Goal: Transaction & Acquisition: Purchase product/service

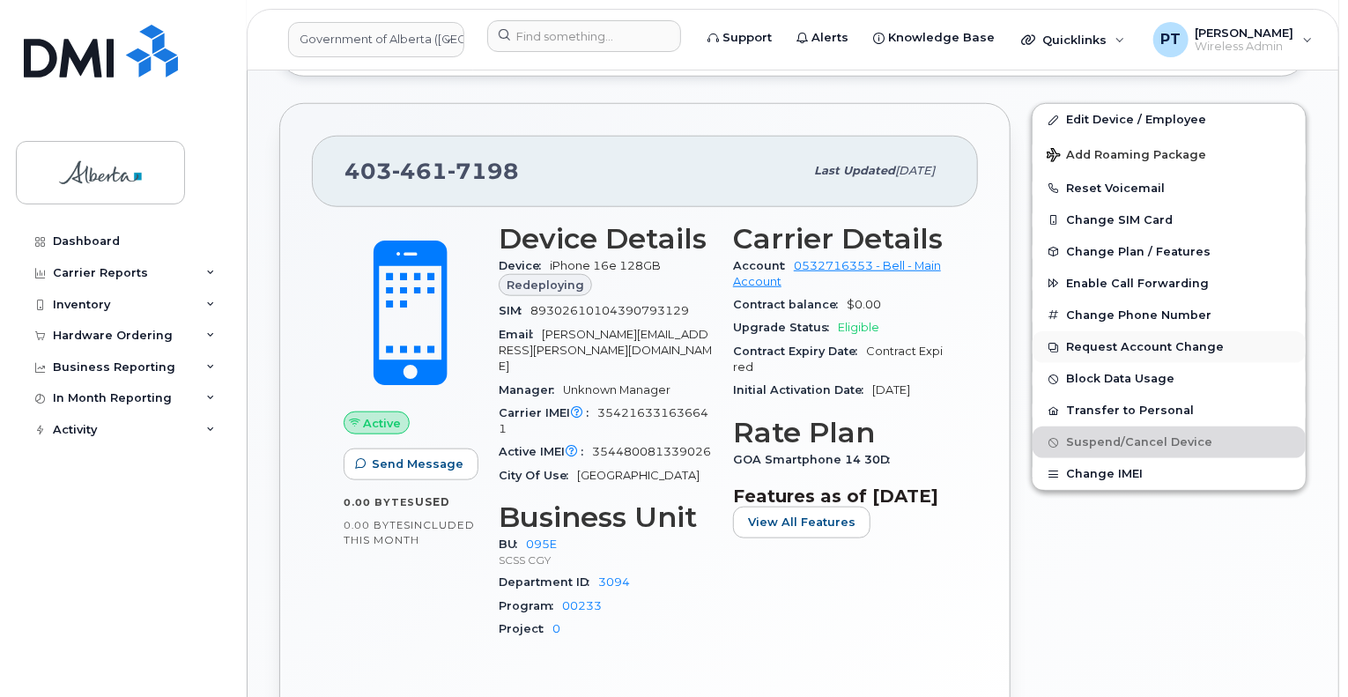
scroll to position [595, 0]
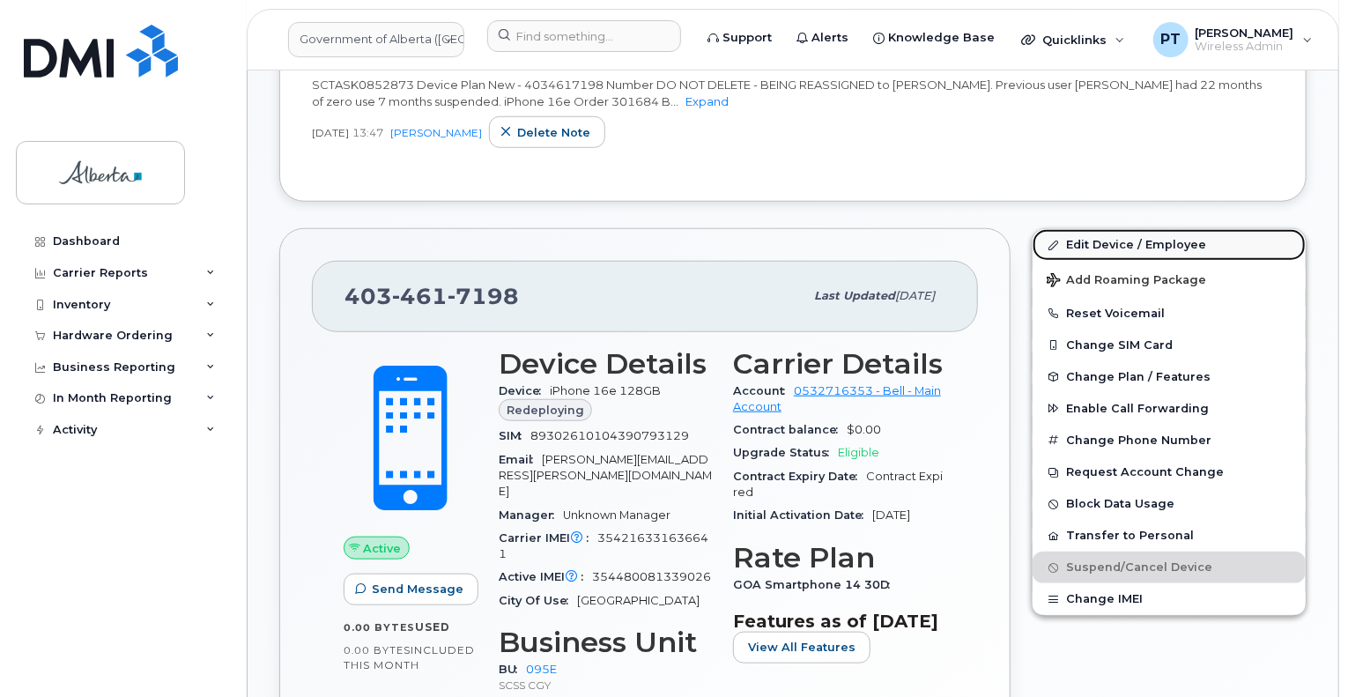
click at [1077, 229] on link "Edit Device / Employee" at bounding box center [1168, 245] width 273 height 32
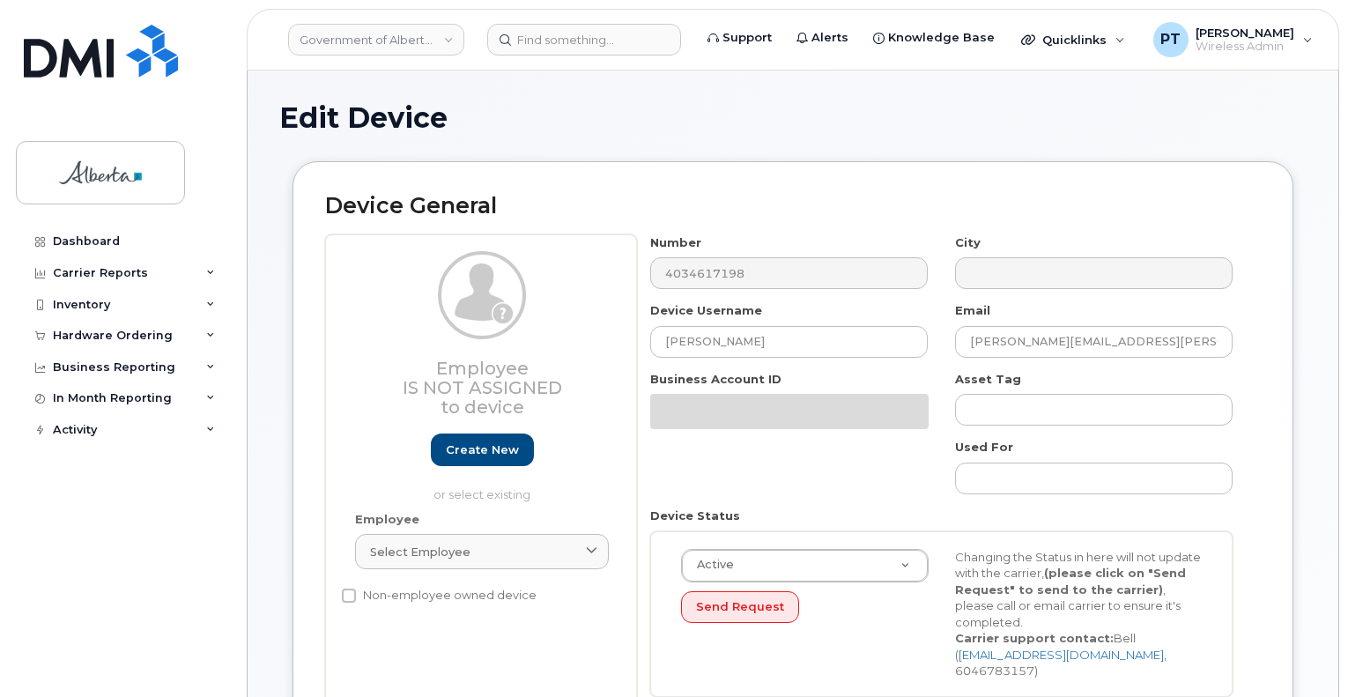
select select "4206362"
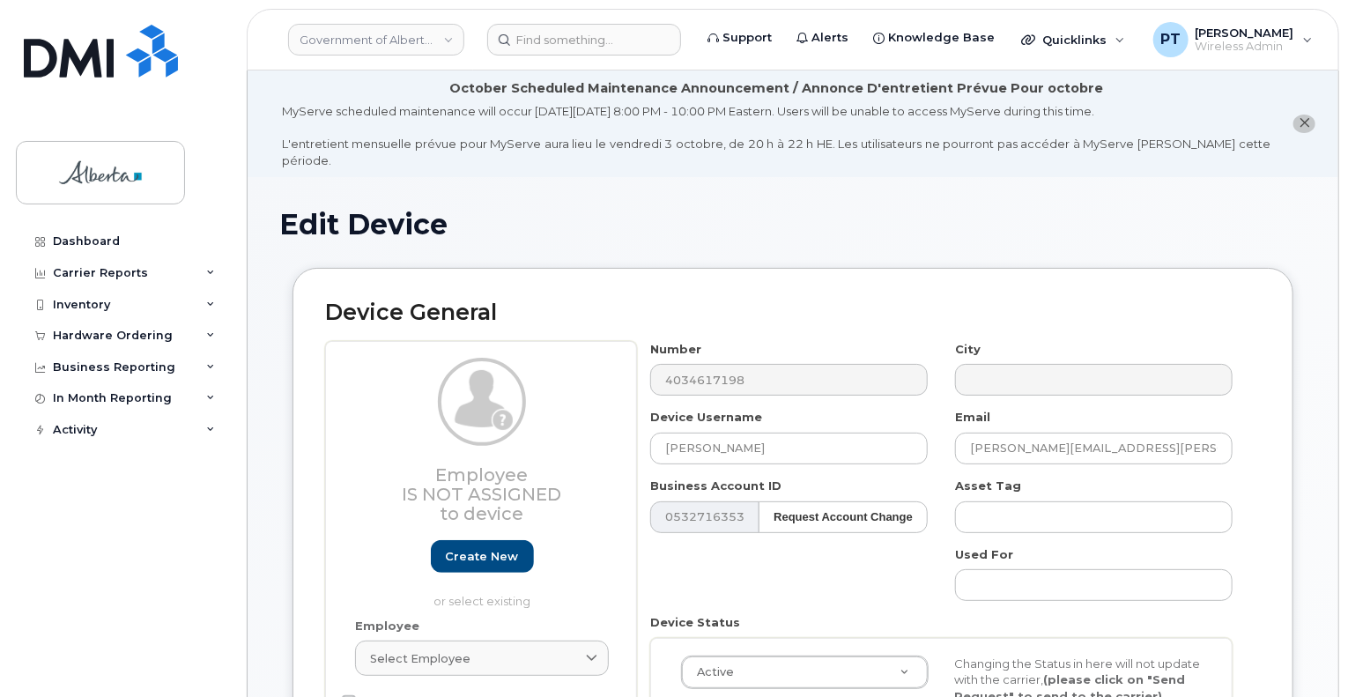
click at [832, 567] on div "Number 4034617198 City Device Username Mary Osagiede Email Mary.Osagiede@gov.ab…" at bounding box center [942, 579] width 610 height 476
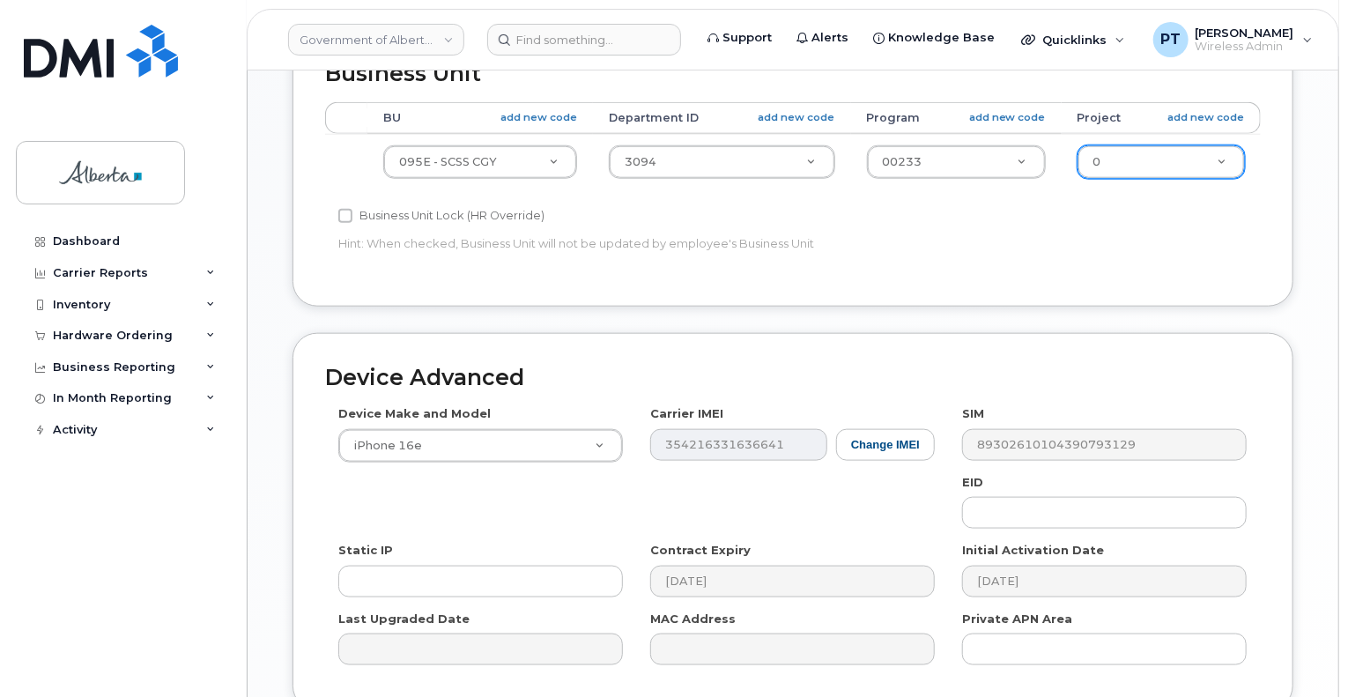
scroll to position [969, 0]
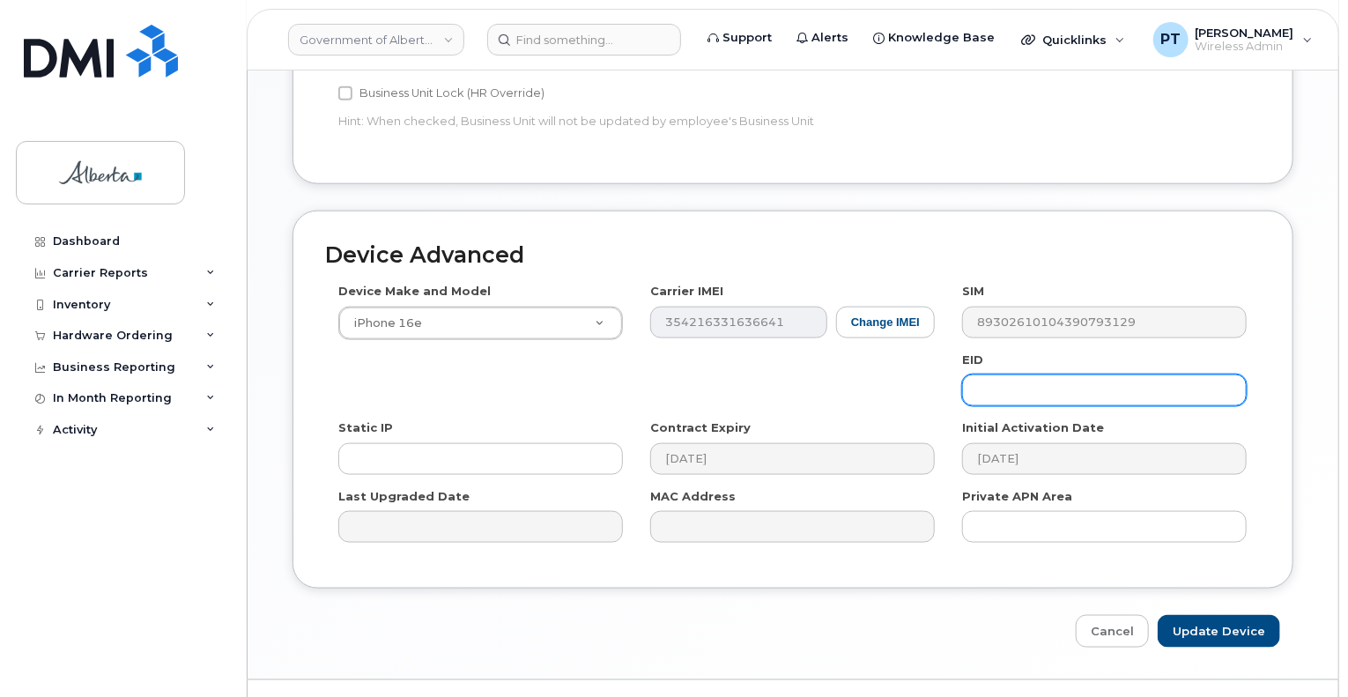
click at [1105, 374] on input "text" at bounding box center [1104, 390] width 285 height 32
paste input "89043052010008887025010318926291"
type input "89043052010008887025010318926291"
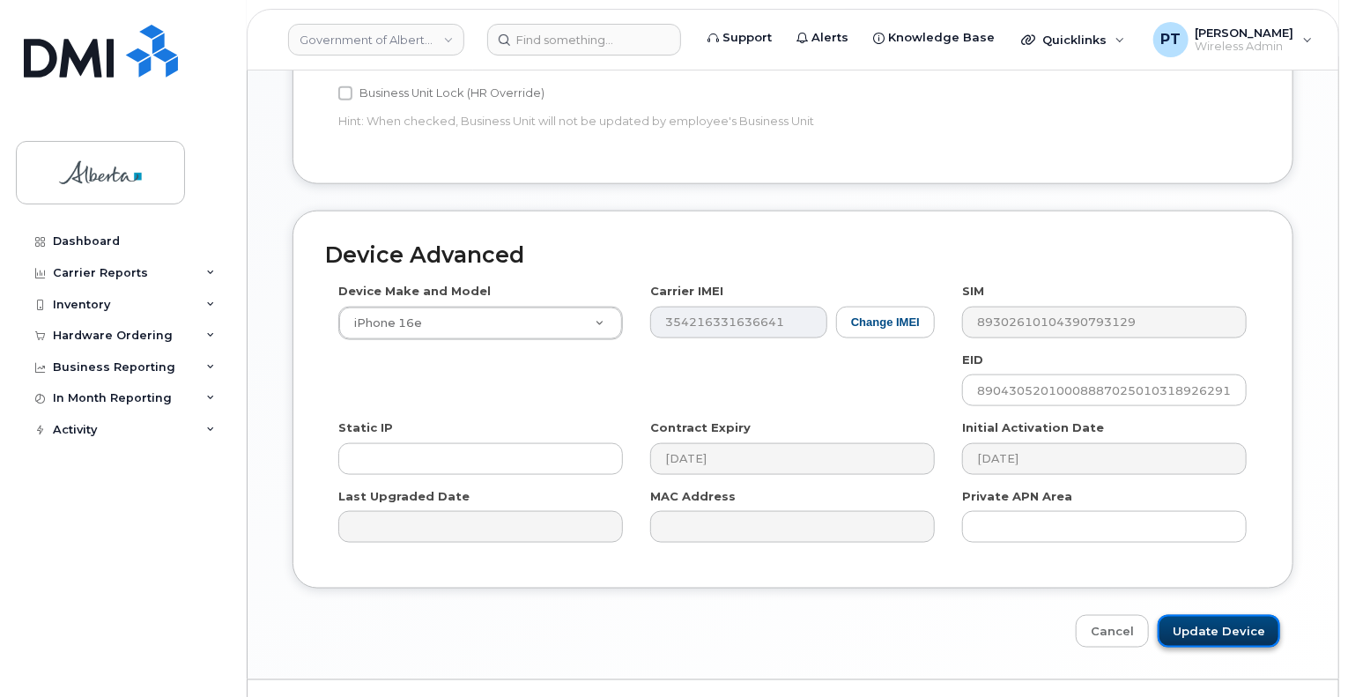
click at [1201, 615] on input "Update Device" at bounding box center [1218, 631] width 122 height 33
type input "Saving..."
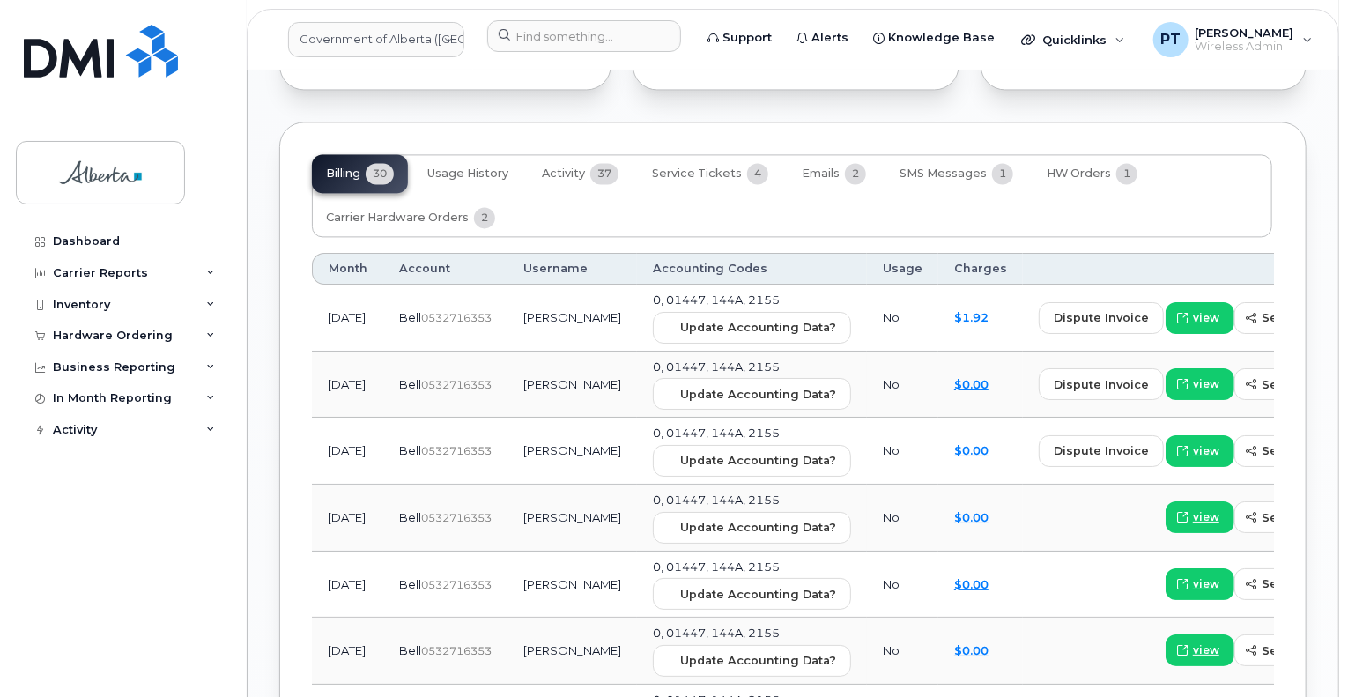
scroll to position [1762, 0]
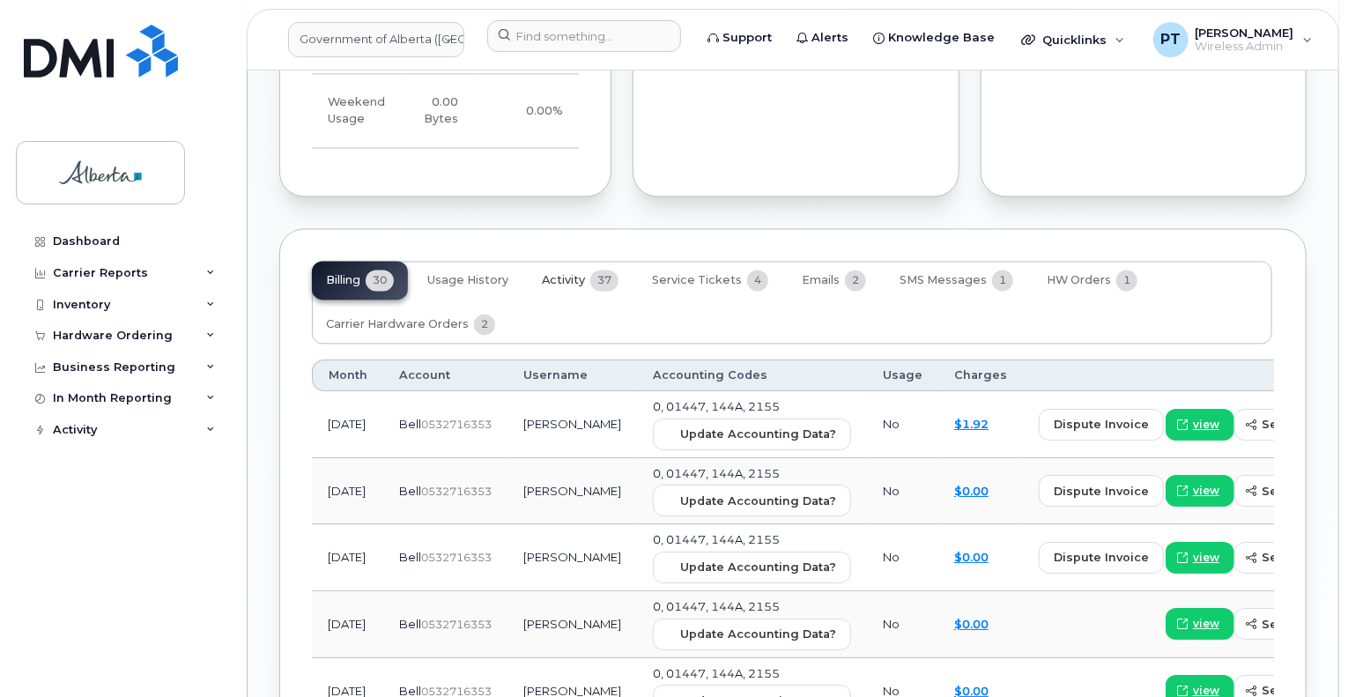
click at [567, 273] on span "Activity" at bounding box center [563, 280] width 43 height 14
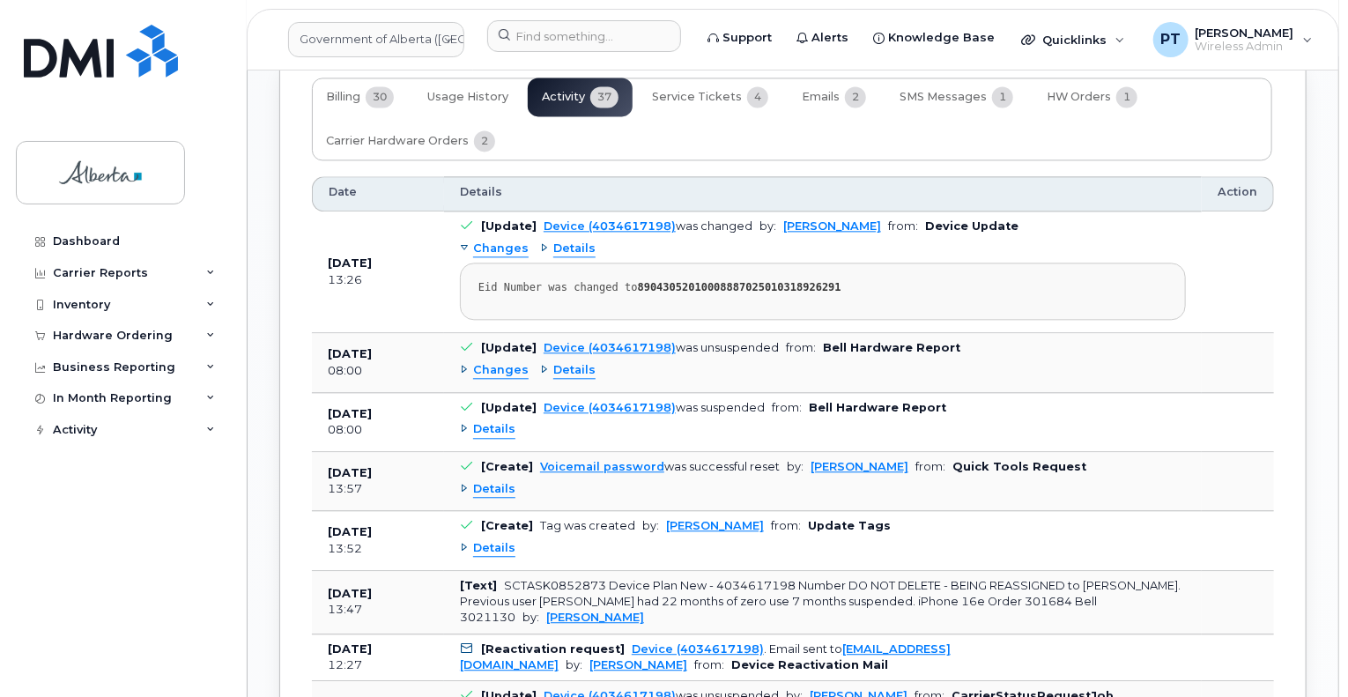
scroll to position [2026, 0]
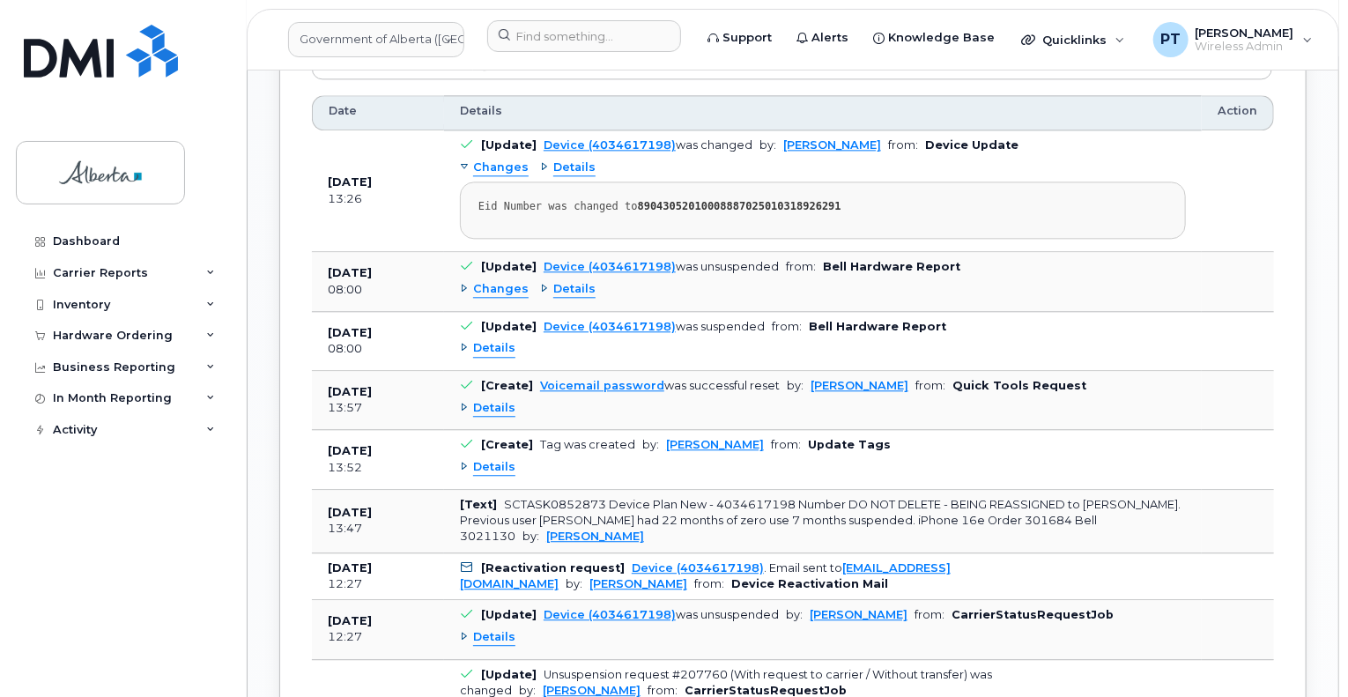
click at [500, 281] on span "Changes" at bounding box center [500, 289] width 55 height 17
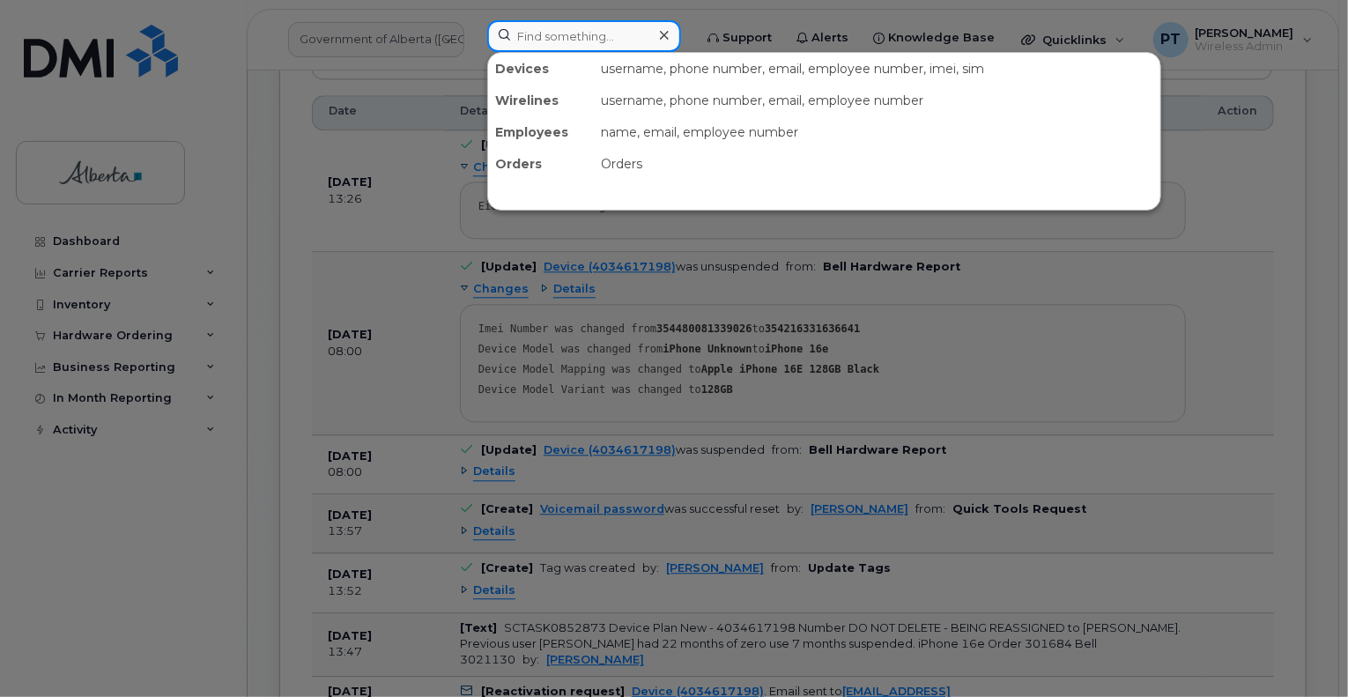
click at [553, 38] on input at bounding box center [584, 36] width 194 height 32
paste input "7802675920"
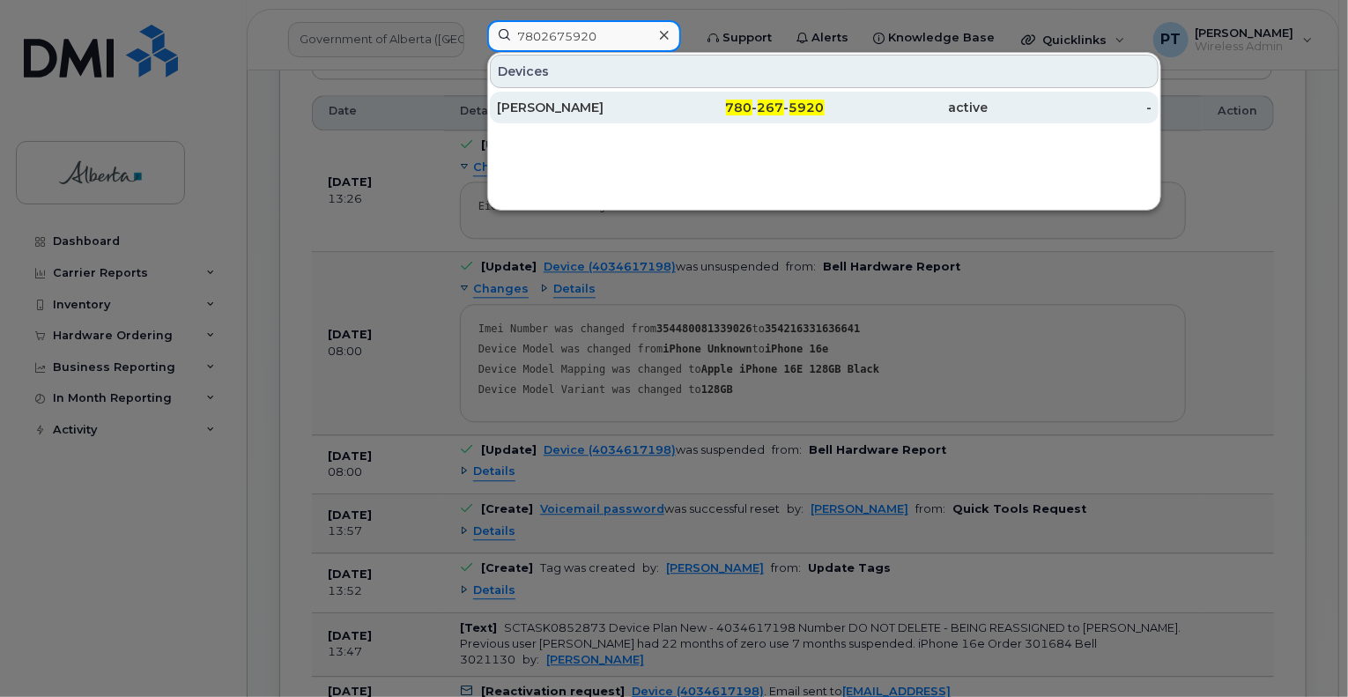
type input "7802675920"
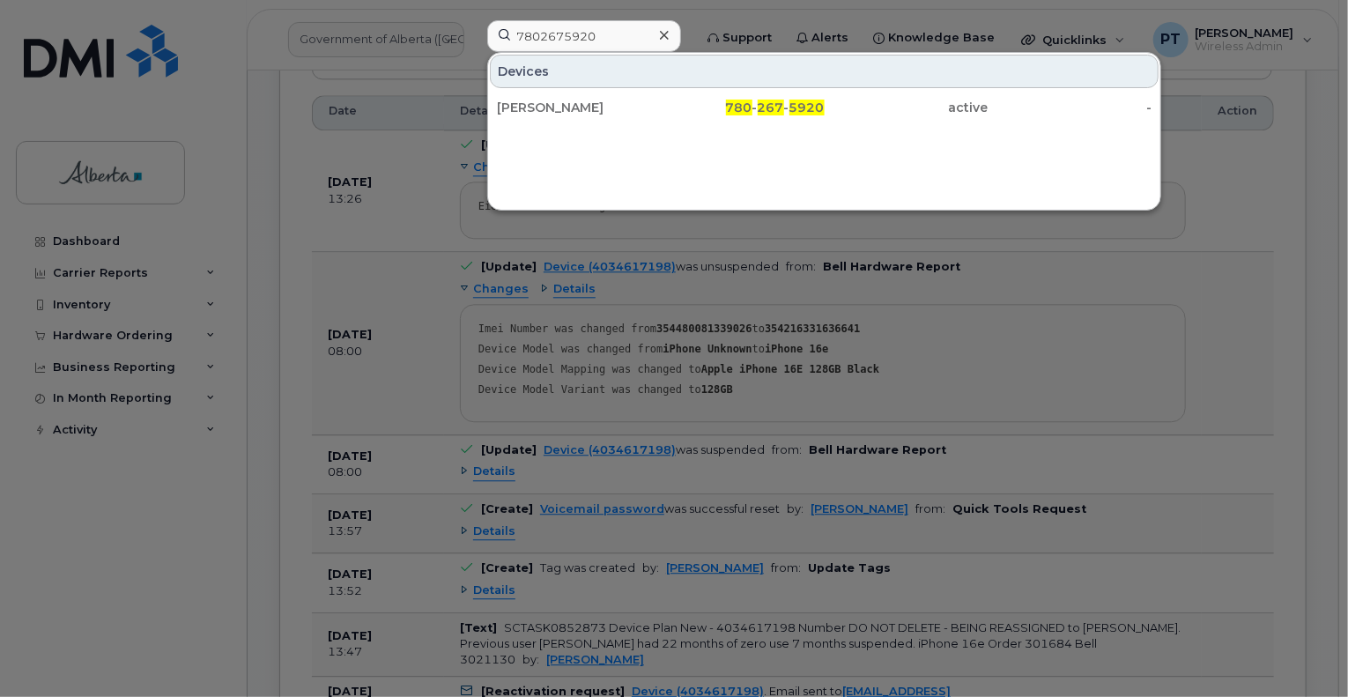
drag, startPoint x: 547, startPoint y: 112, endPoint x: 355, endPoint y: 102, distance: 192.3
click at [547, 112] on div "Chris Carriere" at bounding box center [579, 108] width 164 height 18
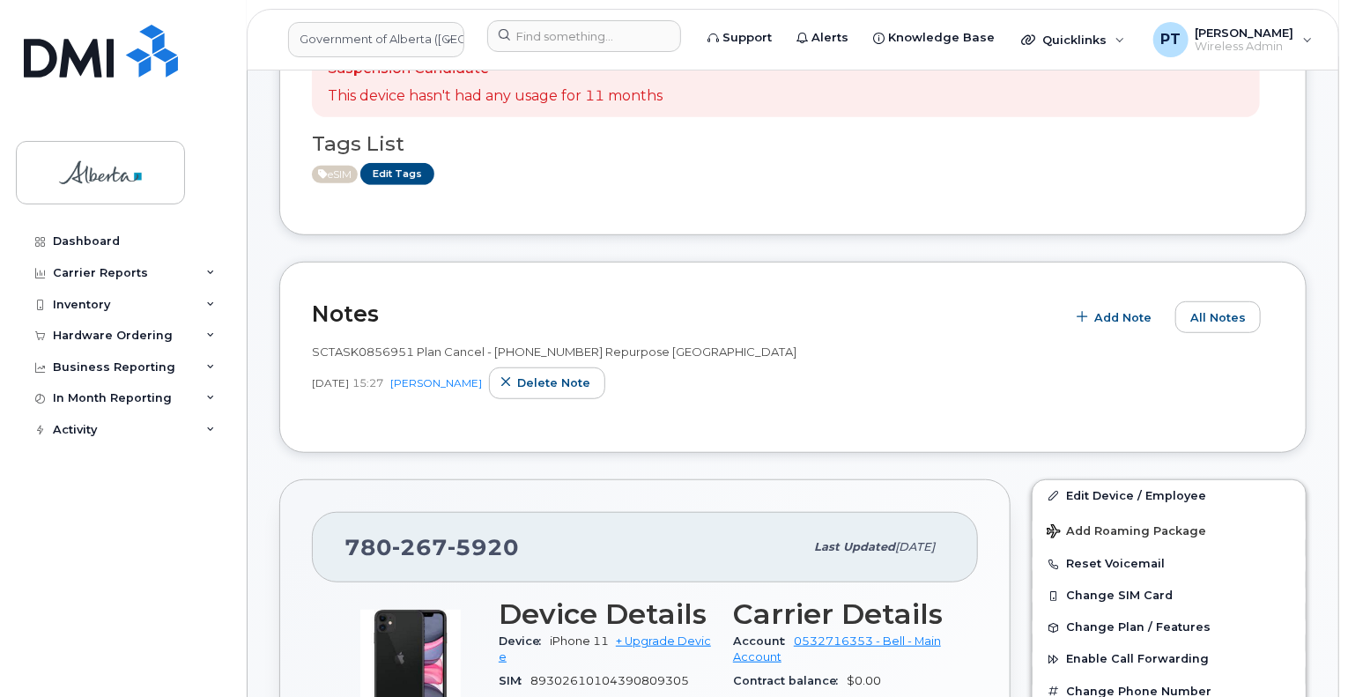
scroll to position [352, 0]
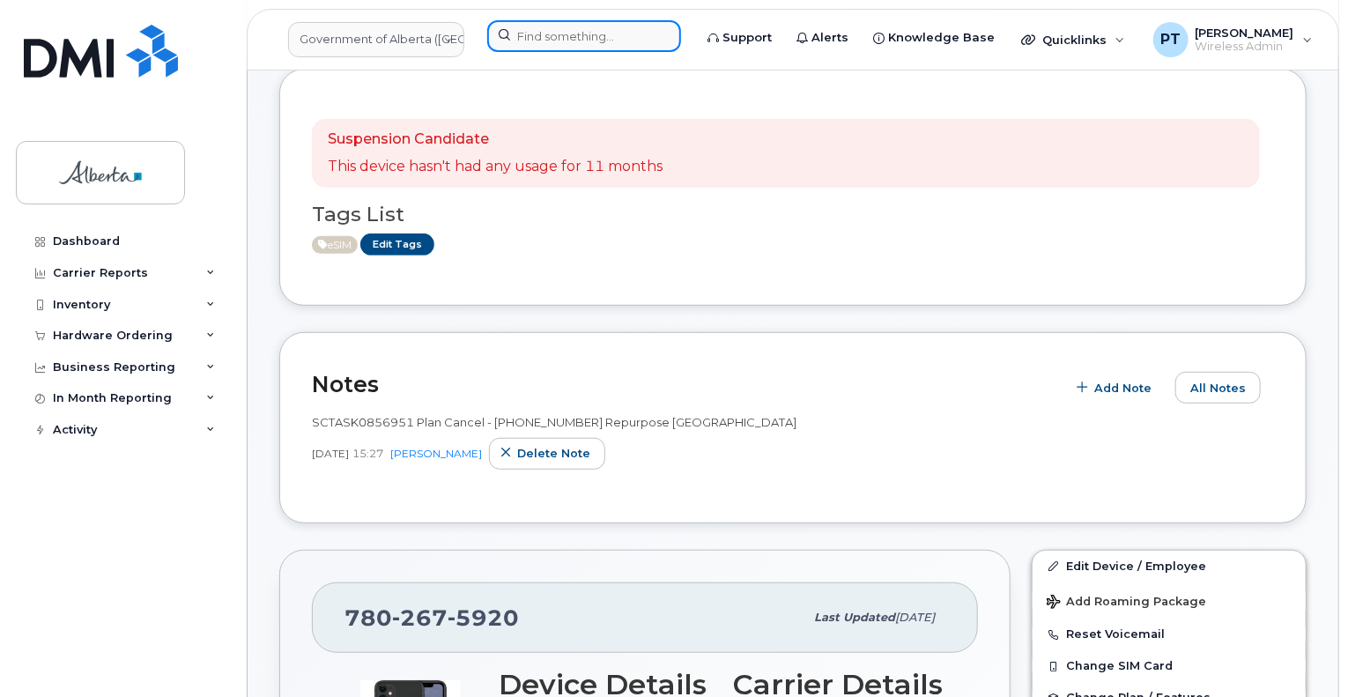
click at [578, 35] on input at bounding box center [584, 36] width 194 height 32
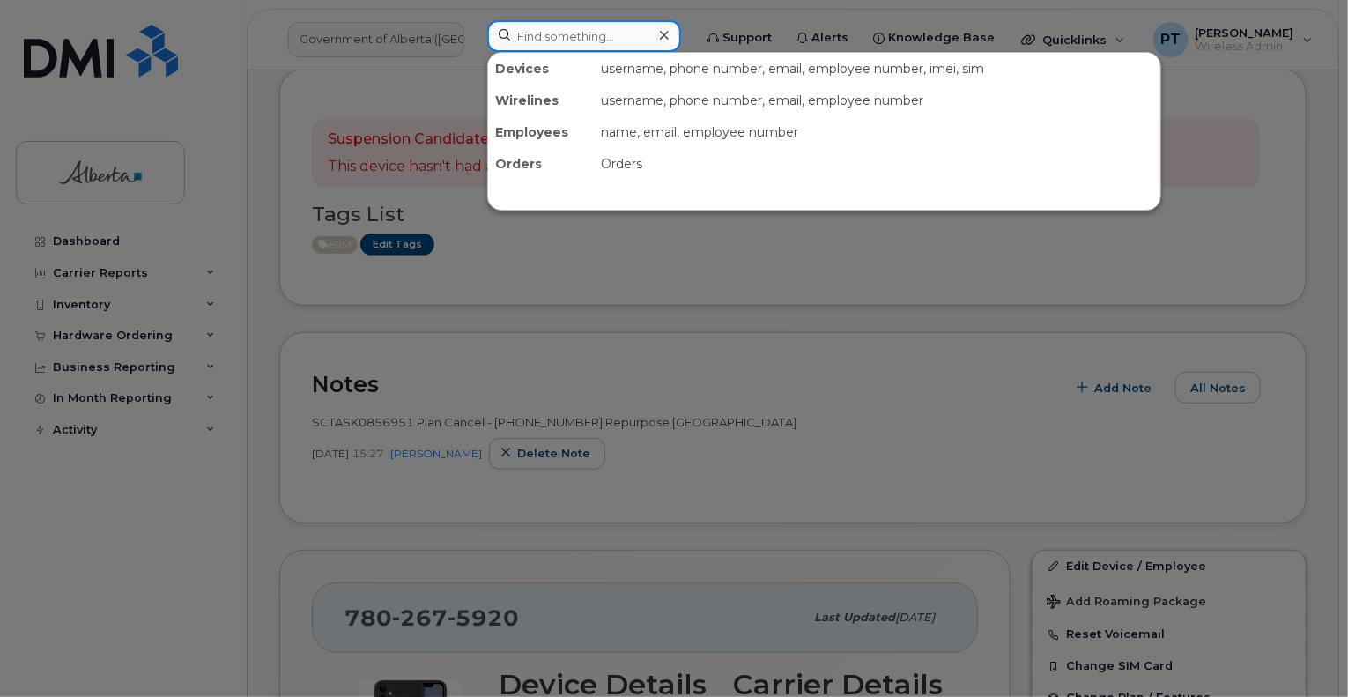
paste input "5873858670"
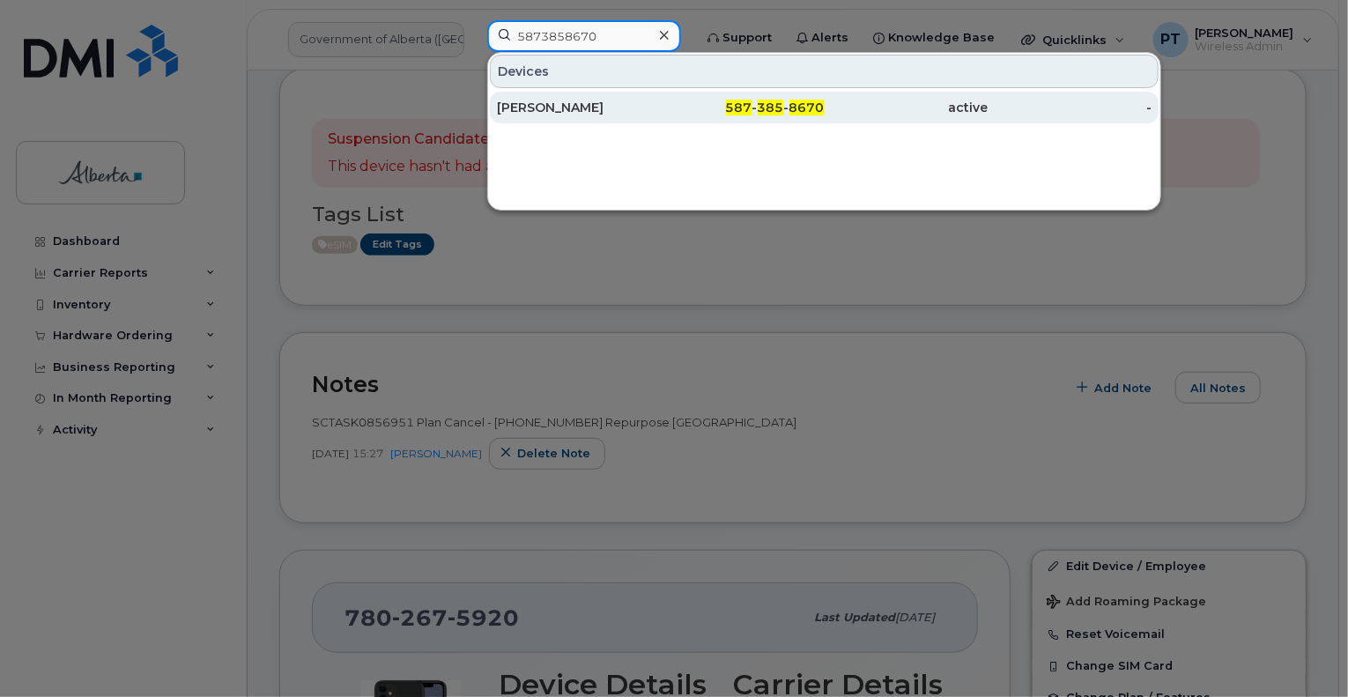
type input "5873858670"
click at [565, 101] on div "Katelyn Kripak" at bounding box center [579, 108] width 164 height 18
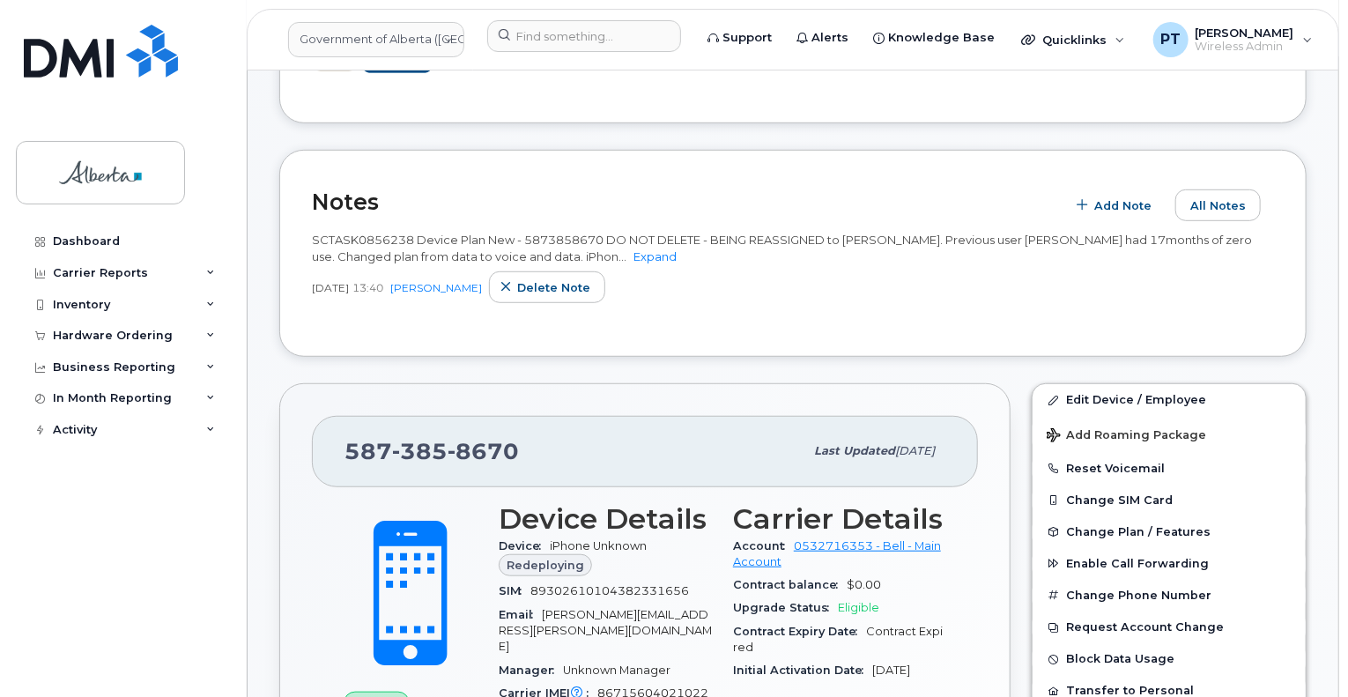
scroll to position [793, 0]
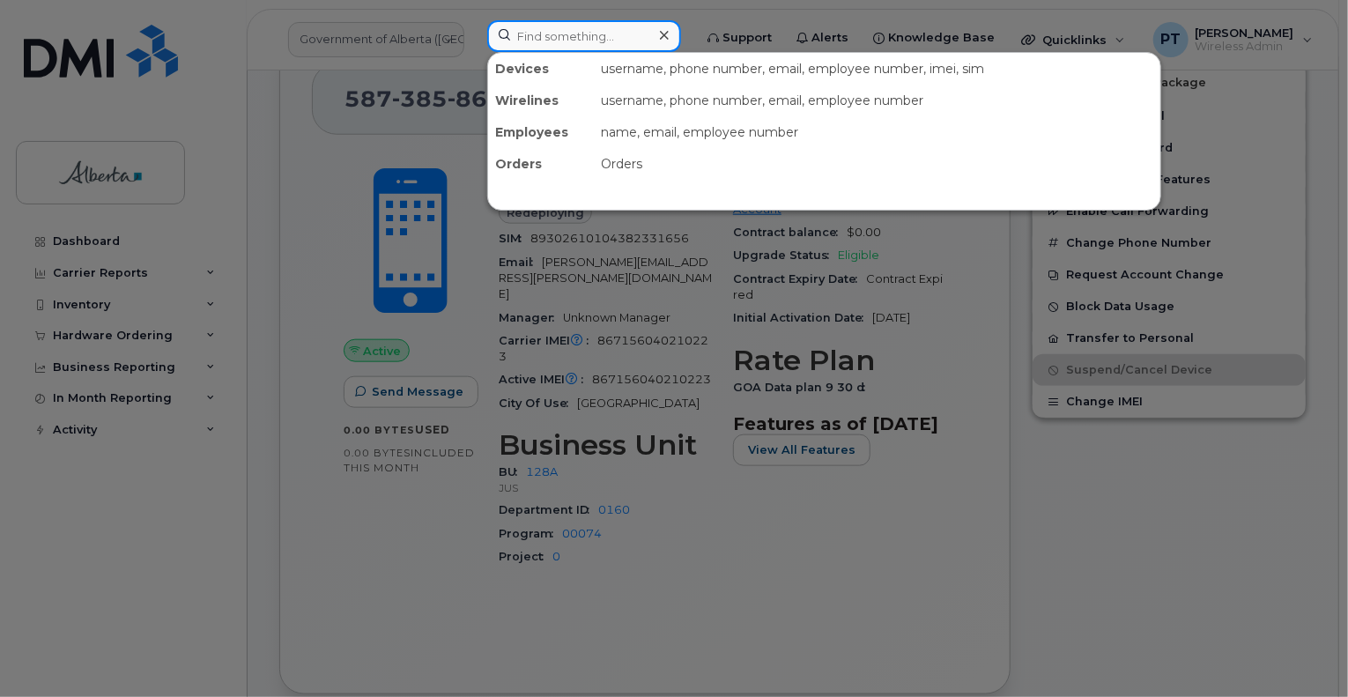
click at [555, 41] on input at bounding box center [584, 36] width 194 height 32
paste input "5873858696"
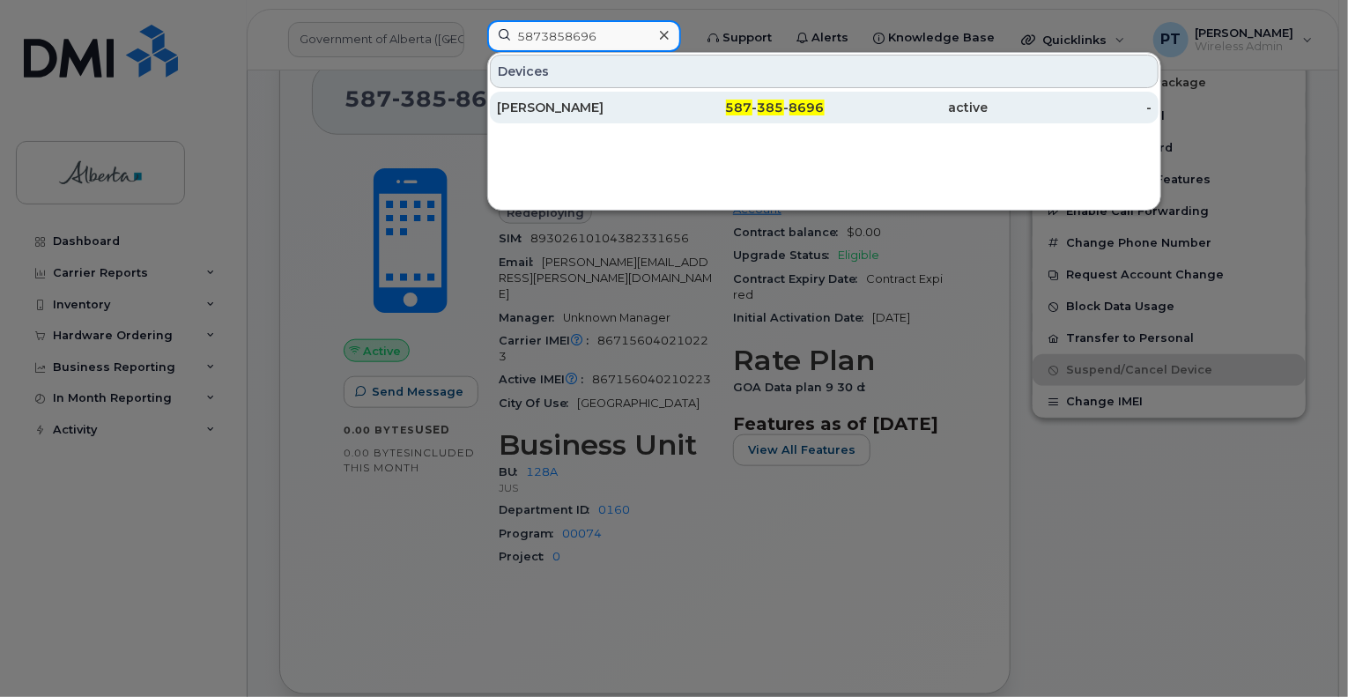
type input "5873858696"
click at [542, 101] on div "Dylan Hanwell" at bounding box center [579, 108] width 164 height 18
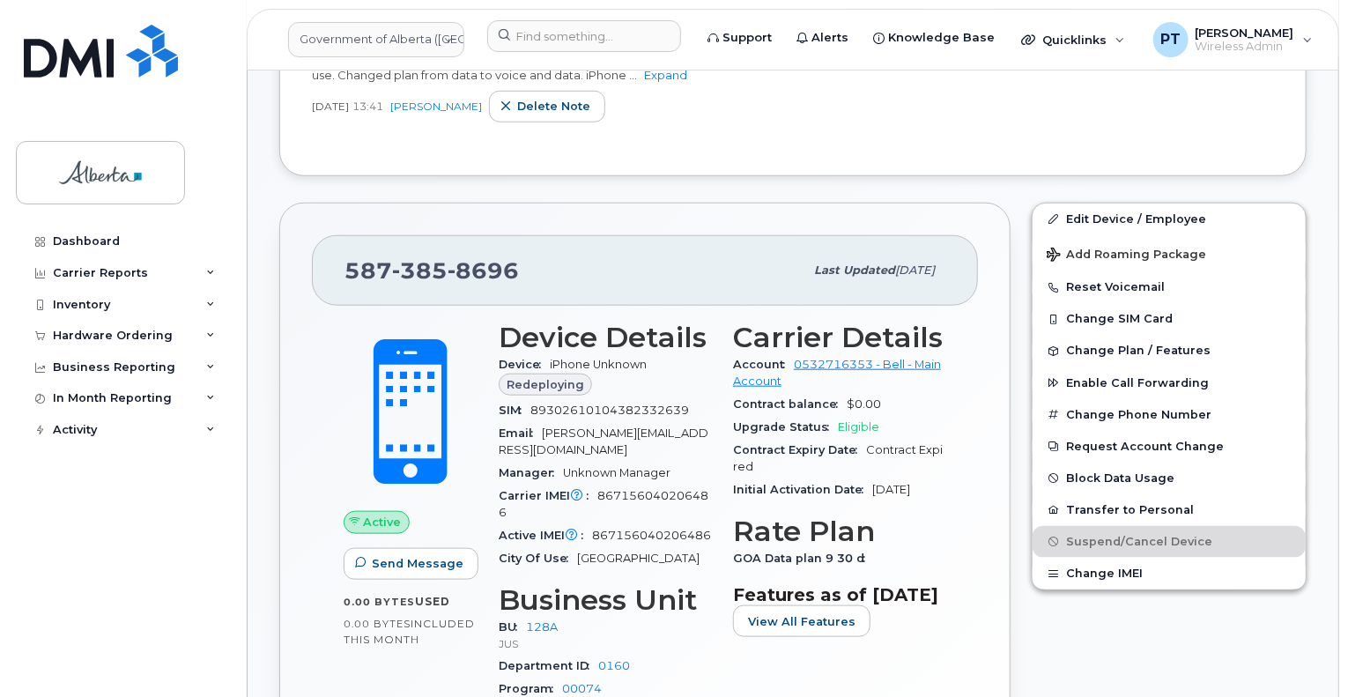
scroll to position [969, 0]
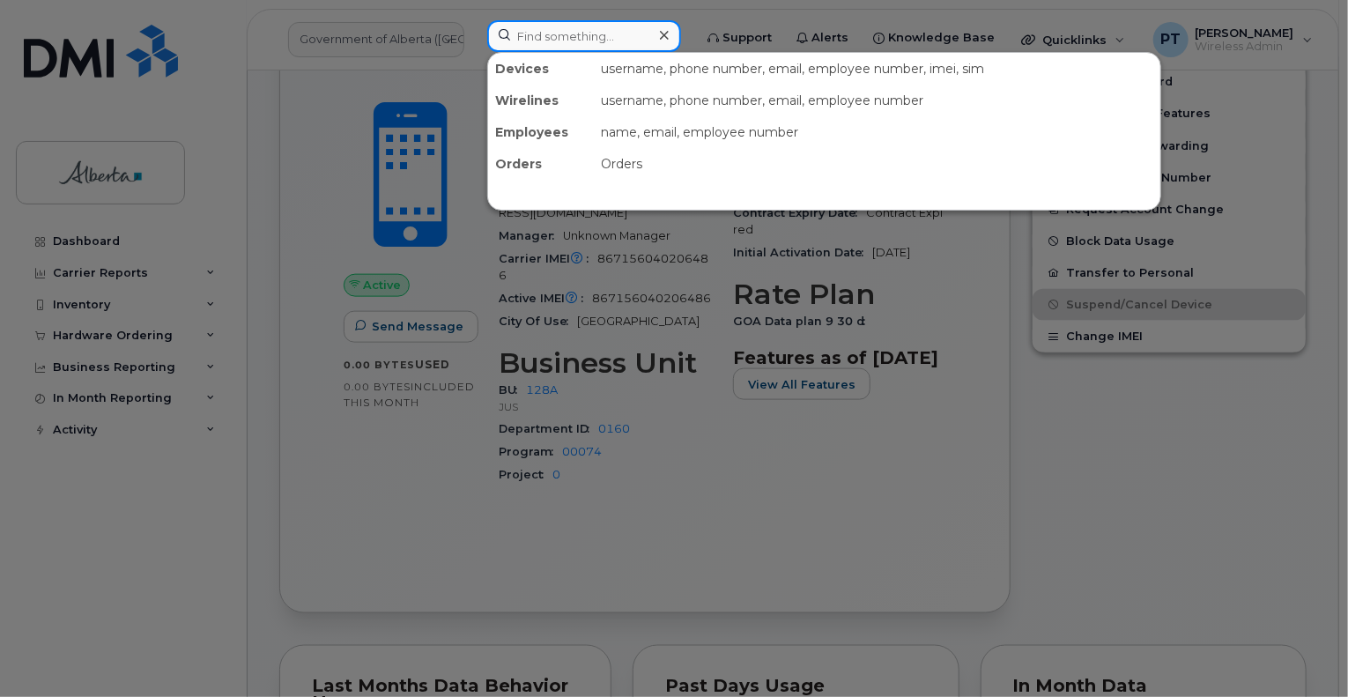
click at [553, 42] on input at bounding box center [584, 36] width 194 height 32
paste input "7802321835"
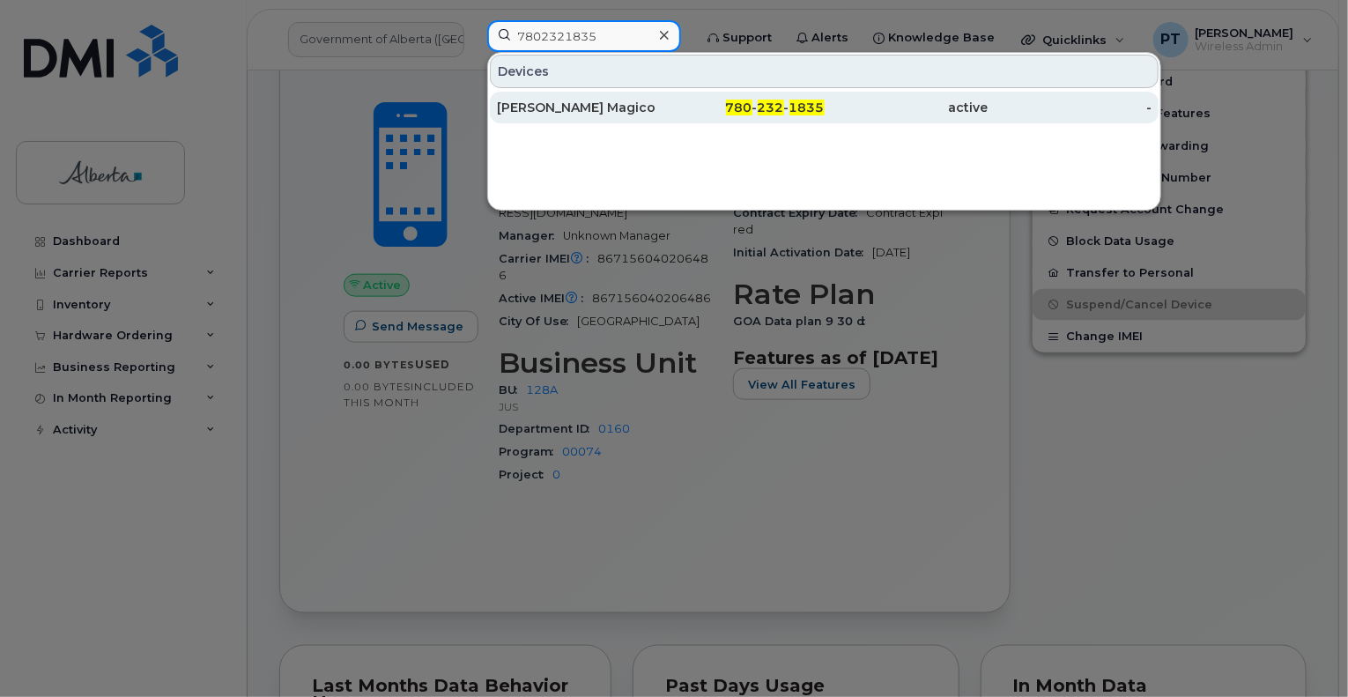
type input "7802321835"
click at [571, 107] on div "Jordon Magico" at bounding box center [579, 108] width 164 height 18
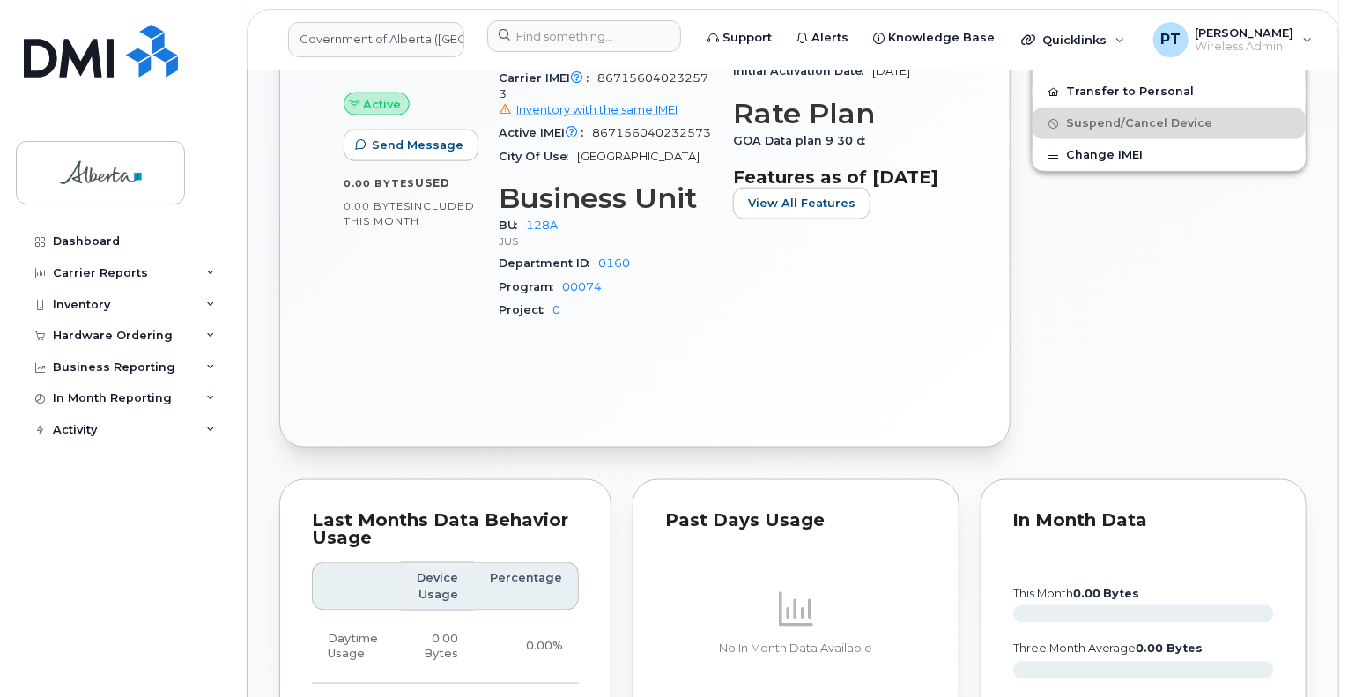
scroll to position [1145, 0]
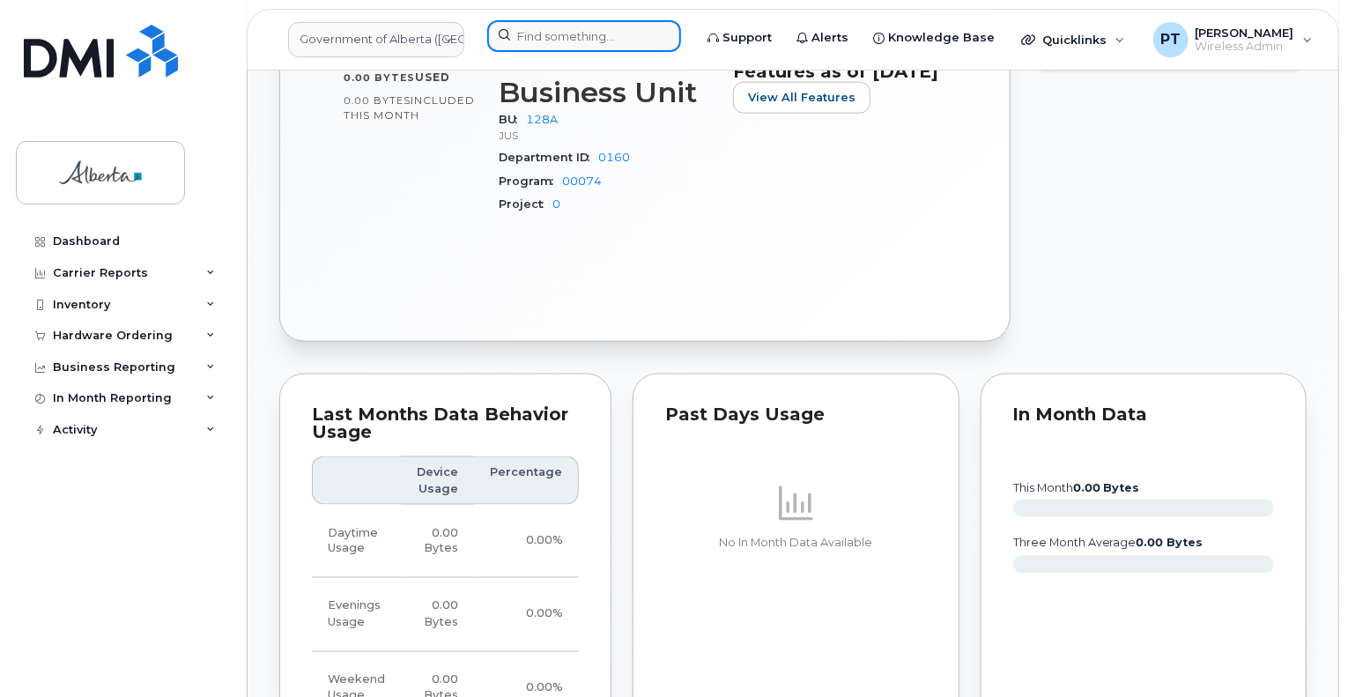
click at [585, 36] on input at bounding box center [584, 36] width 194 height 32
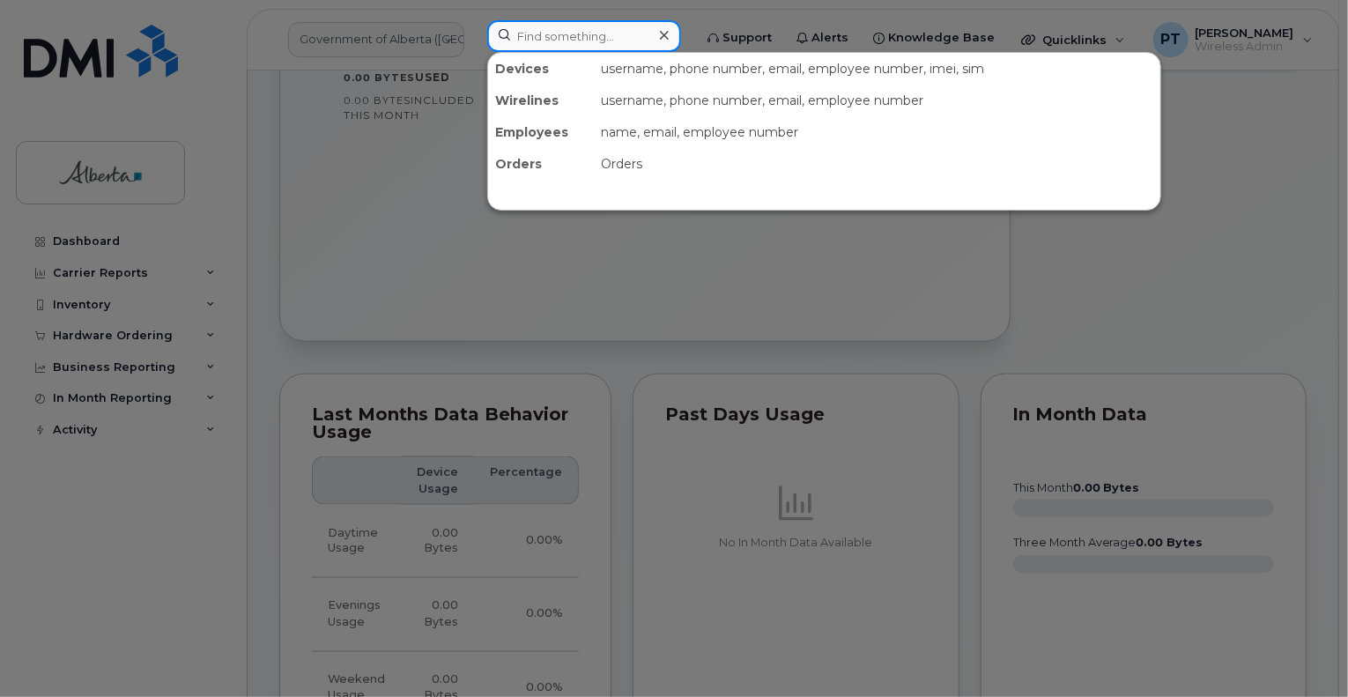
paste input "5873857189"
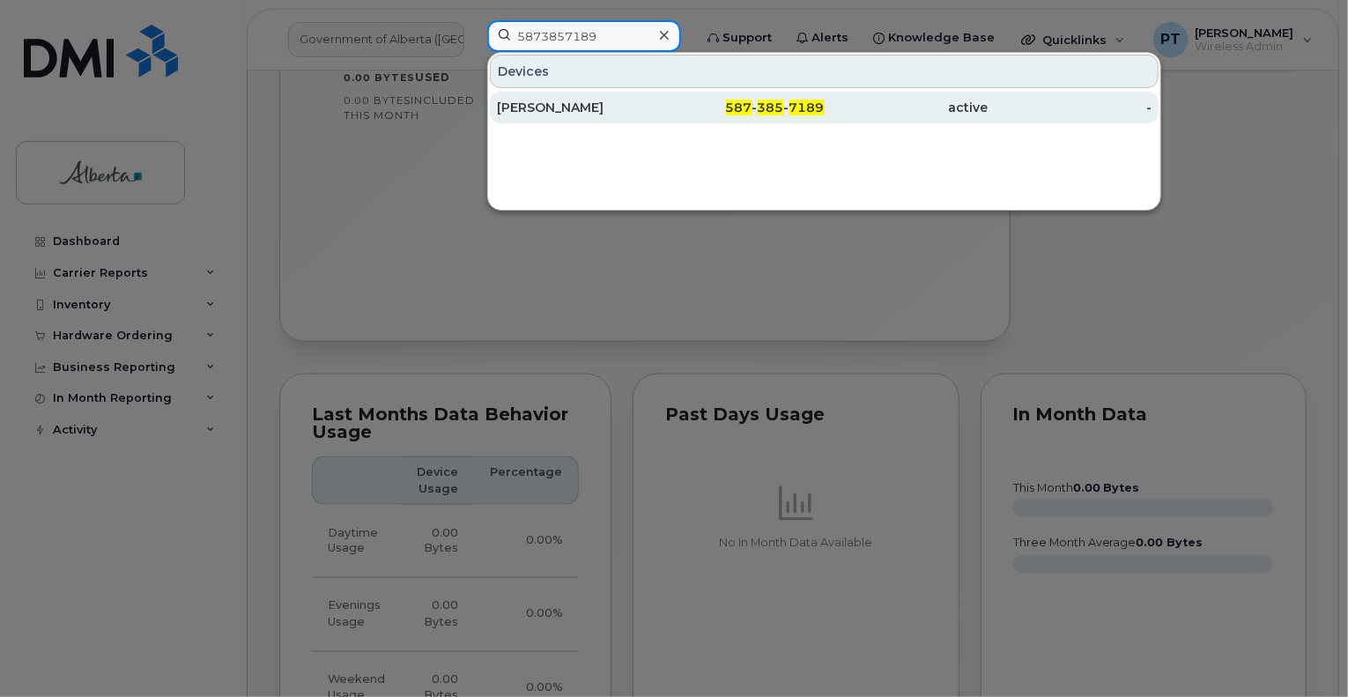
type input "5873857189"
click at [539, 112] on div "Miranda Watson" at bounding box center [579, 108] width 164 height 18
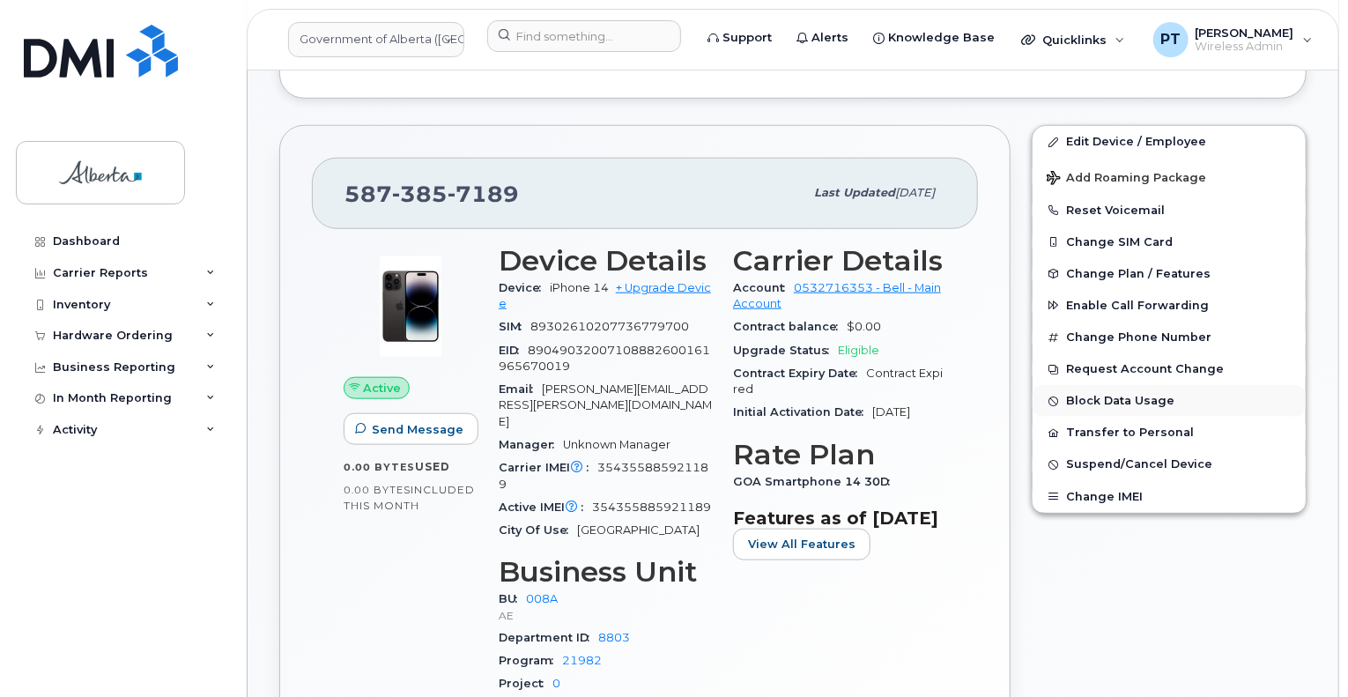
scroll to position [352, 0]
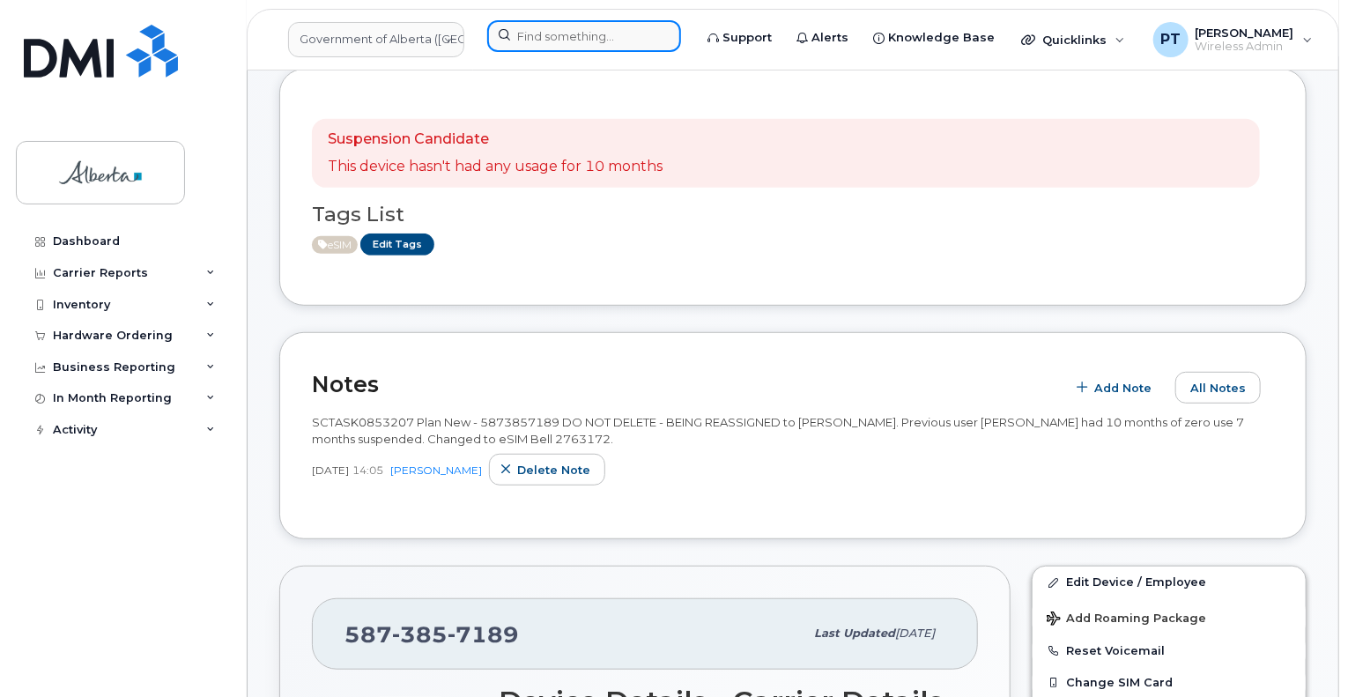
click at [522, 34] on input at bounding box center [584, 36] width 194 height 32
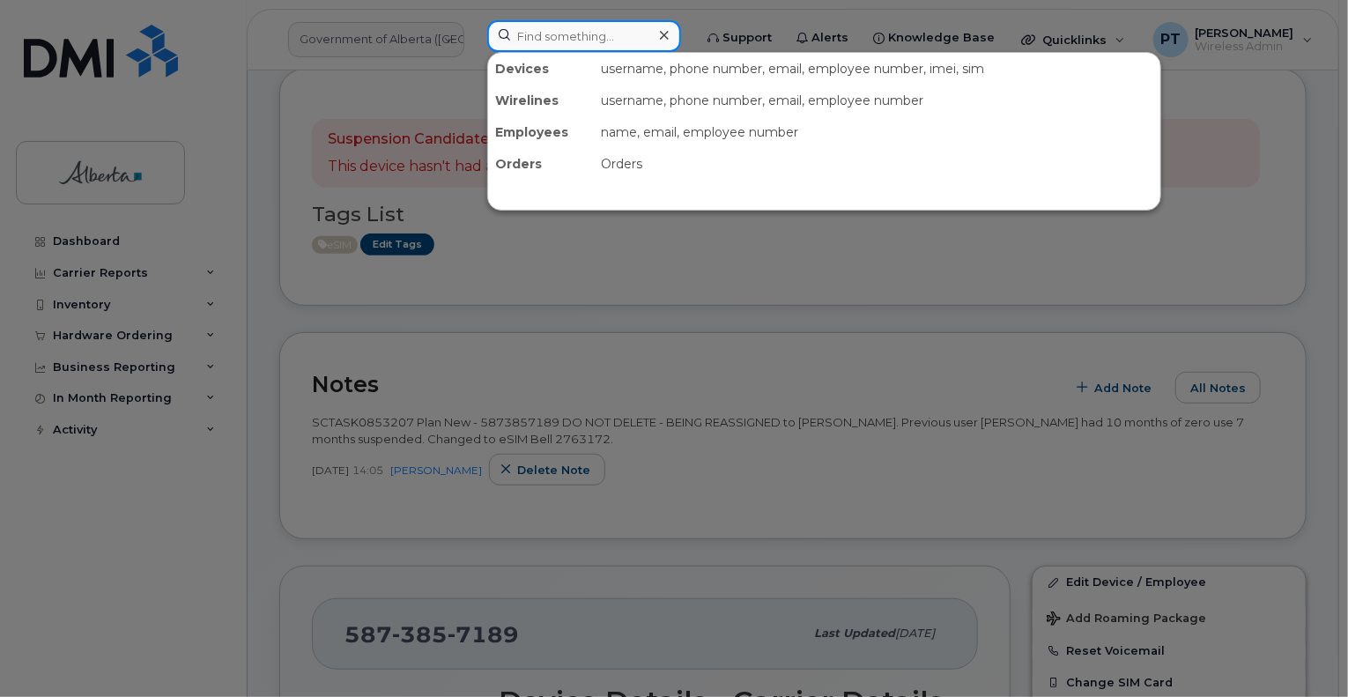
paste input "7802893368"
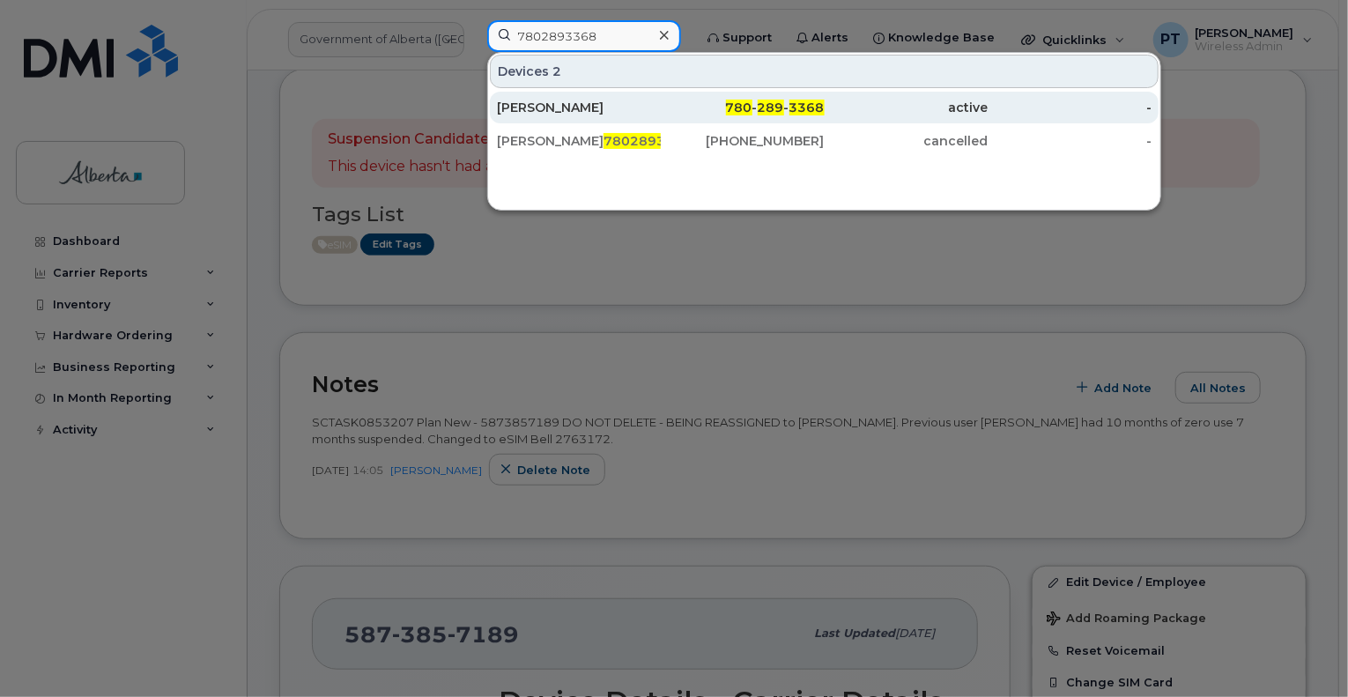
type input "7802893368"
click at [574, 108] on div "Craig Froehlich" at bounding box center [579, 108] width 164 height 18
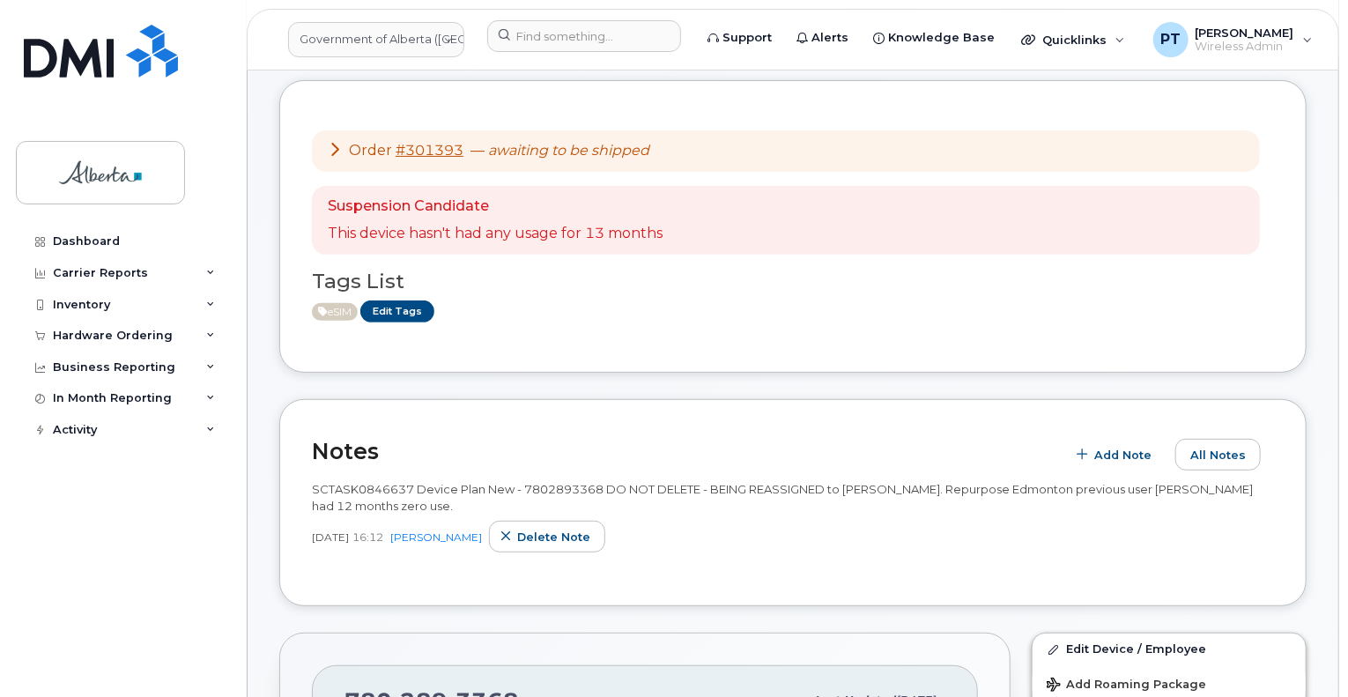
scroll to position [88, 0]
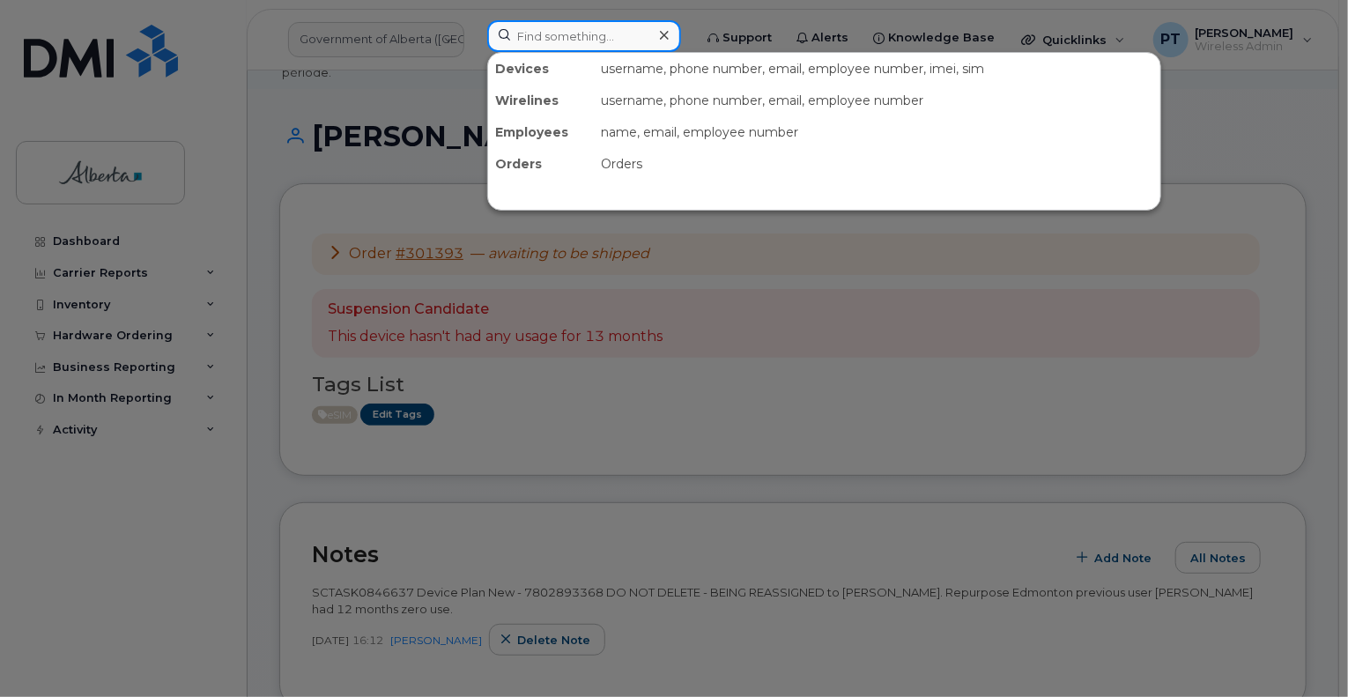
click at [610, 41] on input at bounding box center [584, 36] width 194 height 32
click at [580, 41] on input at bounding box center [584, 36] width 194 height 32
paste input "5873415733"
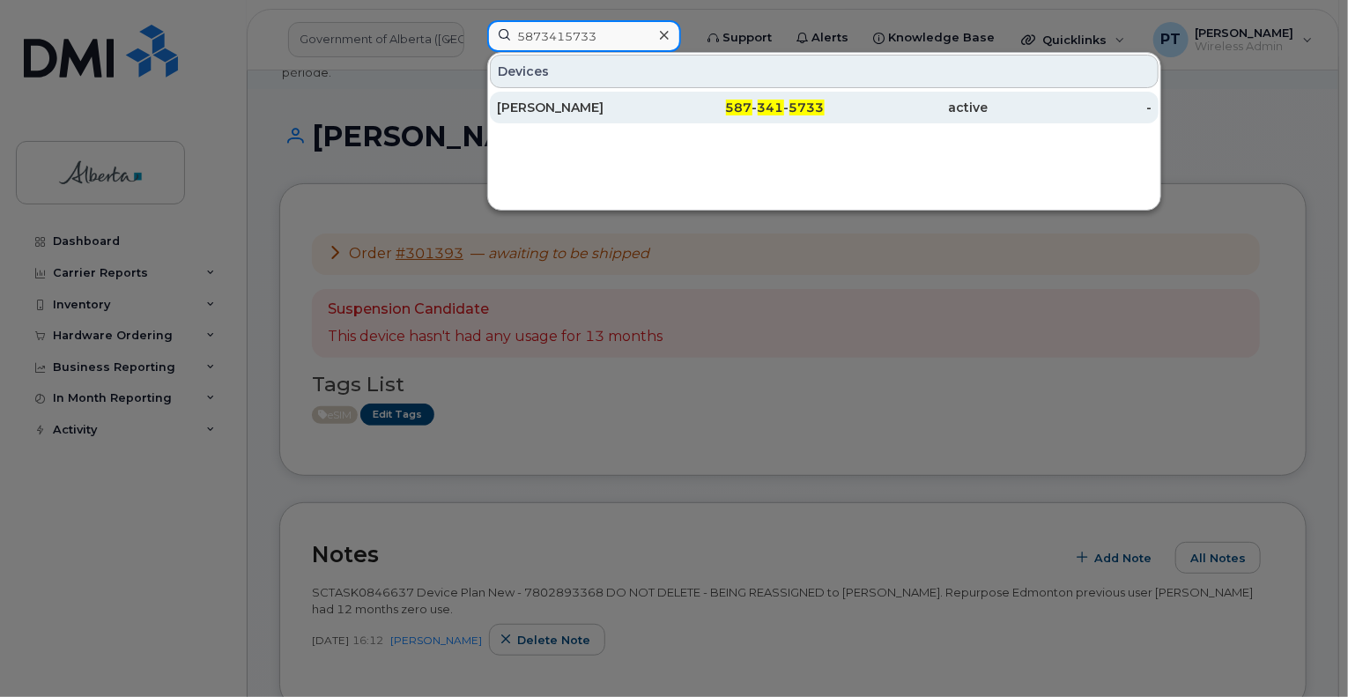
type input "5873415733"
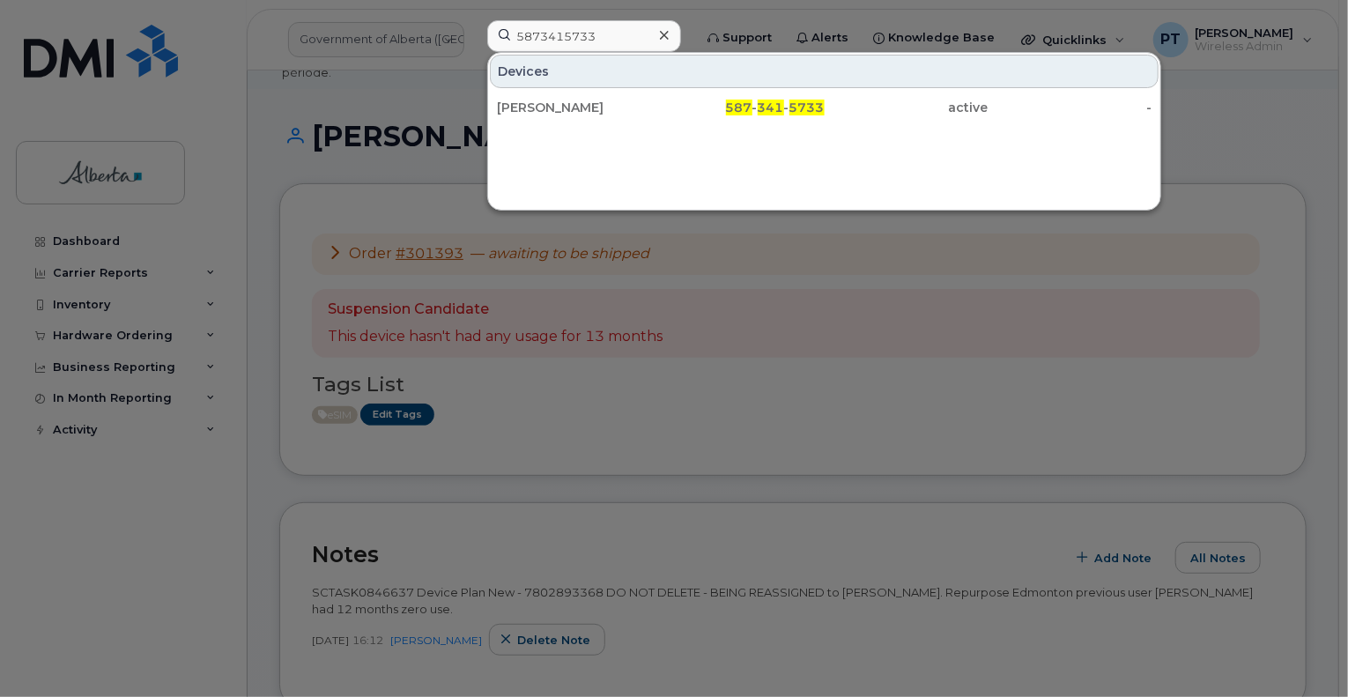
drag, startPoint x: 588, startPoint y: 111, endPoint x: 233, endPoint y: 374, distance: 442.0
click at [588, 111] on div "[PERSON_NAME]" at bounding box center [579, 108] width 164 height 18
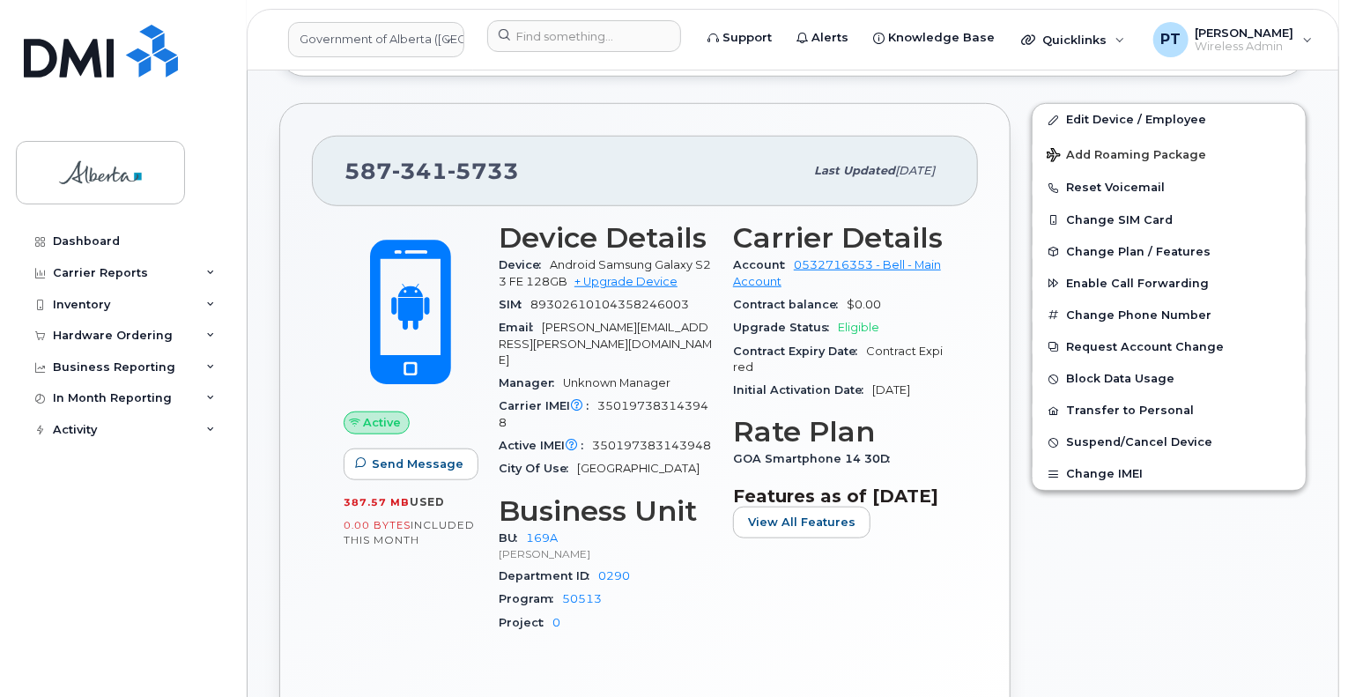
scroll to position [617, 0]
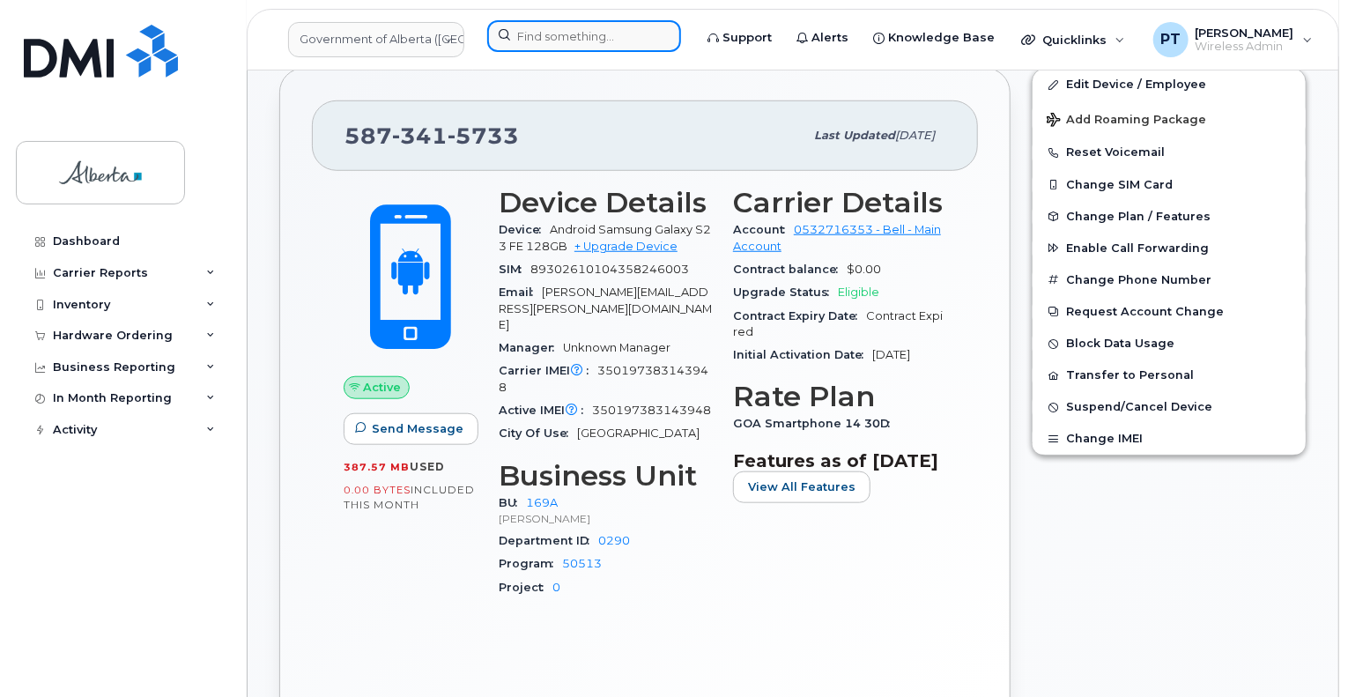
click at [524, 32] on input at bounding box center [584, 36] width 194 height 32
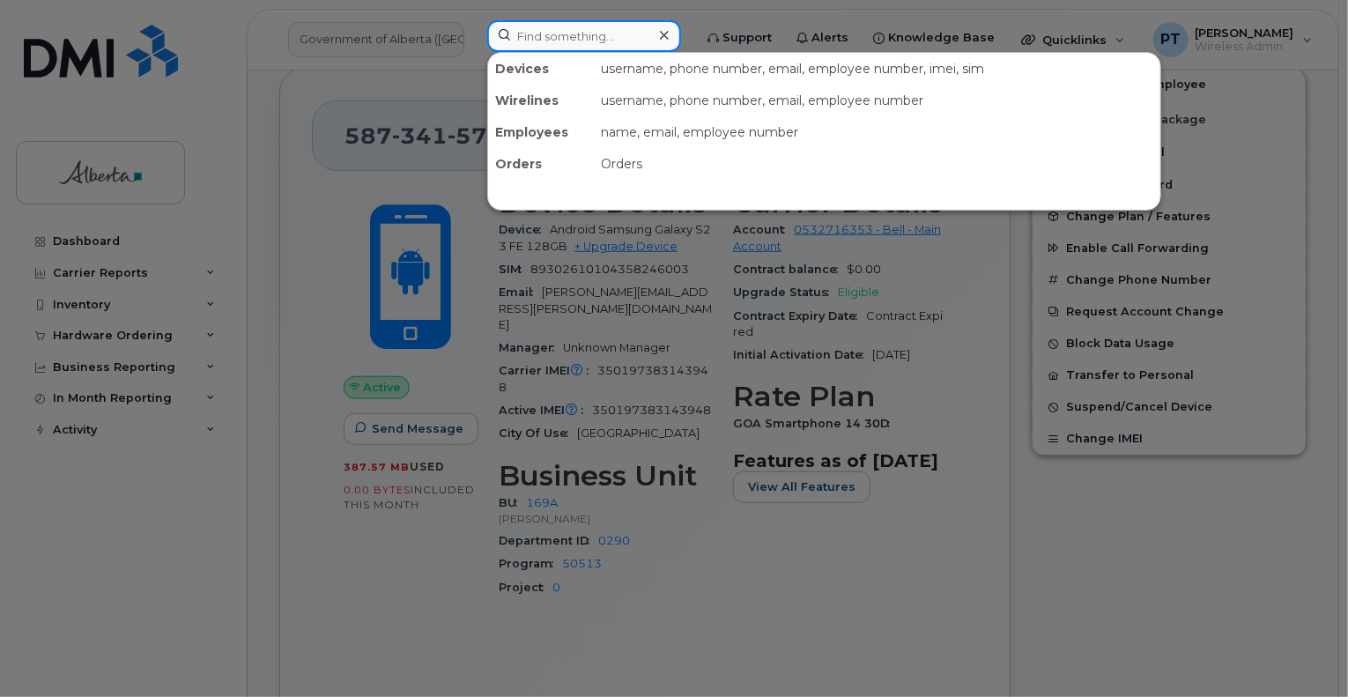
paste input "4034634738"
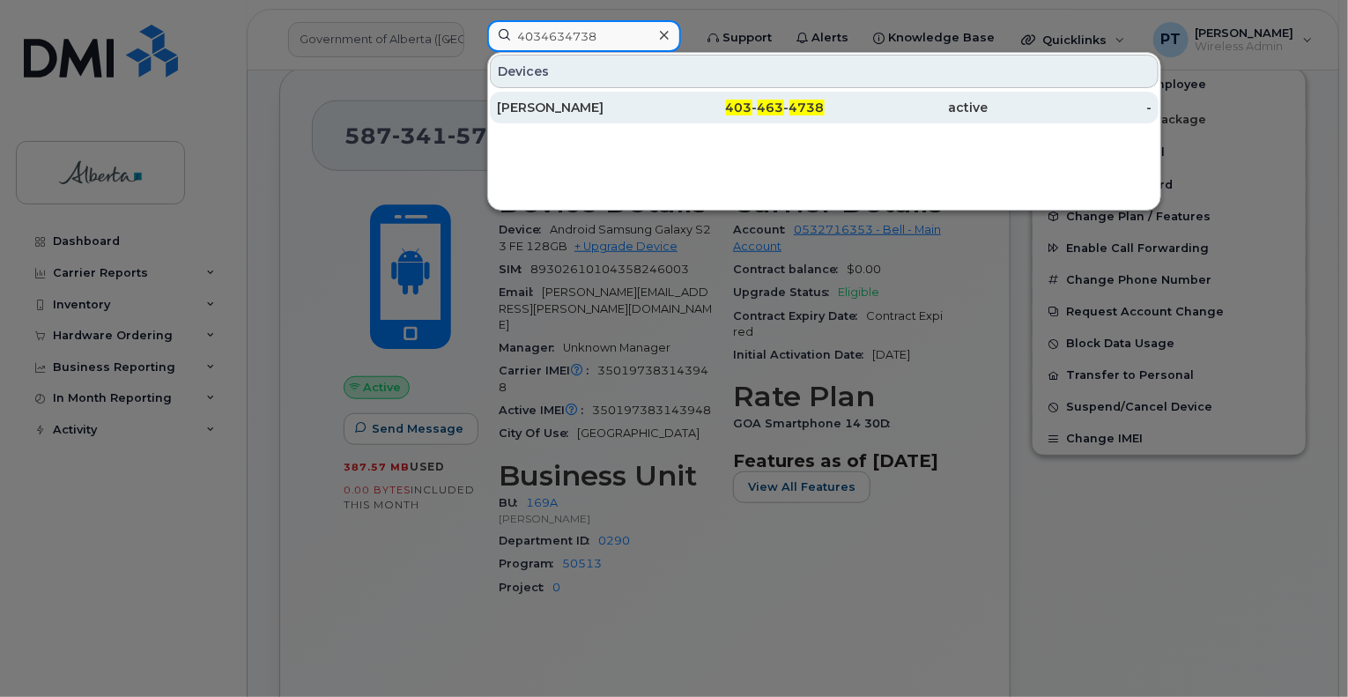
type input "4034634738"
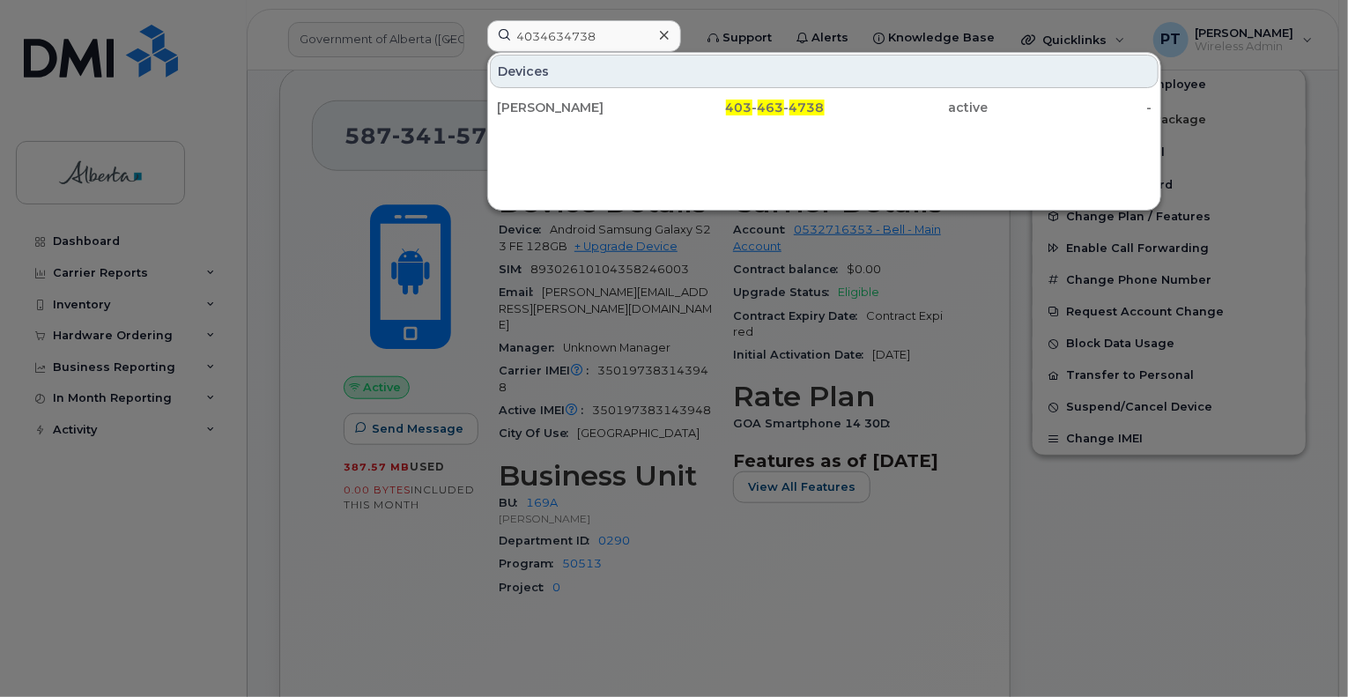
drag, startPoint x: 599, startPoint y: 108, endPoint x: 458, endPoint y: 108, distance: 140.9
click at [599, 108] on div "Ashley Whitmore" at bounding box center [579, 108] width 164 height 18
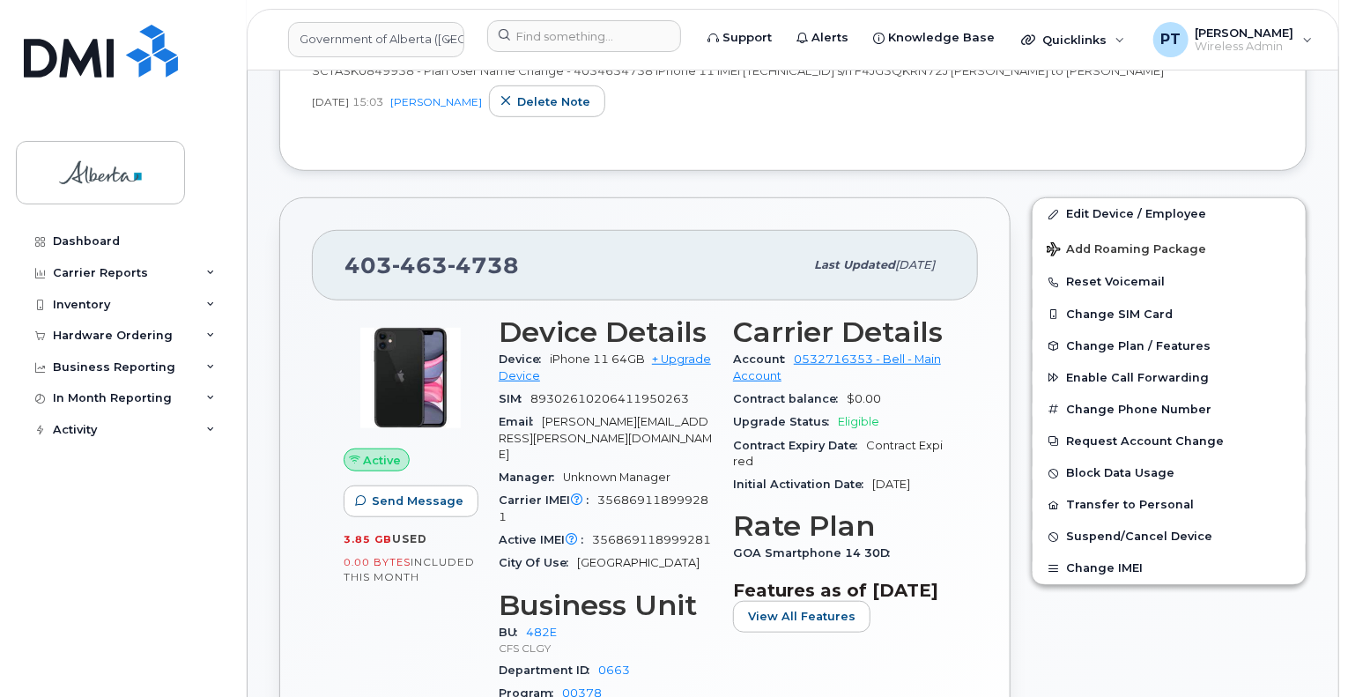
scroll to position [528, 0]
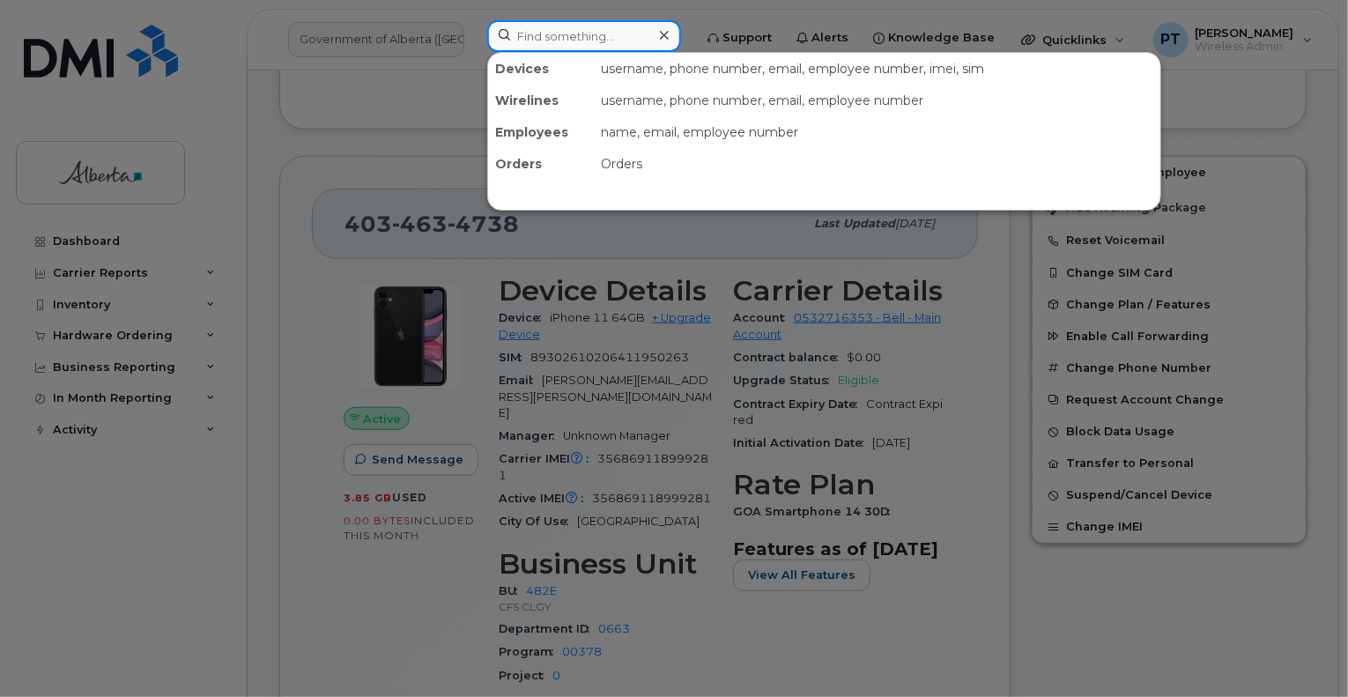
click at [530, 33] on input at bounding box center [584, 36] width 194 height 32
paste input "4036279837"
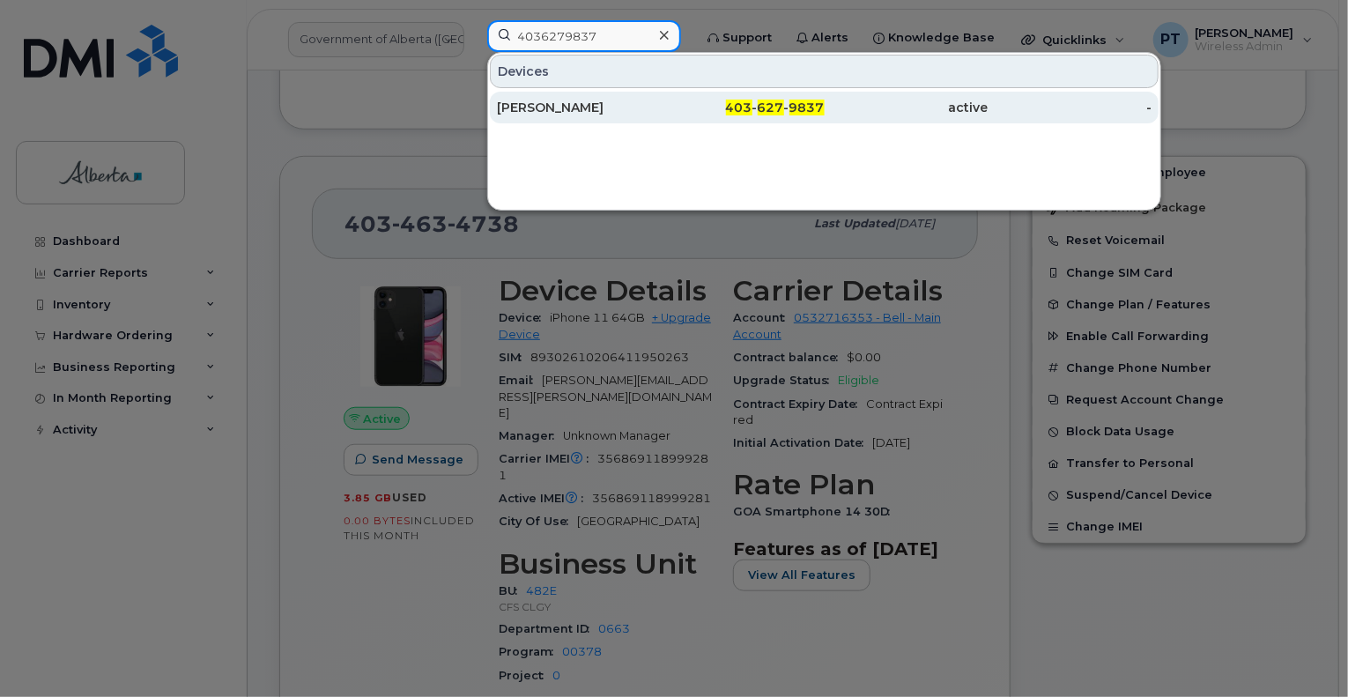
type input "4036279837"
click at [552, 110] on div "Nicole Kimmel" at bounding box center [579, 108] width 164 height 18
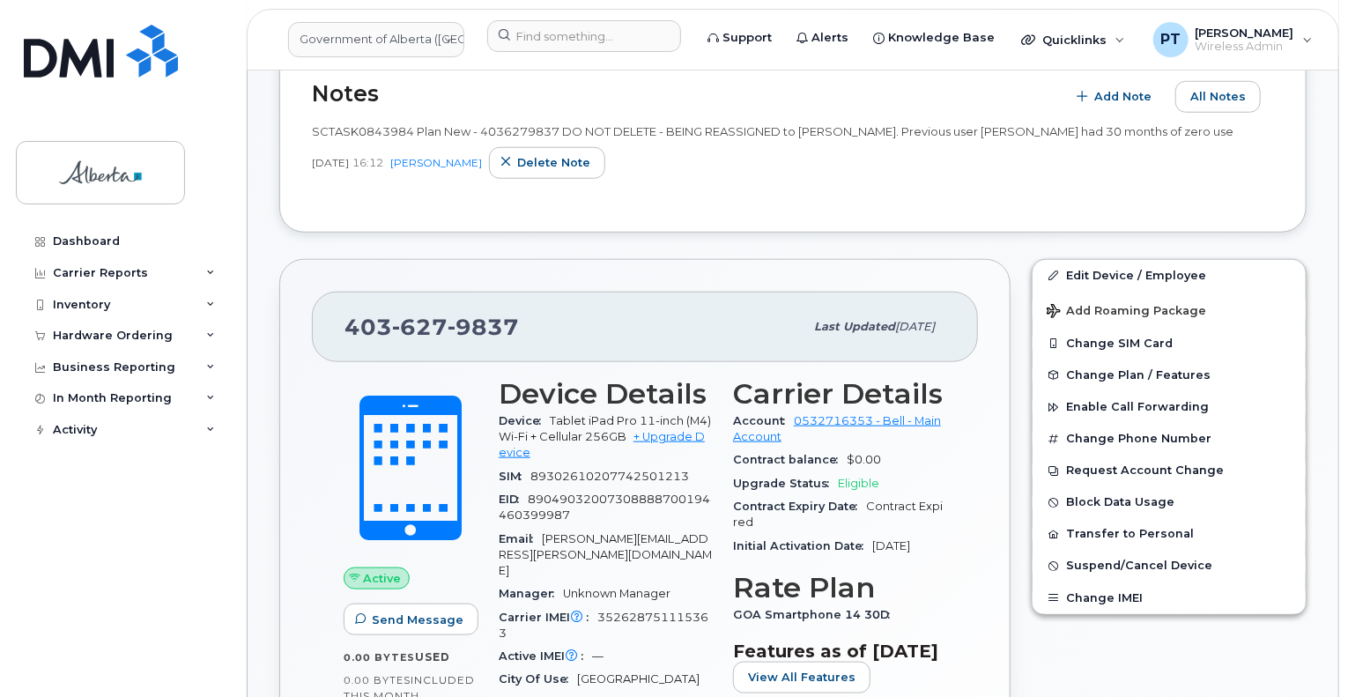
scroll to position [440, 0]
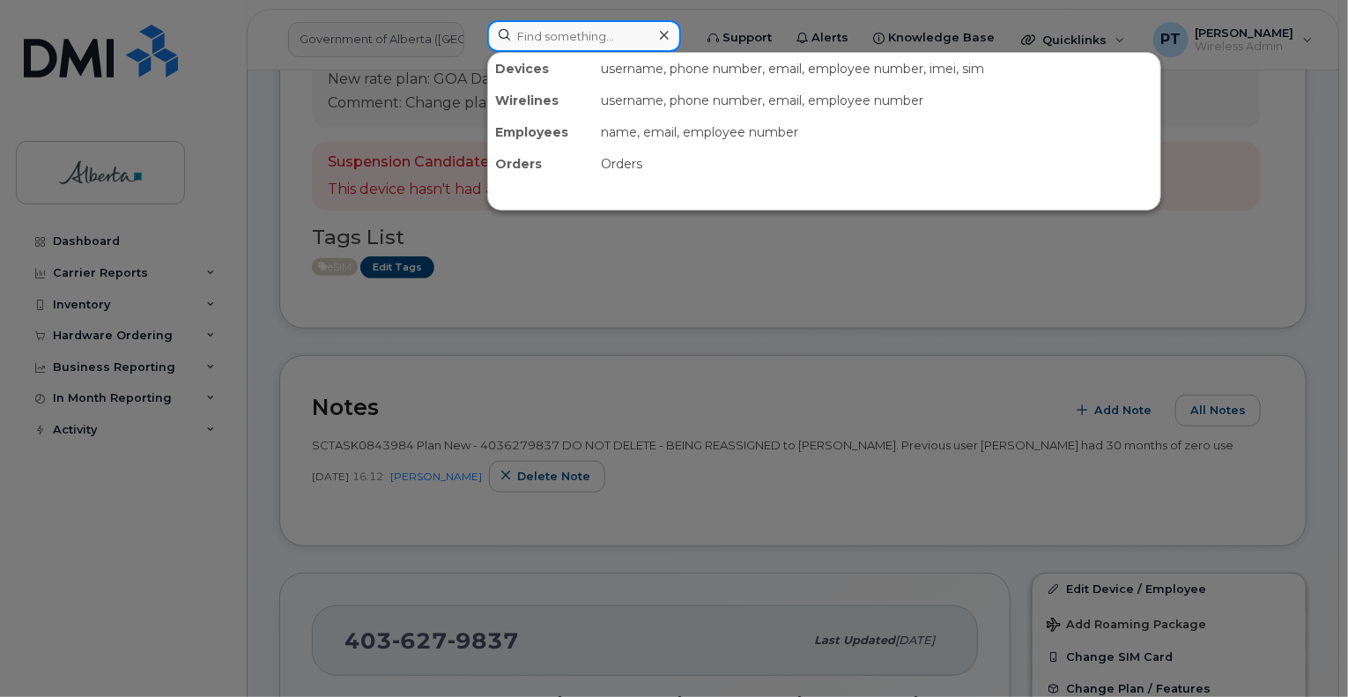
click at [536, 31] on input at bounding box center [584, 36] width 194 height 32
paste input "8257334743"
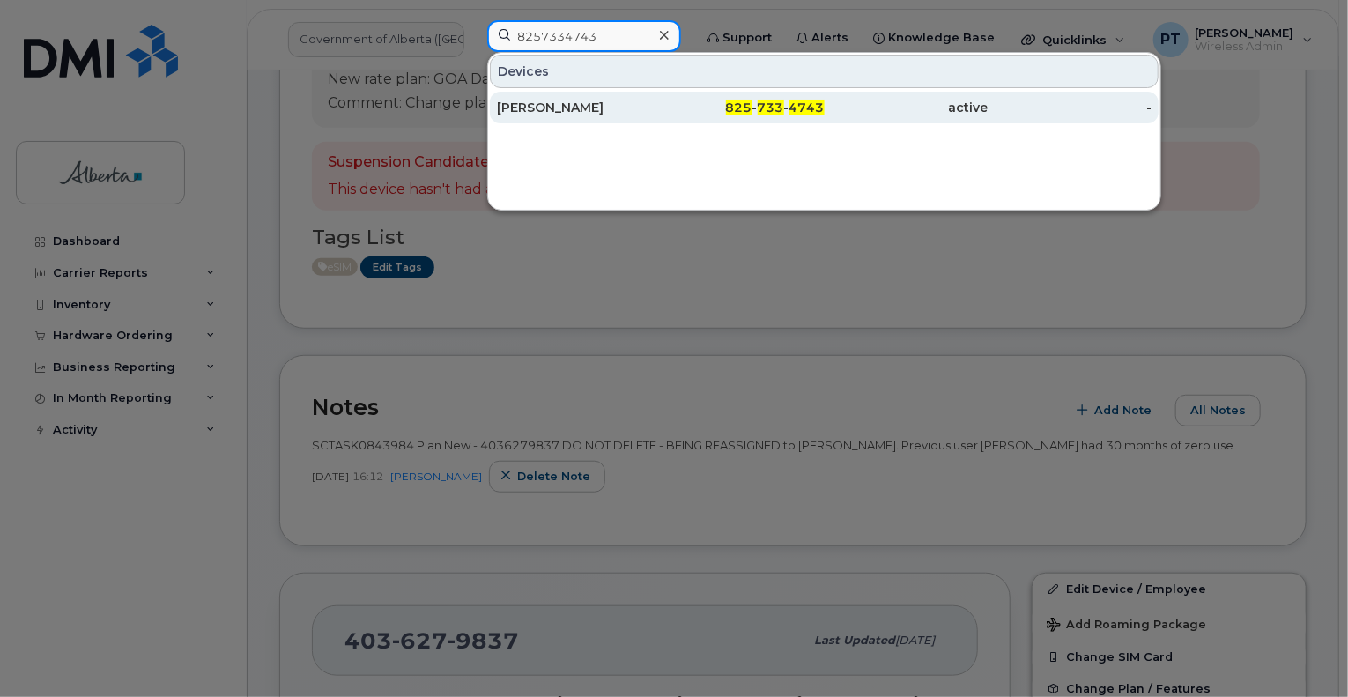
type input "8257334743"
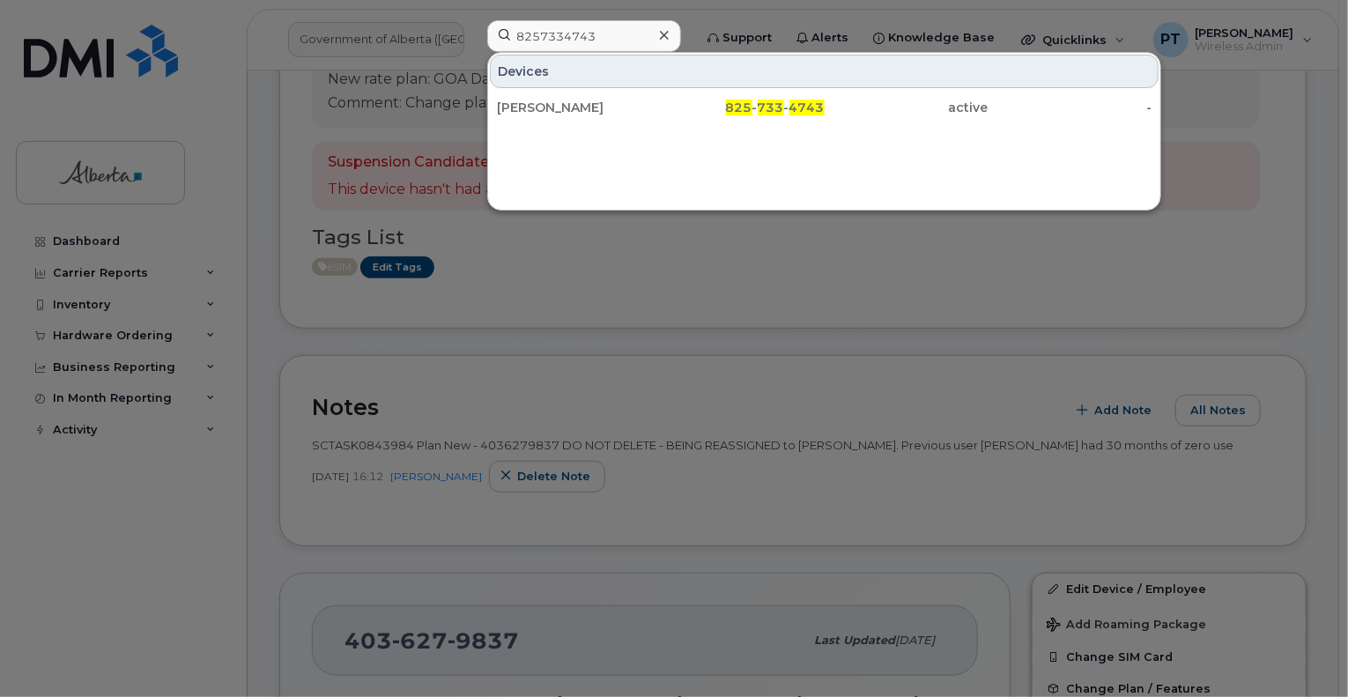
drag, startPoint x: 520, startPoint y: 108, endPoint x: 313, endPoint y: 116, distance: 207.1
click at [520, 108] on div "Kamiya Parmar" at bounding box center [579, 108] width 164 height 18
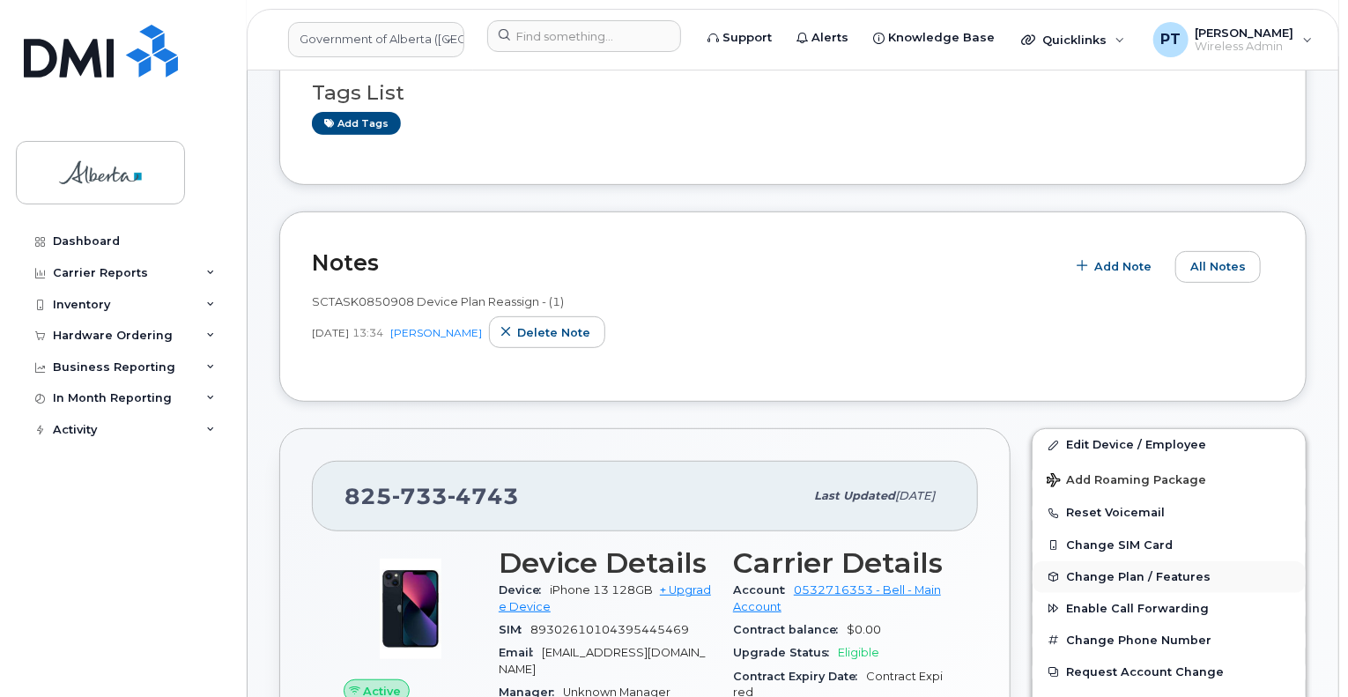
scroll to position [352, 0]
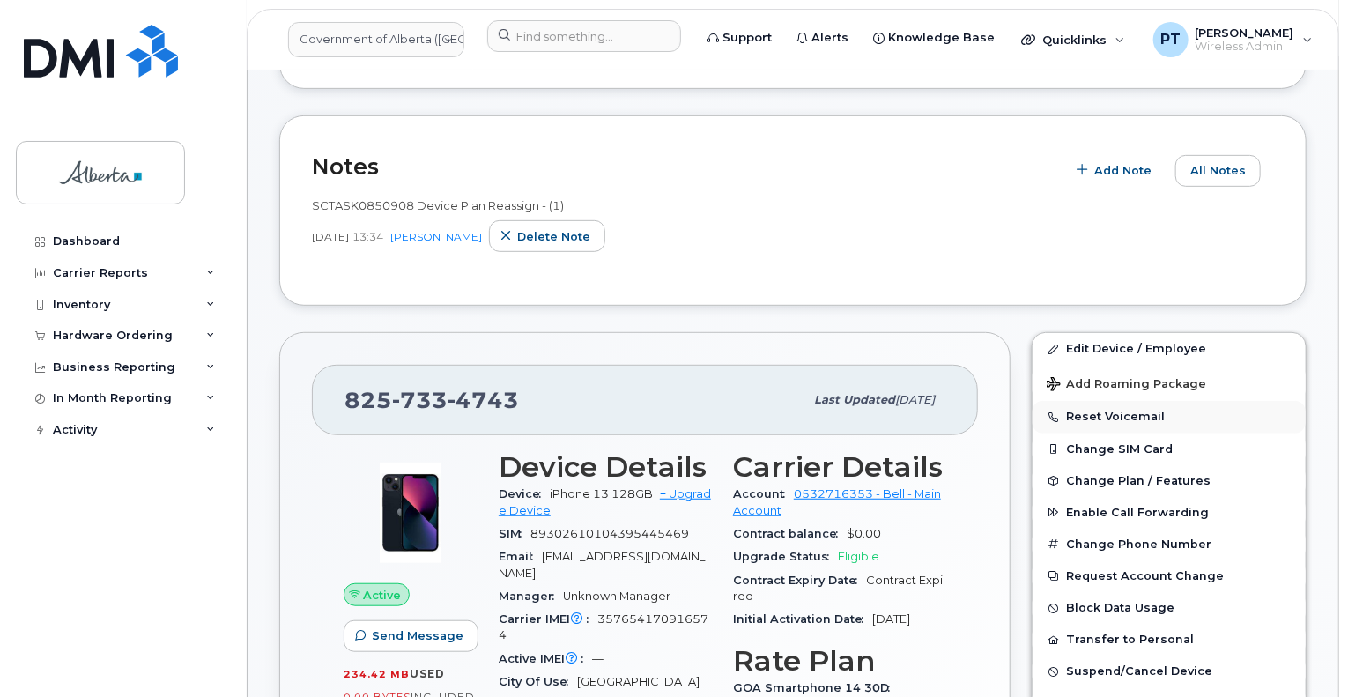
click at [1097, 401] on button "Reset Voicemail" at bounding box center [1168, 417] width 273 height 32
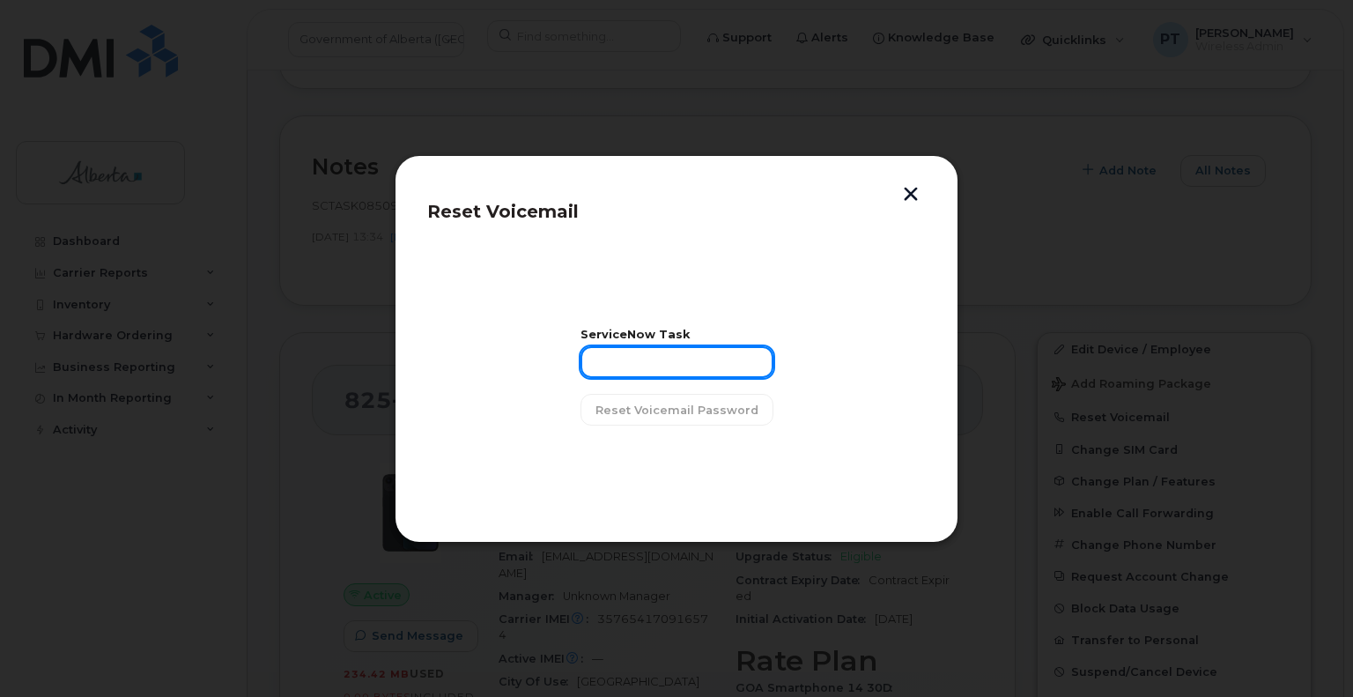
click at [652, 351] on input "text" at bounding box center [676, 362] width 193 height 32
paste input "SCTASK0856471"
type input "SCTASK0856471"
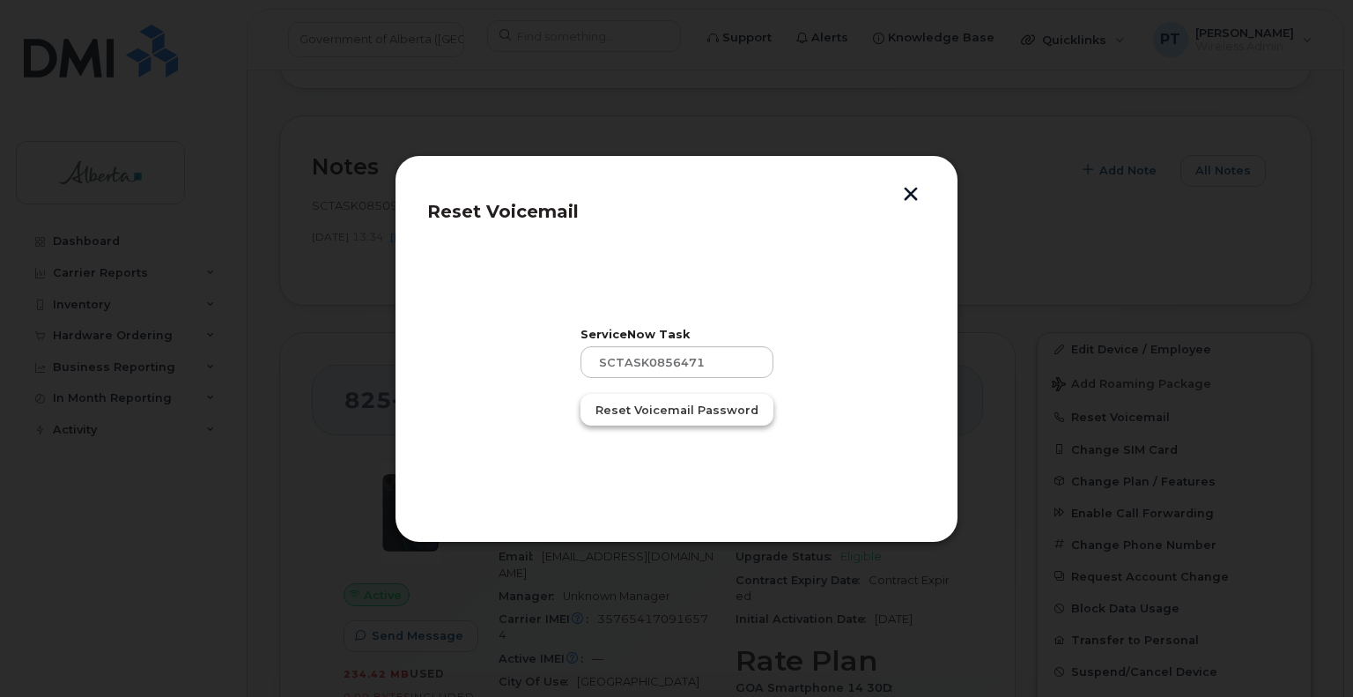
click at [677, 414] on span "Reset Voicemail Password" at bounding box center [676, 410] width 163 height 17
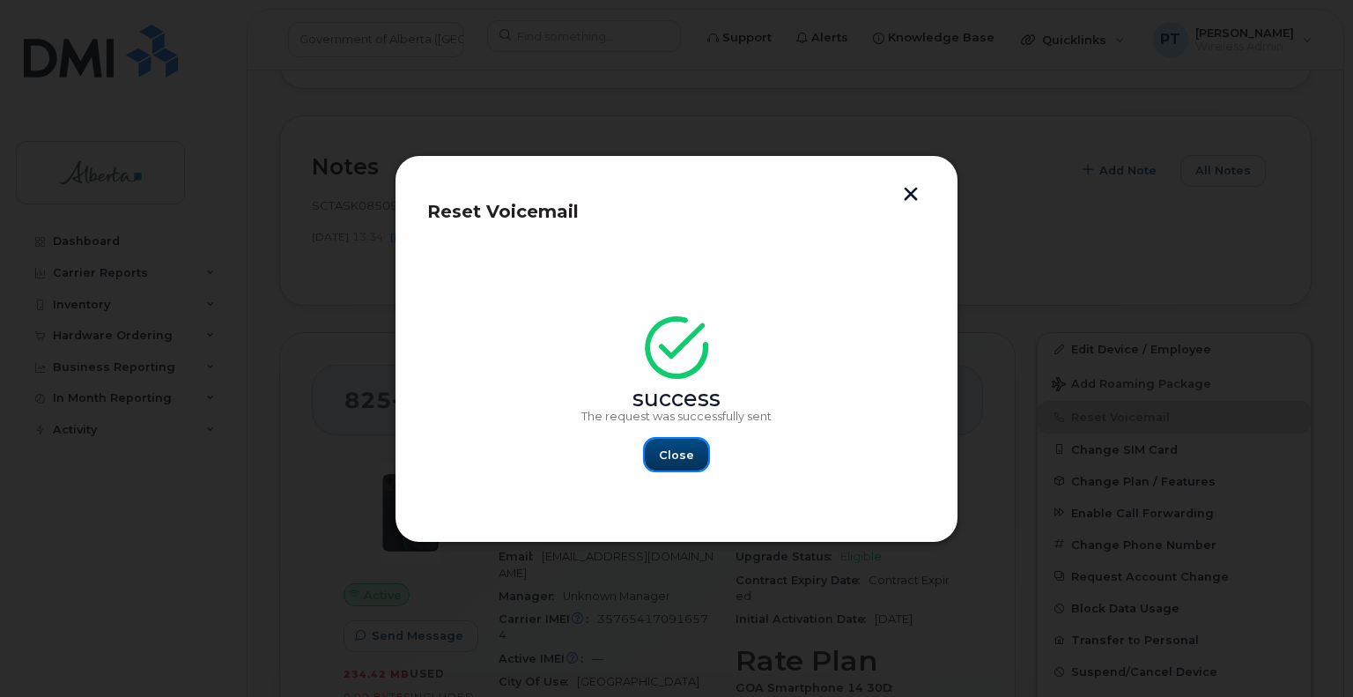
click at [678, 452] on span "Close" at bounding box center [676, 455] width 35 height 17
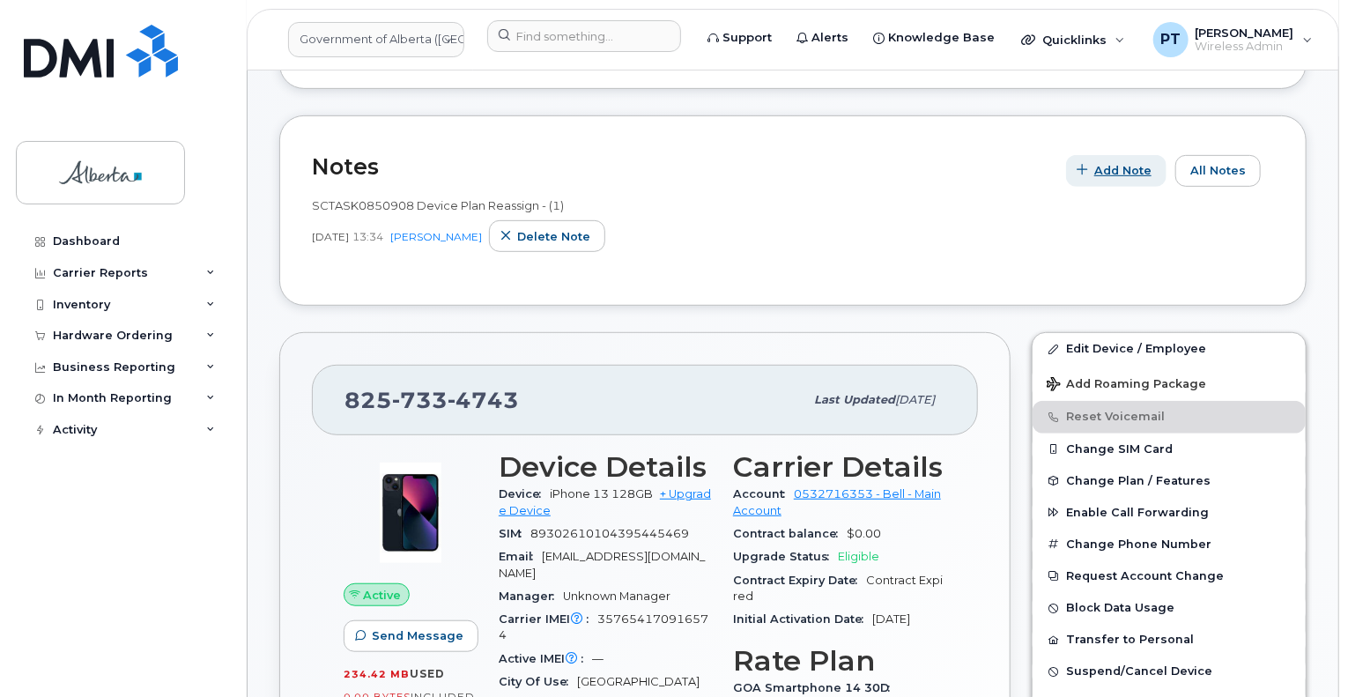
click at [1120, 162] on span "Add Note" at bounding box center [1122, 170] width 57 height 17
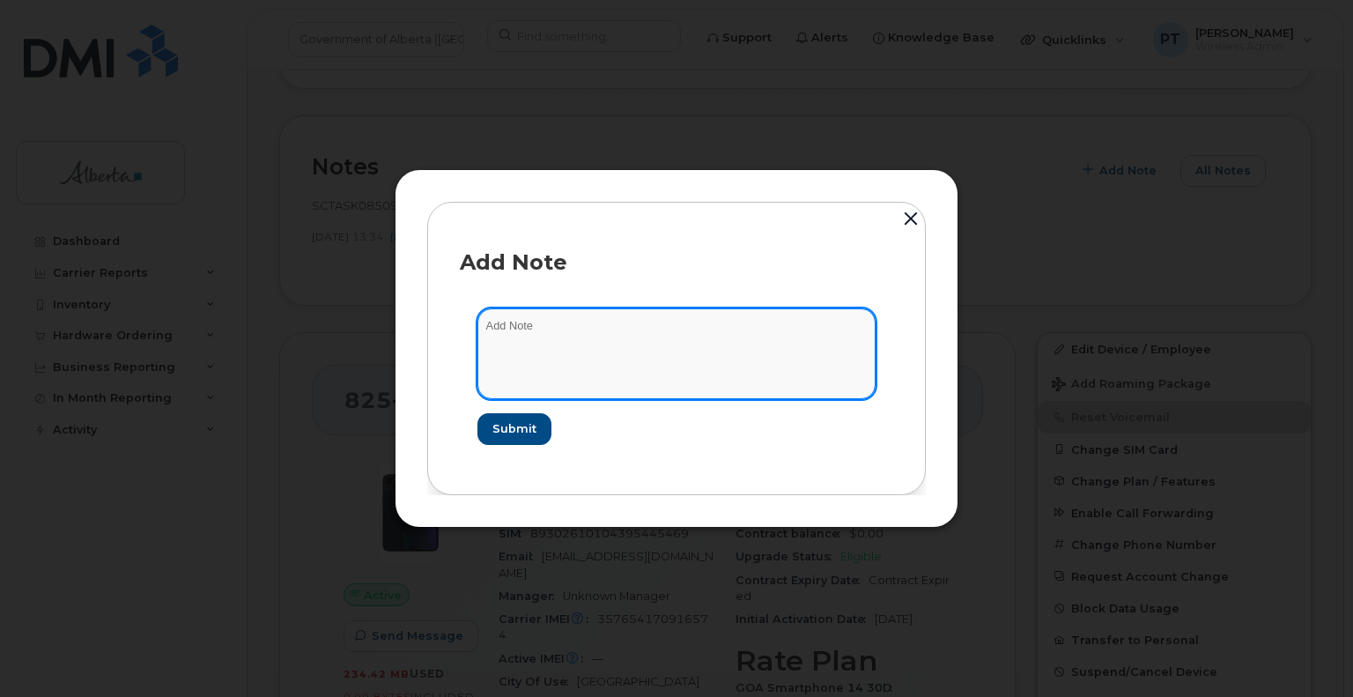
click at [537, 316] on textarea at bounding box center [676, 353] width 398 height 90
paste textarea "SCTASK0856471"
type textarea "SCTASK0856471 - Plan VM PIN"
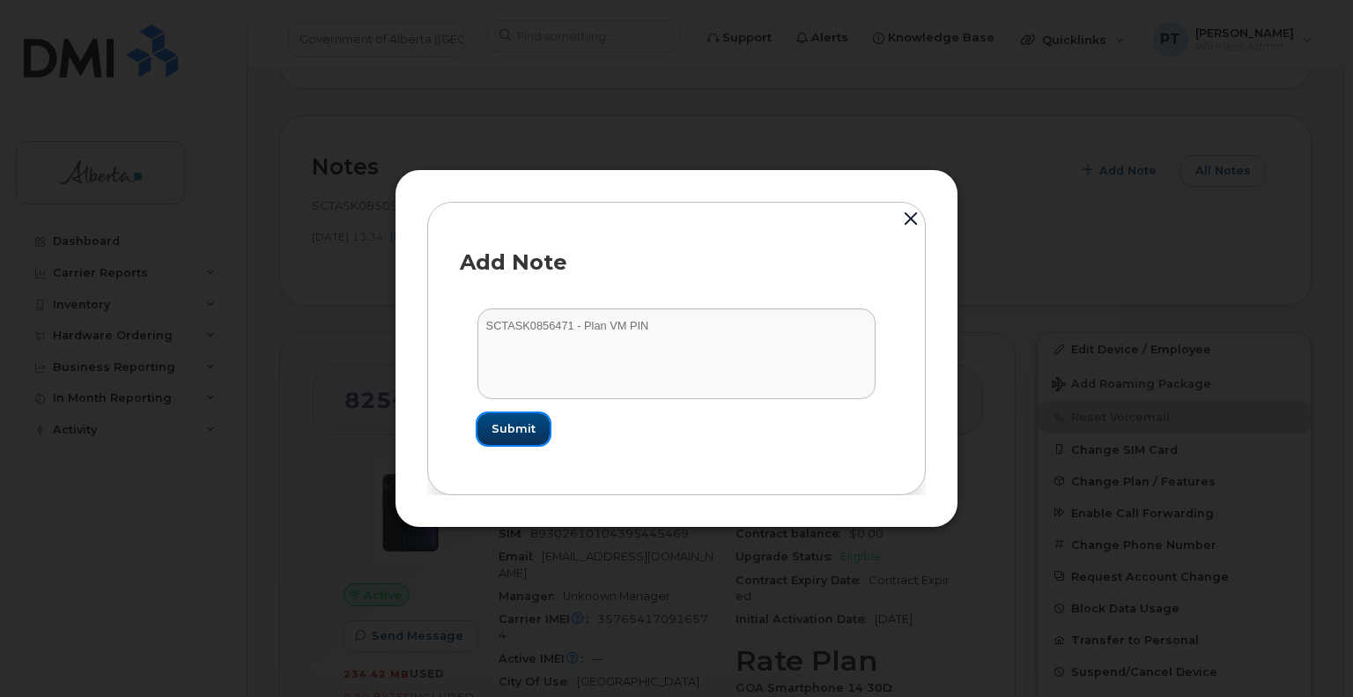
click at [518, 426] on span "Submit" at bounding box center [513, 428] width 44 height 17
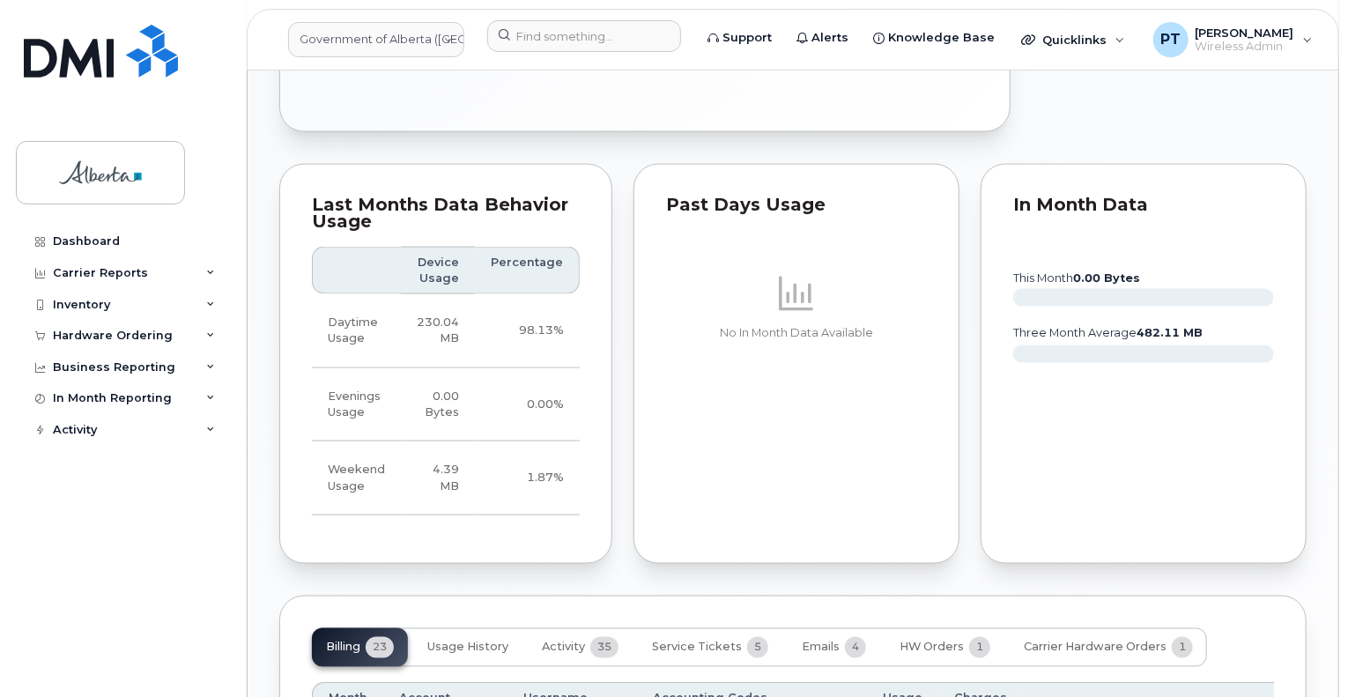
scroll to position [1321, 0]
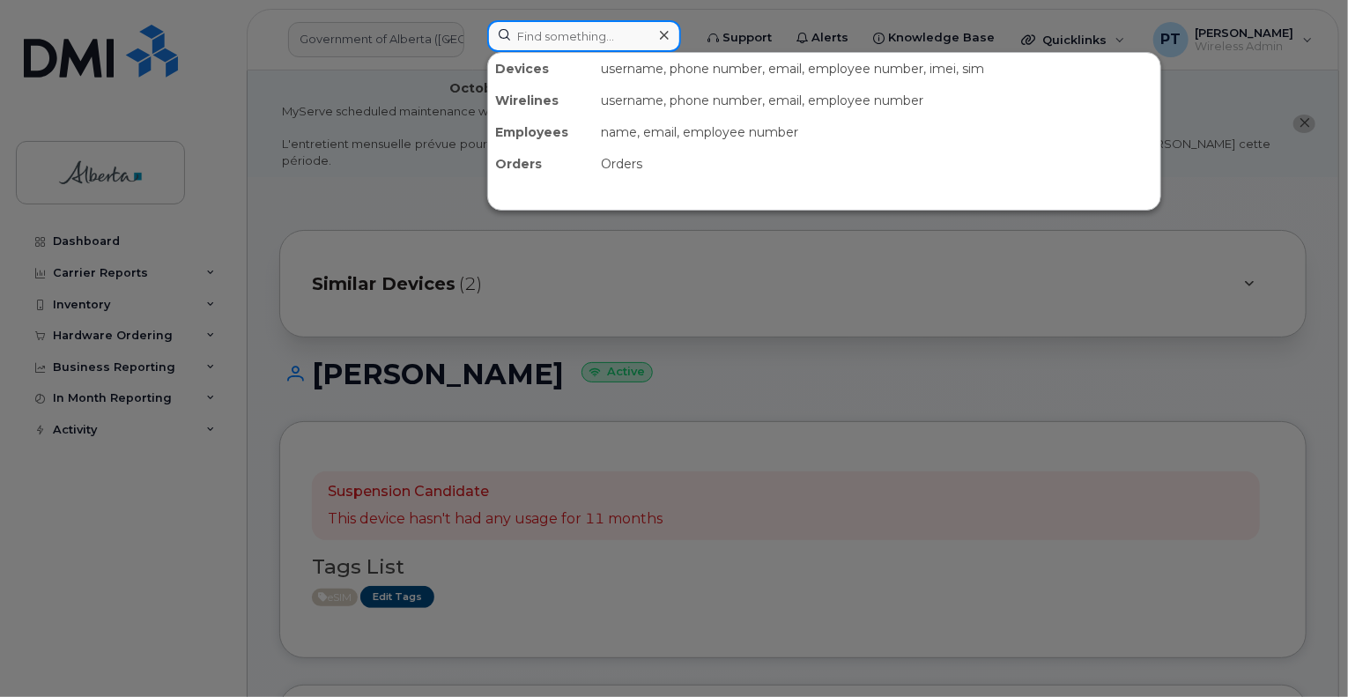
click at [550, 38] on input at bounding box center [584, 36] width 194 height 32
paste input "4038351175"
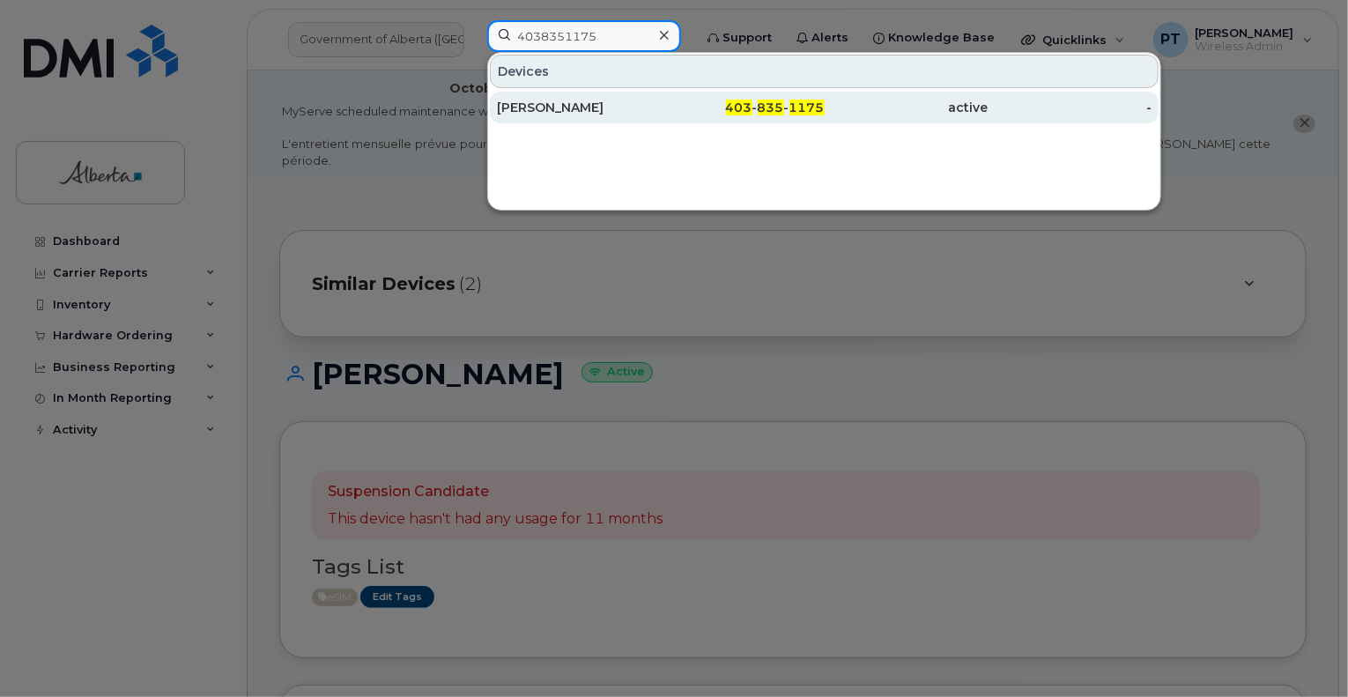
type input "4038351175"
click at [569, 107] on div "[PERSON_NAME]" at bounding box center [579, 108] width 164 height 18
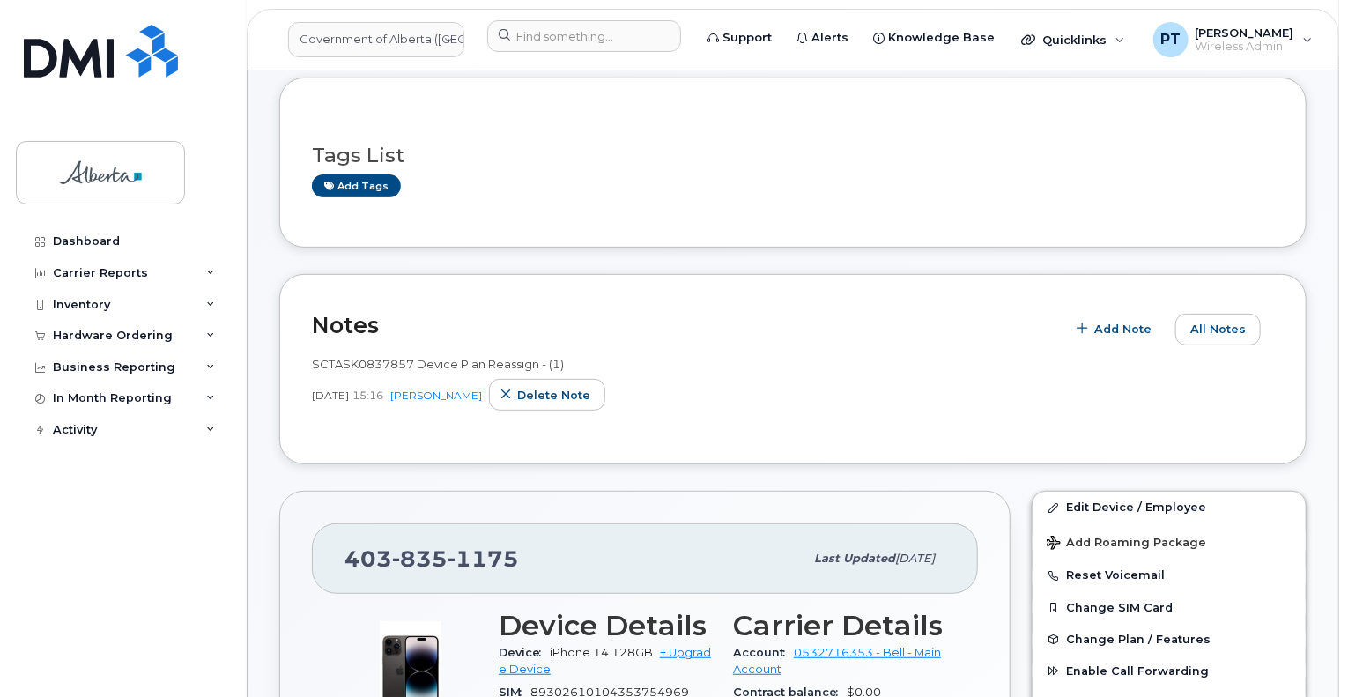
scroll to position [440, 0]
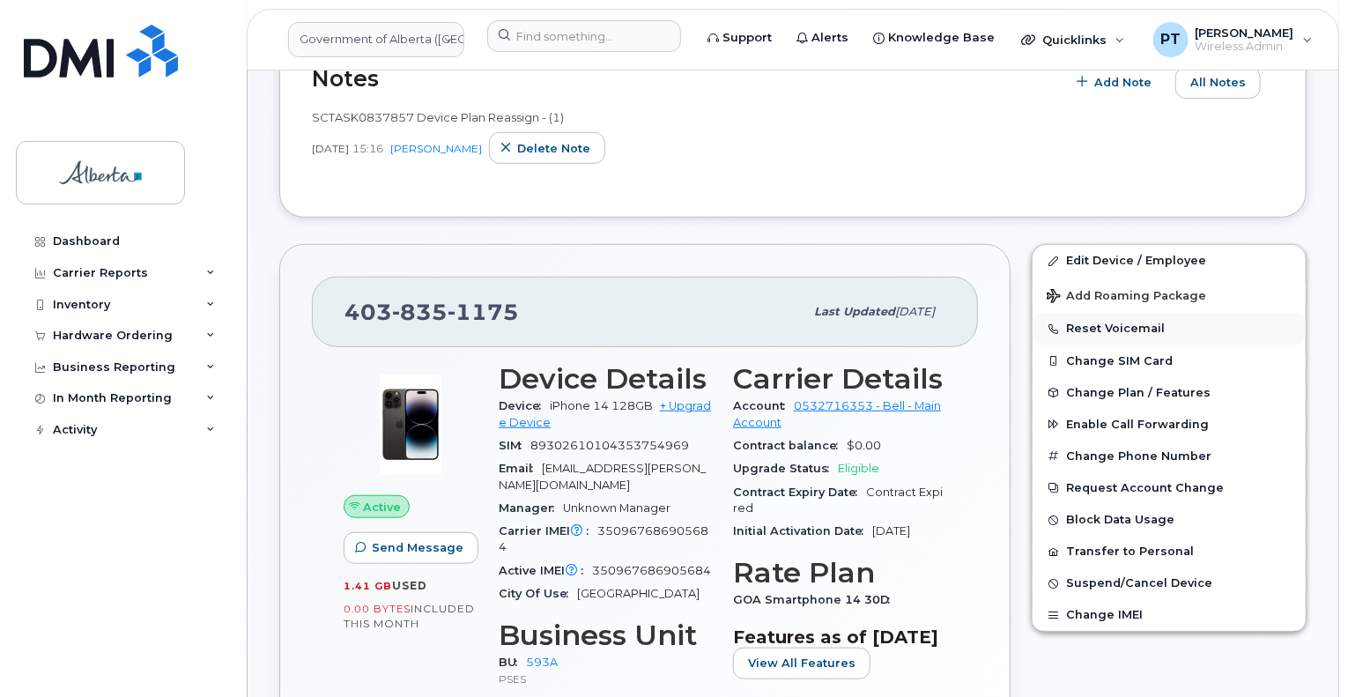
click at [1073, 313] on button "Reset Voicemail" at bounding box center [1168, 329] width 273 height 32
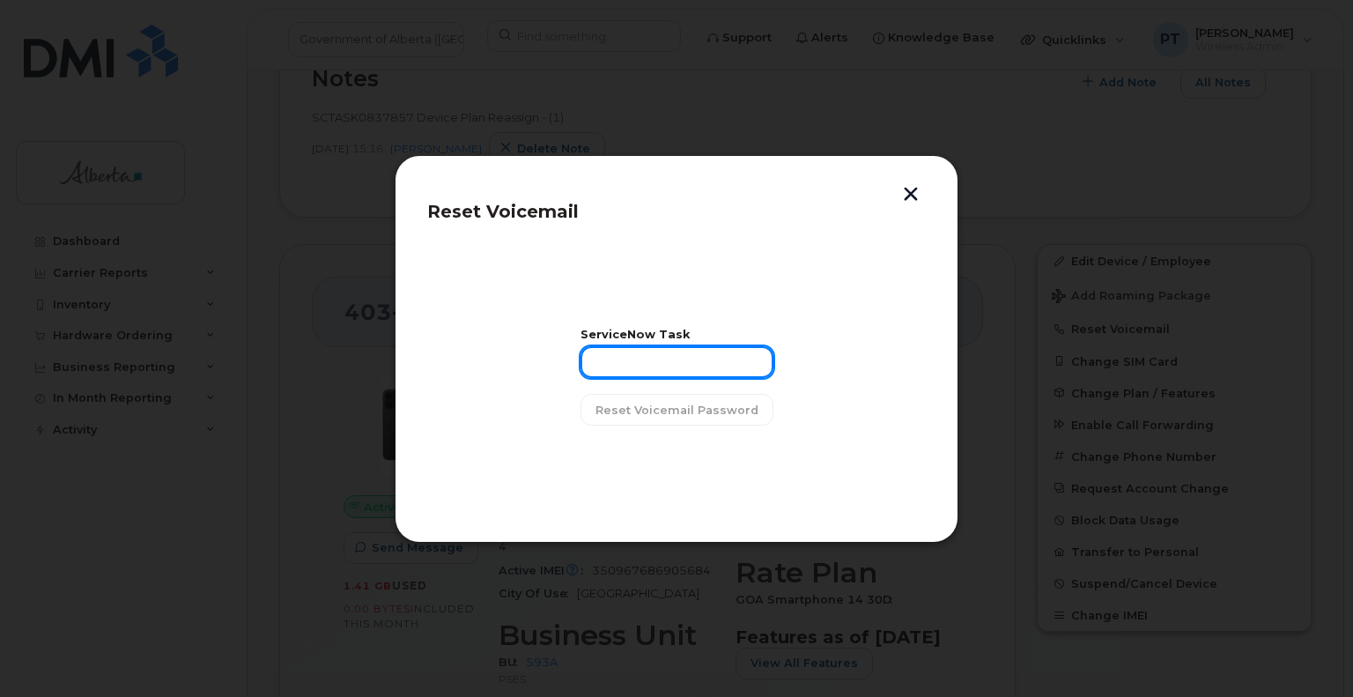
click at [635, 363] on input "text" at bounding box center [676, 362] width 193 height 32
paste input "SCTASK0857309"
type input "SCTASK0857309"
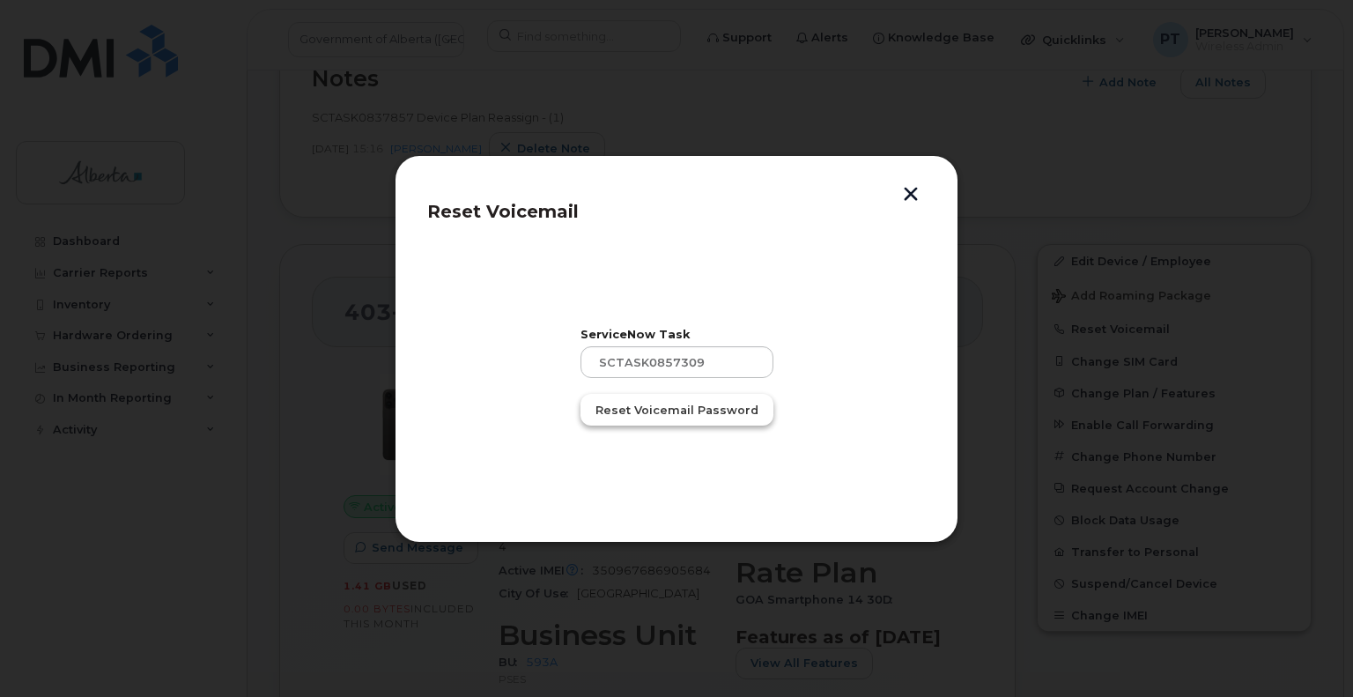
click at [673, 408] on span "Reset Voicemail Password" at bounding box center [676, 410] width 163 height 17
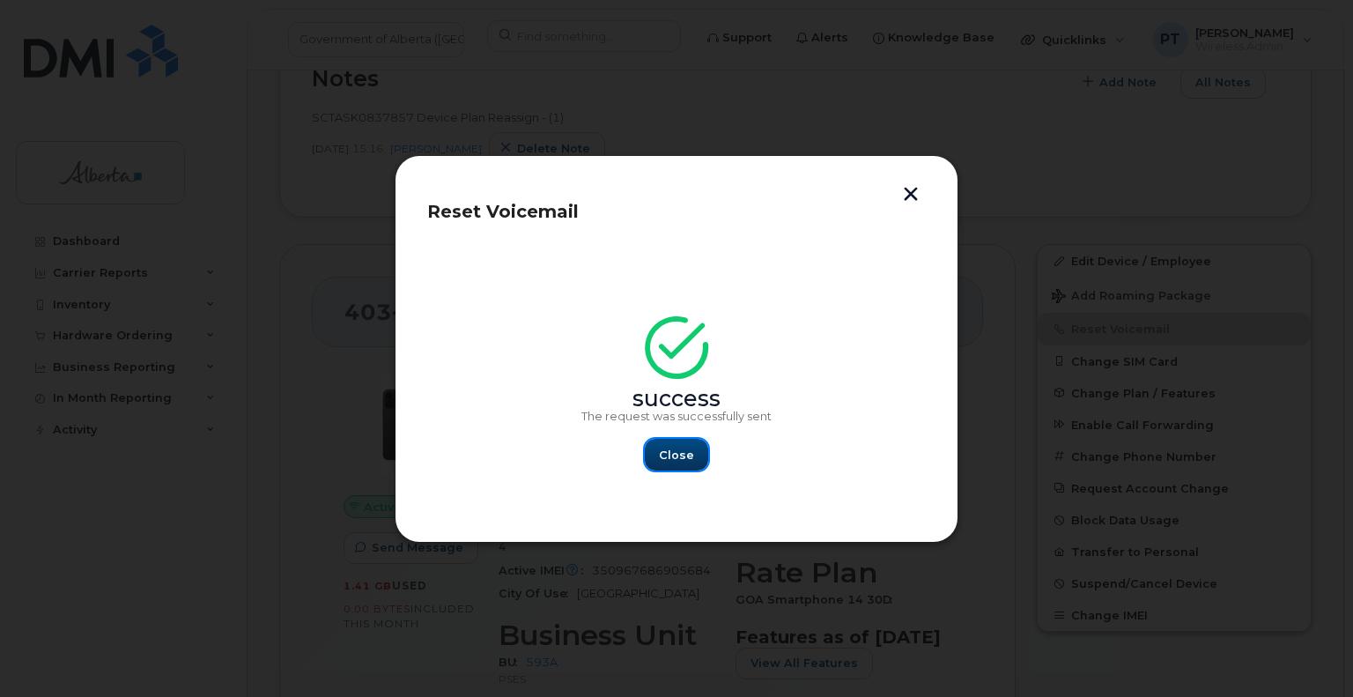
click at [676, 445] on button "Close" at bounding box center [676, 455] width 63 height 32
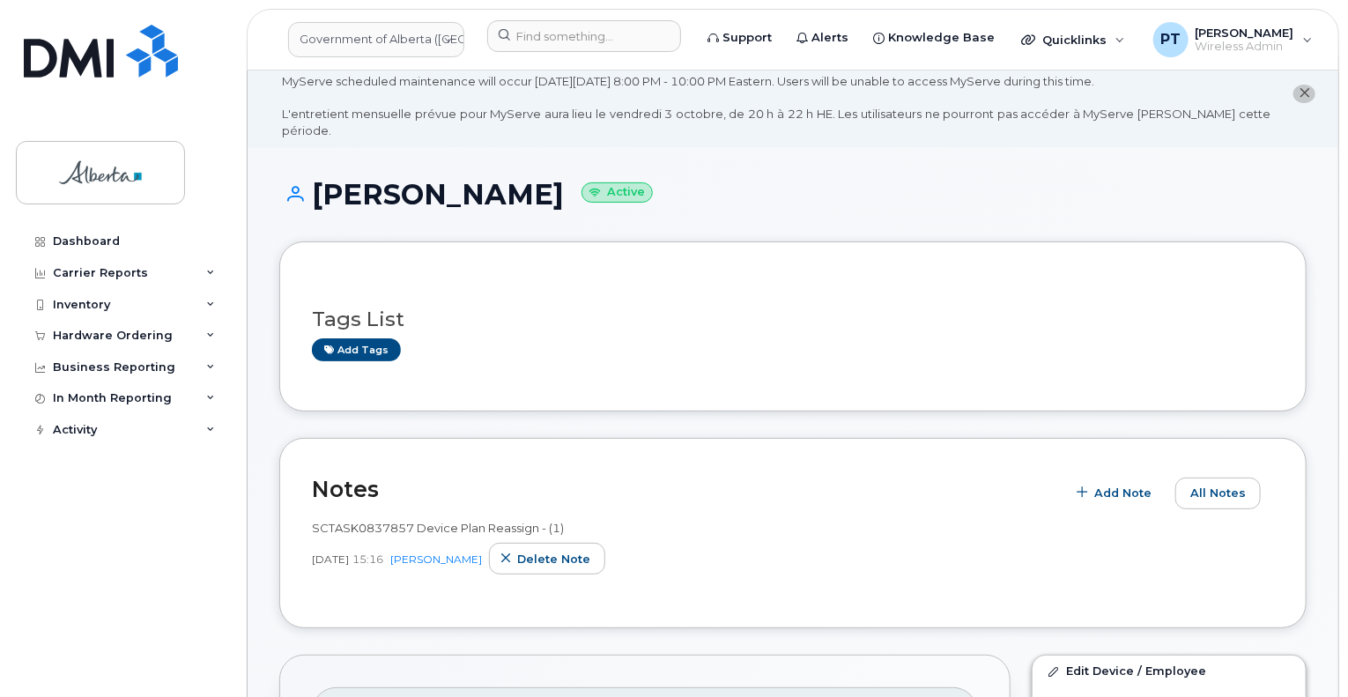
scroll to position [0, 0]
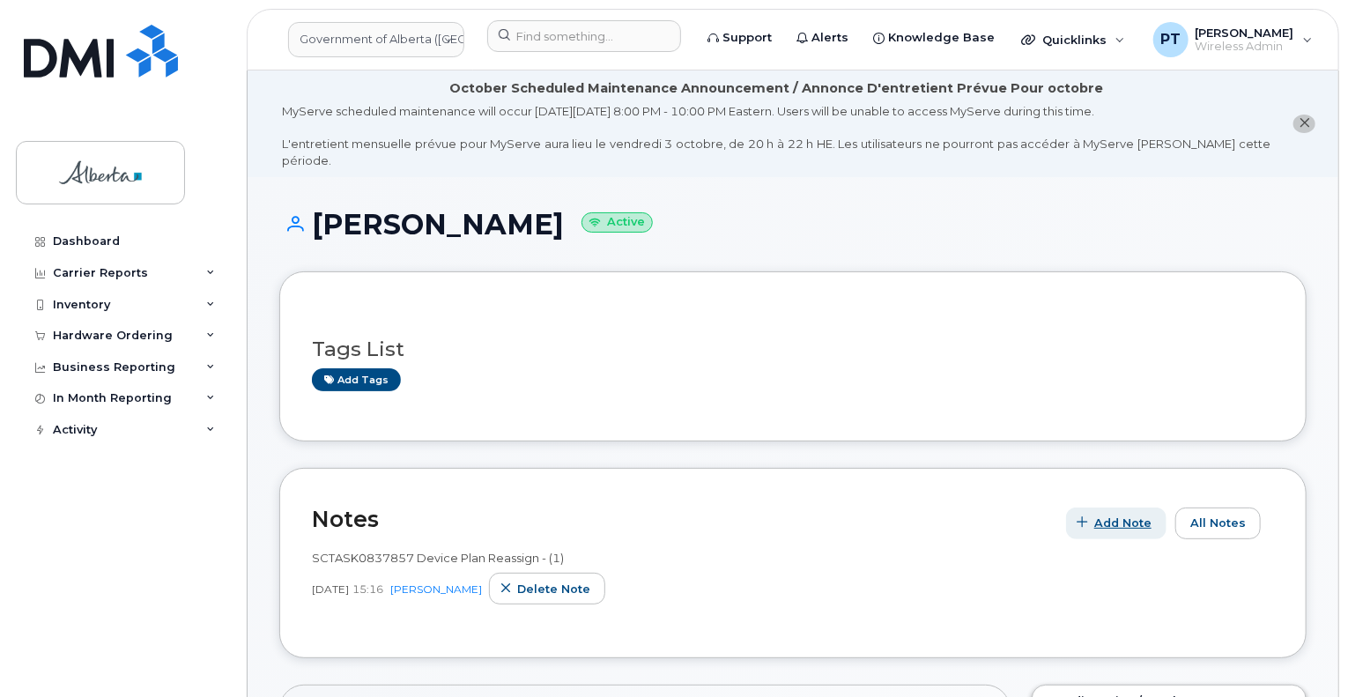
click at [1120, 514] on span "Add Note" at bounding box center [1122, 522] width 57 height 17
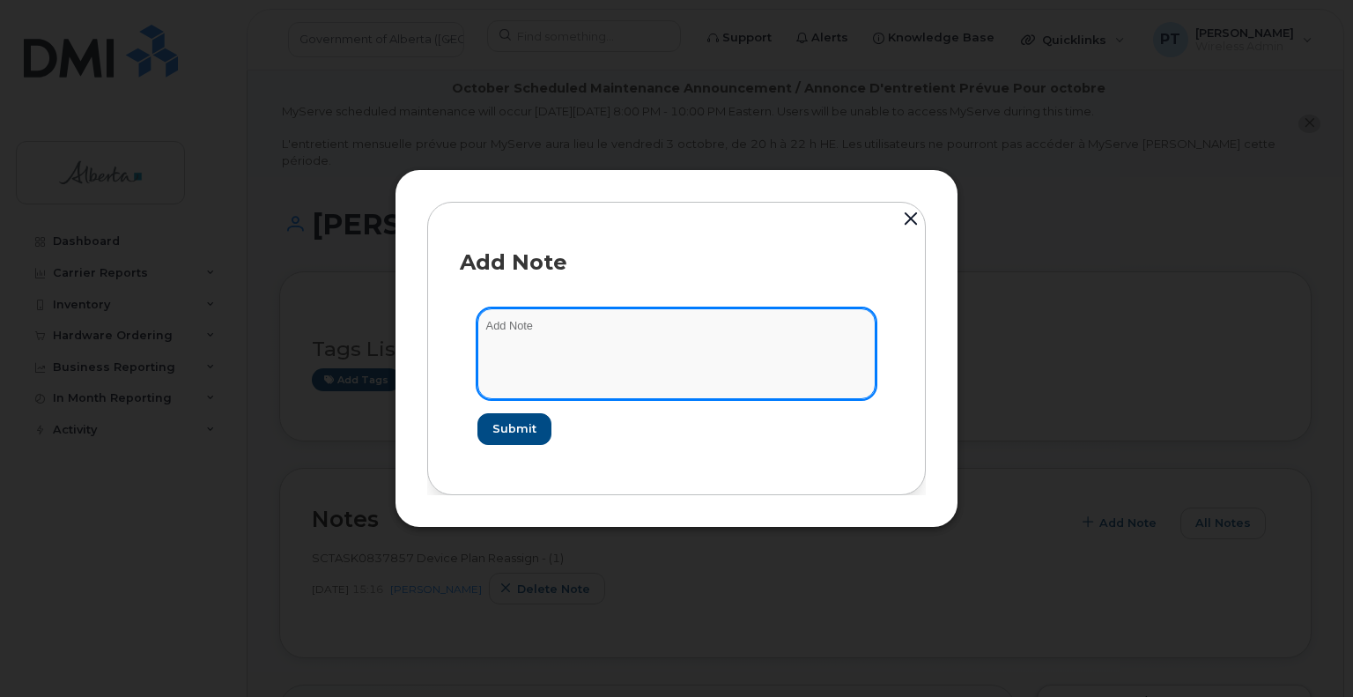
click at [537, 329] on textarea at bounding box center [676, 353] width 398 height 90
paste textarea "SCTASK0857309"
type textarea "SCTASK0857309 - Plan VM PIN"
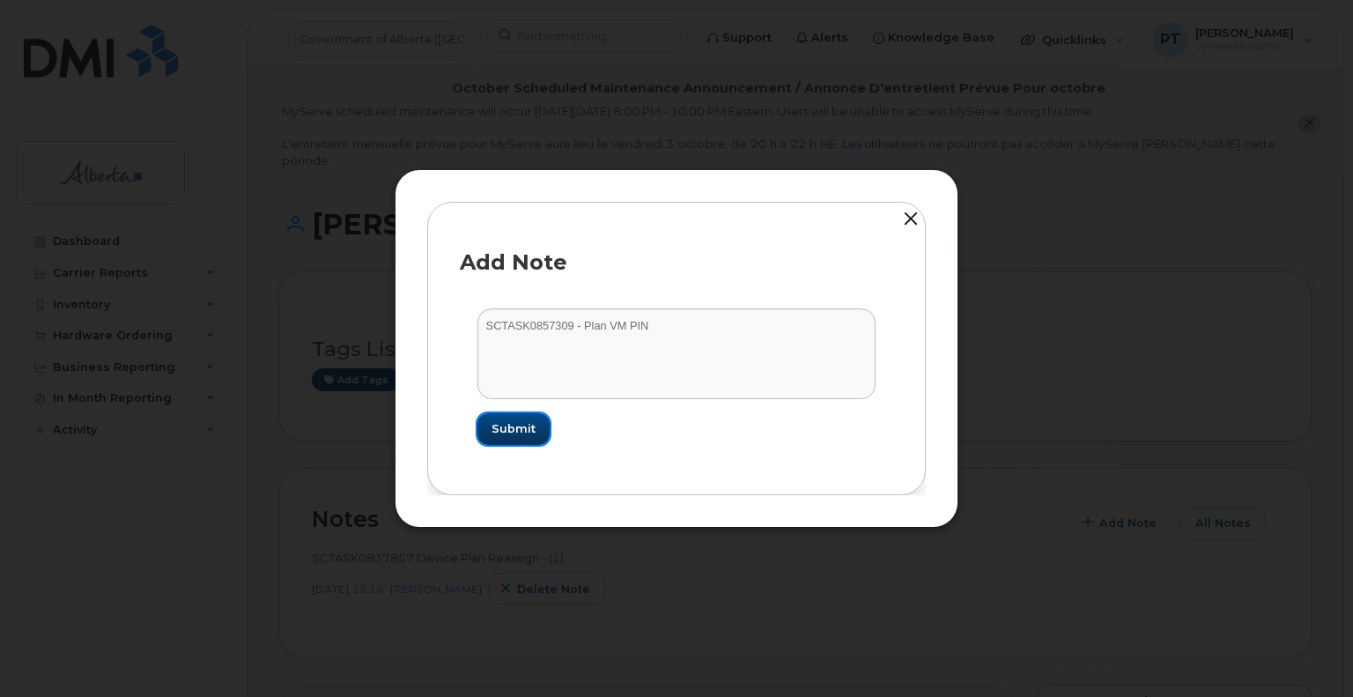
click at [491, 432] on button "Submit" at bounding box center [513, 429] width 72 height 32
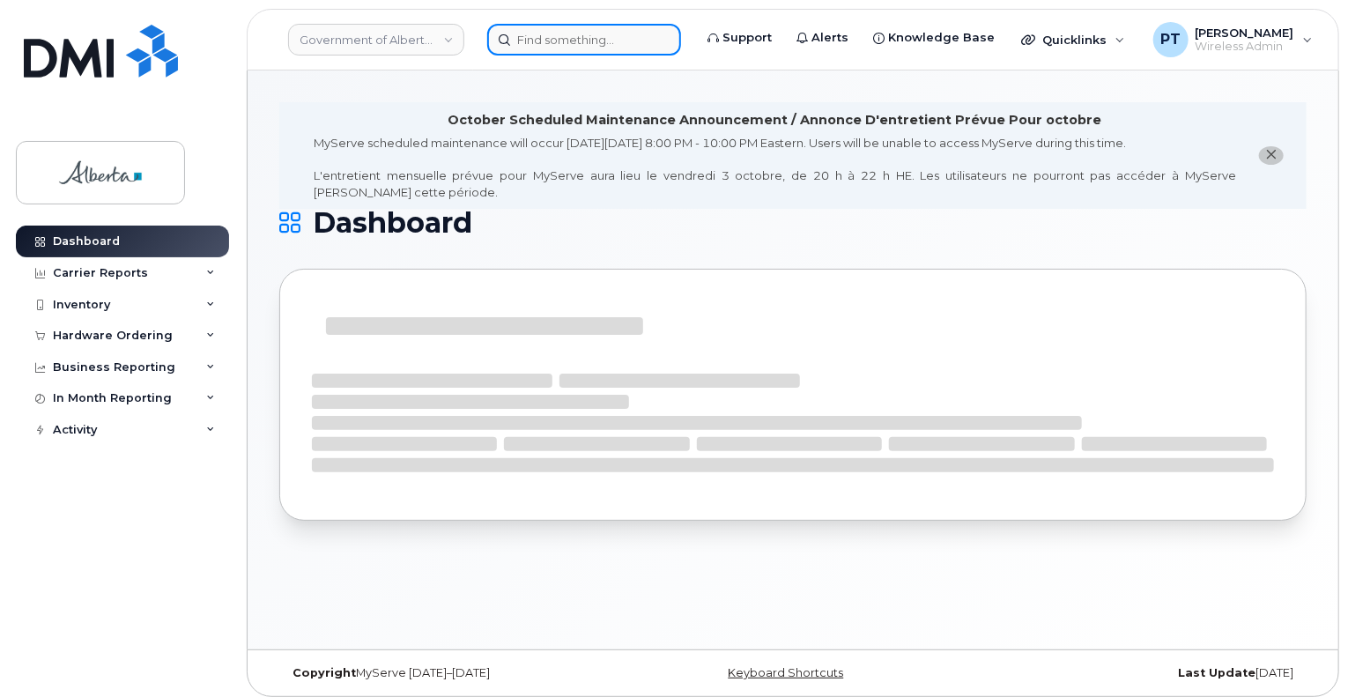
click at [578, 38] on input at bounding box center [584, 40] width 194 height 32
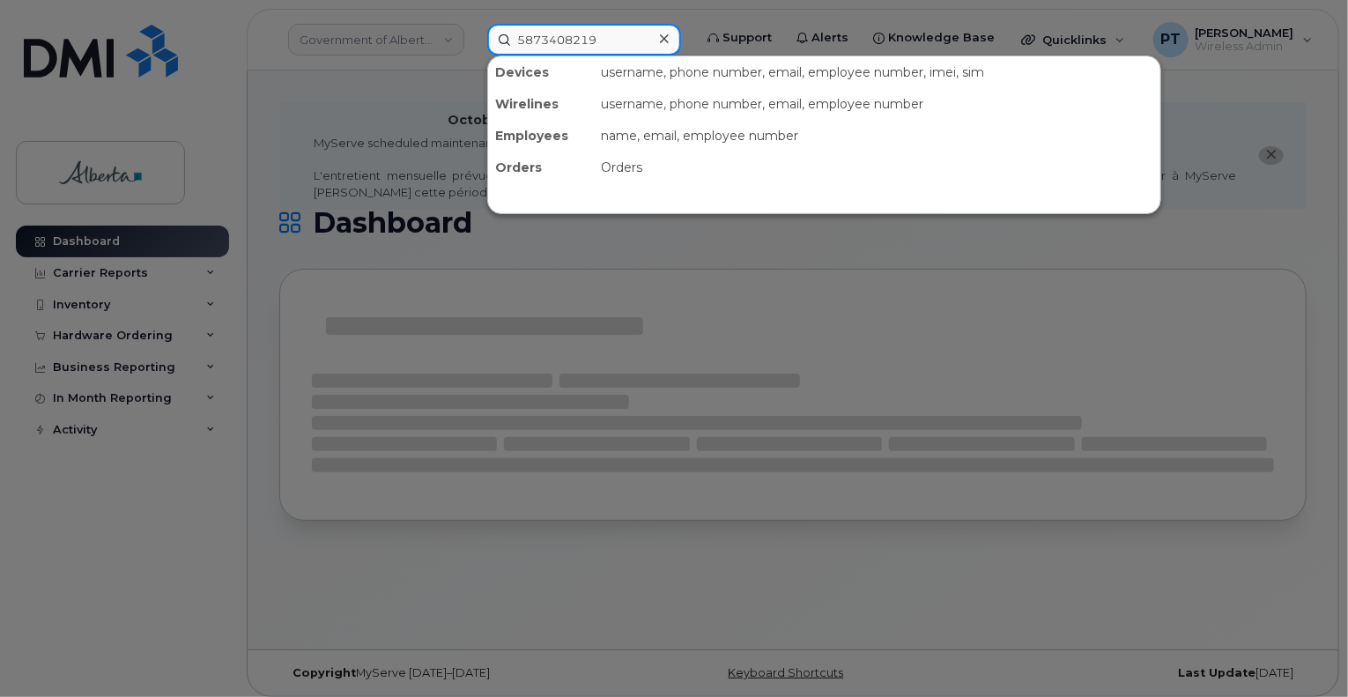
type input "5873408219"
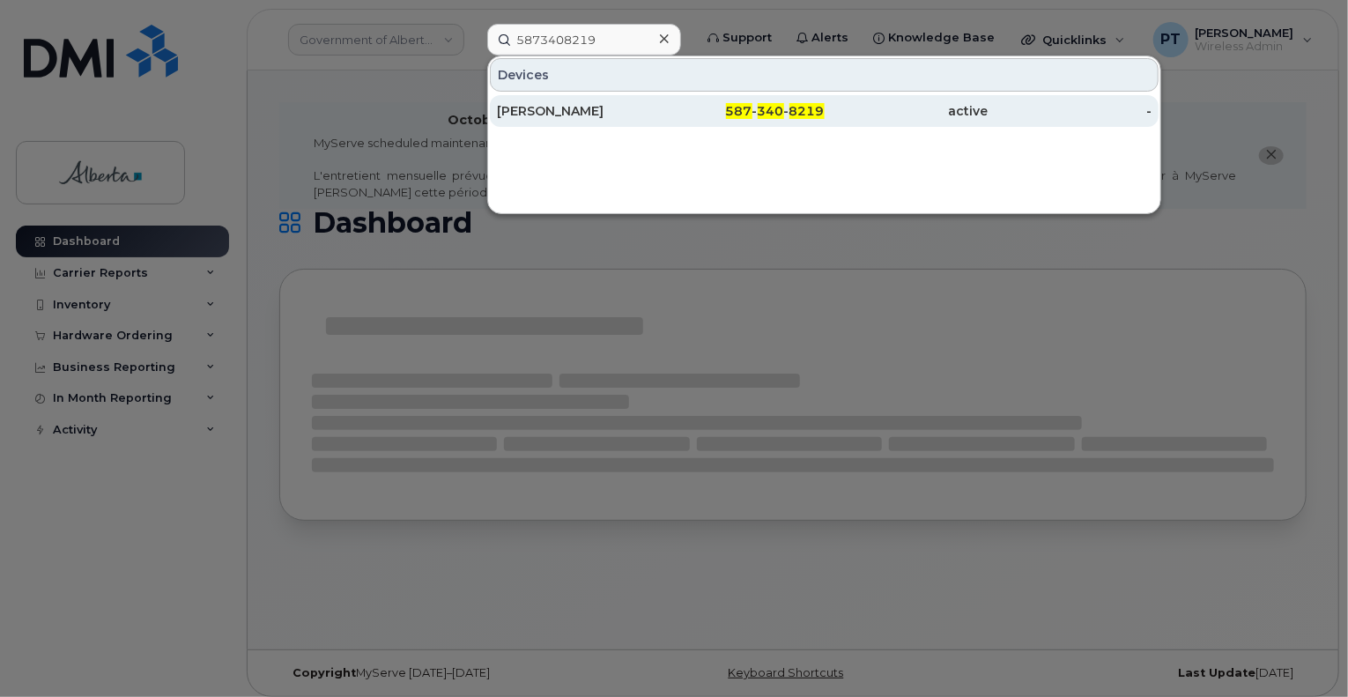
click at [554, 109] on div "[PERSON_NAME]" at bounding box center [579, 111] width 164 height 18
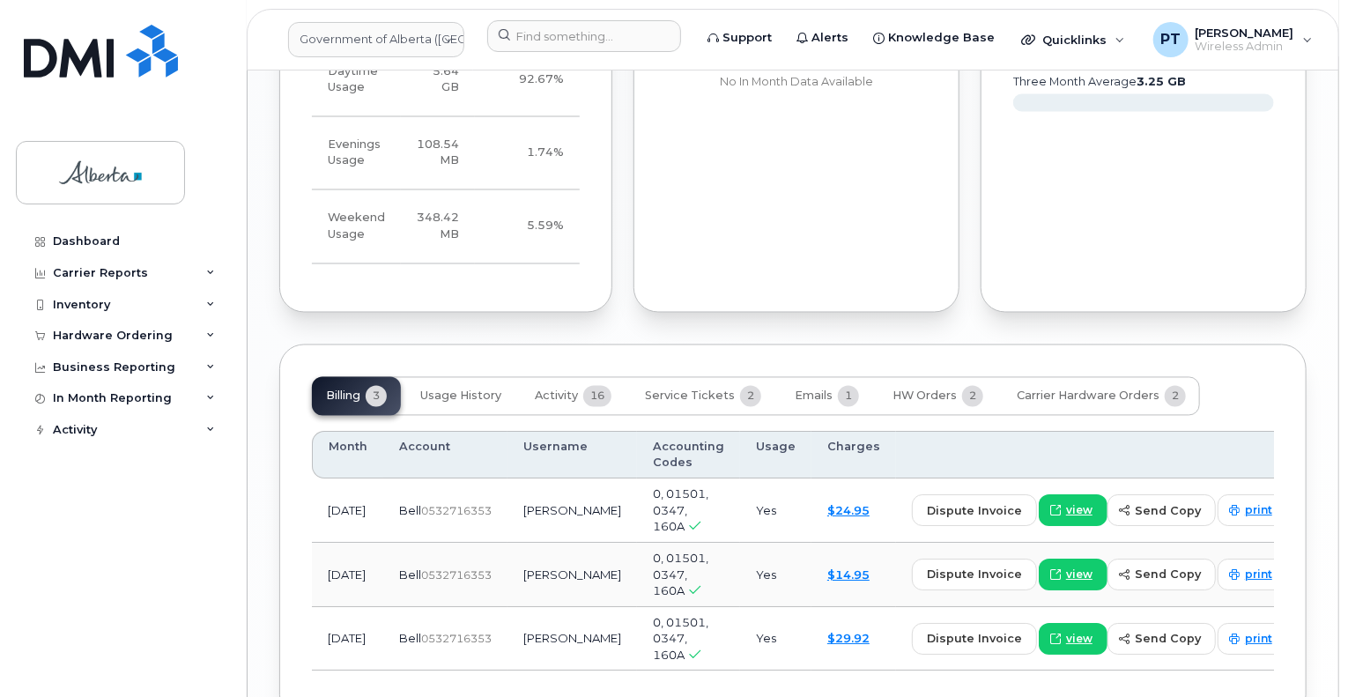
scroll to position [1572, 0]
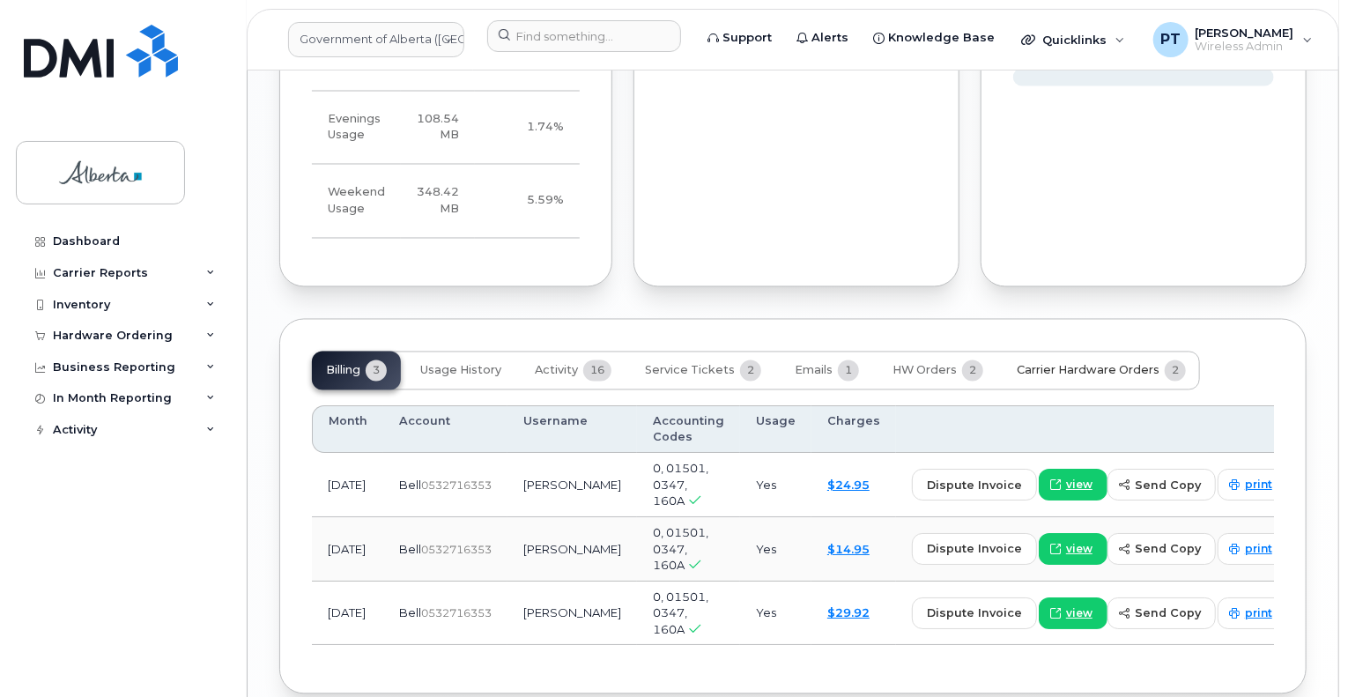
click at [1059, 364] on span "Carrier Hardware Orders" at bounding box center [1087, 371] width 143 height 14
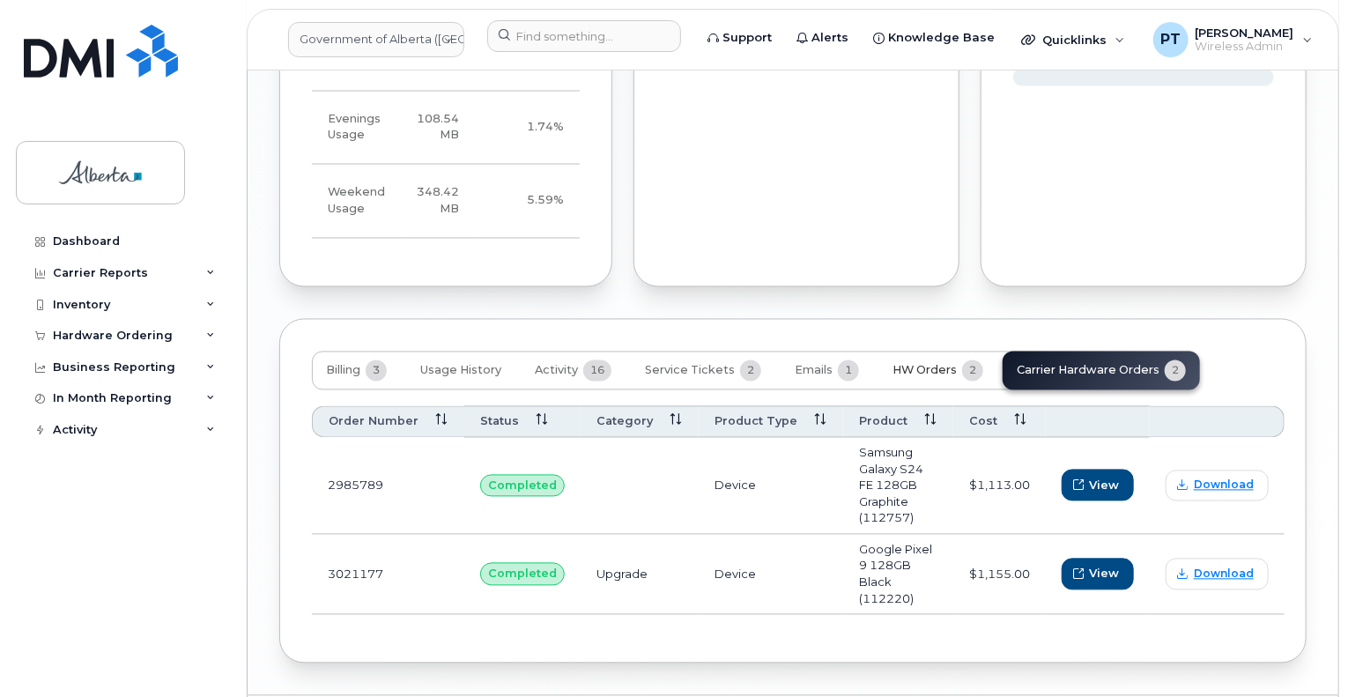
click at [913, 364] on span "HW Orders" at bounding box center [924, 371] width 64 height 14
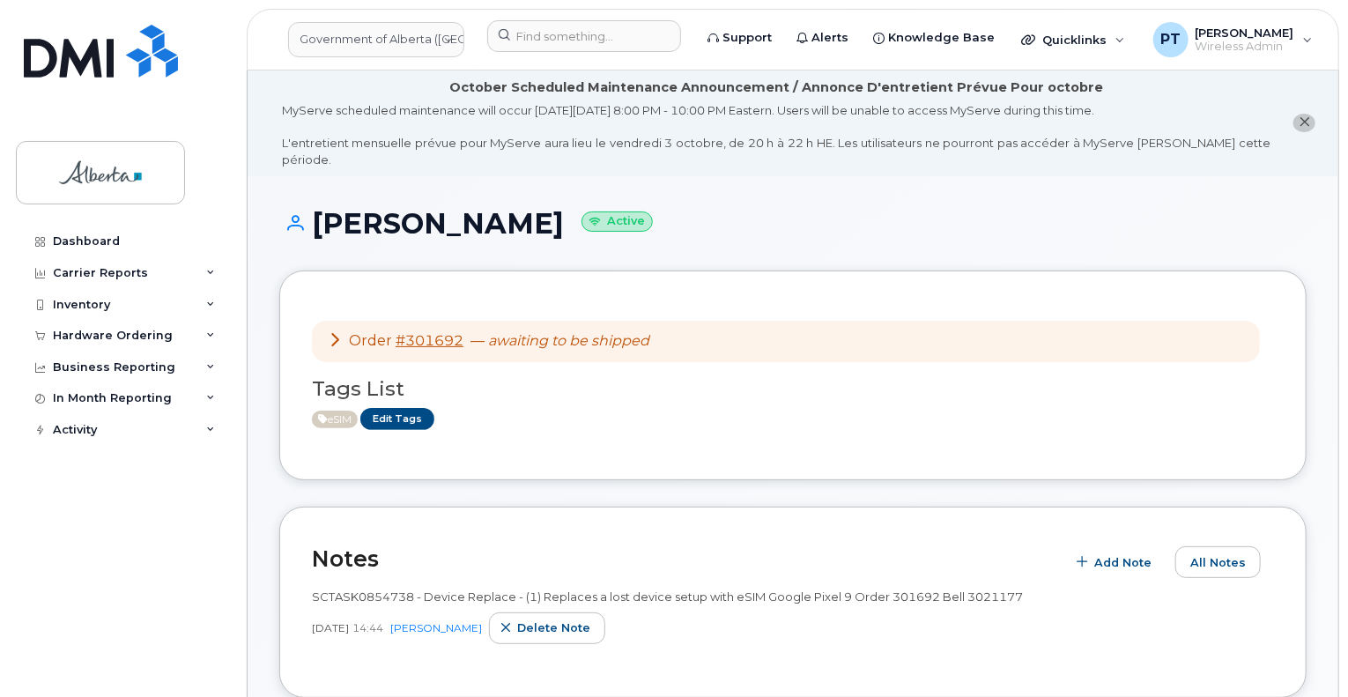
scroll to position [0, 0]
click at [1231, 547] on button "All Notes" at bounding box center [1217, 563] width 85 height 32
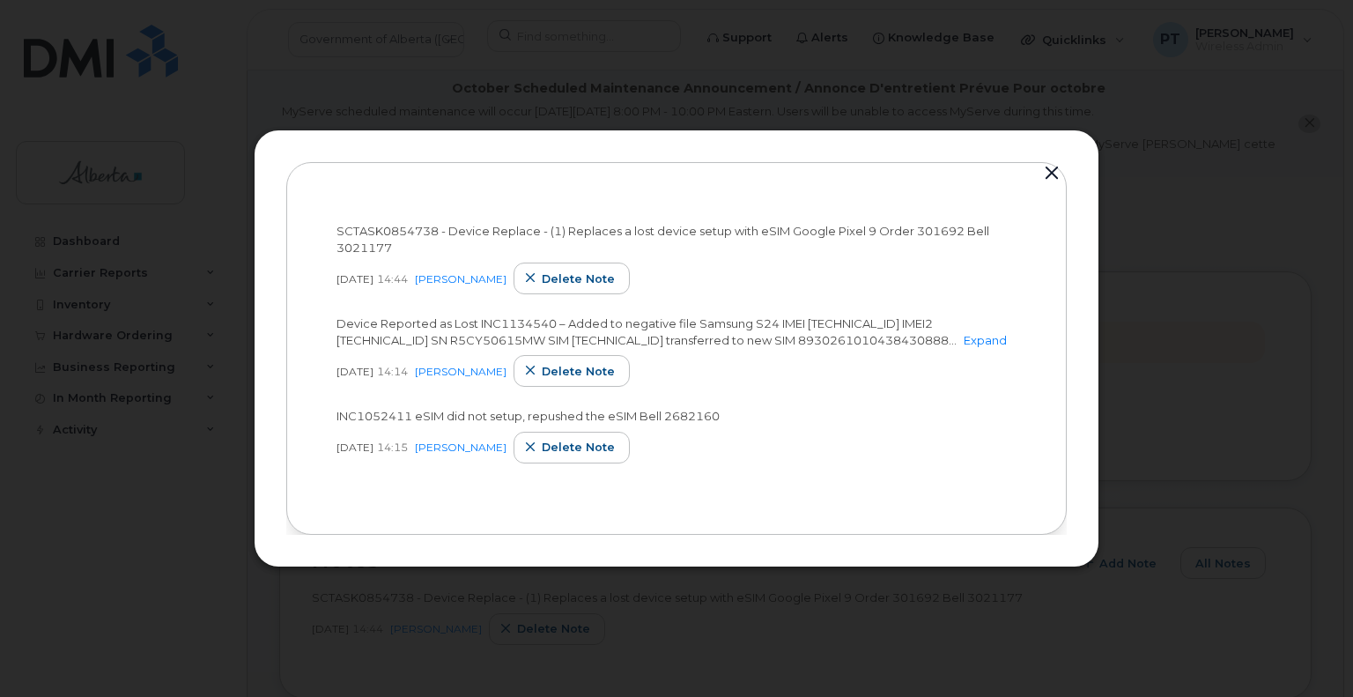
click at [1041, 162] on button "button" at bounding box center [1051, 173] width 26 height 25
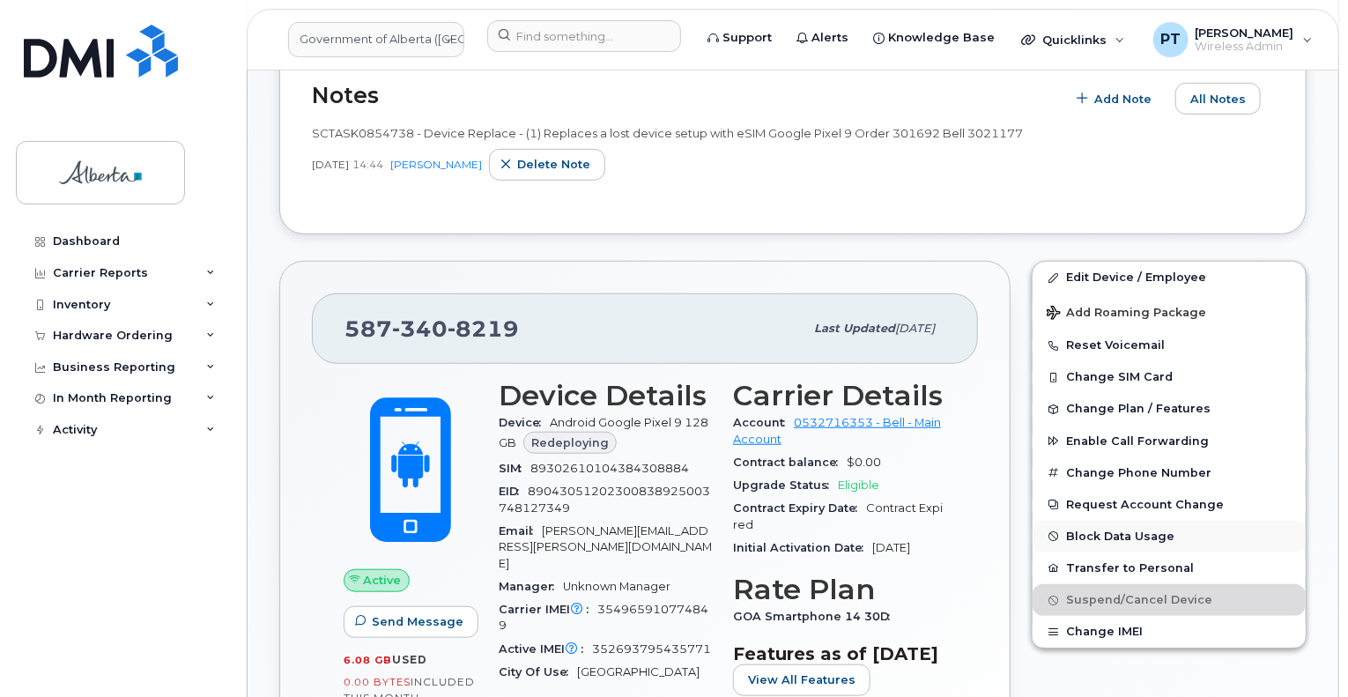
scroll to position [617, 0]
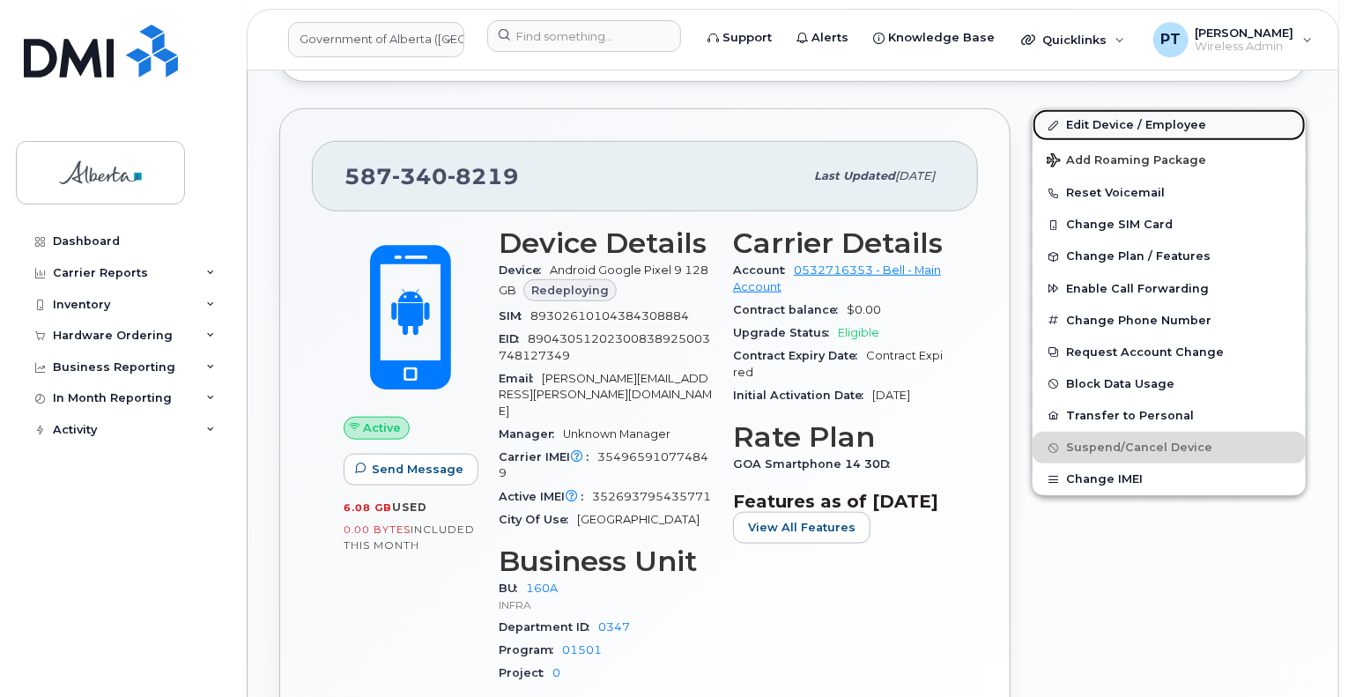
click at [1067, 112] on link "Edit Device / Employee" at bounding box center [1168, 125] width 273 height 32
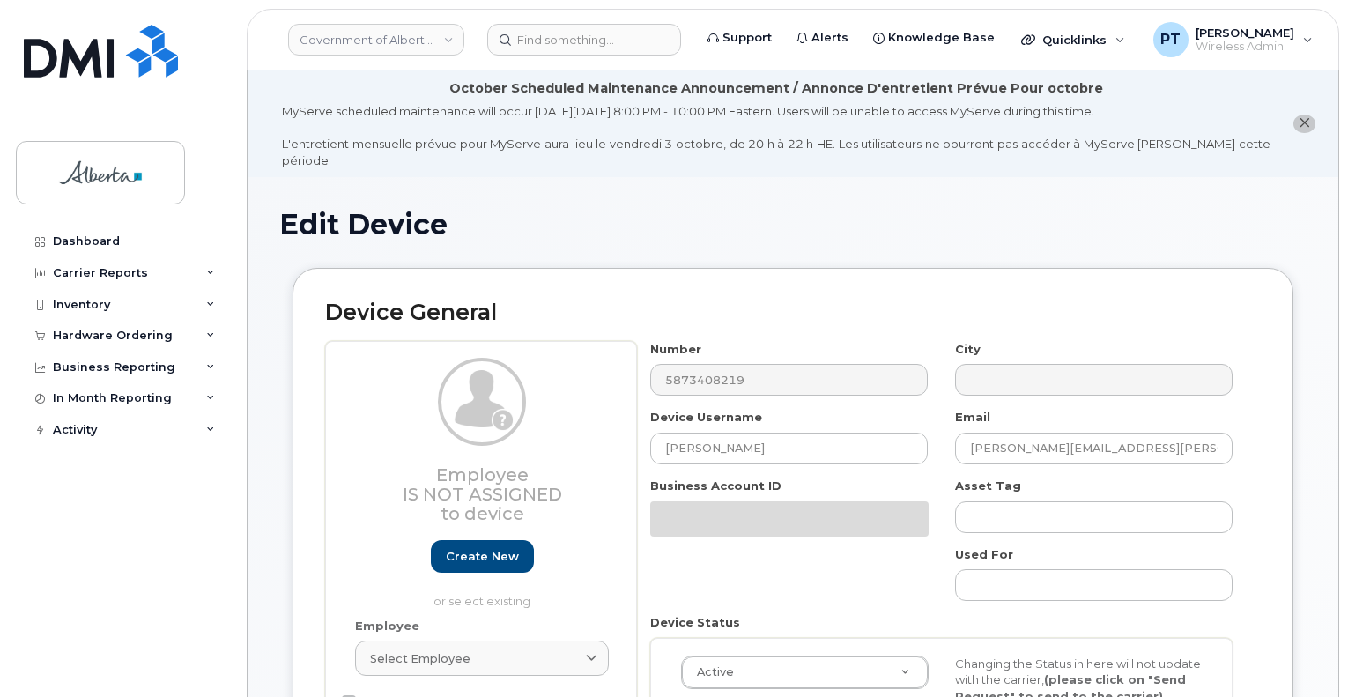
select select "4681665"
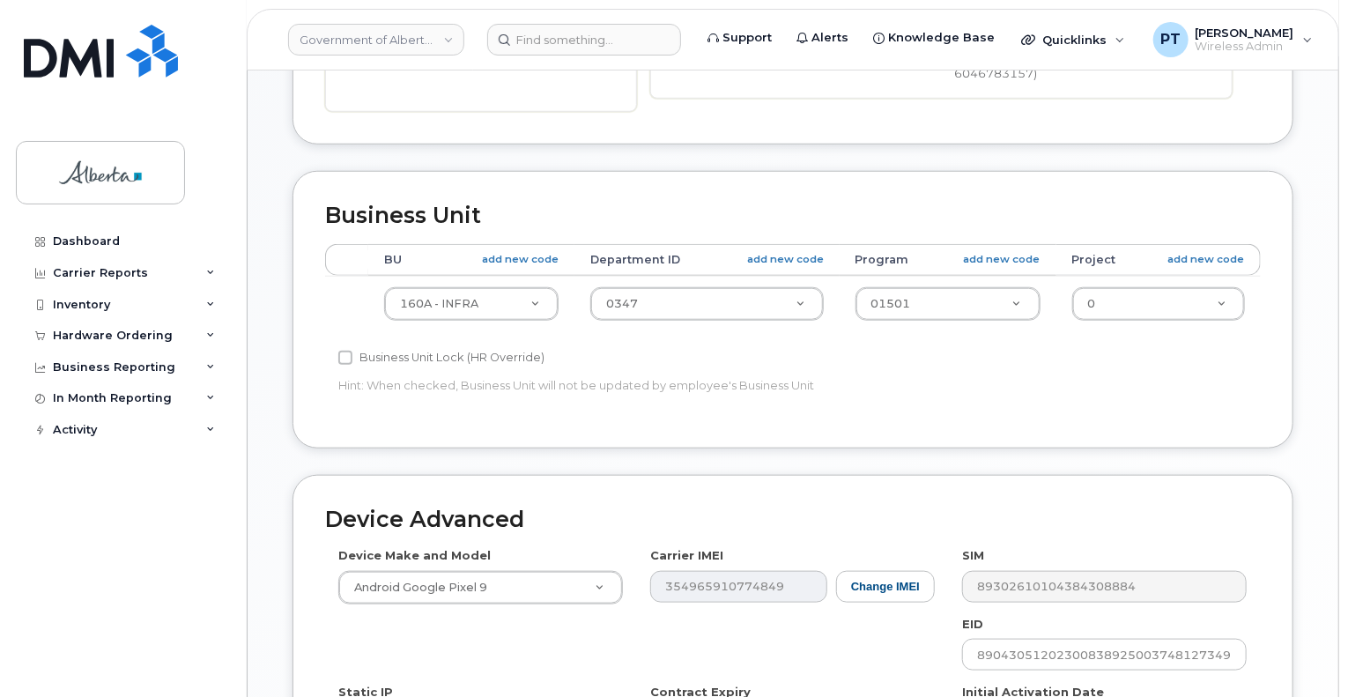
scroll to position [793, 0]
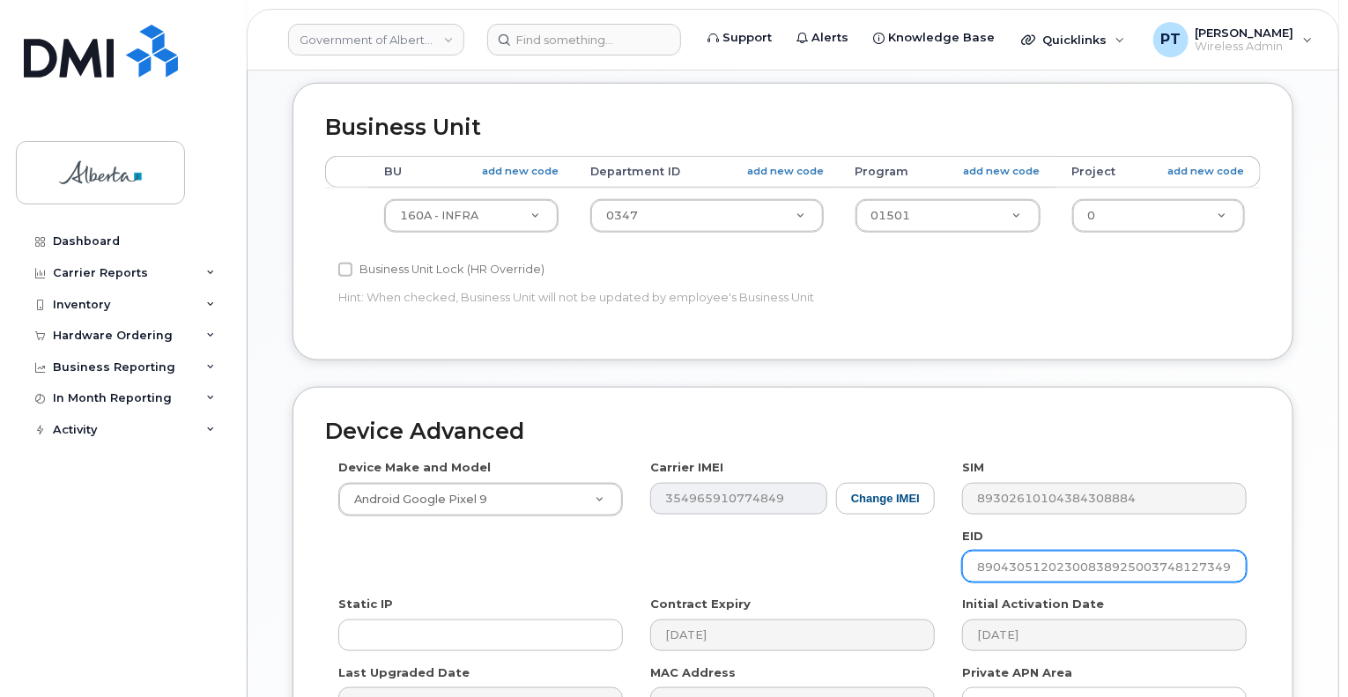
click at [1043, 551] on input "89043051202300838925003748127349" at bounding box center [1104, 567] width 285 height 32
paste input "33023553429009100039966947120"
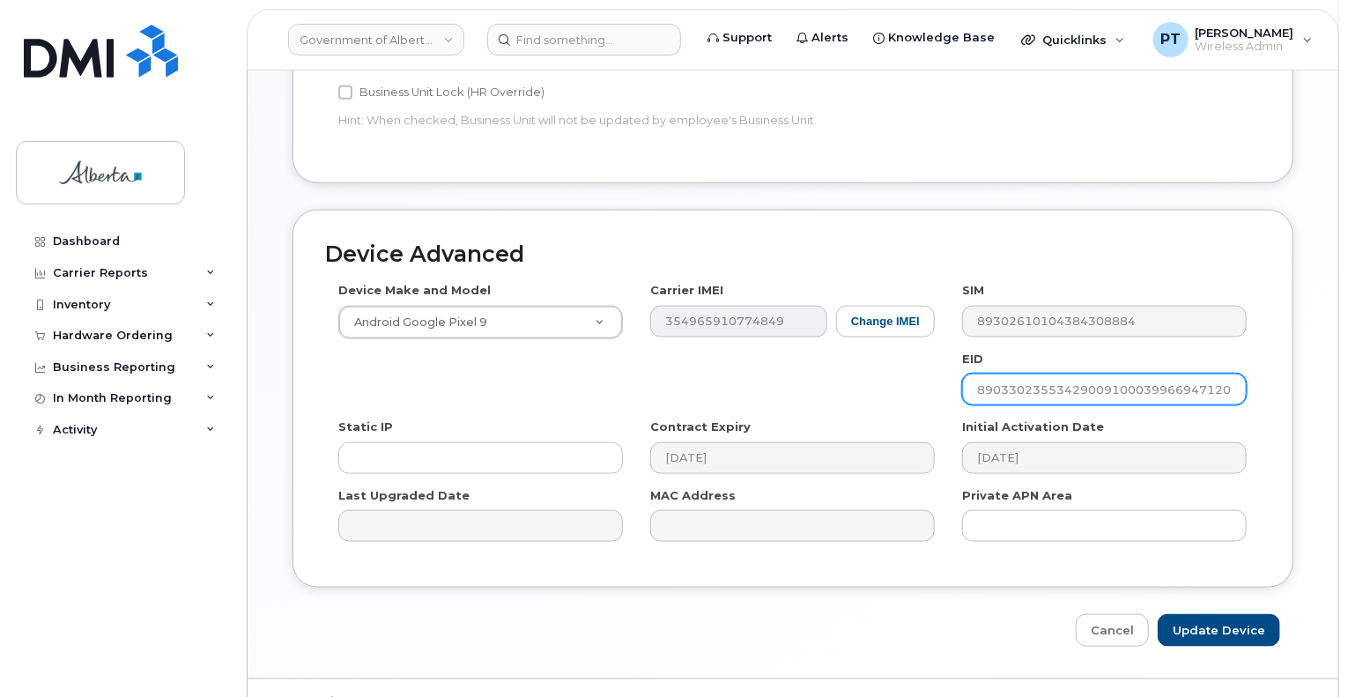
scroll to position [972, 0]
type input "89033023553429009100039966947120"
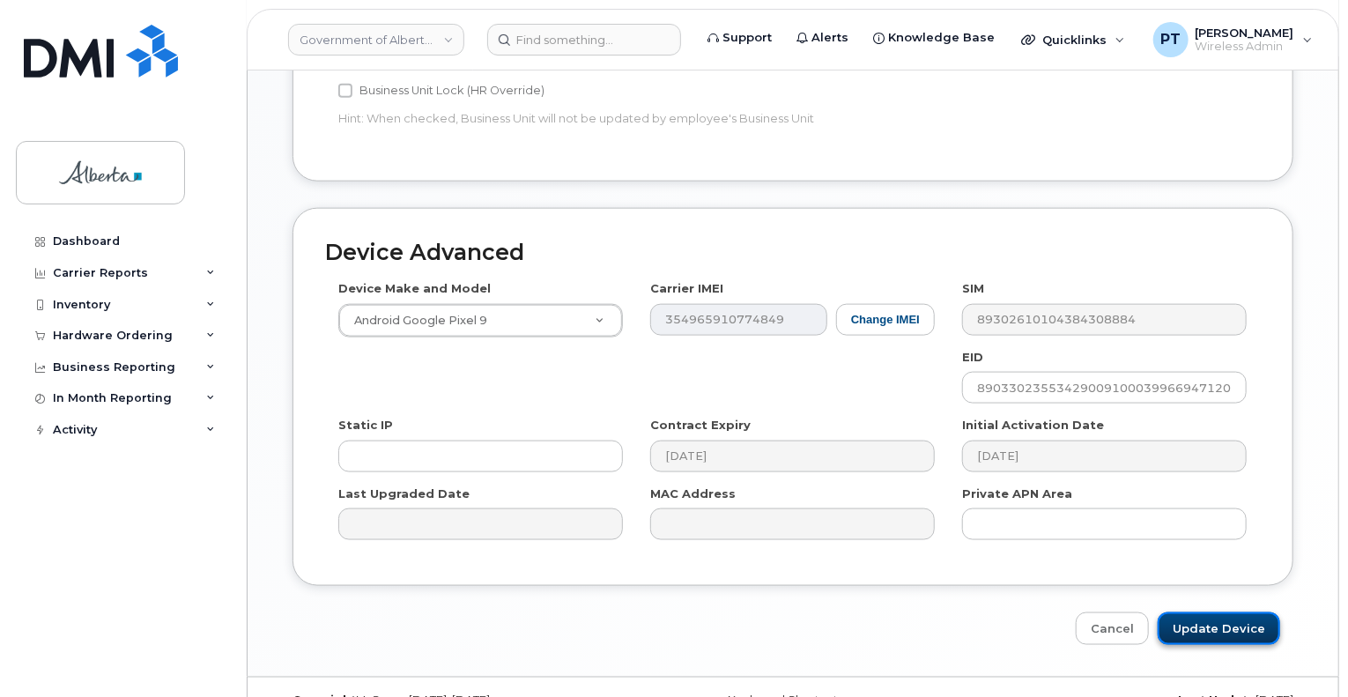
click at [1188, 612] on input "Update Device" at bounding box center [1218, 628] width 122 height 33
type input "Saving..."
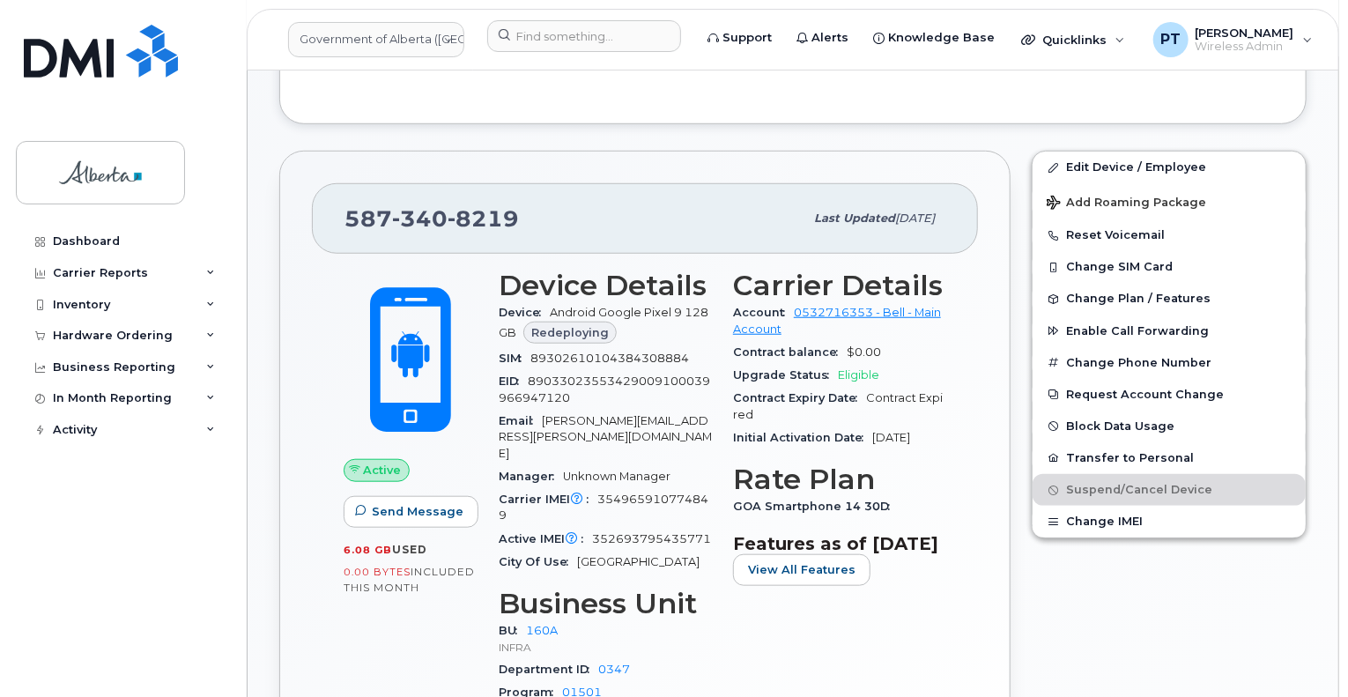
scroll to position [617, 0]
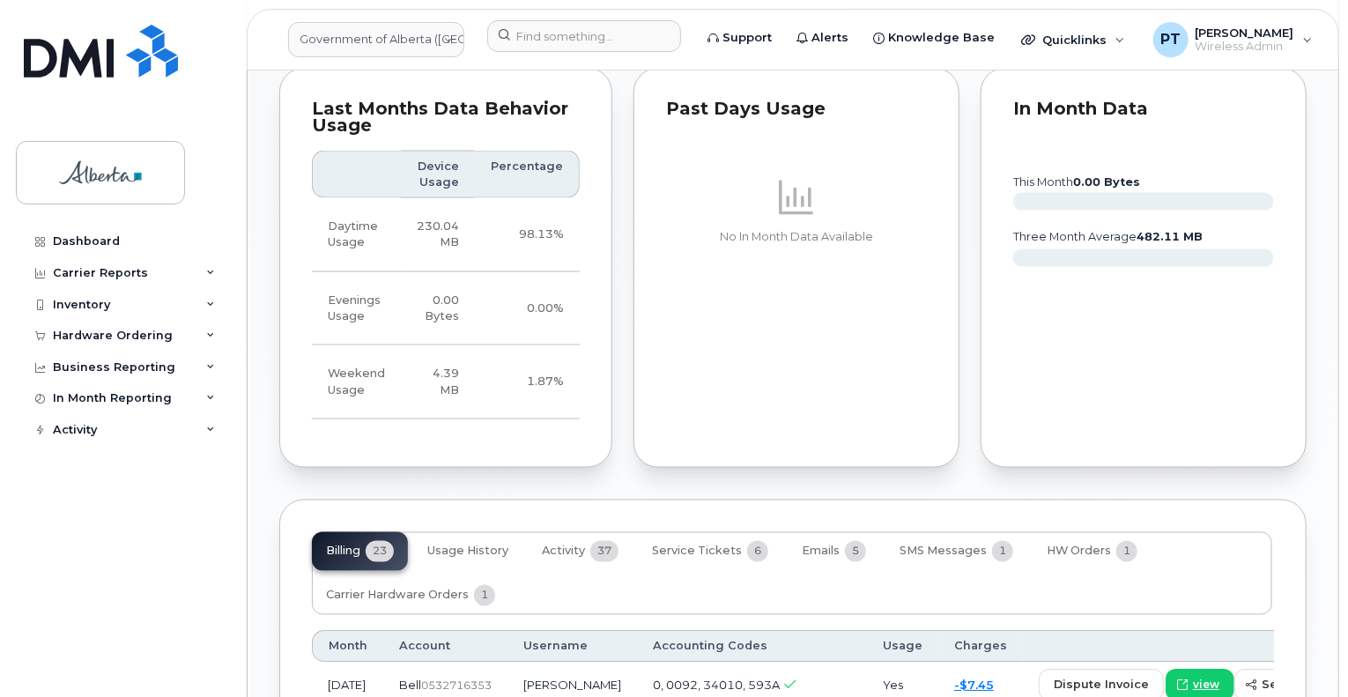
scroll to position [1409, 0]
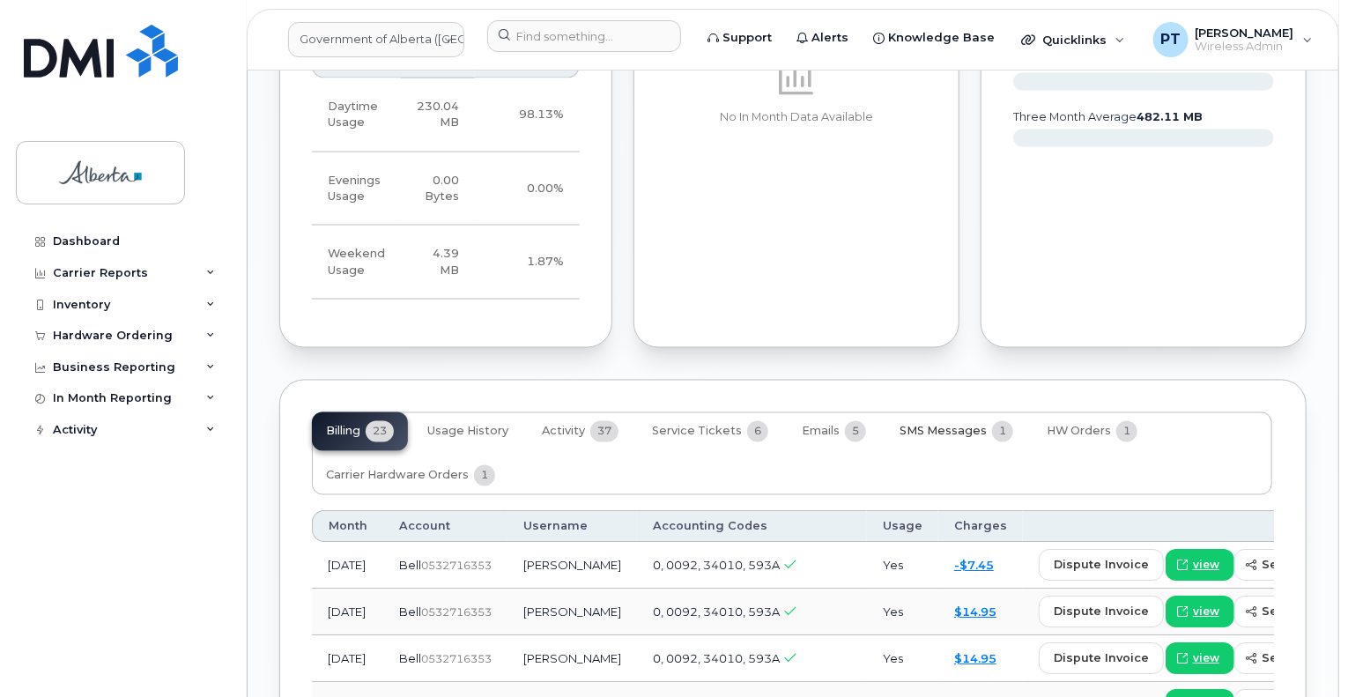
click at [930, 425] on span "SMS Messages" at bounding box center [942, 432] width 87 height 14
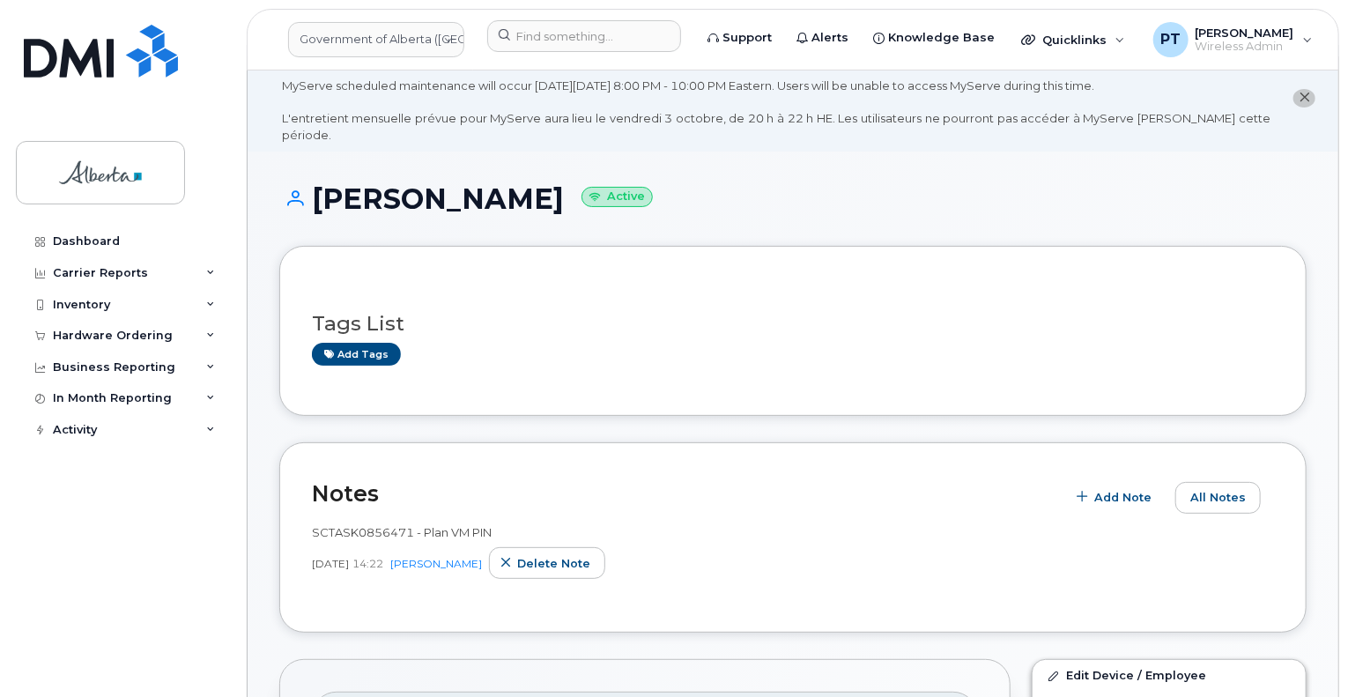
scroll to position [0, 0]
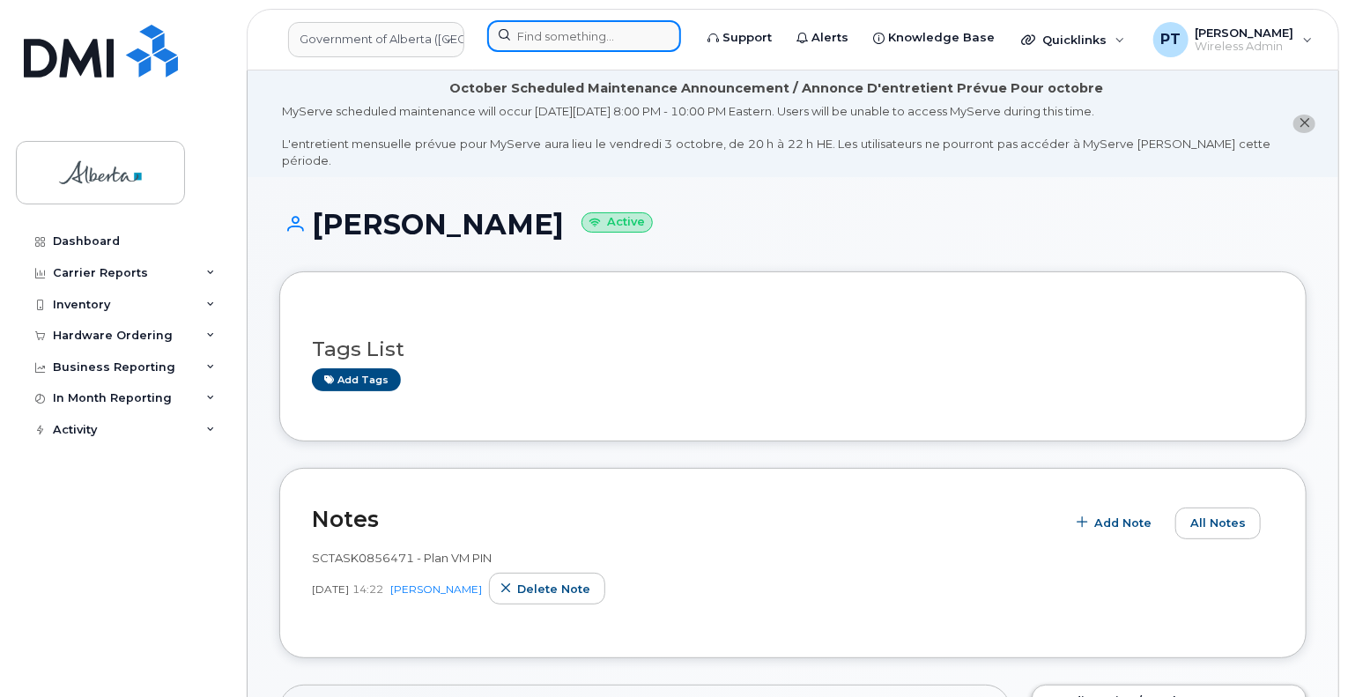
click at [634, 41] on input at bounding box center [584, 36] width 194 height 32
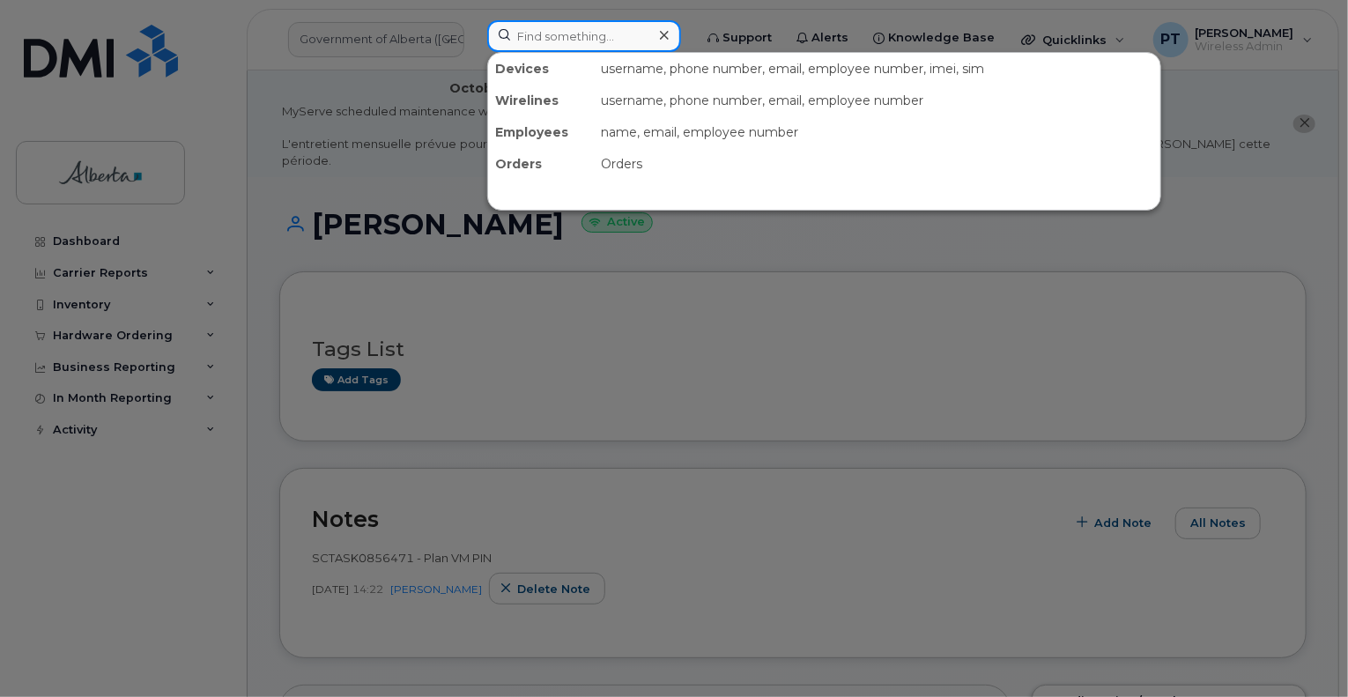
click at [571, 42] on input at bounding box center [584, 36] width 194 height 32
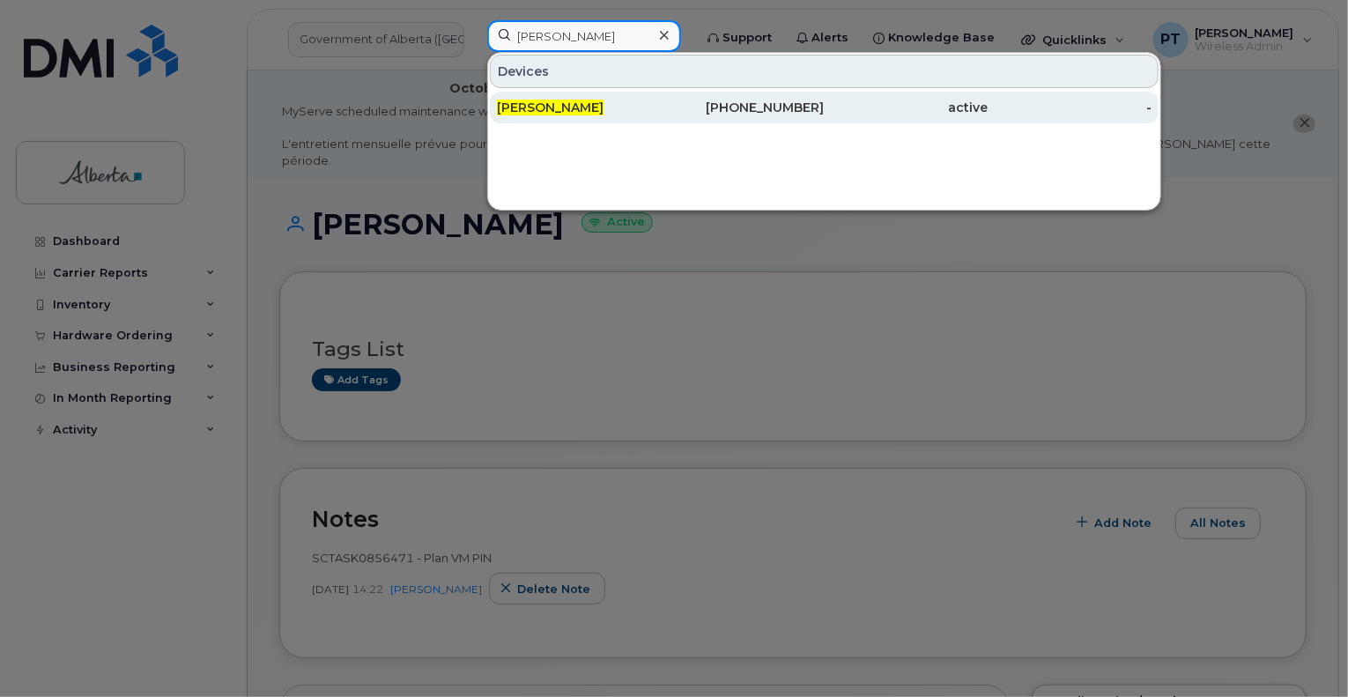
type input "shyla german"
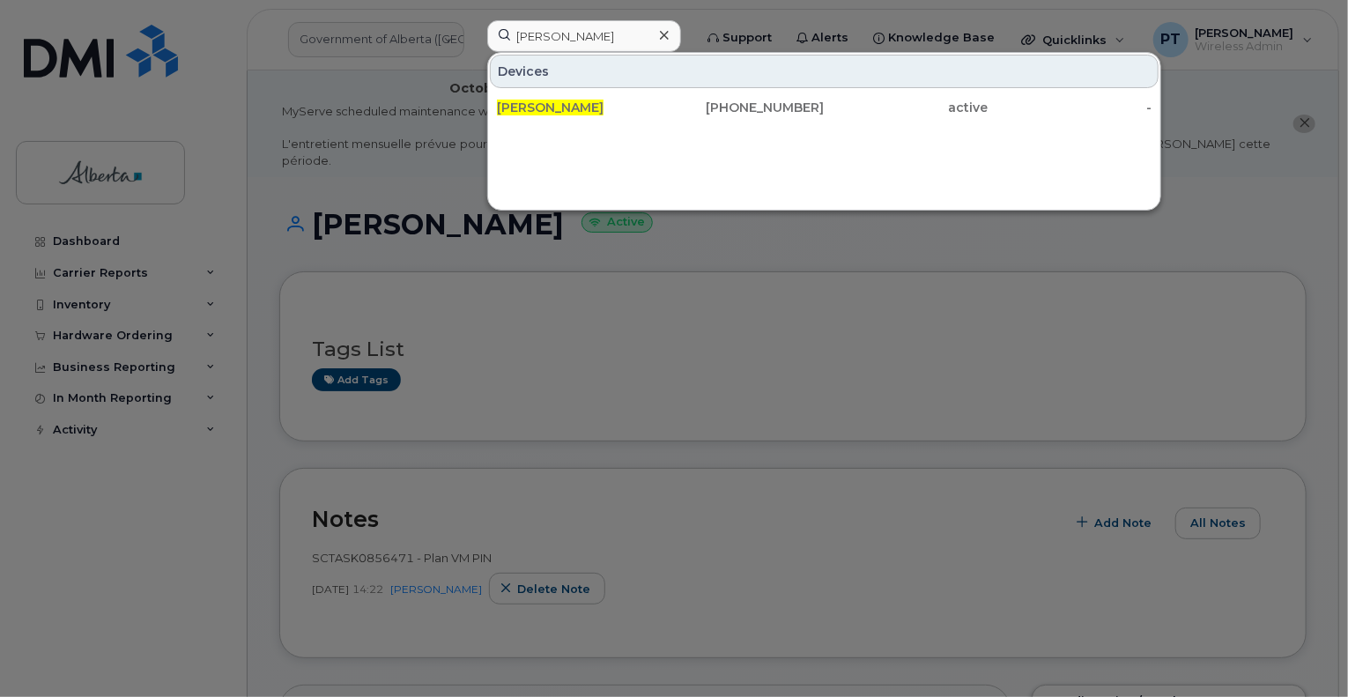
drag, startPoint x: 546, startPoint y: 105, endPoint x: 462, endPoint y: 129, distance: 87.0
click at [546, 105] on span "[PERSON_NAME]" at bounding box center [550, 108] width 107 height 16
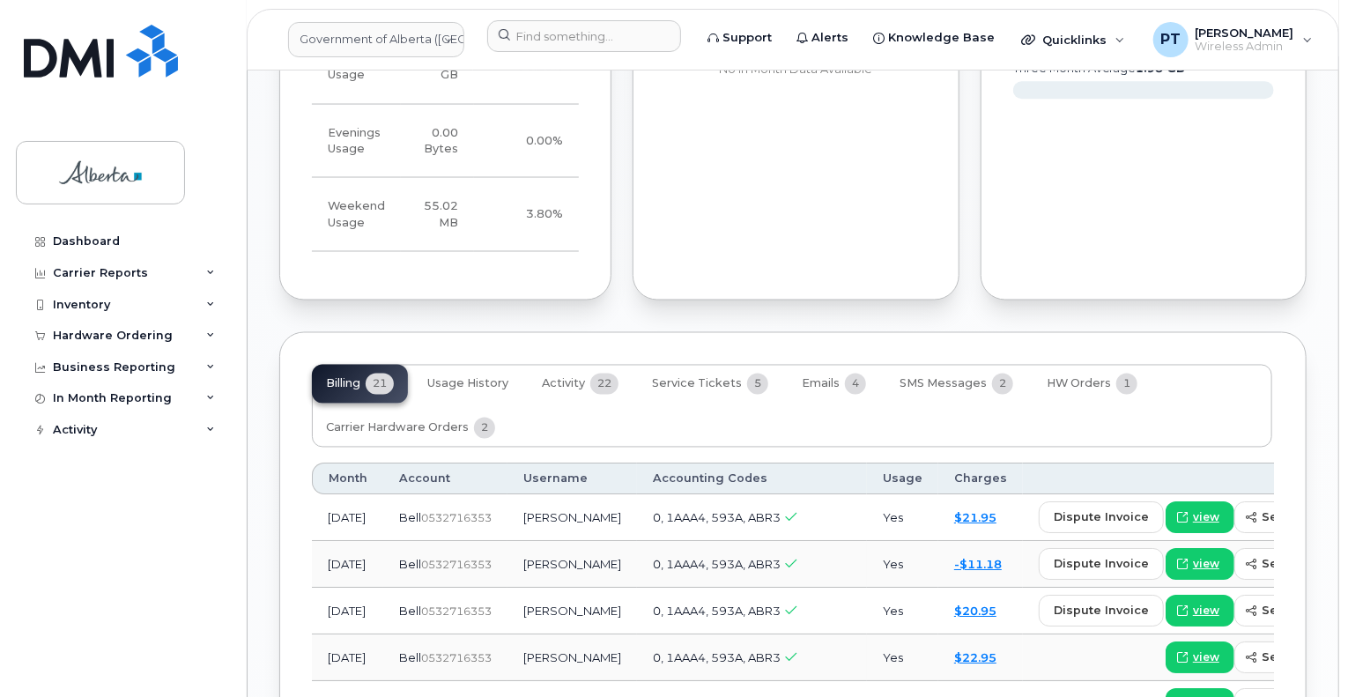
scroll to position [1585, 0]
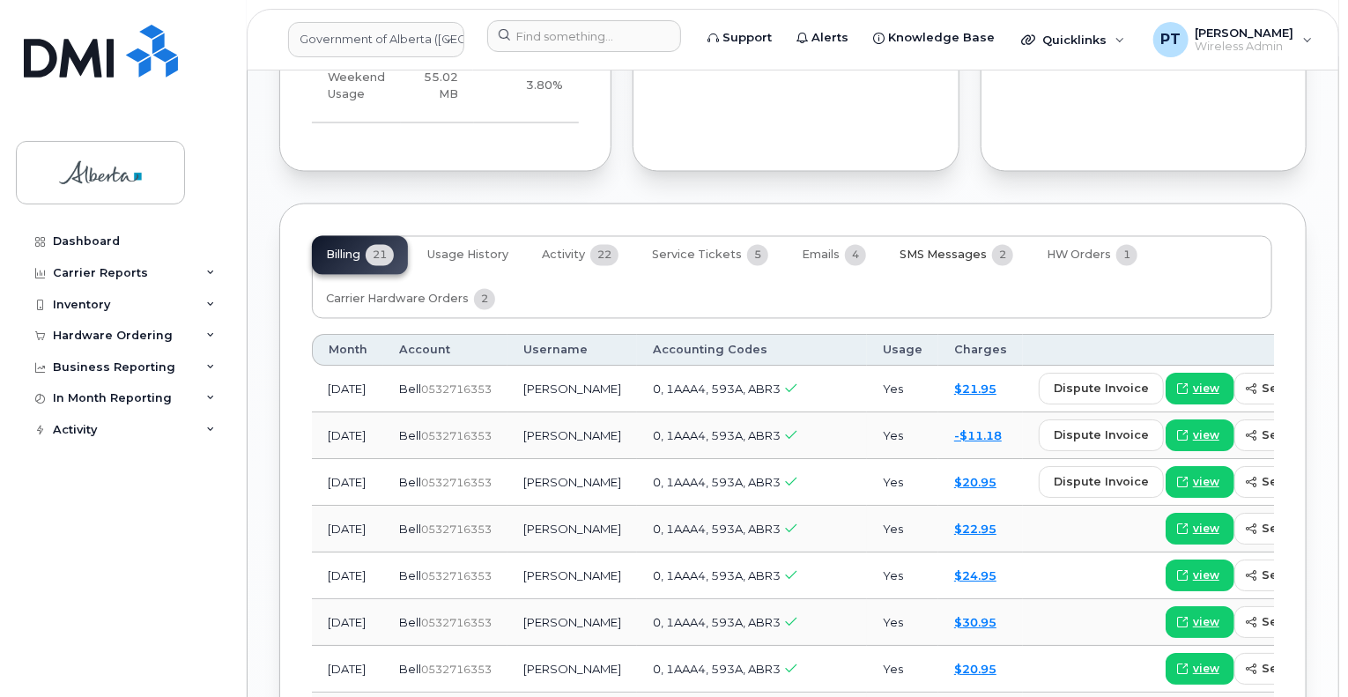
click at [954, 248] on span "SMS Messages" at bounding box center [942, 255] width 87 height 14
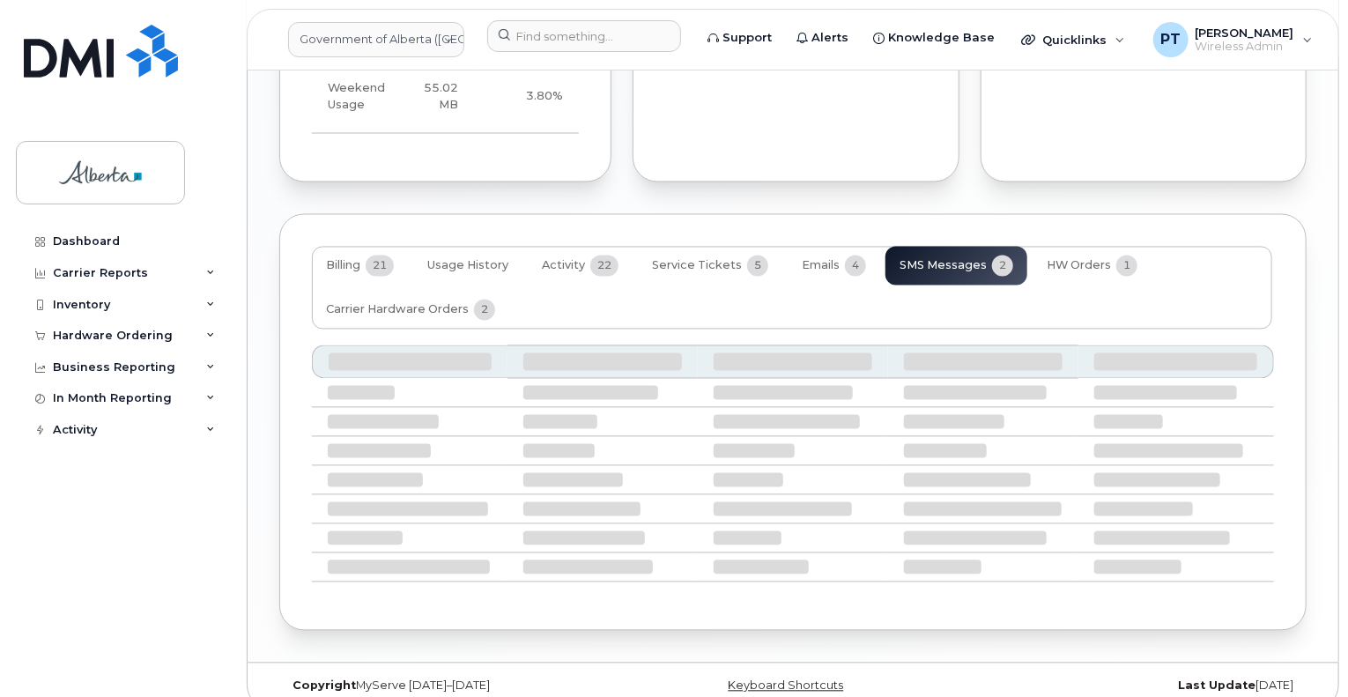
scroll to position [1467, 0]
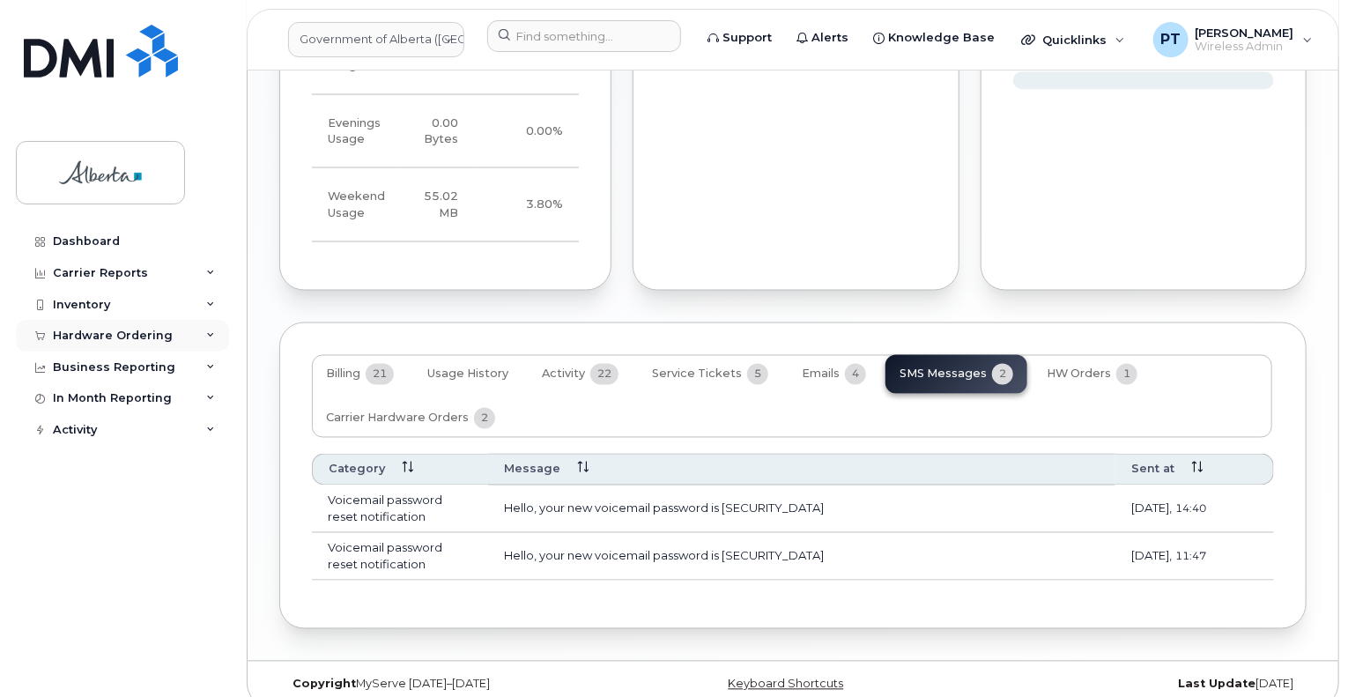
drag, startPoint x: 92, startPoint y: 338, endPoint x: 88, endPoint y: 327, distance: 12.0
click at [92, 337] on div "Hardware Ordering" at bounding box center [113, 336] width 120 height 14
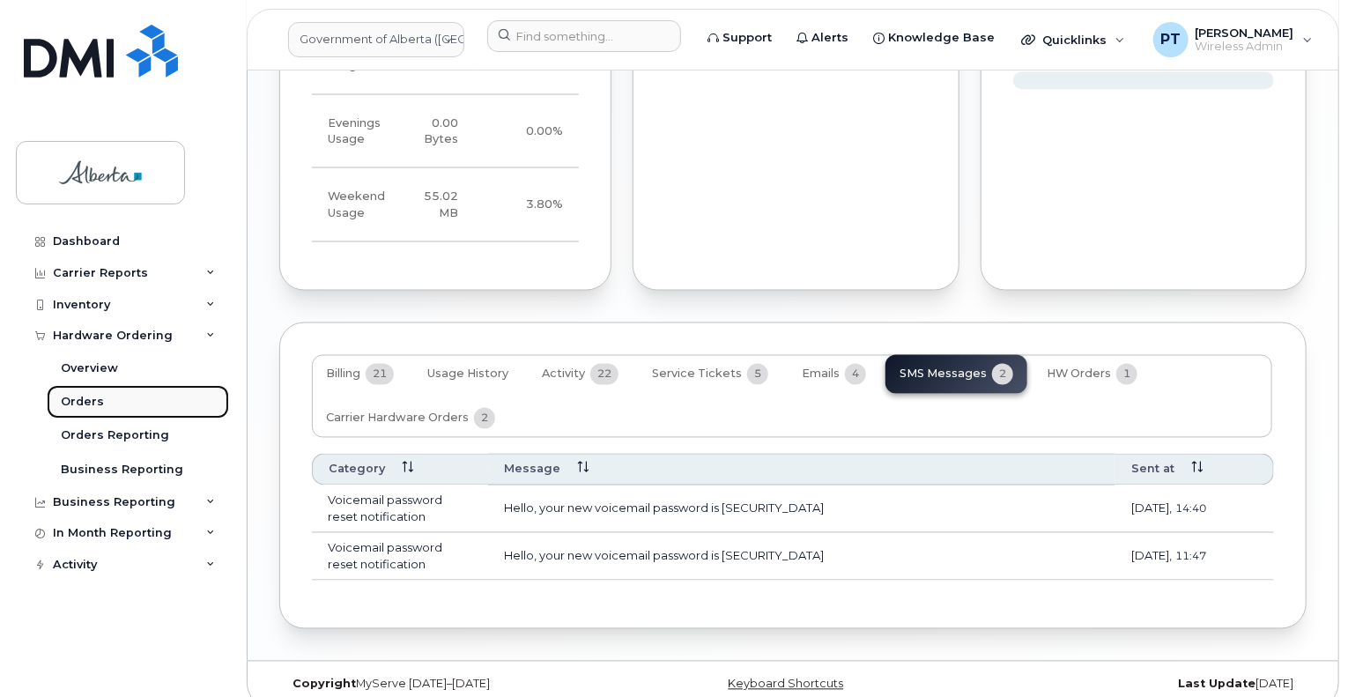
click at [95, 403] on div "Orders" at bounding box center [82, 402] width 43 height 16
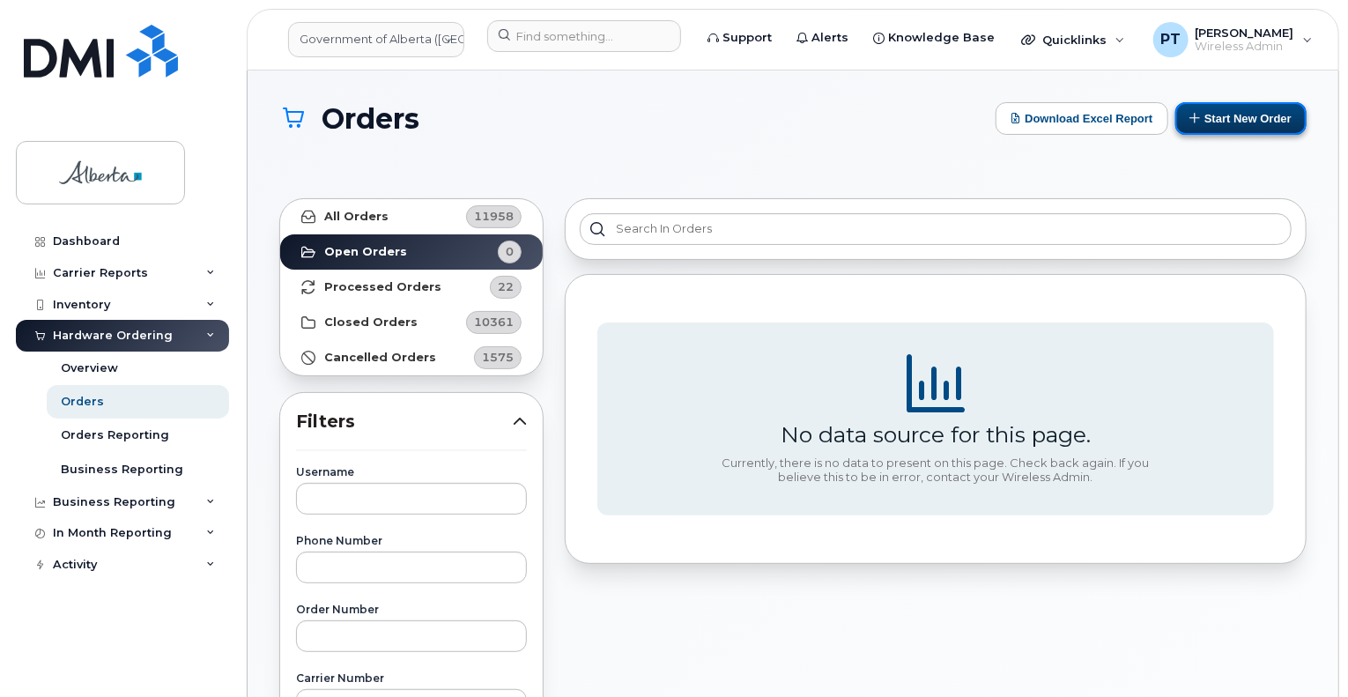
click at [1247, 113] on button "Start New Order" at bounding box center [1240, 118] width 131 height 33
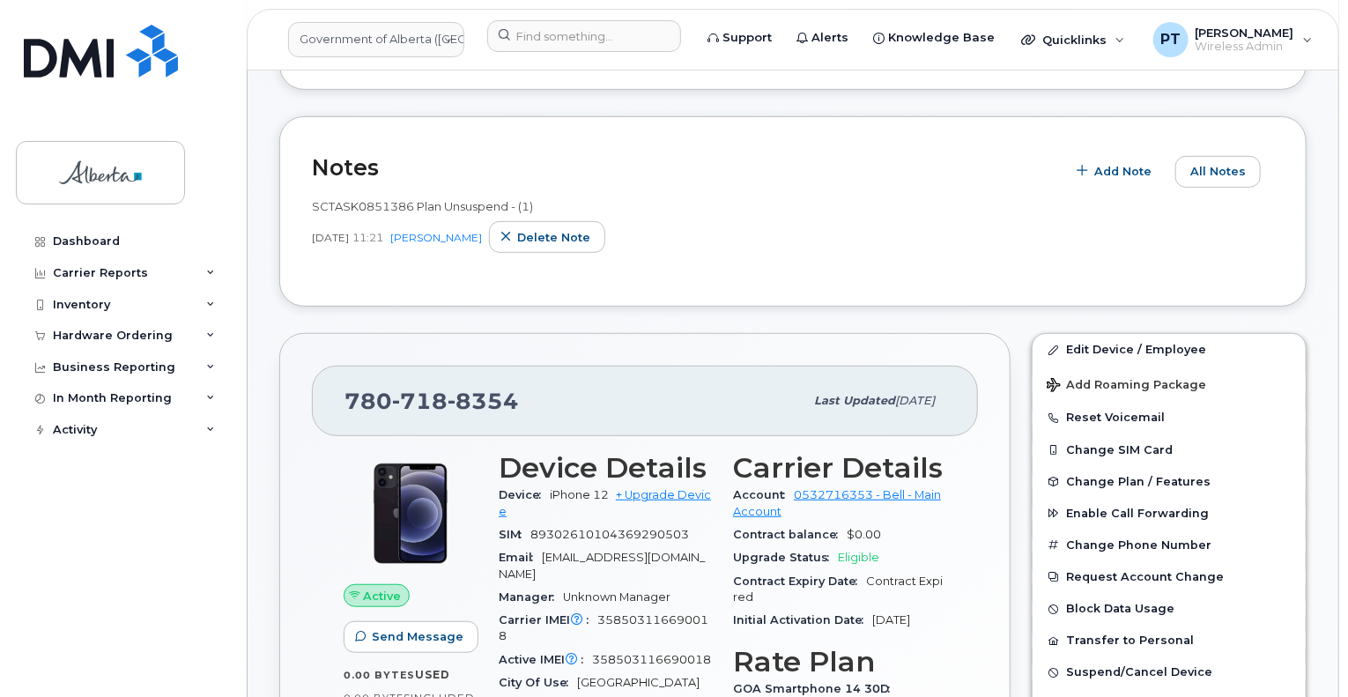
scroll to position [440, 0]
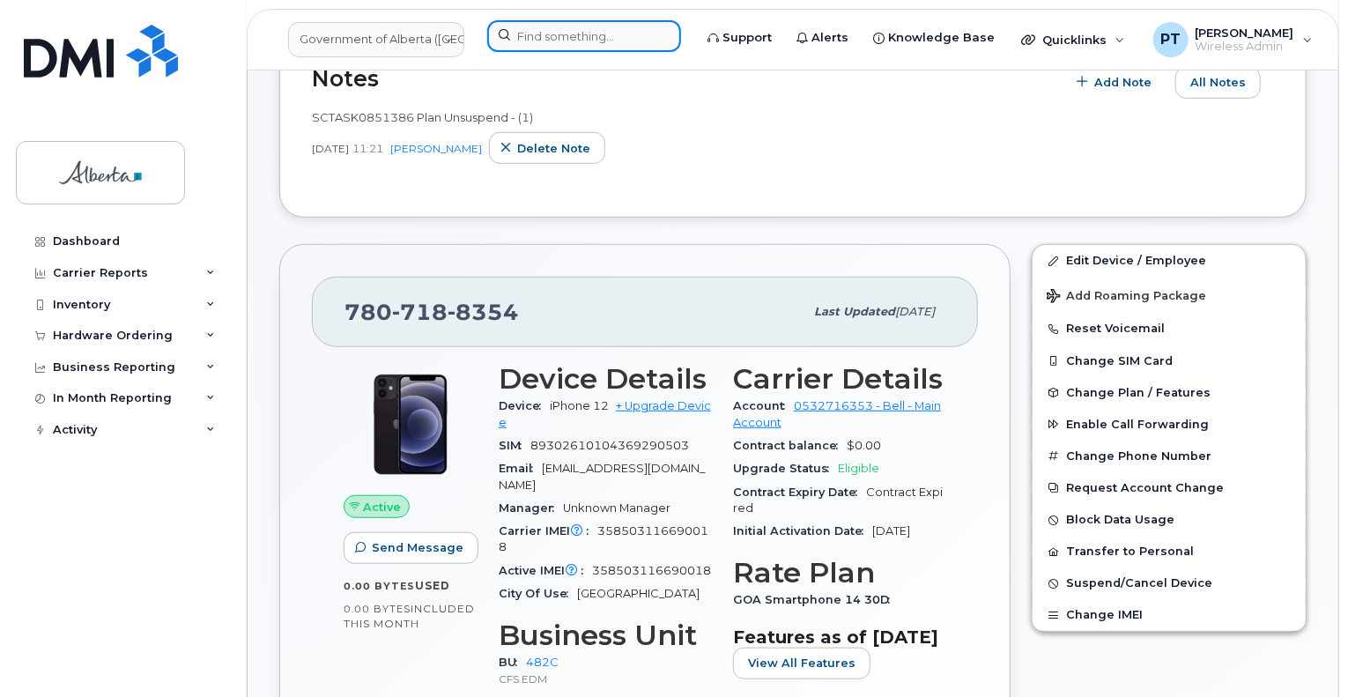
click at [536, 38] on input at bounding box center [584, 36] width 194 height 32
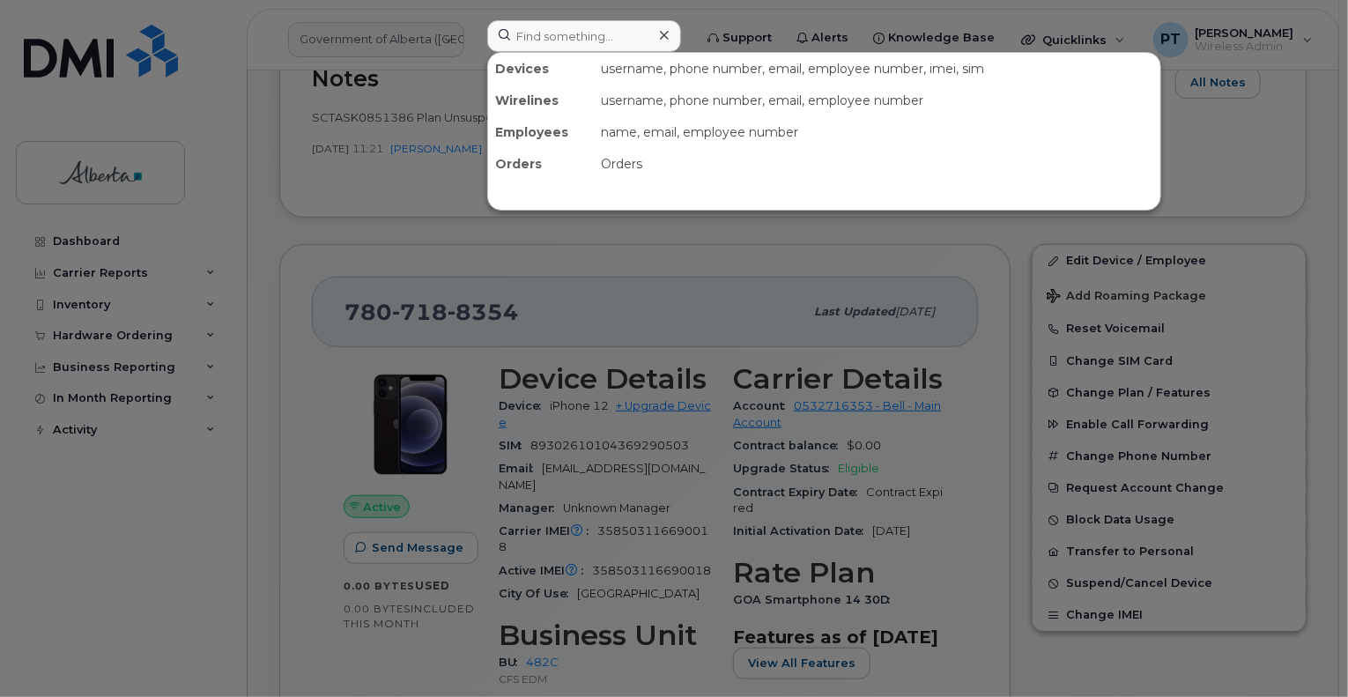
click at [624, 307] on div at bounding box center [674, 348] width 1348 height 697
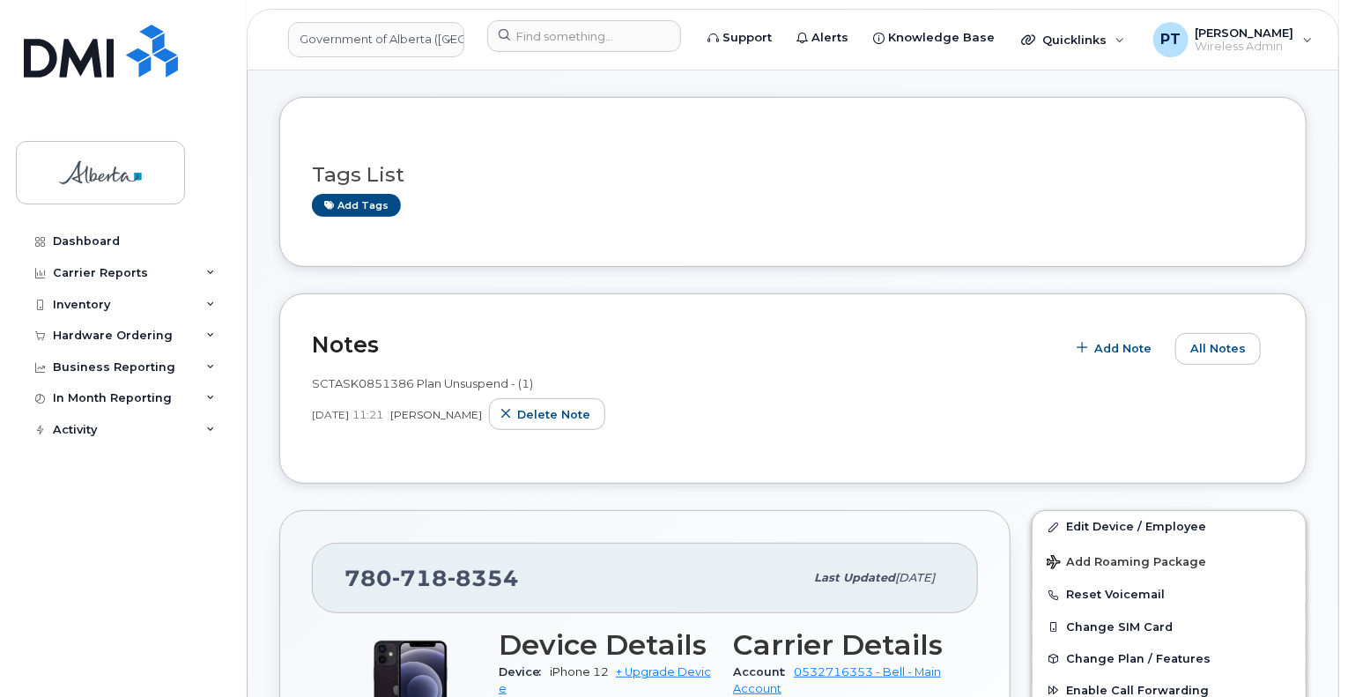
scroll to position [88, 0]
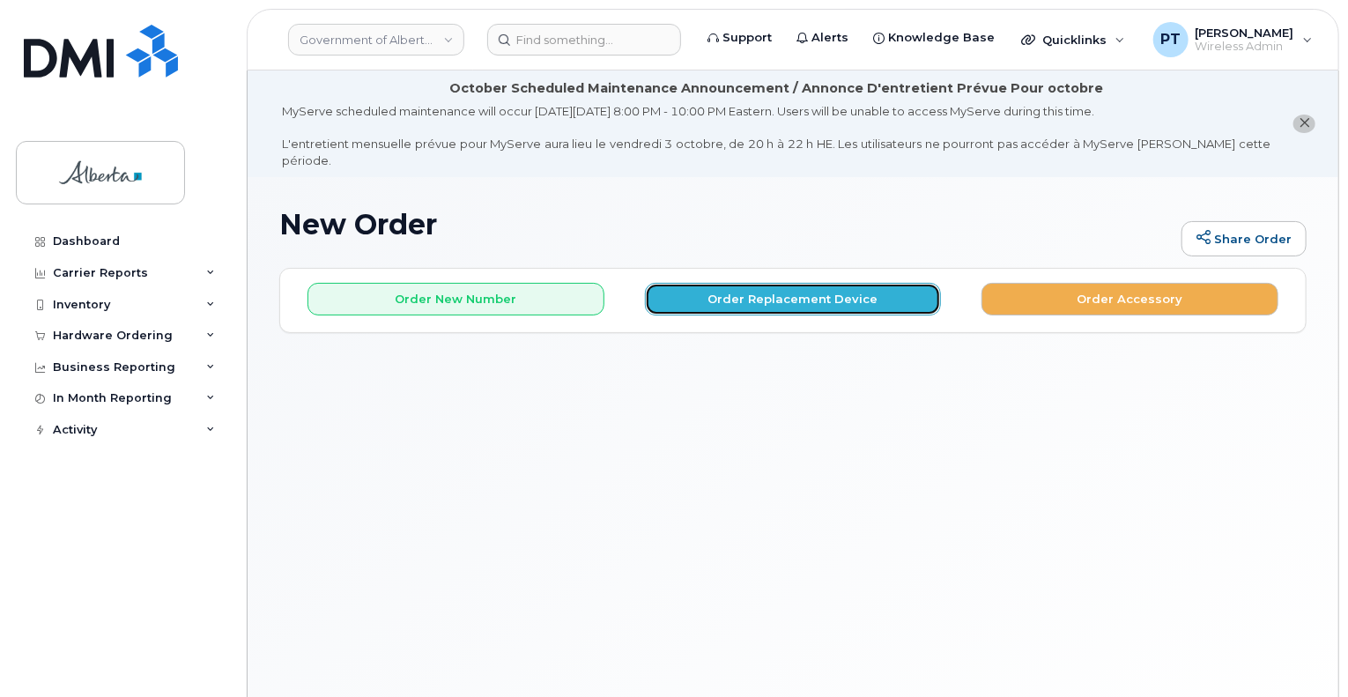
click at [775, 286] on button "Order Replacement Device" at bounding box center [793, 299] width 297 height 33
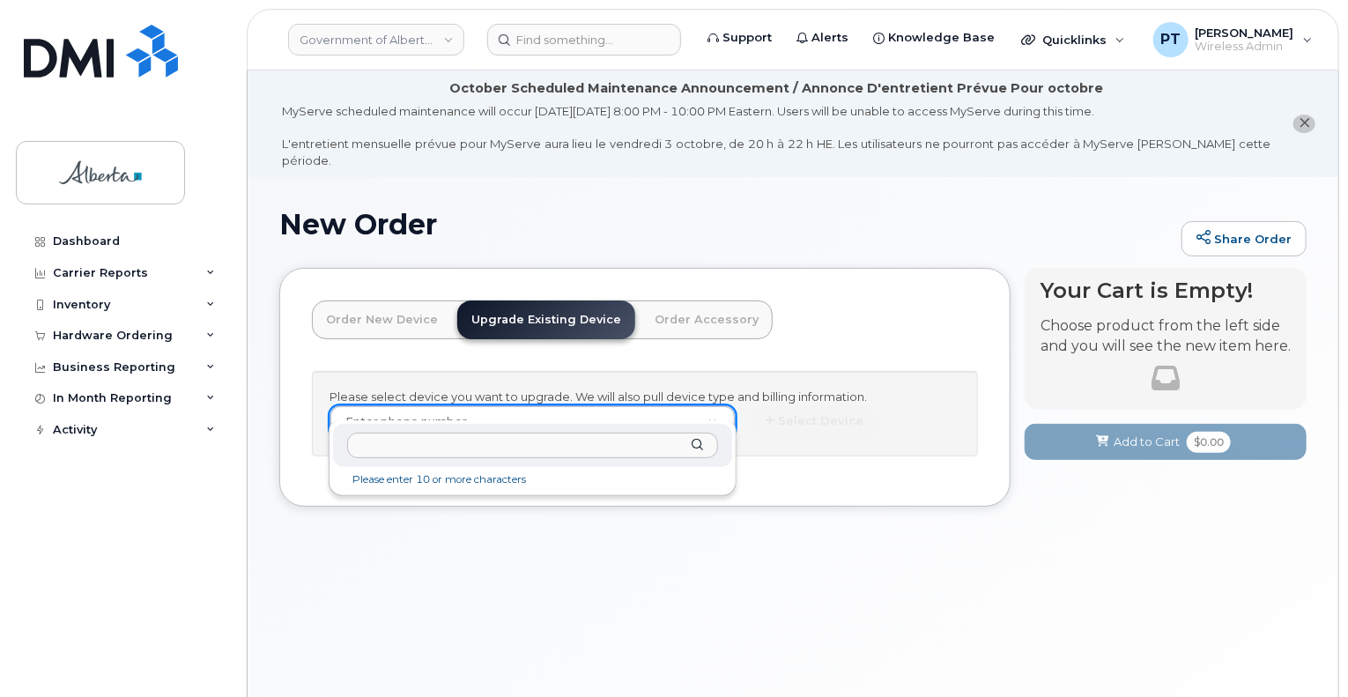
drag, startPoint x: 579, startPoint y: 403, endPoint x: 511, endPoint y: 411, distance: 68.3
drag, startPoint x: 511, startPoint y: 411, endPoint x: 388, endPoint y: 448, distance: 128.7
click at [388, 448] on input "text" at bounding box center [532, 445] width 370 height 26
paste input "7807188354"
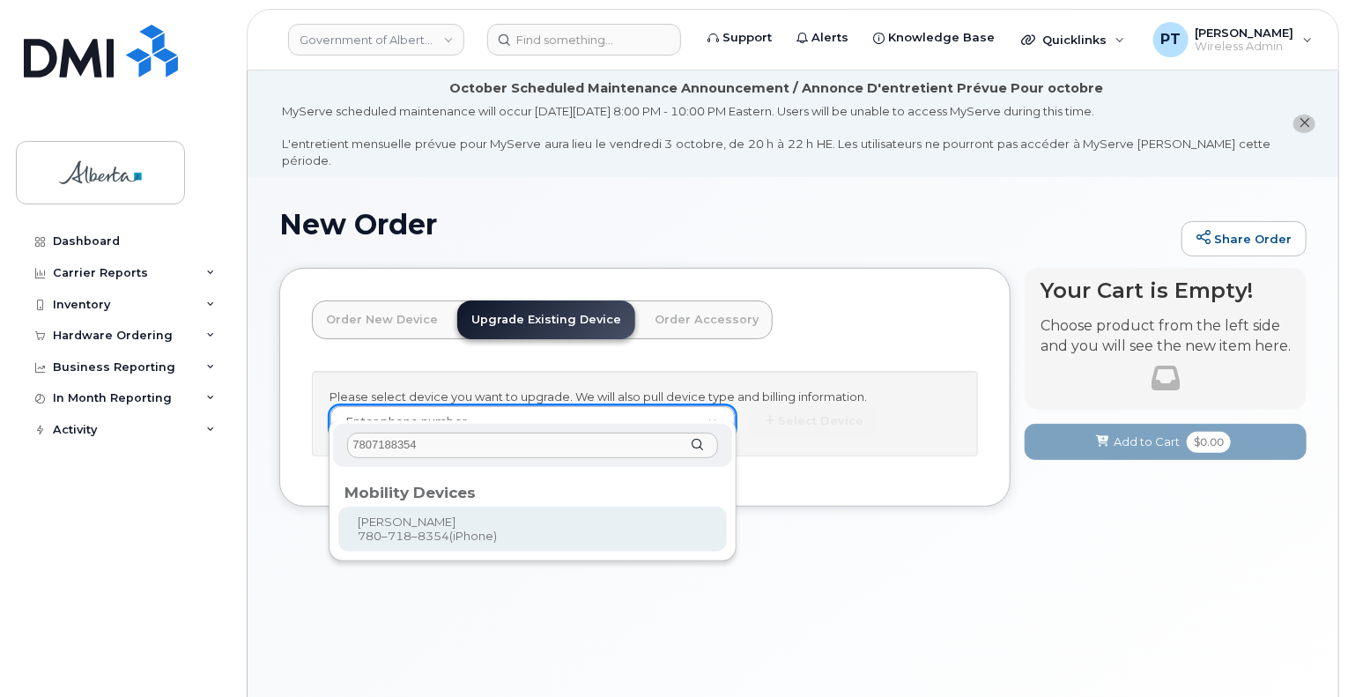
type input "7807188354"
type input "802113"
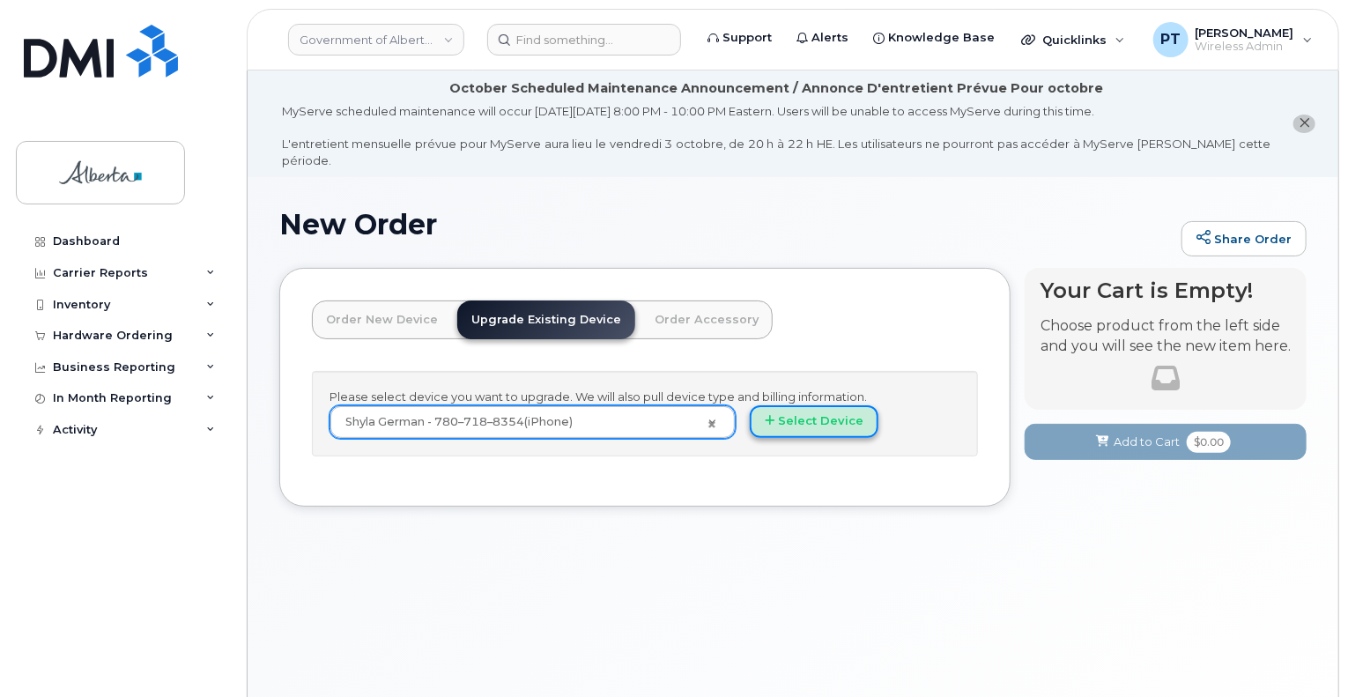
click at [810, 405] on button "Select Device" at bounding box center [814, 421] width 129 height 33
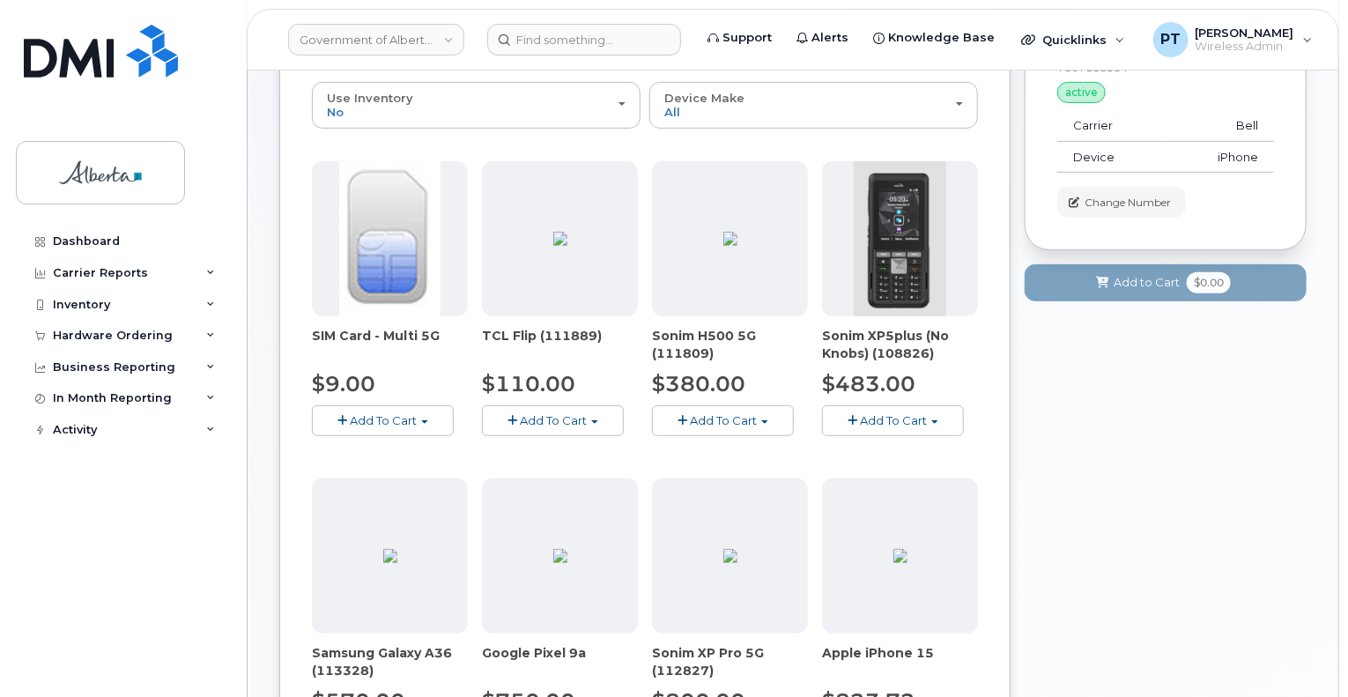
scroll to position [705, 0]
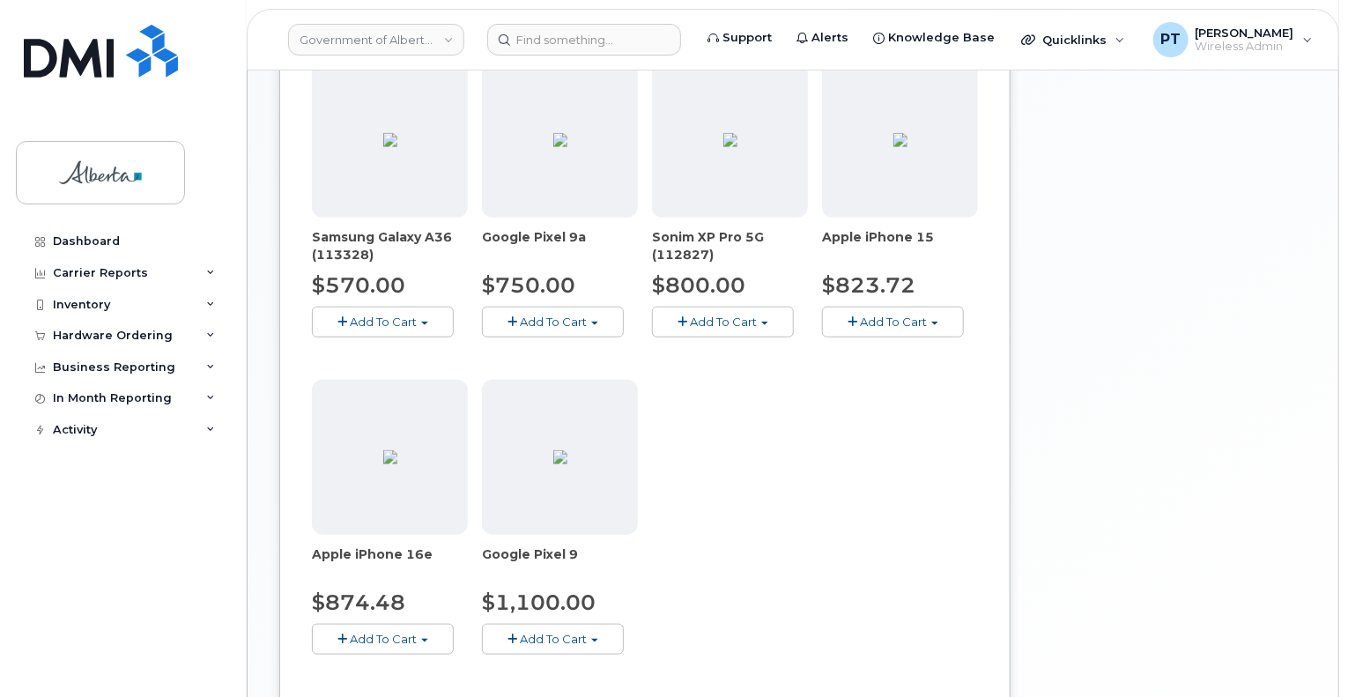
click at [883, 314] on span "Add To Cart" at bounding box center [893, 321] width 67 height 14
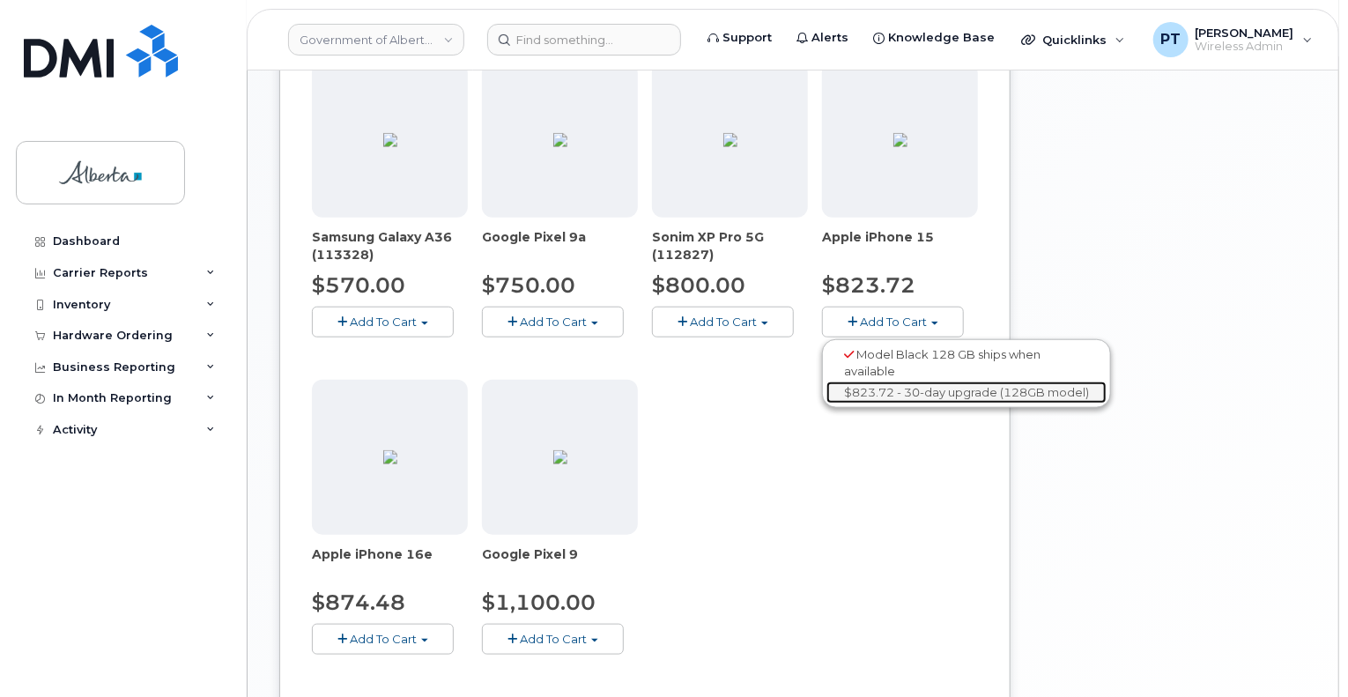
click at [874, 381] on link "$823.72 - 30-day upgrade (128GB model)" at bounding box center [966, 392] width 280 height 22
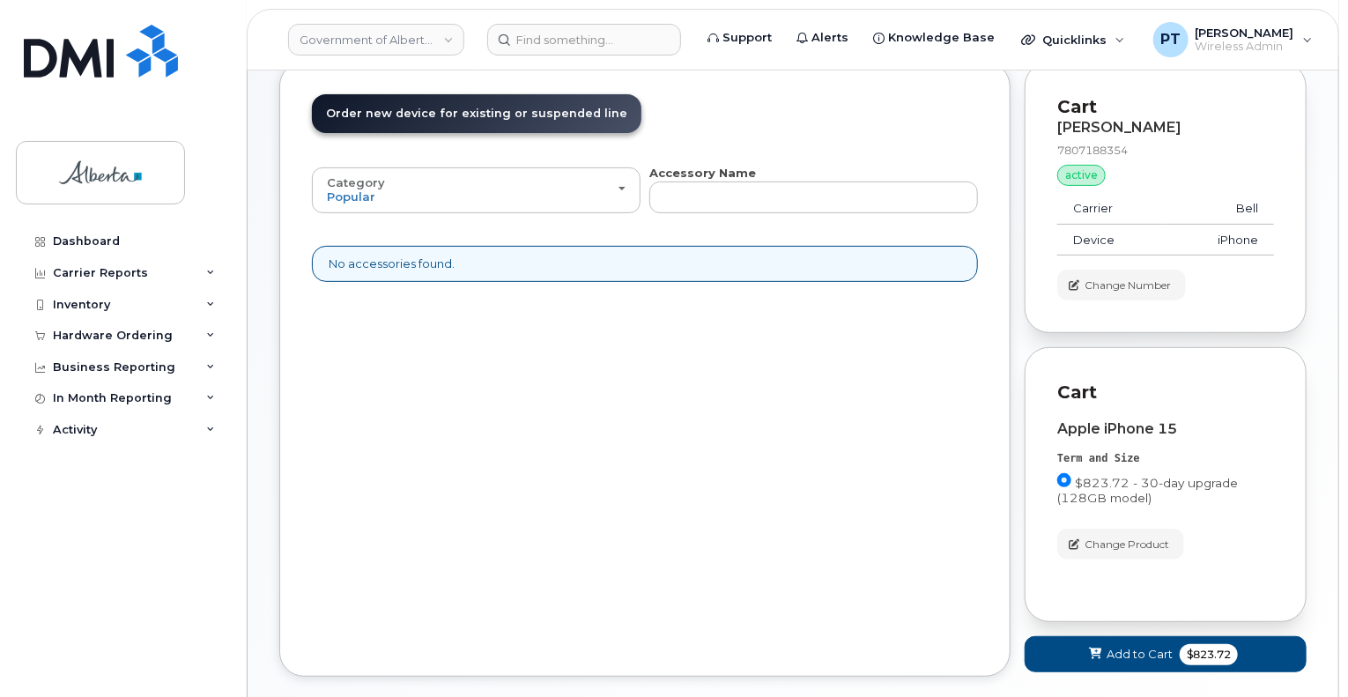
scroll to position [282, 0]
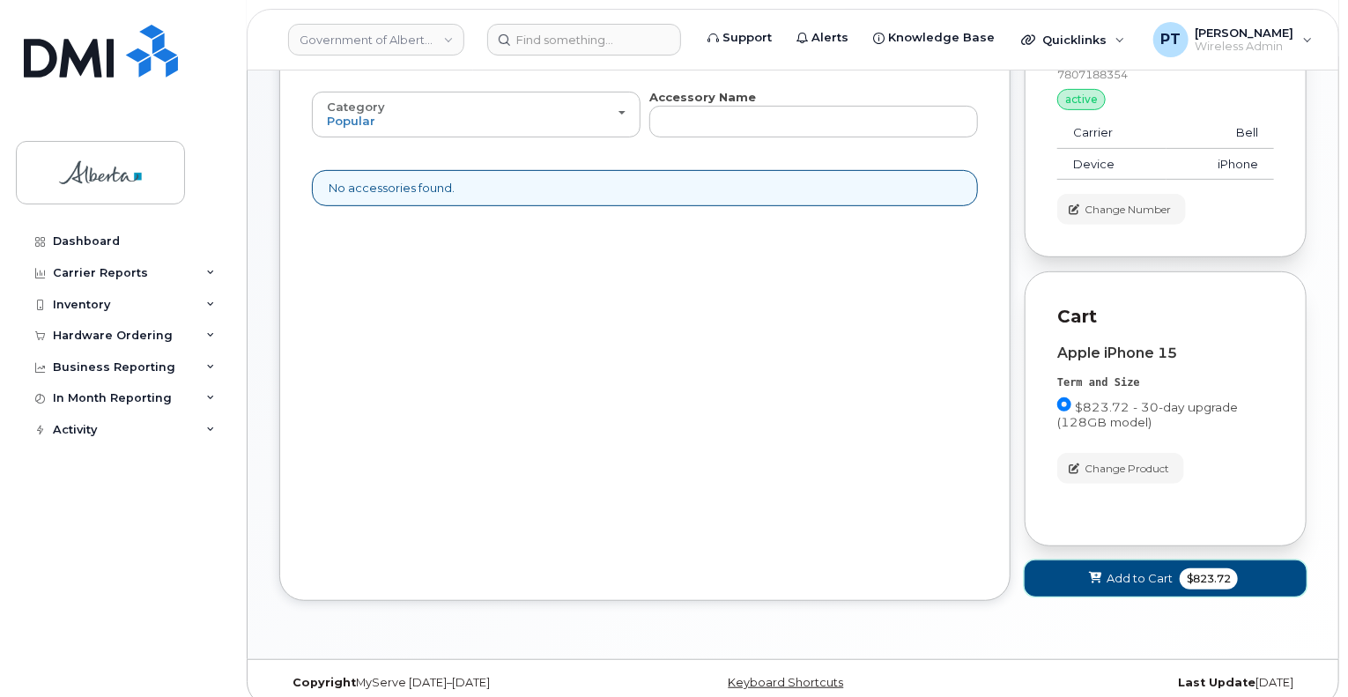
click at [1095, 573] on icon at bounding box center [1095, 578] width 12 height 11
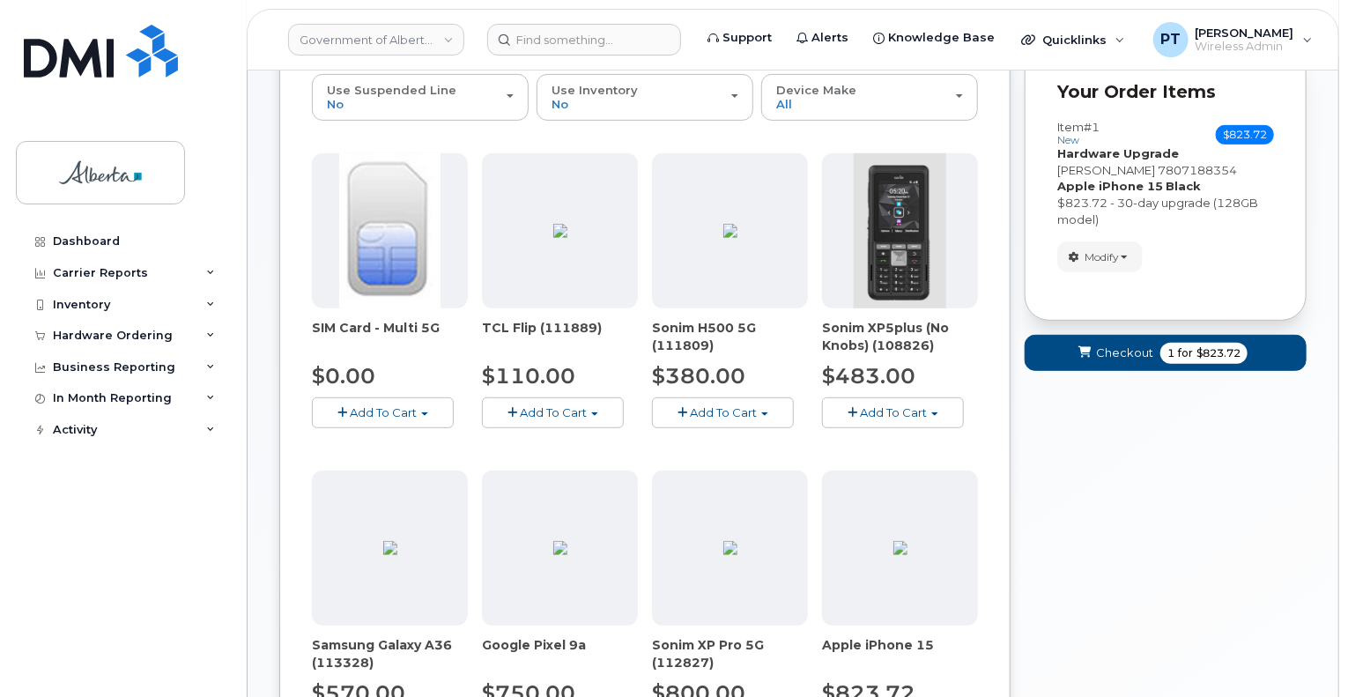
scroll to position [194, 0]
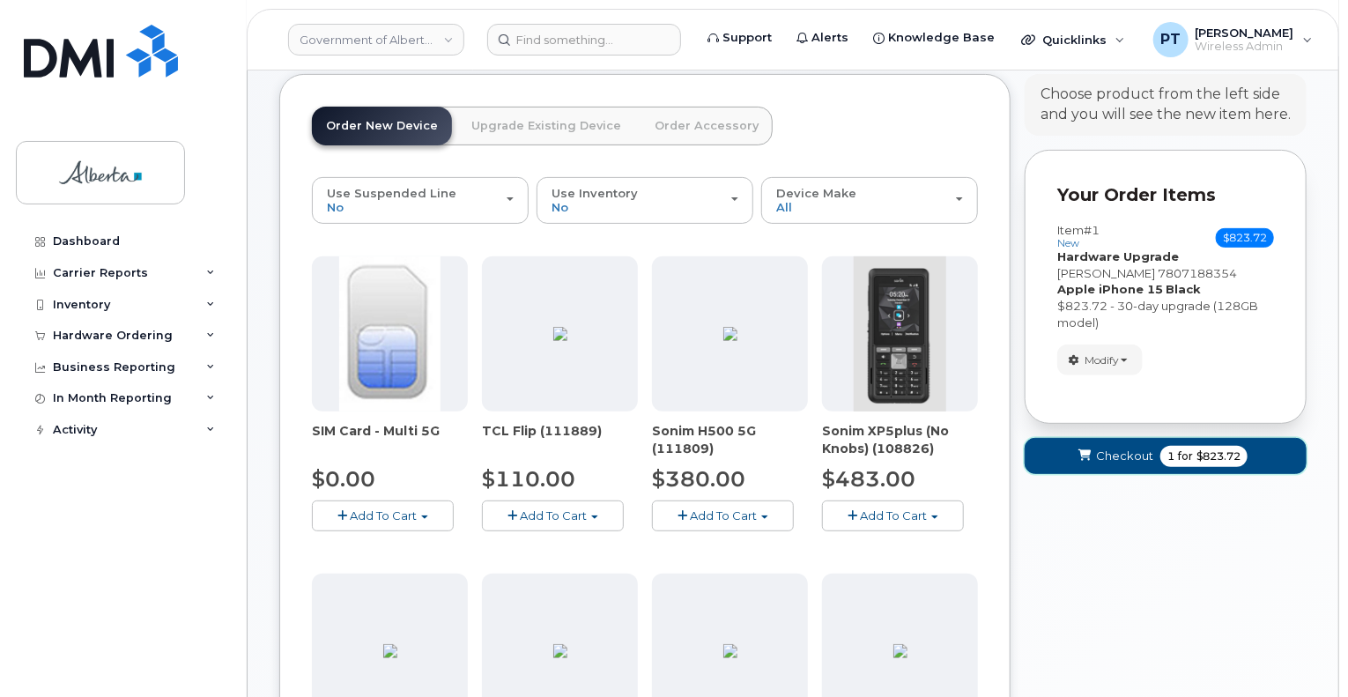
click at [1104, 447] on span "Checkout" at bounding box center [1124, 455] width 57 height 17
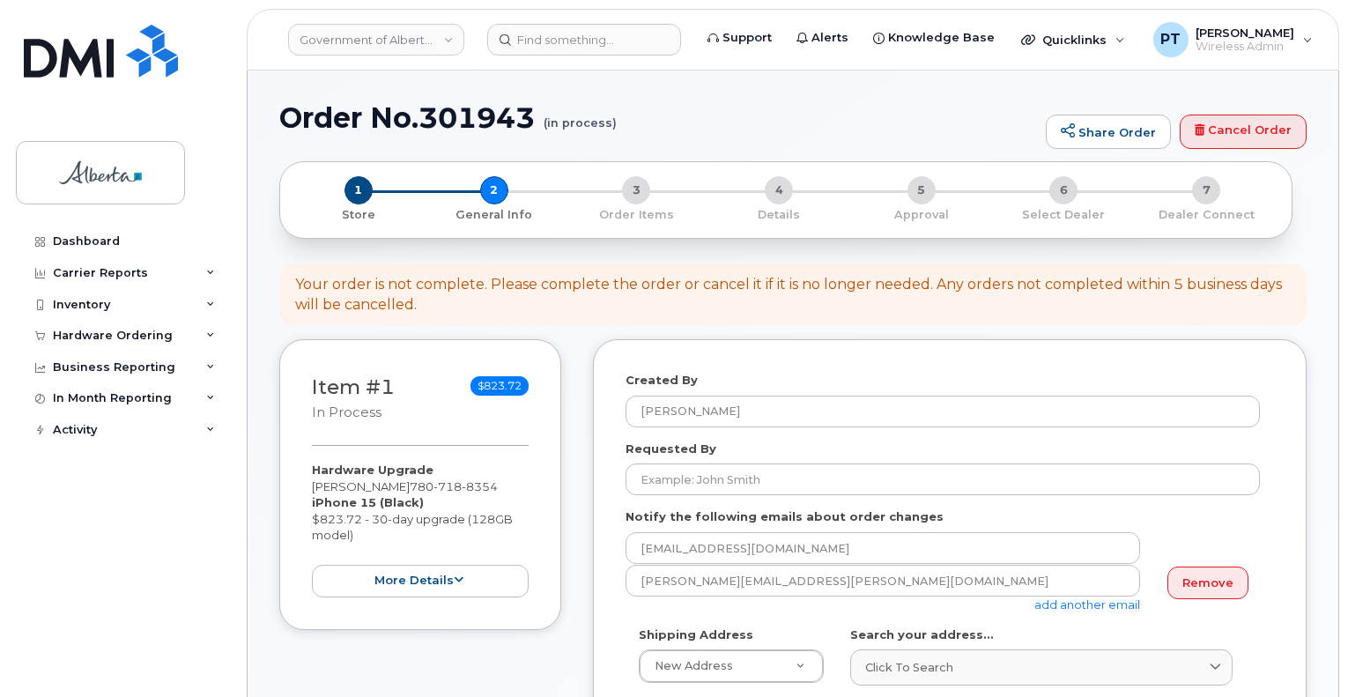
select select
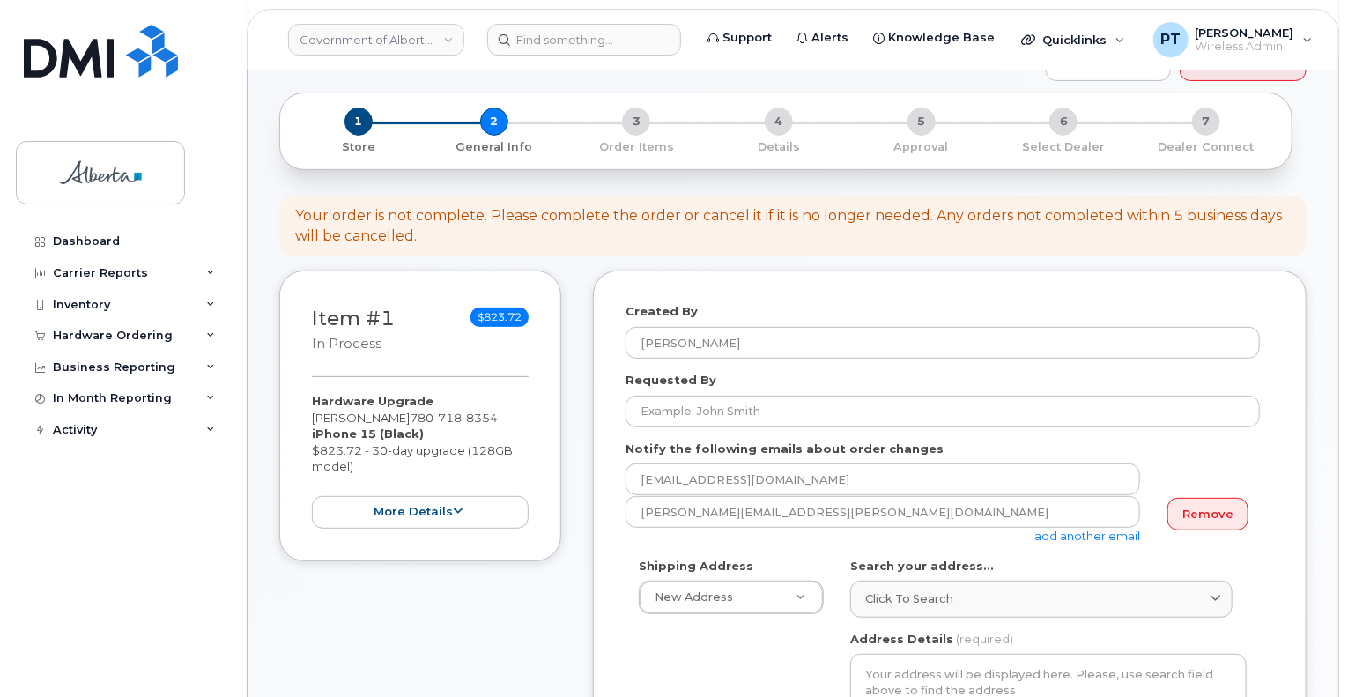
scroll to position [176, 0]
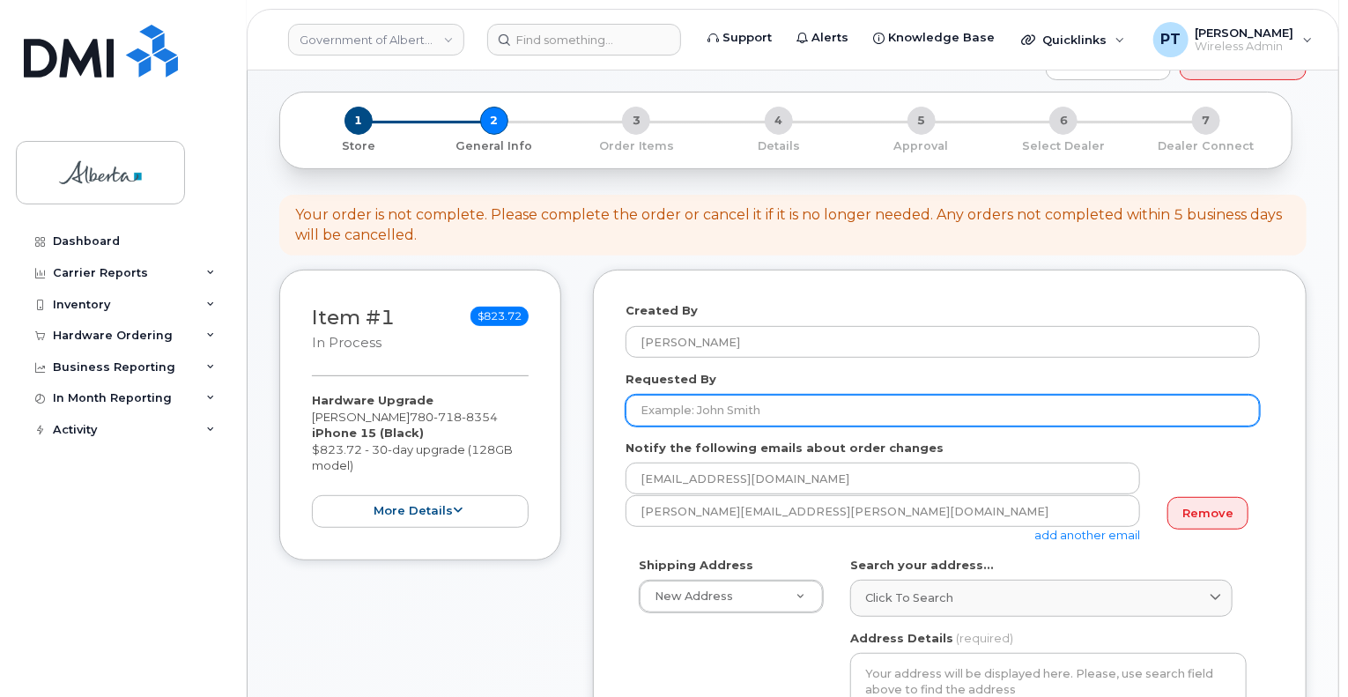
click at [669, 398] on input "Requested By" at bounding box center [942, 411] width 634 height 32
paste input "[PERSON_NAME]"
type input "[PERSON_NAME]"
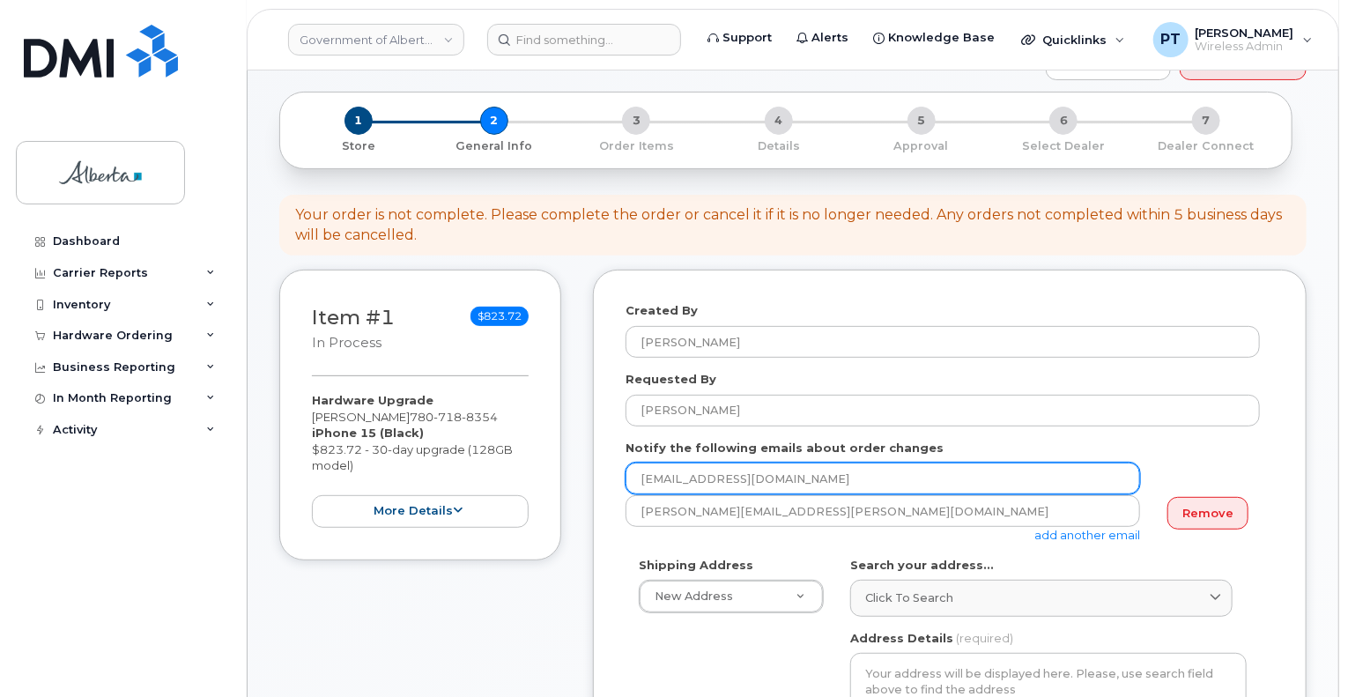
click at [835, 462] on div "[EMAIL_ADDRESS][DOMAIN_NAME]" at bounding box center [889, 478] width 528 height 32
drag, startPoint x: 819, startPoint y: 457, endPoint x: 628, endPoint y: 453, distance: 191.2
click at [628, 462] on input "[EMAIL_ADDRESS][DOMAIN_NAME]" at bounding box center [882, 478] width 514 height 32
paste input "Alejandra.Abarzua"
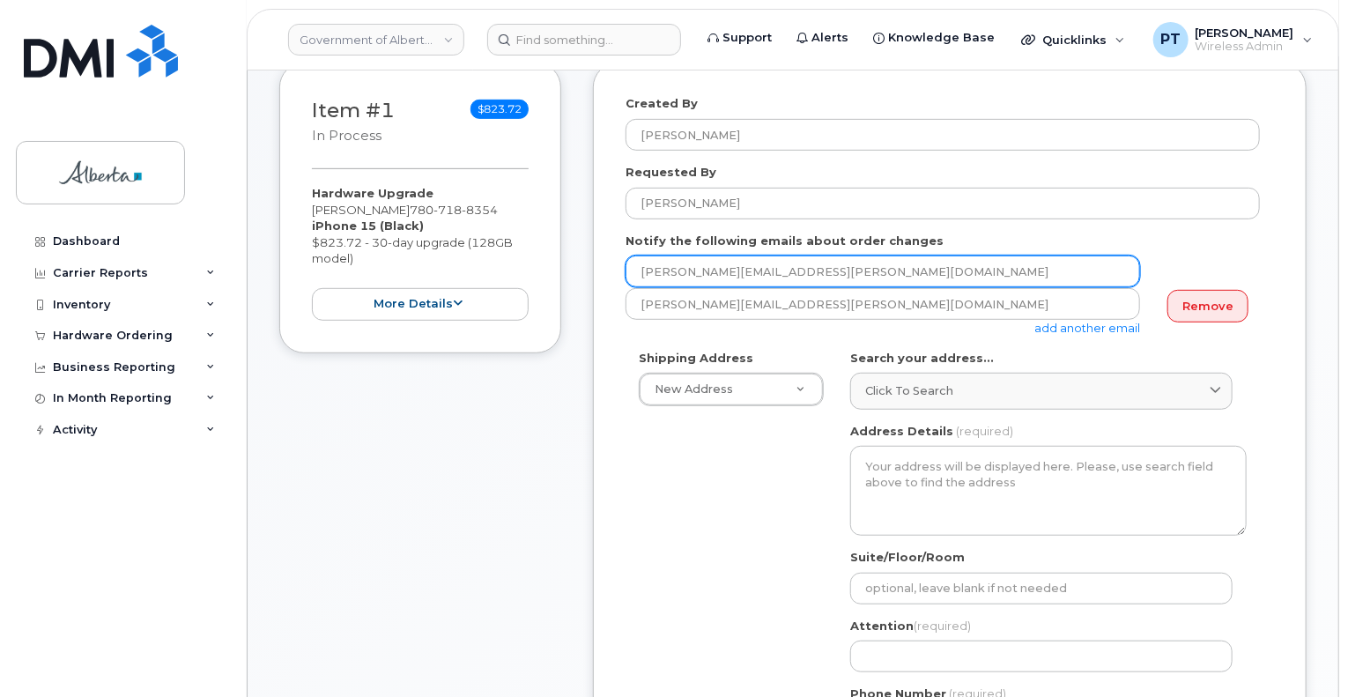
scroll to position [440, 0]
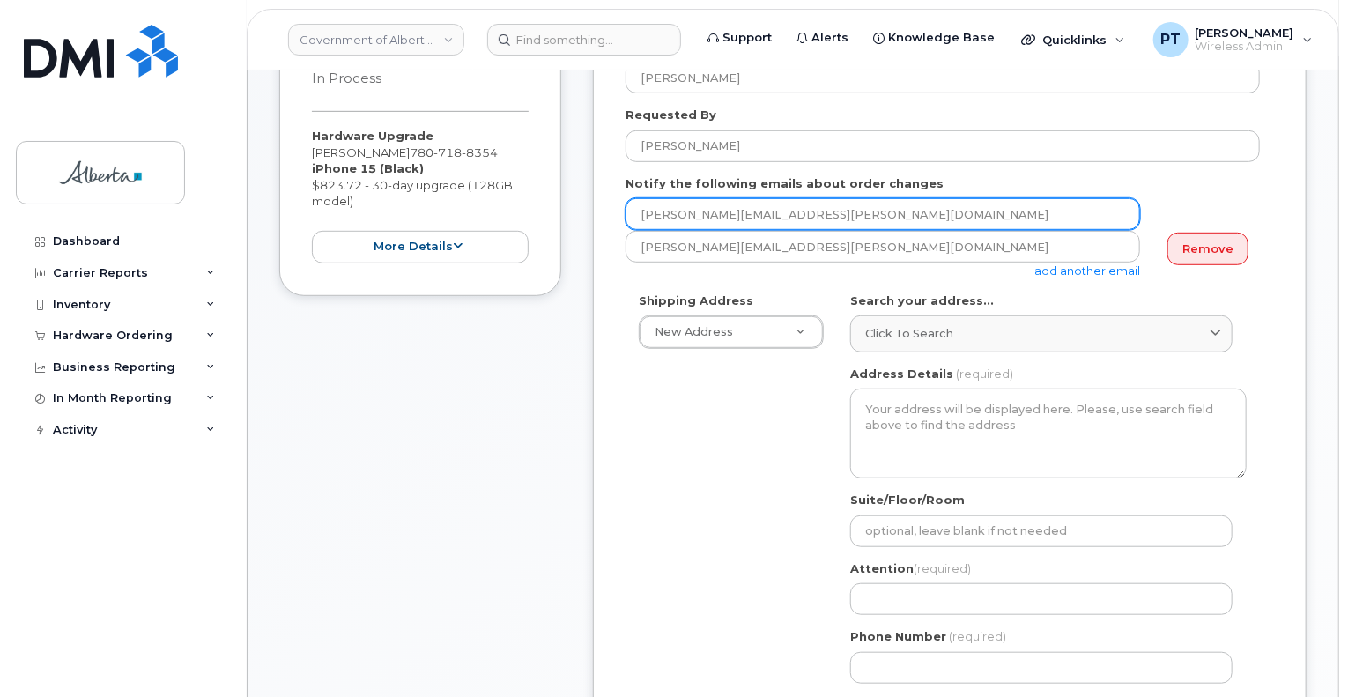
type input "Alejandra.Abarzua@gov.ab.ca"
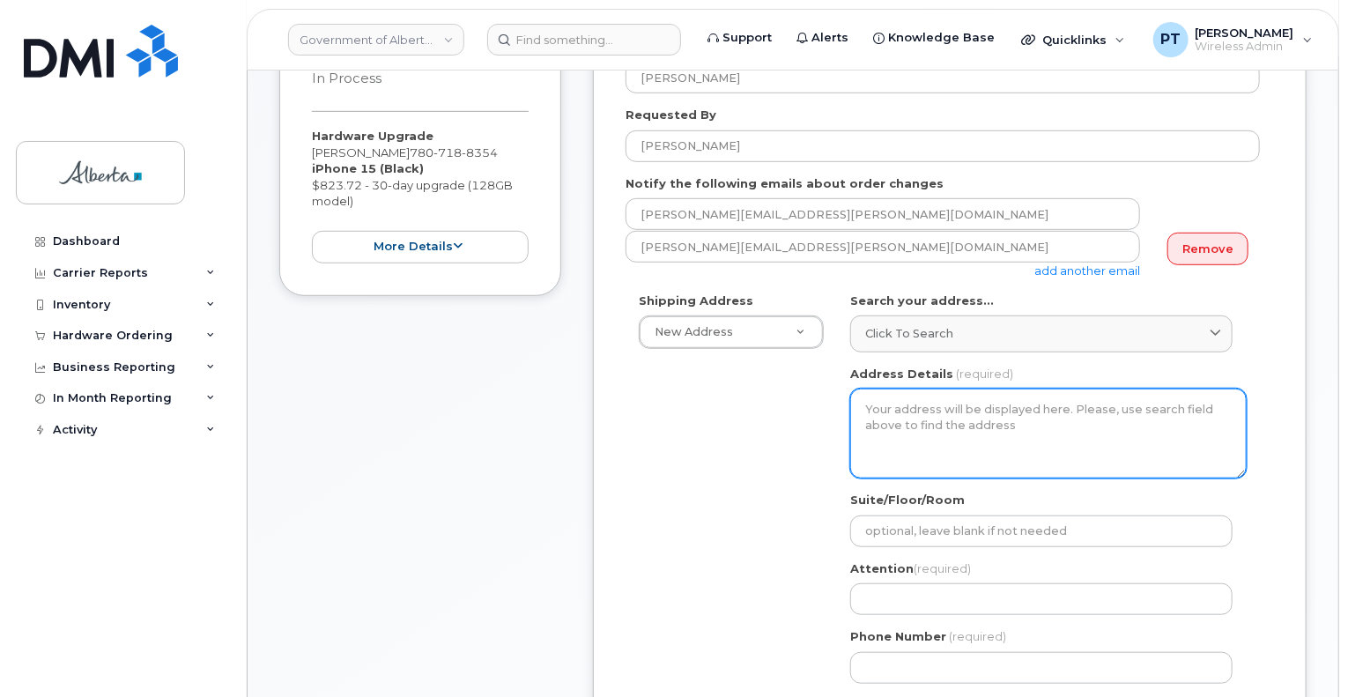
click at [894, 410] on textarea "Address Details" at bounding box center [1048, 433] width 396 height 90
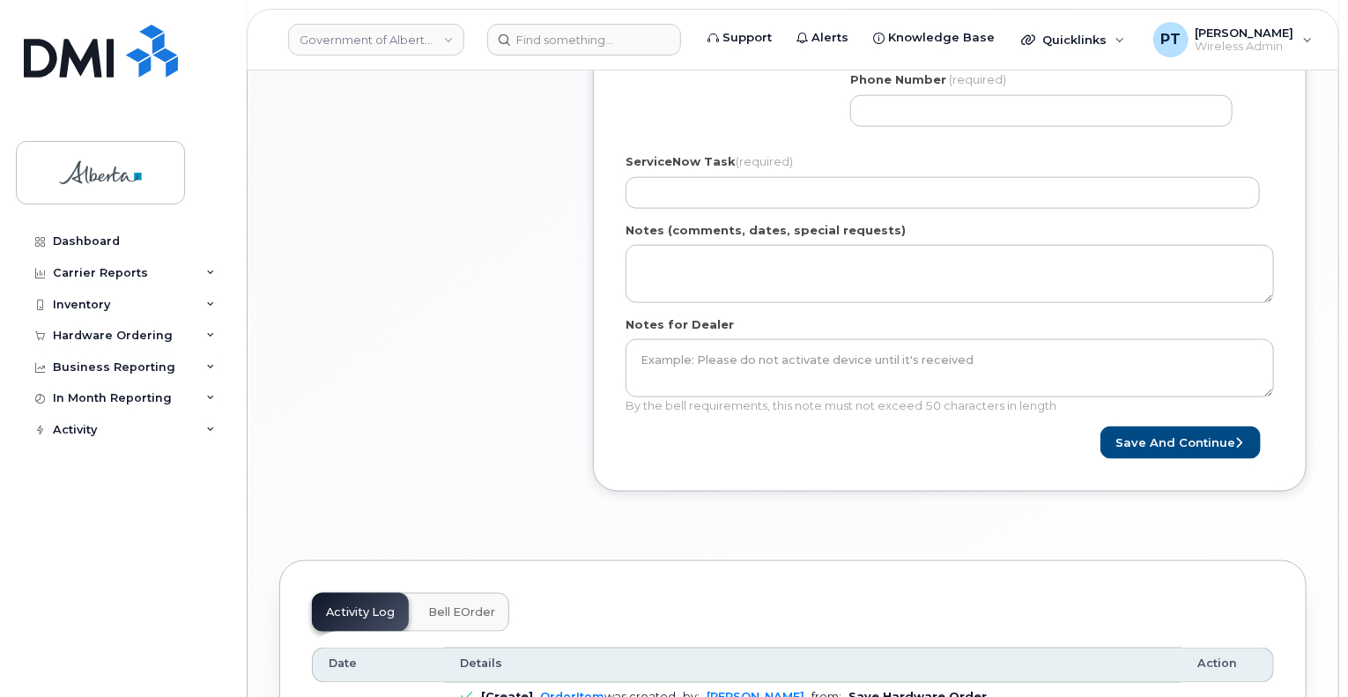
scroll to position [1050, 0]
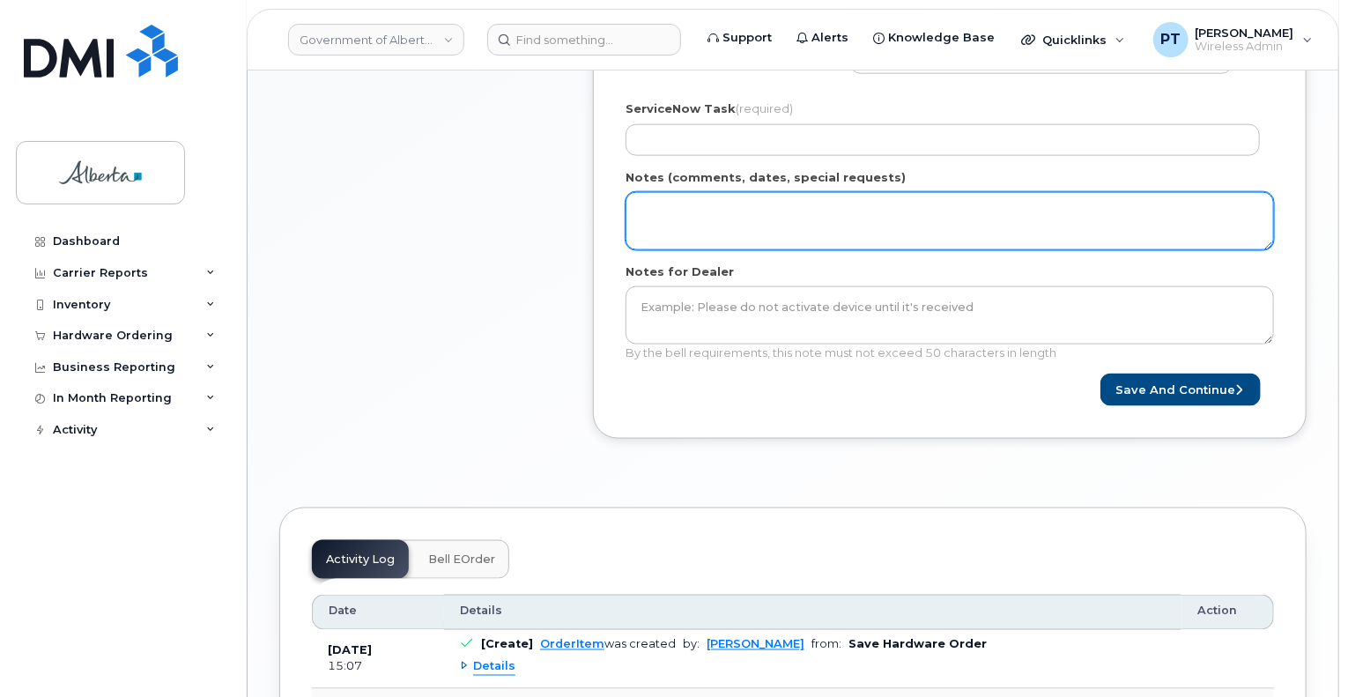
click at [764, 192] on textarea "Notes (comments, dates, special requests)" at bounding box center [949, 221] width 648 height 58
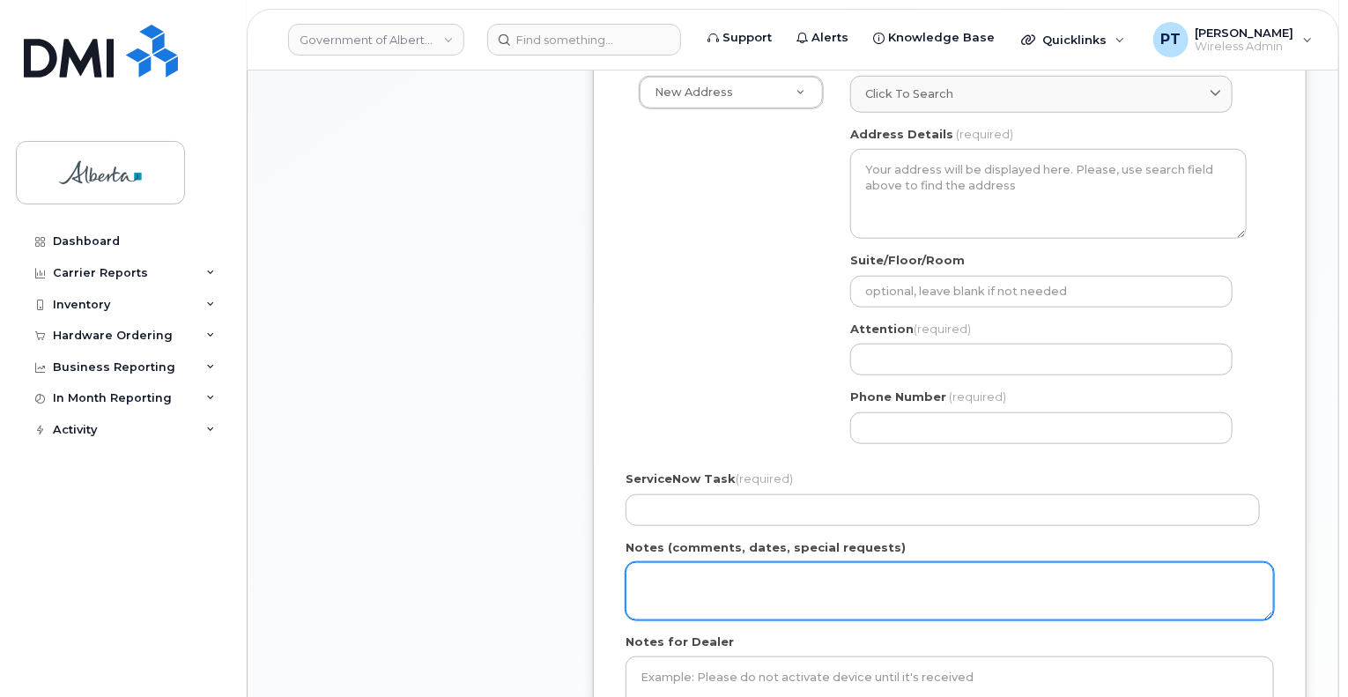
scroll to position [345, 0]
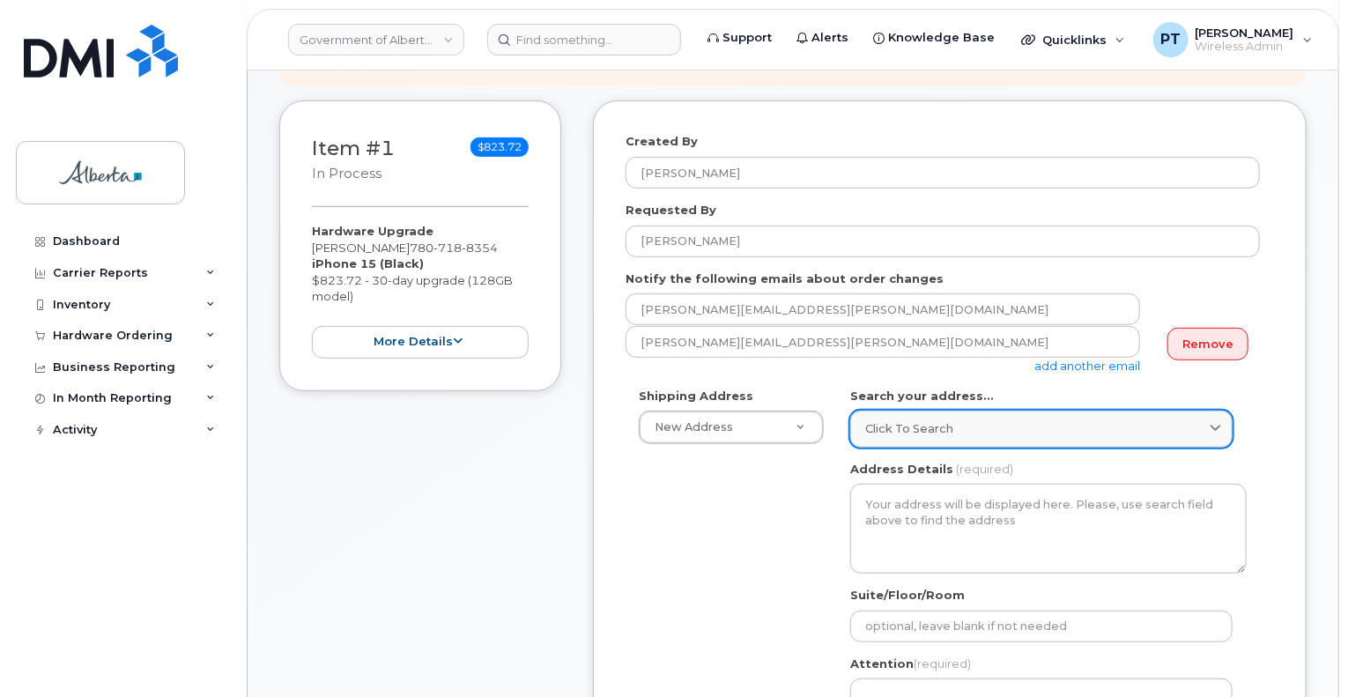
click at [932, 420] on span "Click to search" at bounding box center [909, 428] width 88 height 17
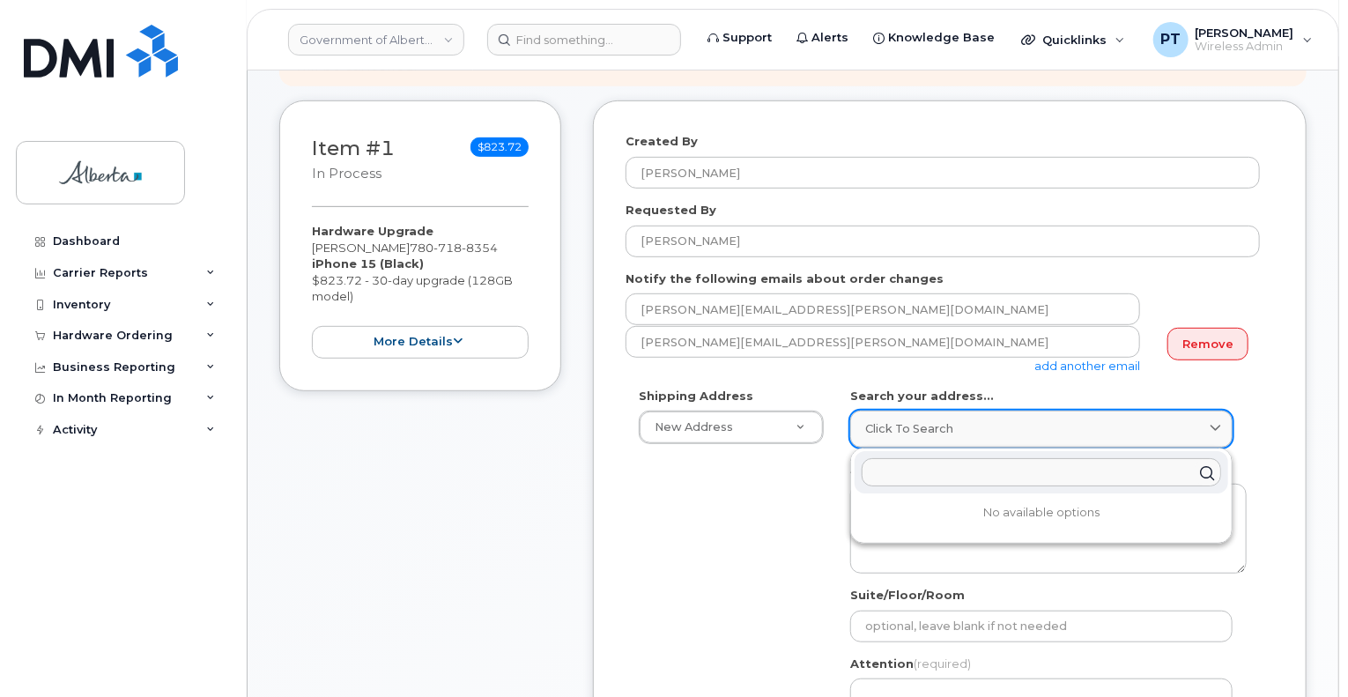
type input "t"
type input "y"
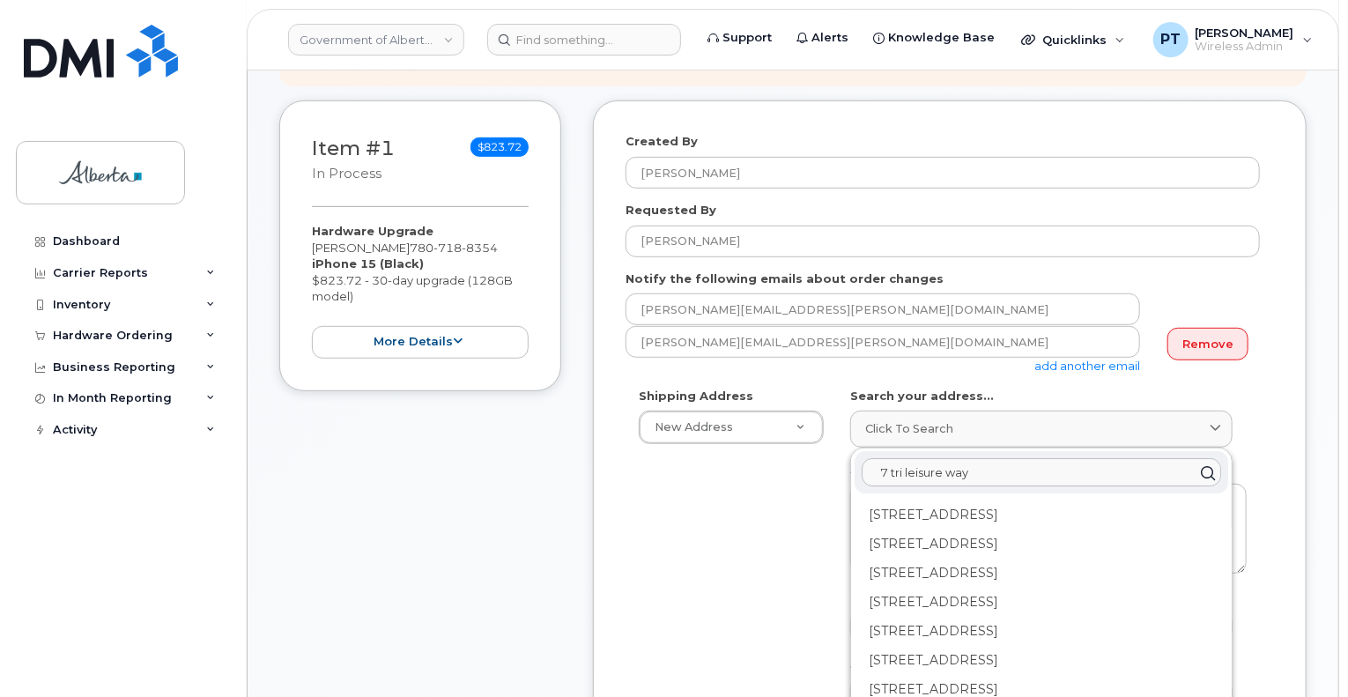
scroll to position [176, 0]
type input "7 tri leisure way"
click at [898, 615] on div "204-7 Tri Leisure Way Spruce Grove AB T7X 0T3" at bounding box center [1040, 629] width 373 height 29
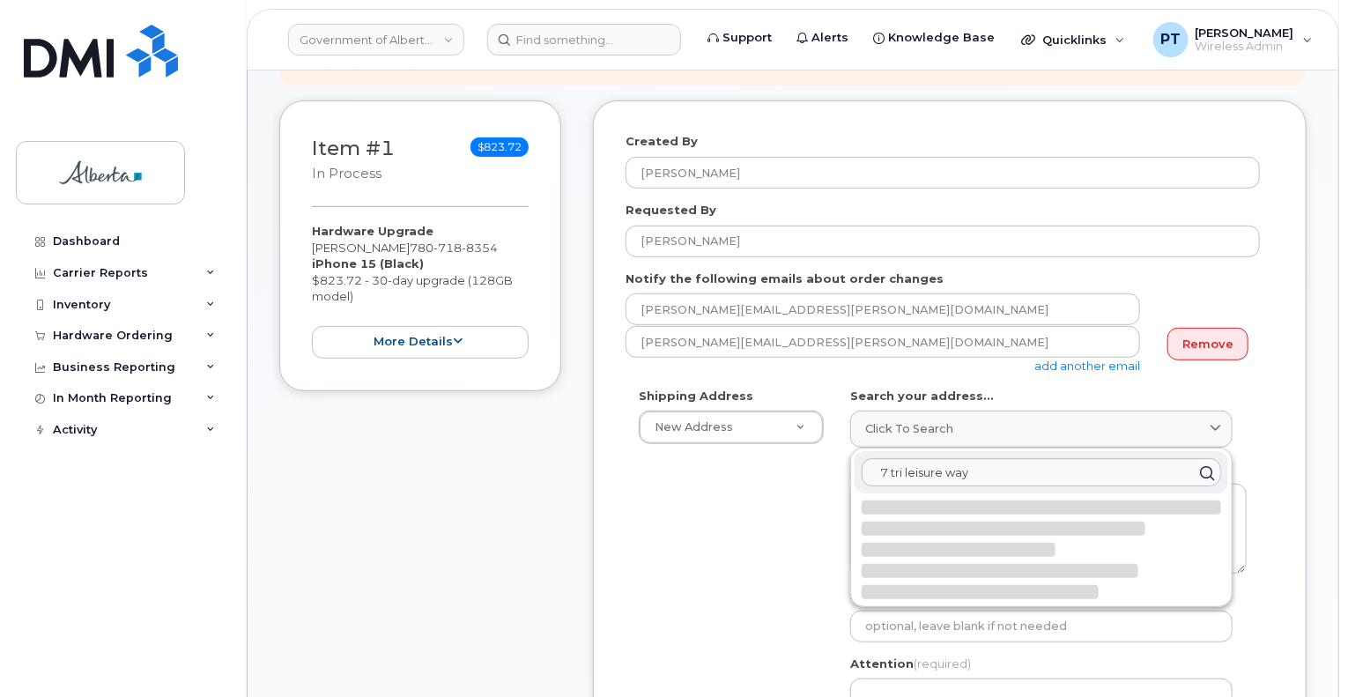
scroll to position [0, 0]
select select
type textarea "204-7 Tri Leisure Way SPRUCE GROVE AB T7X 0T3 CANADA"
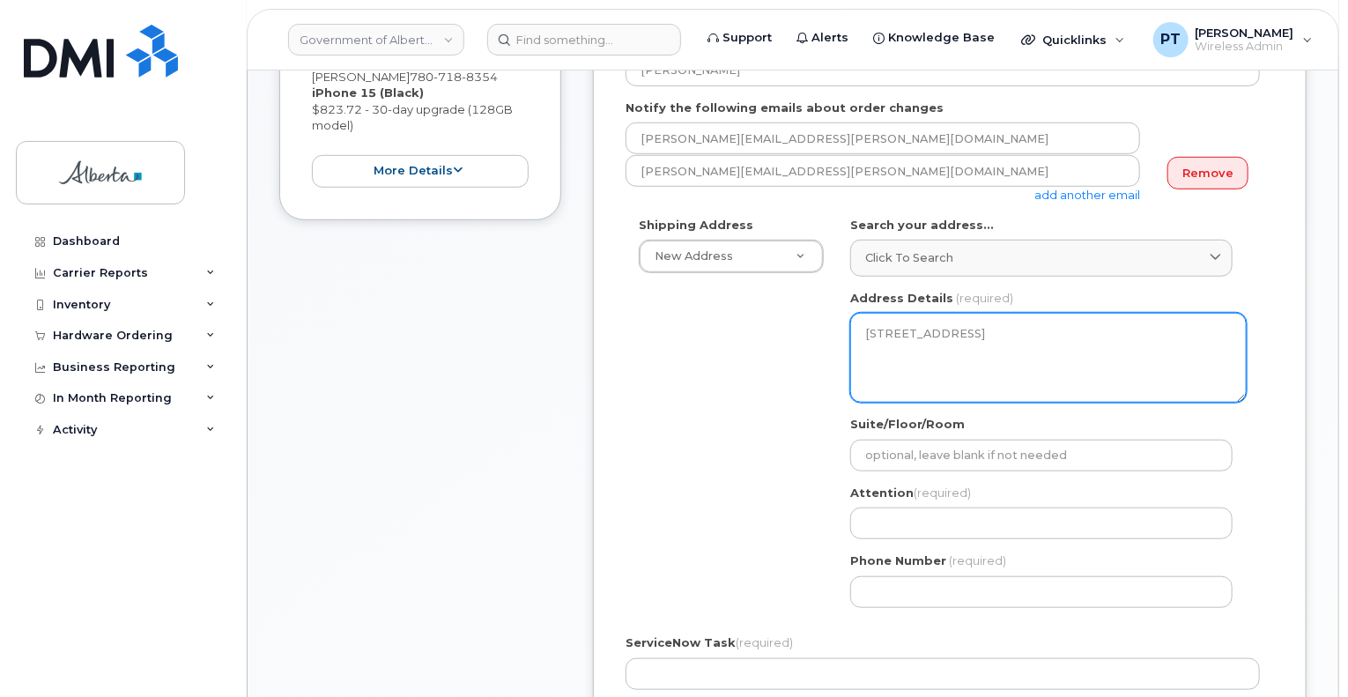
scroll to position [521, 0]
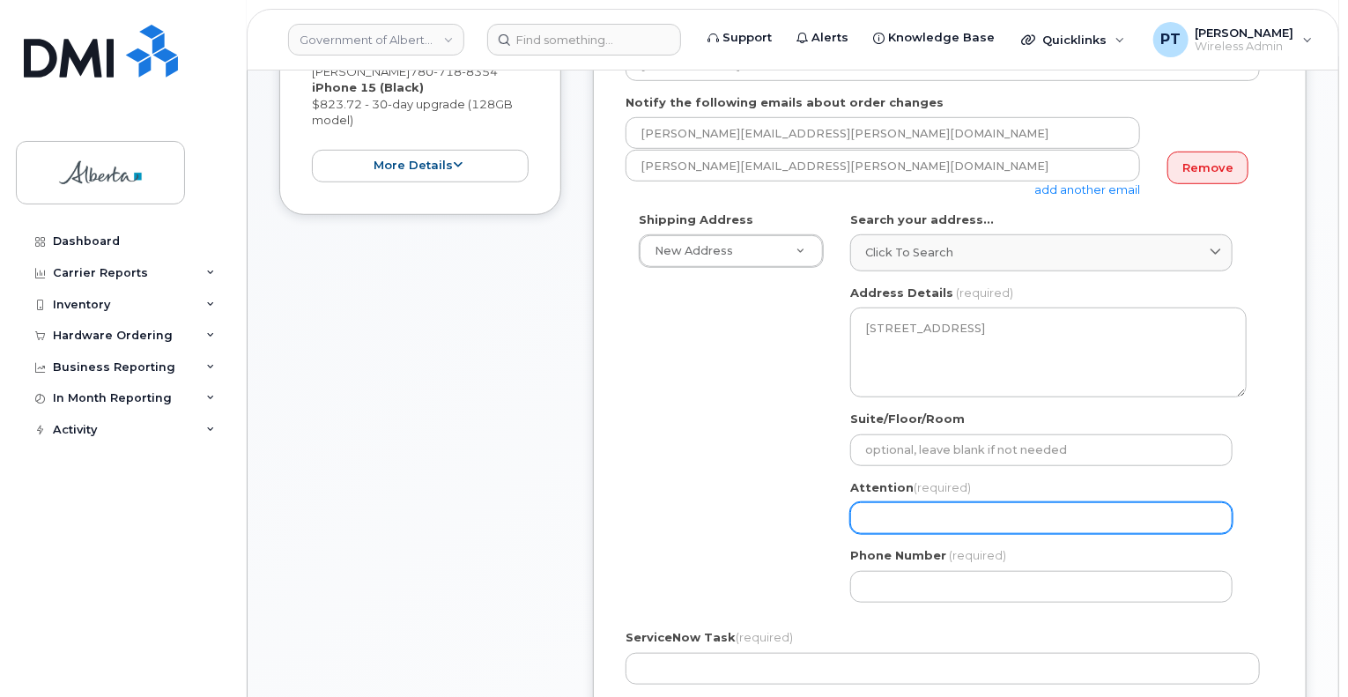
click at [955, 510] on input "Attention (required)" at bounding box center [1041, 518] width 382 height 32
paste input "[PERSON_NAME]"
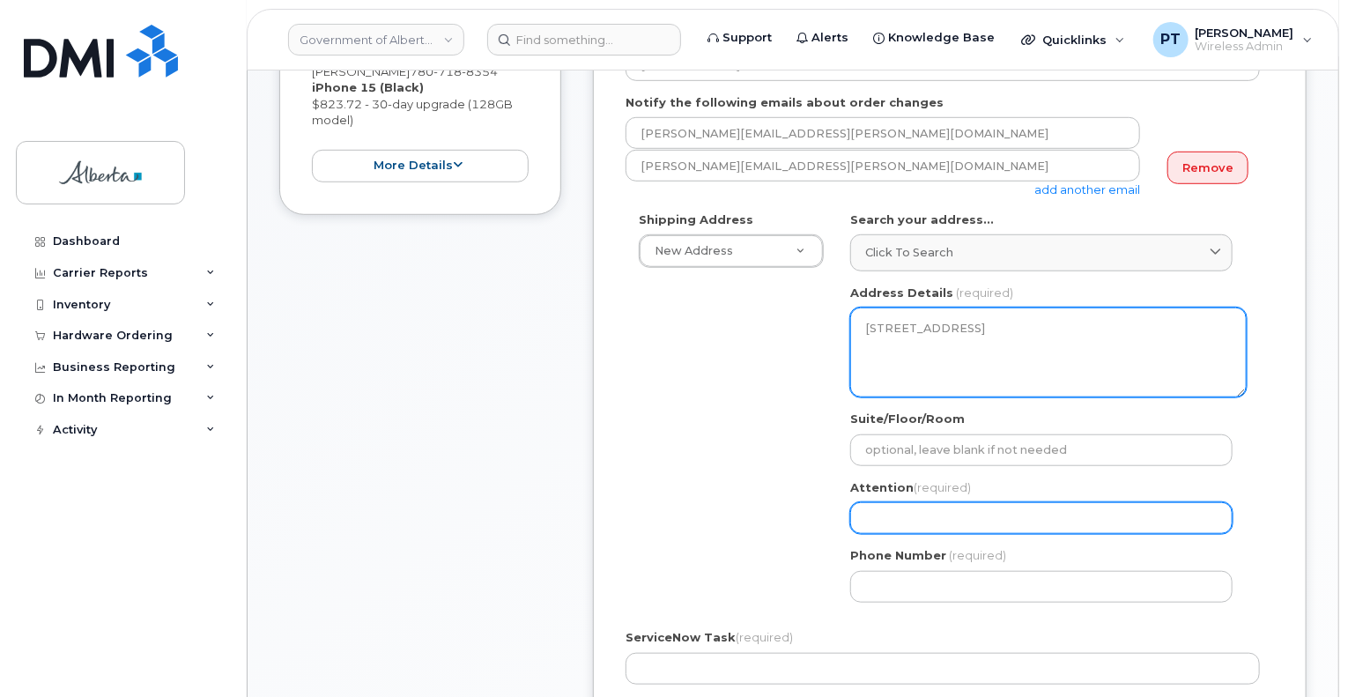
select select
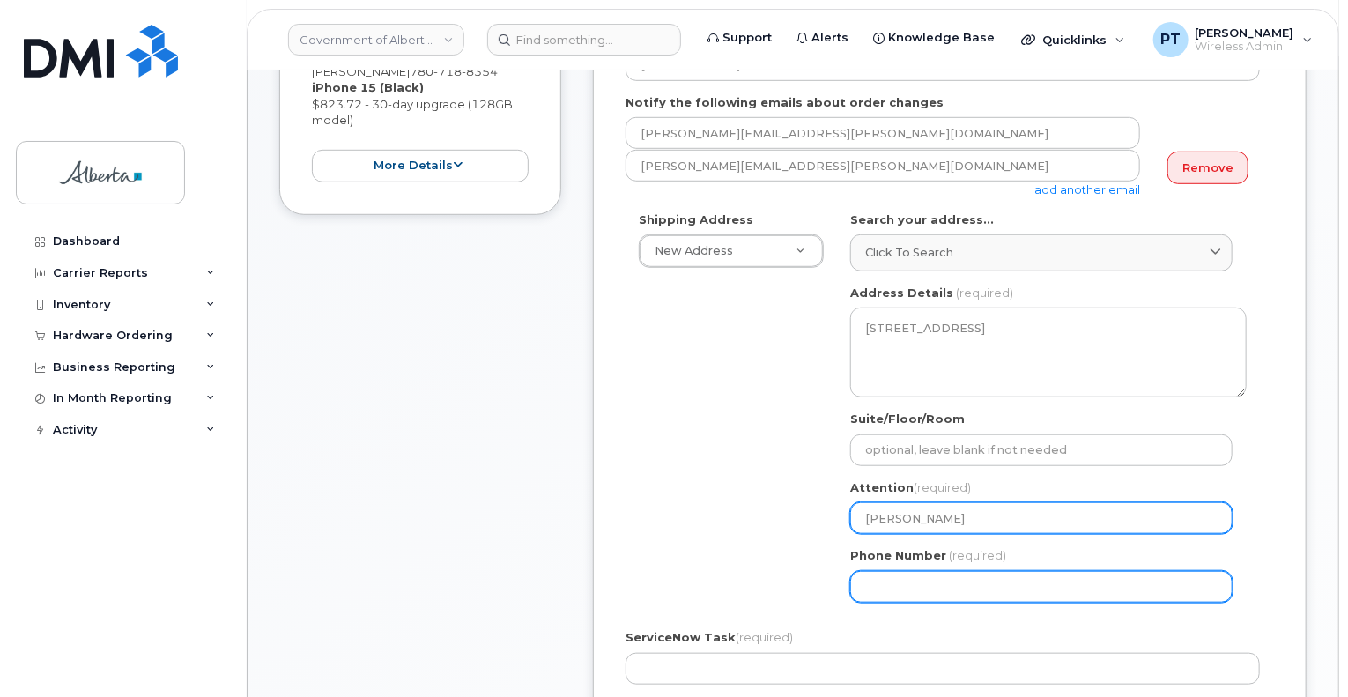
type input "[PERSON_NAME]"
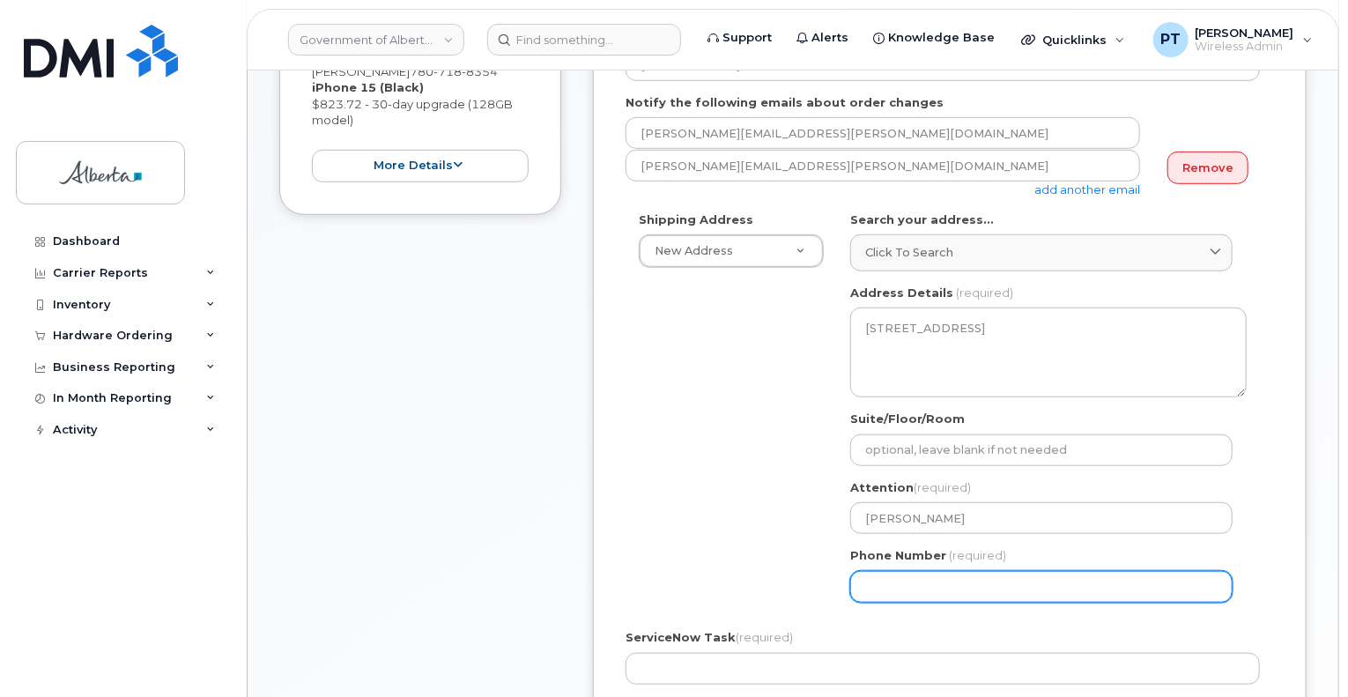
click at [905, 571] on input "Phone Number" at bounding box center [1041, 587] width 382 height 32
click at [971, 575] on input "Phone Number" at bounding box center [1041, 587] width 382 height 32
paste input "7809627635"
select select
type input "7809627635"
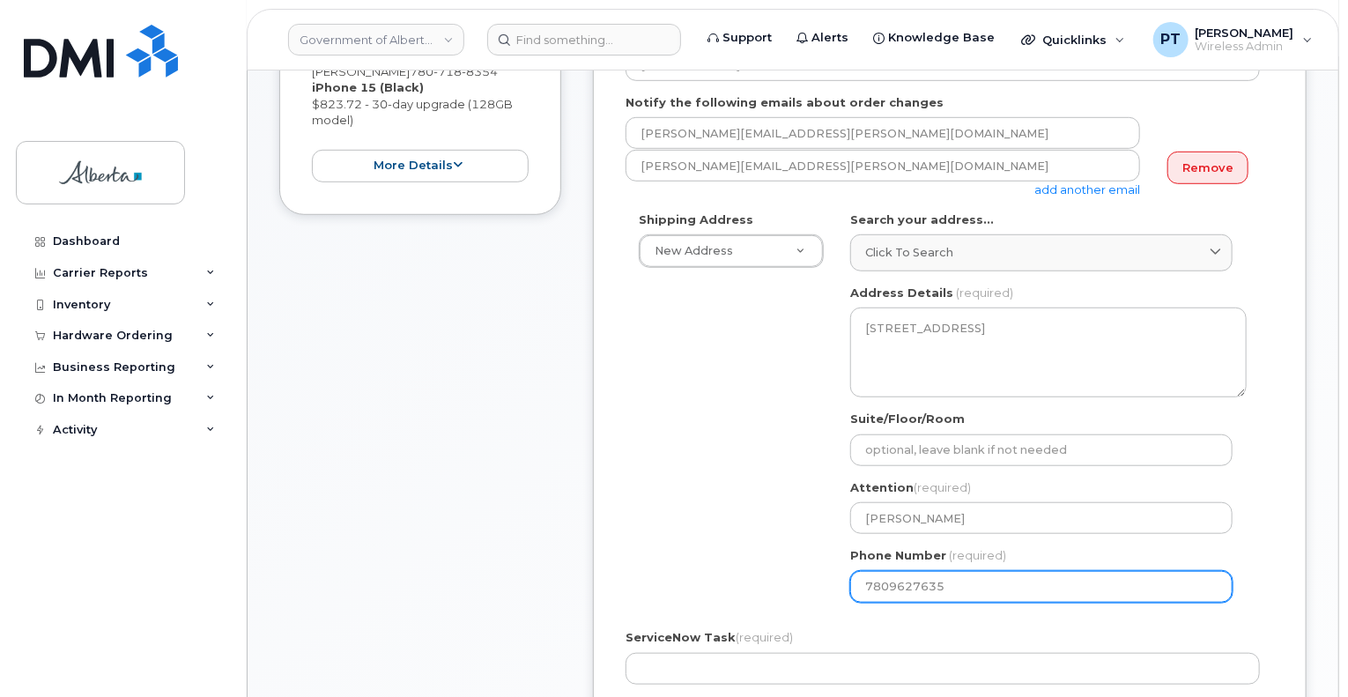
select select
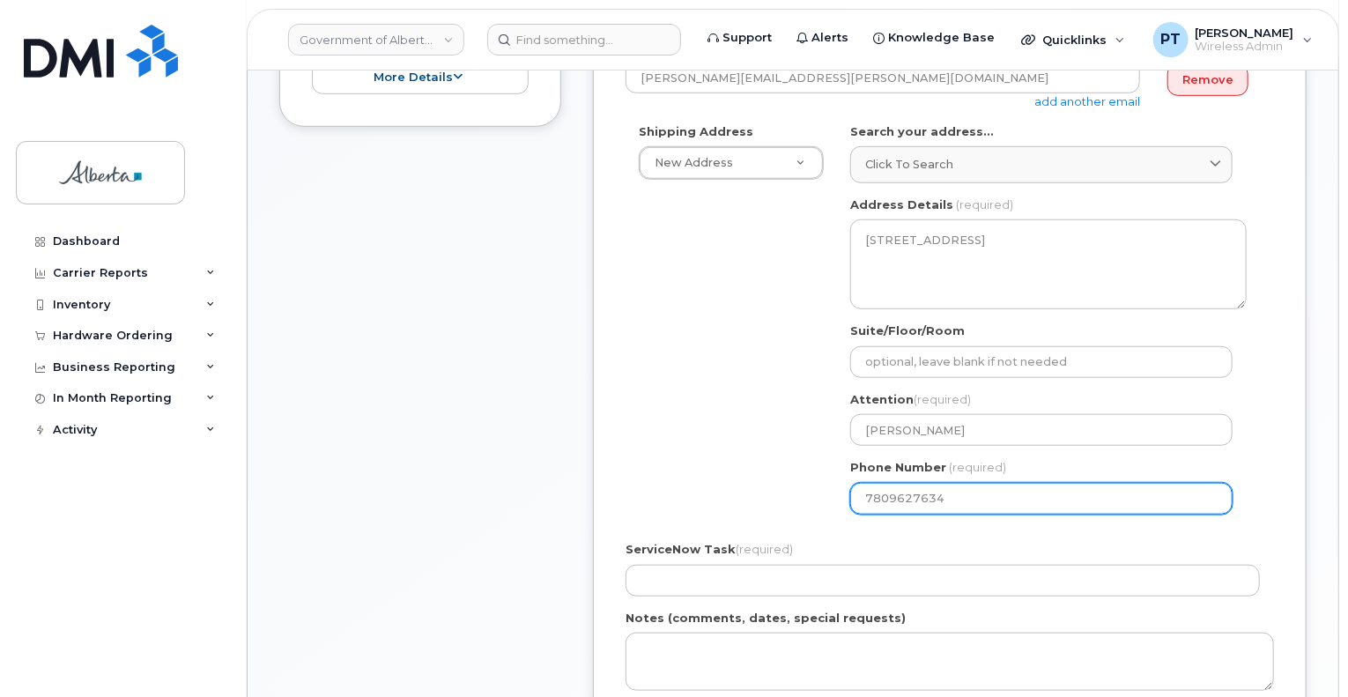
type input "7809627634"
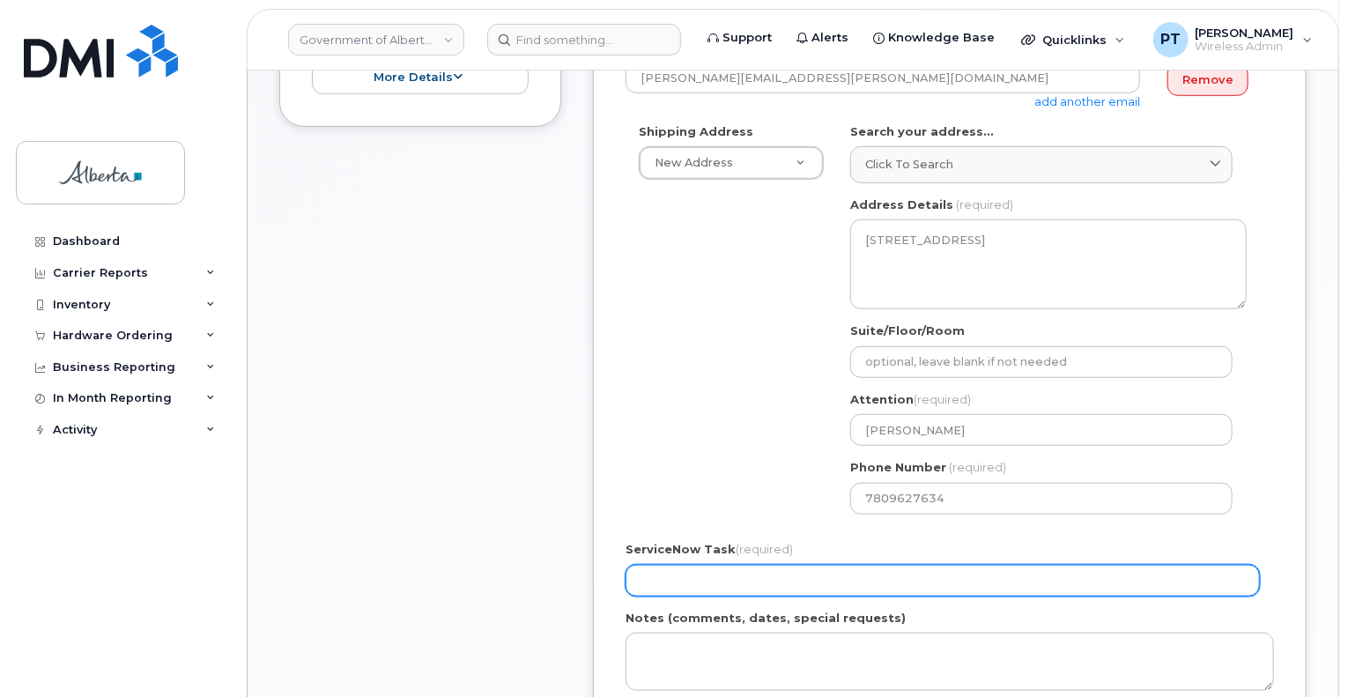
click at [691, 565] on input "ServiceNow Task (required)" at bounding box center [942, 581] width 634 height 32
paste input "SCTASK0856233"
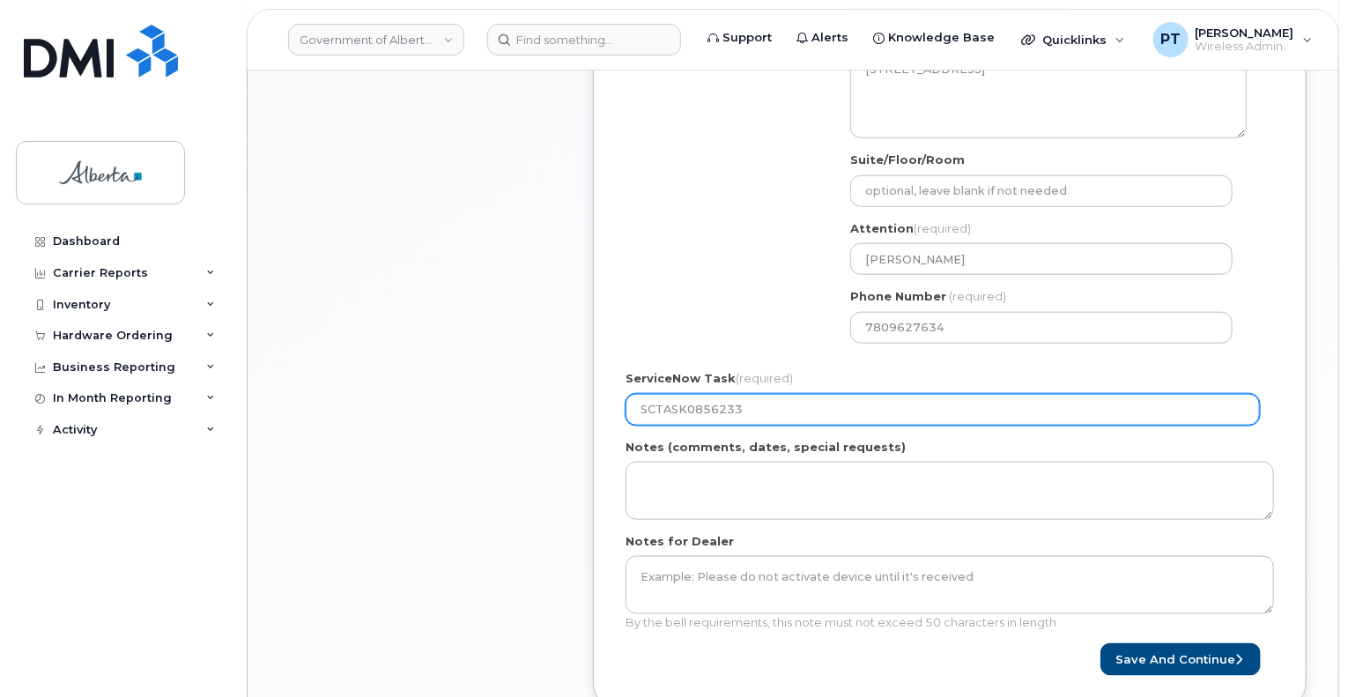
scroll to position [962, 0]
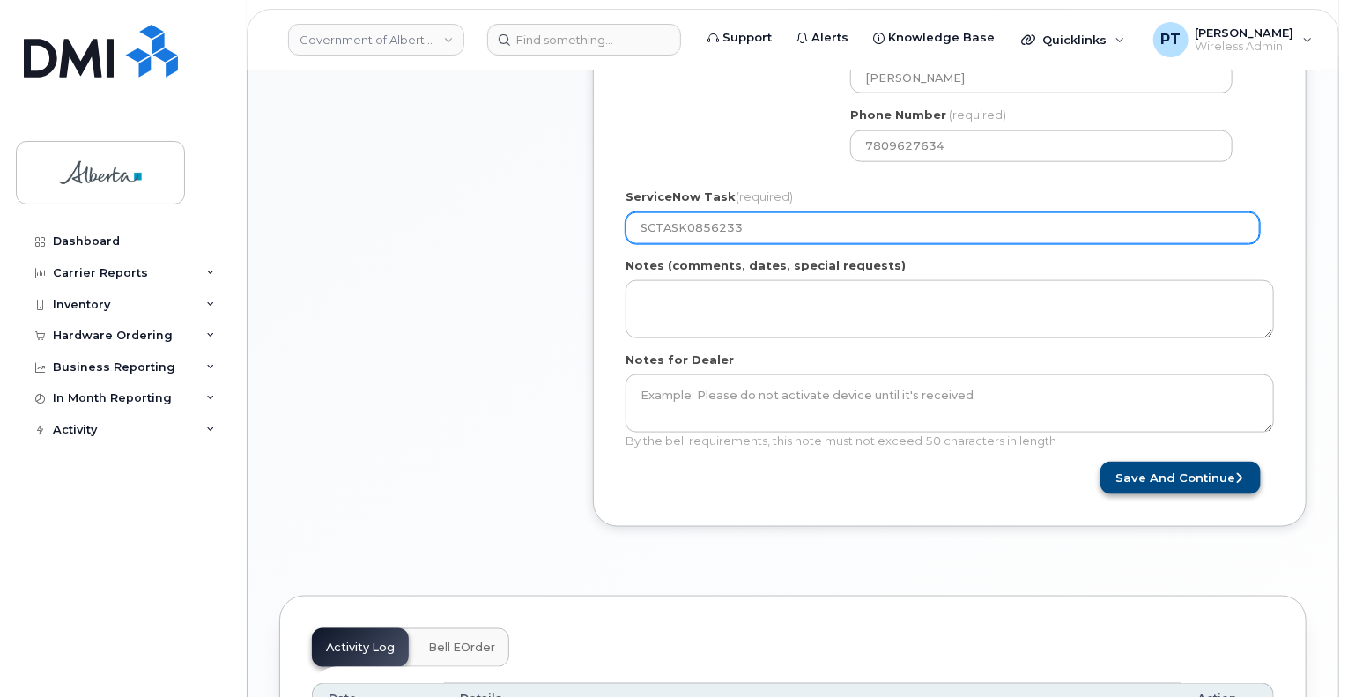
type input "SCTASK0856233"
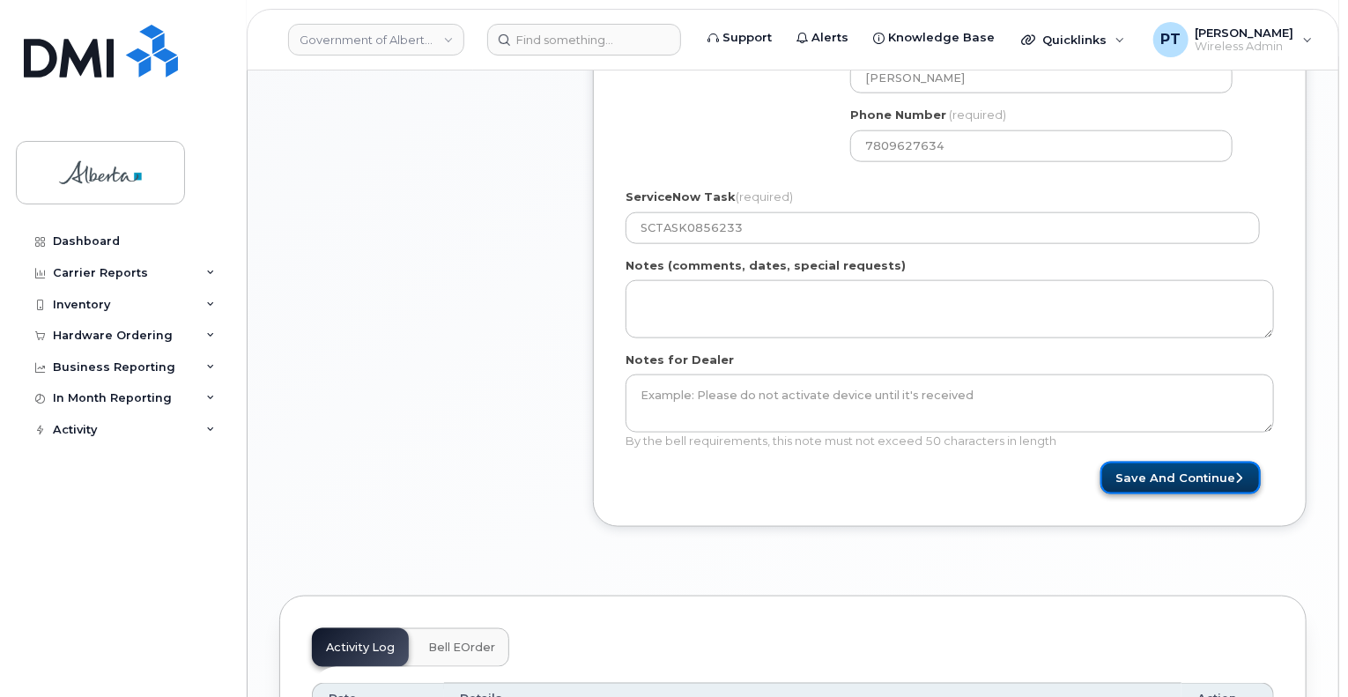
click at [1229, 462] on button "Save and Continue" at bounding box center [1180, 478] width 160 height 33
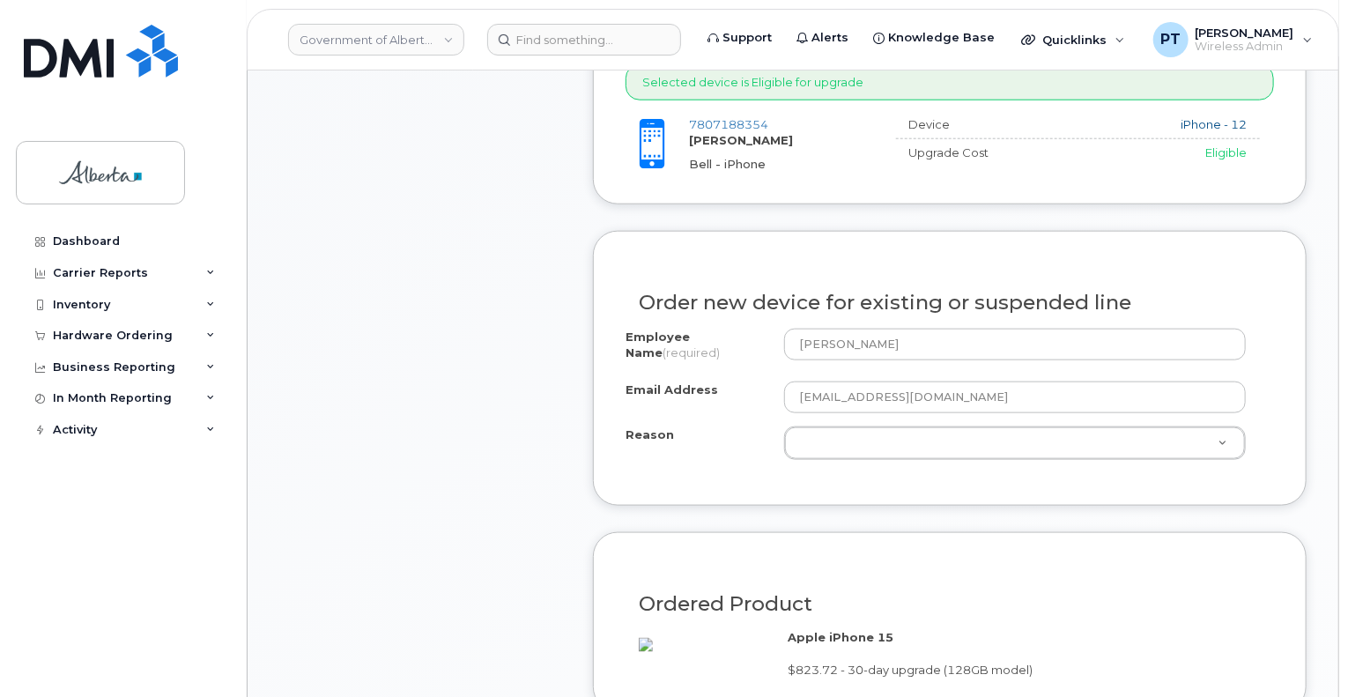
scroll to position [971, 0]
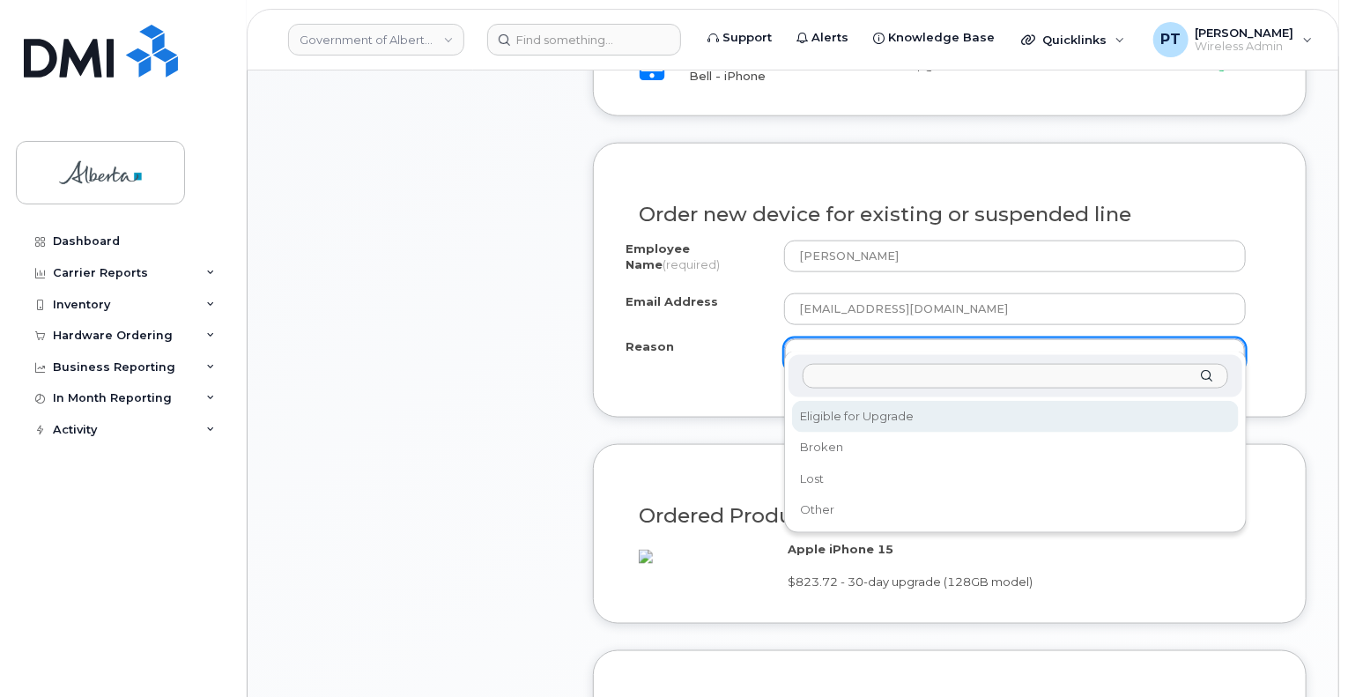
select select "eligible_for_upgrade"
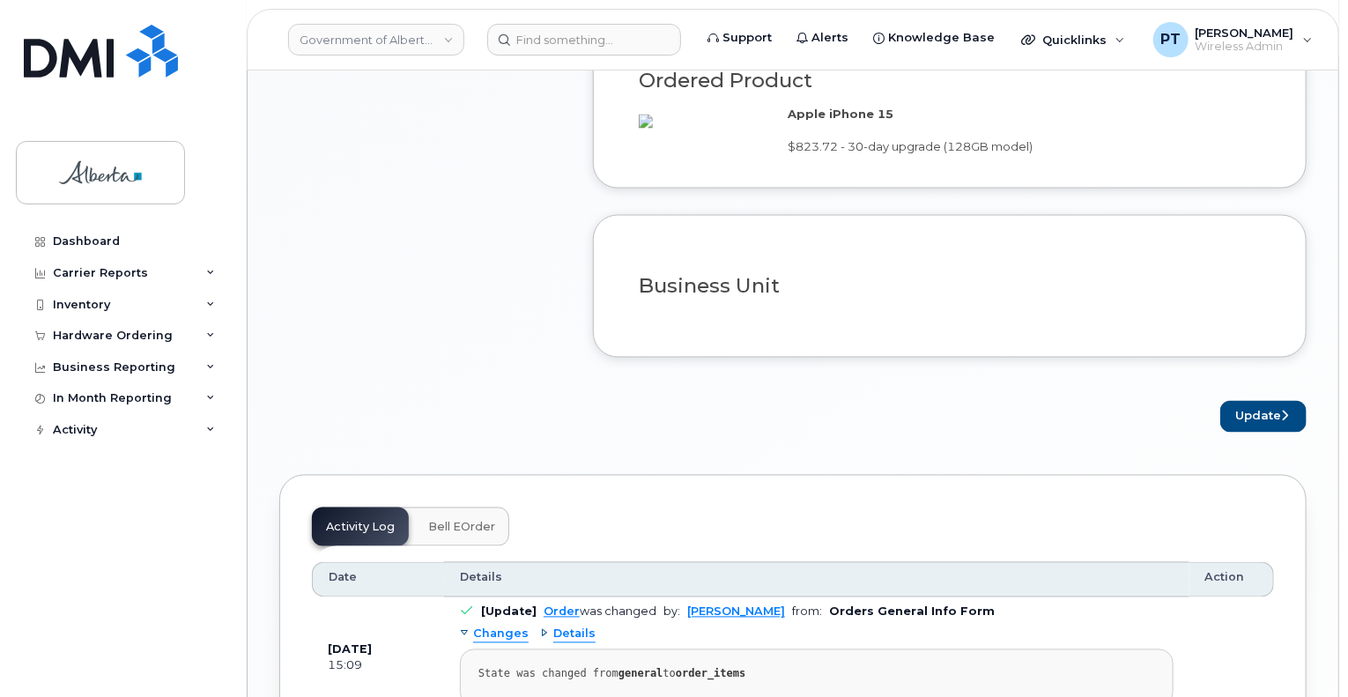
scroll to position [1499, 0]
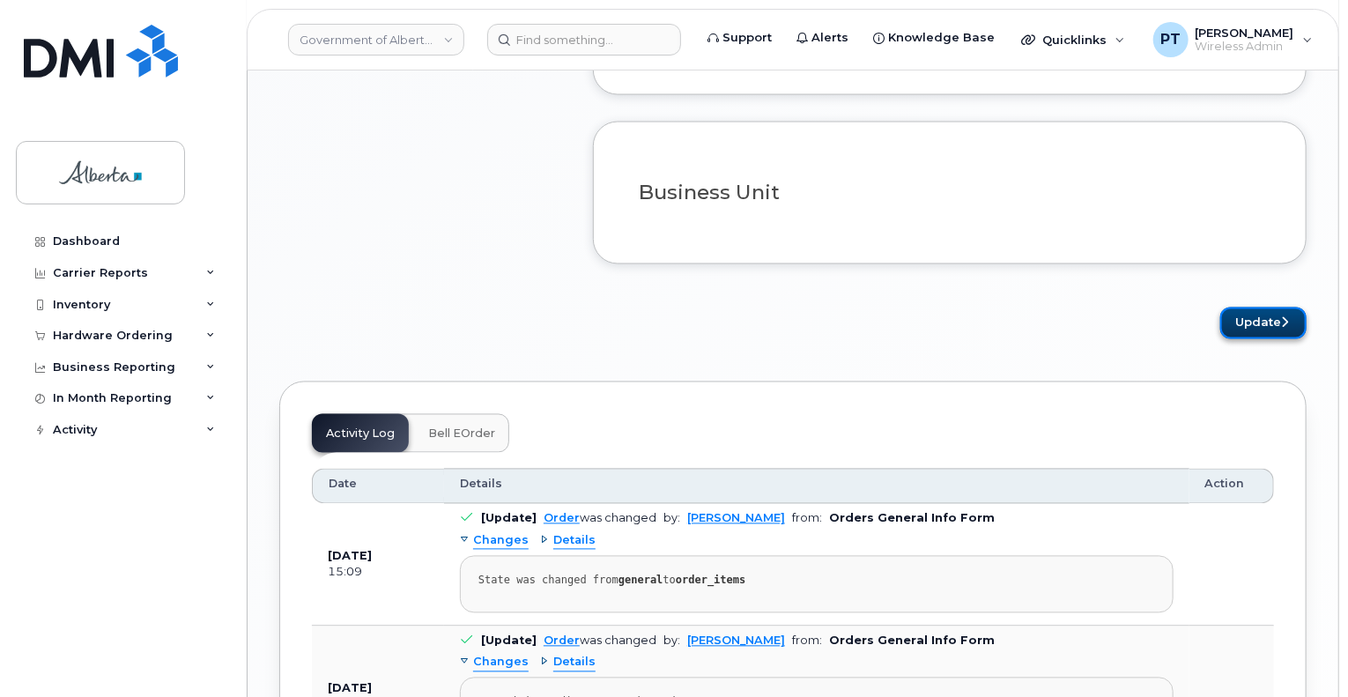
click at [1254, 335] on button "Update" at bounding box center [1263, 323] width 86 height 33
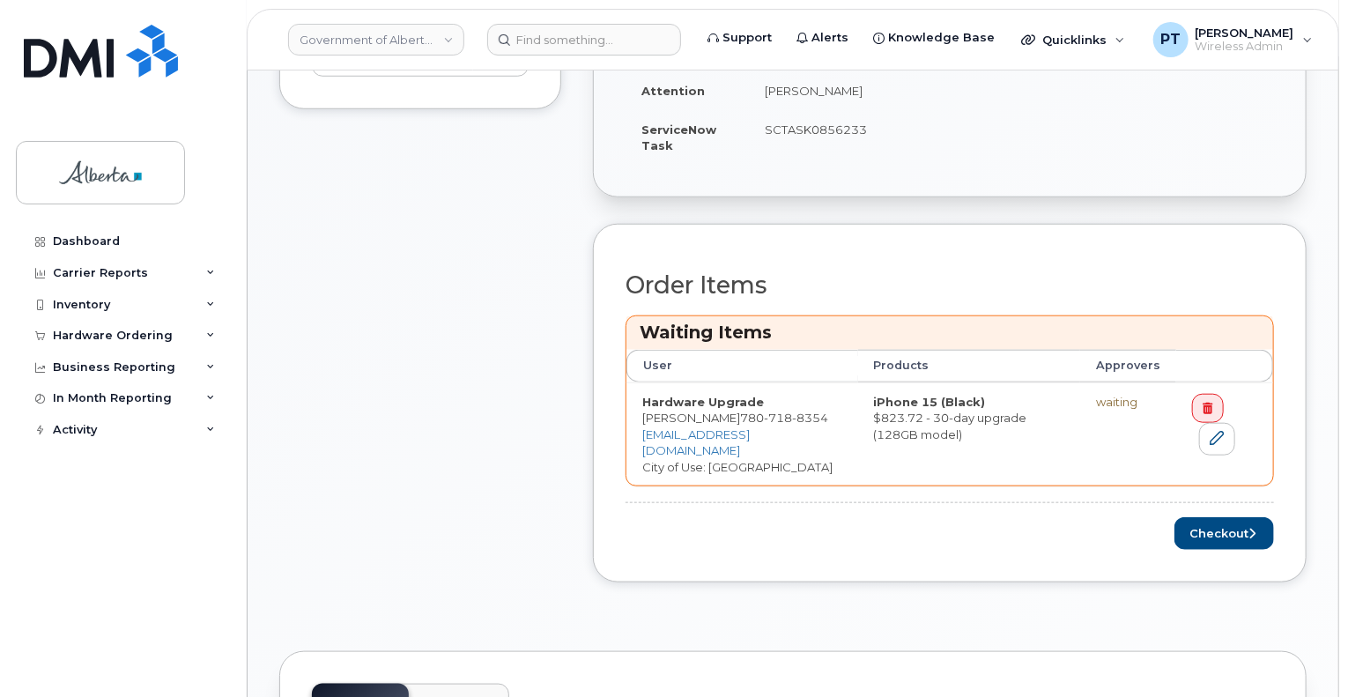
scroll to position [705, 0]
drag, startPoint x: 1204, startPoint y: 516, endPoint x: 1180, endPoint y: 506, distance: 25.7
click at [1204, 516] on button "Checkout" at bounding box center [1224, 530] width 100 height 33
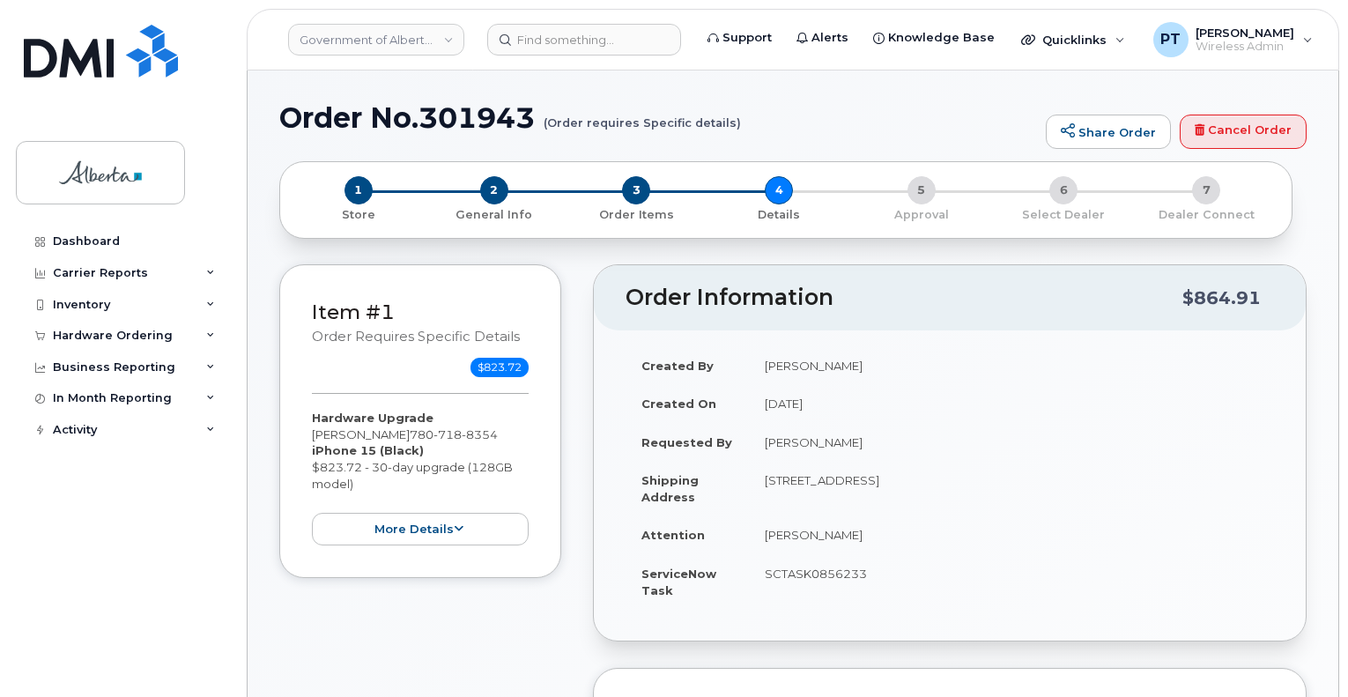
select select
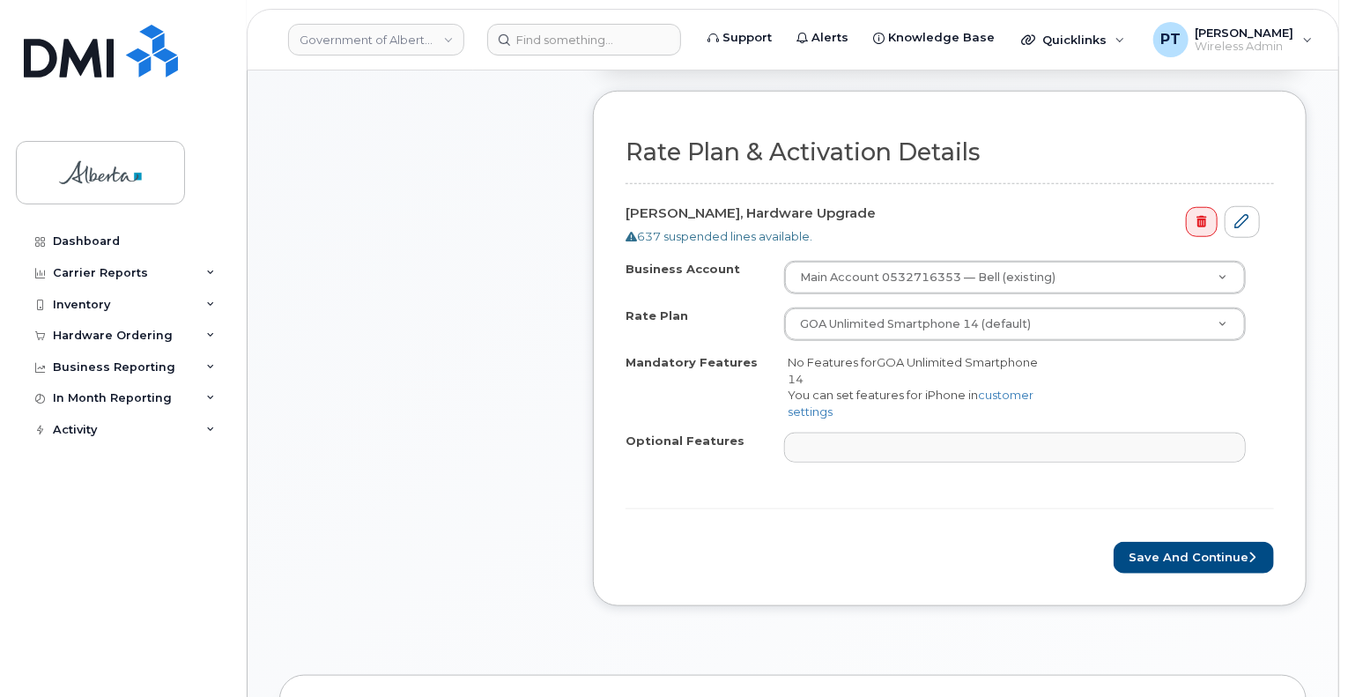
scroll to position [705, 0]
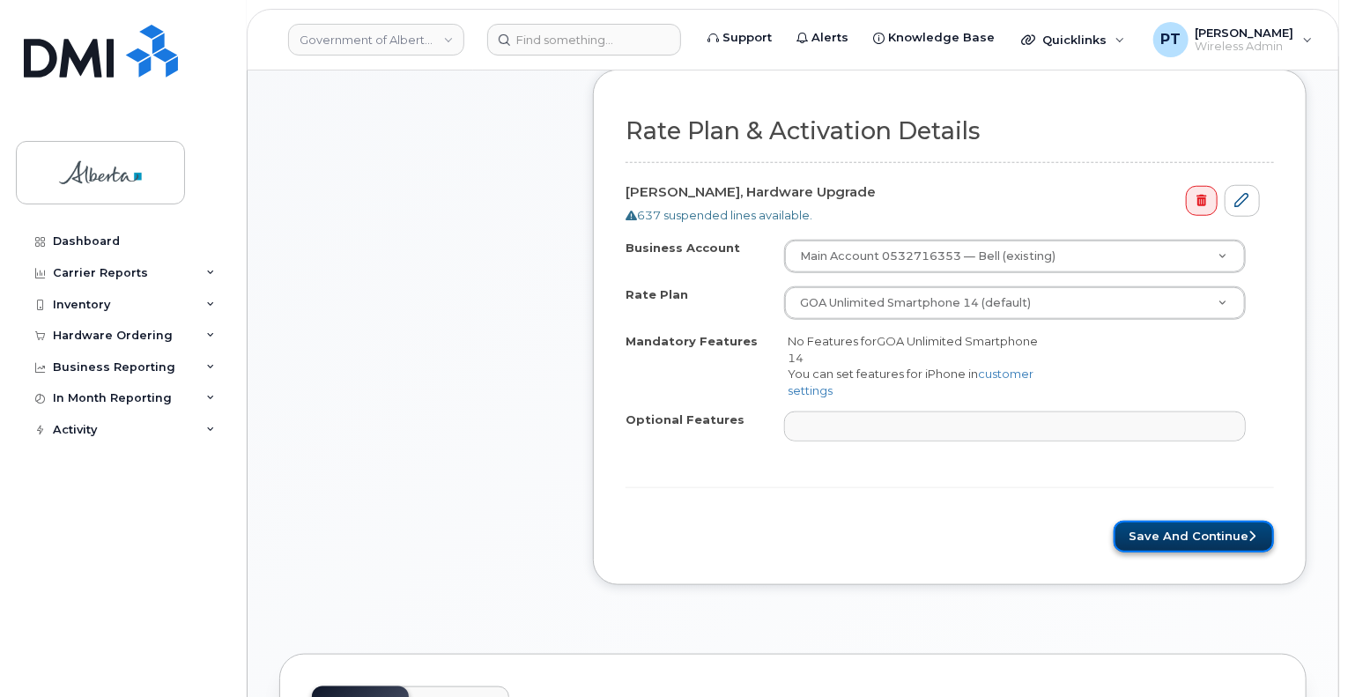
click at [1179, 521] on button "Save and Continue" at bounding box center [1193, 537] width 160 height 33
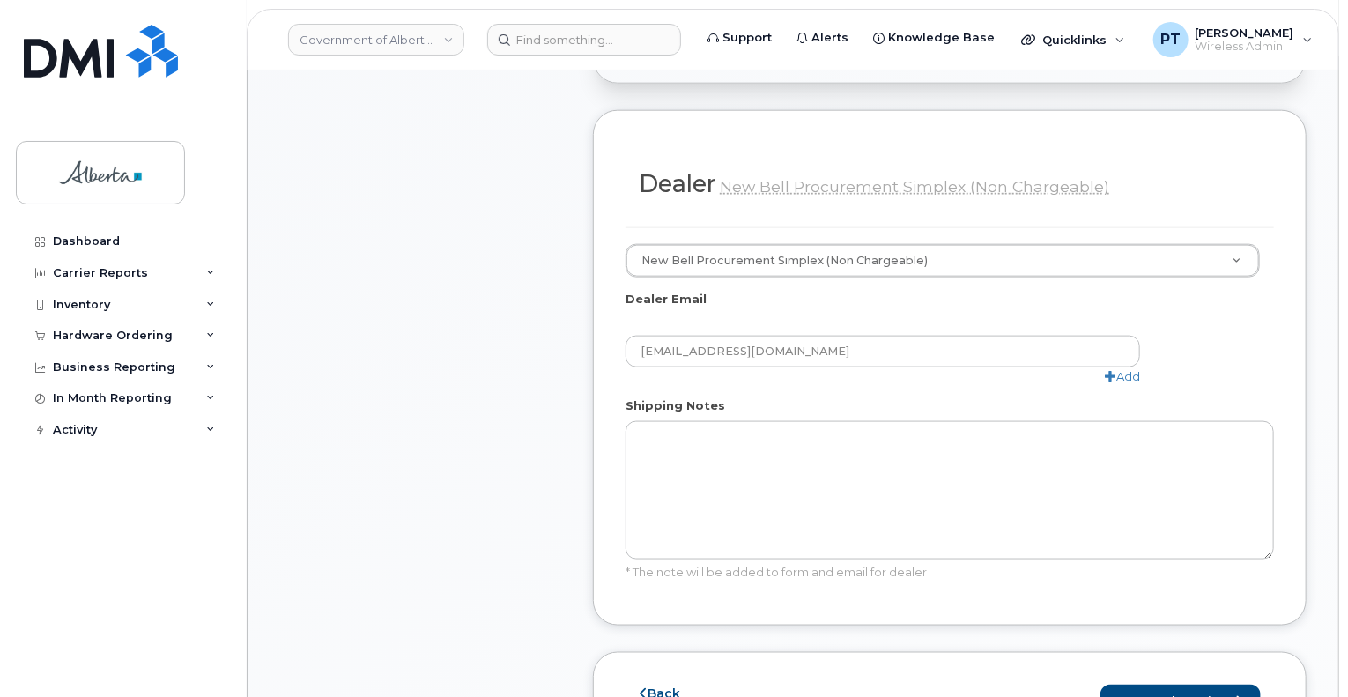
scroll to position [1145, 0]
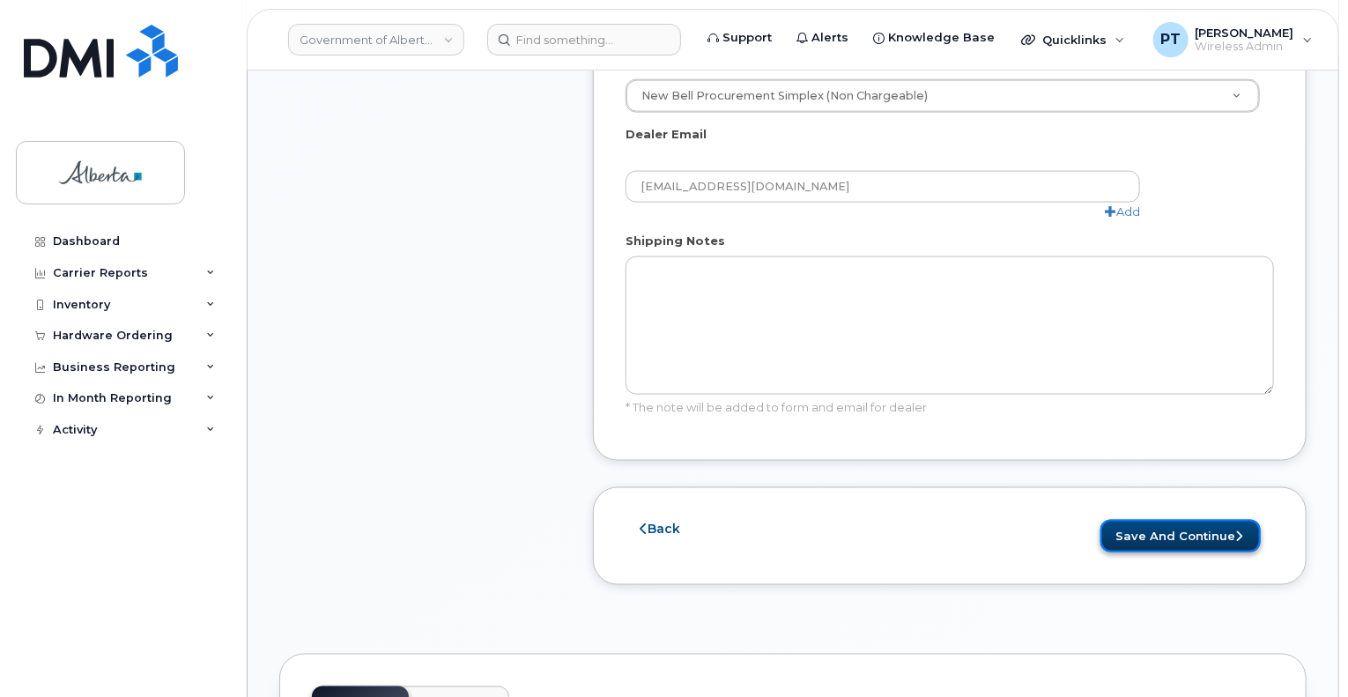
click at [1164, 520] on button "Save and Continue" at bounding box center [1180, 536] width 160 height 33
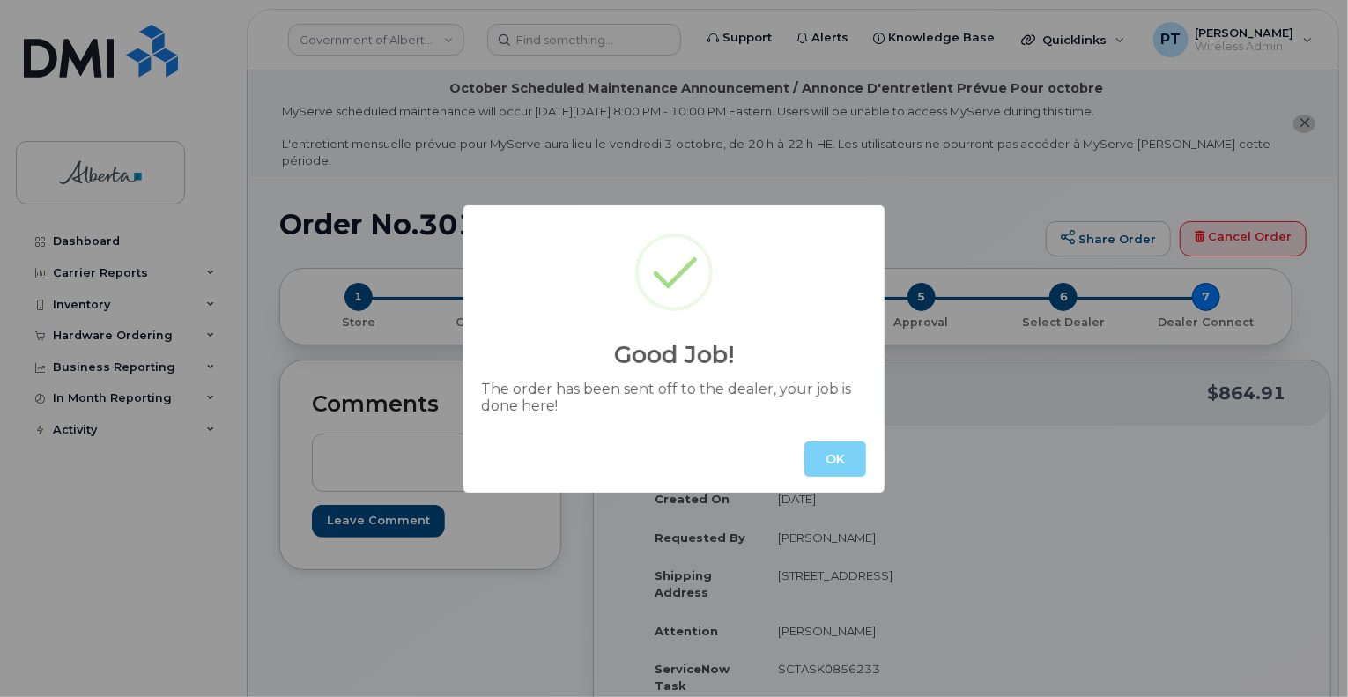
drag, startPoint x: 831, startPoint y: 455, endPoint x: 874, endPoint y: 457, distance: 42.4
click at [831, 457] on button "OK" at bounding box center [835, 458] width 62 height 35
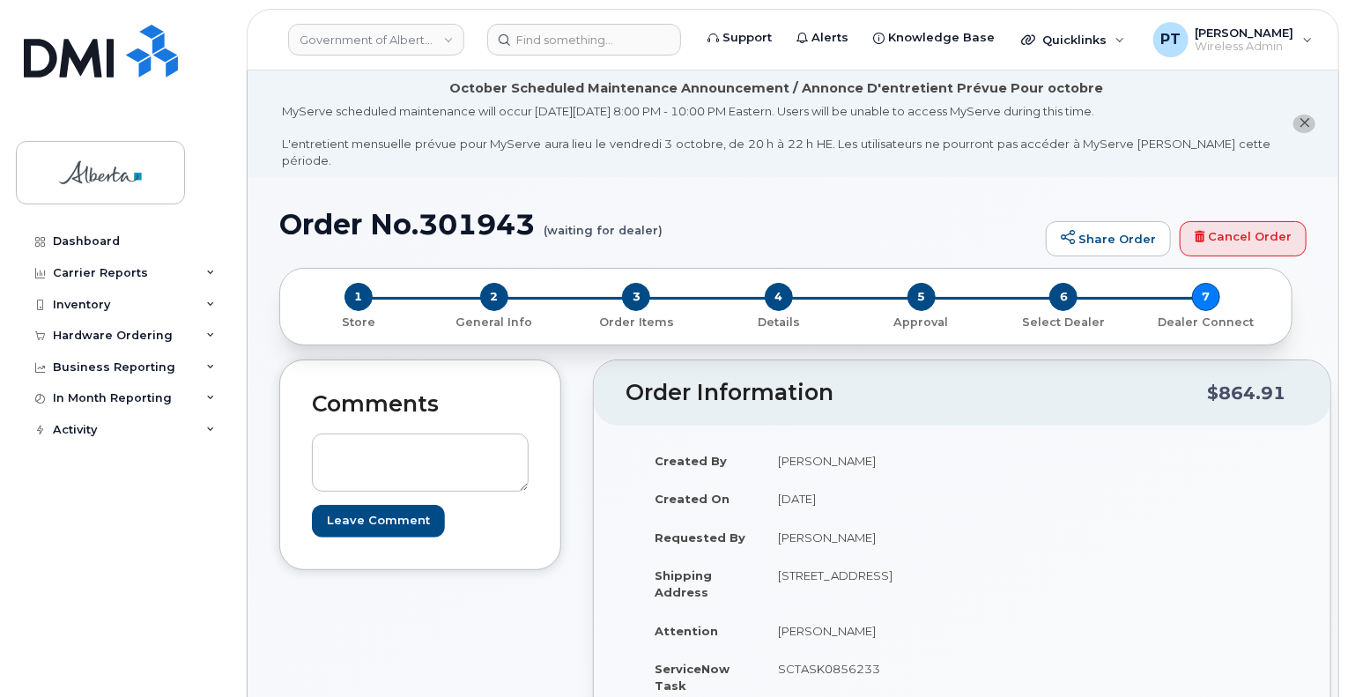
click at [469, 211] on h1 "Order No.301943 (waiting for dealer)" at bounding box center [658, 224] width 758 height 31
copy h1 "301943"
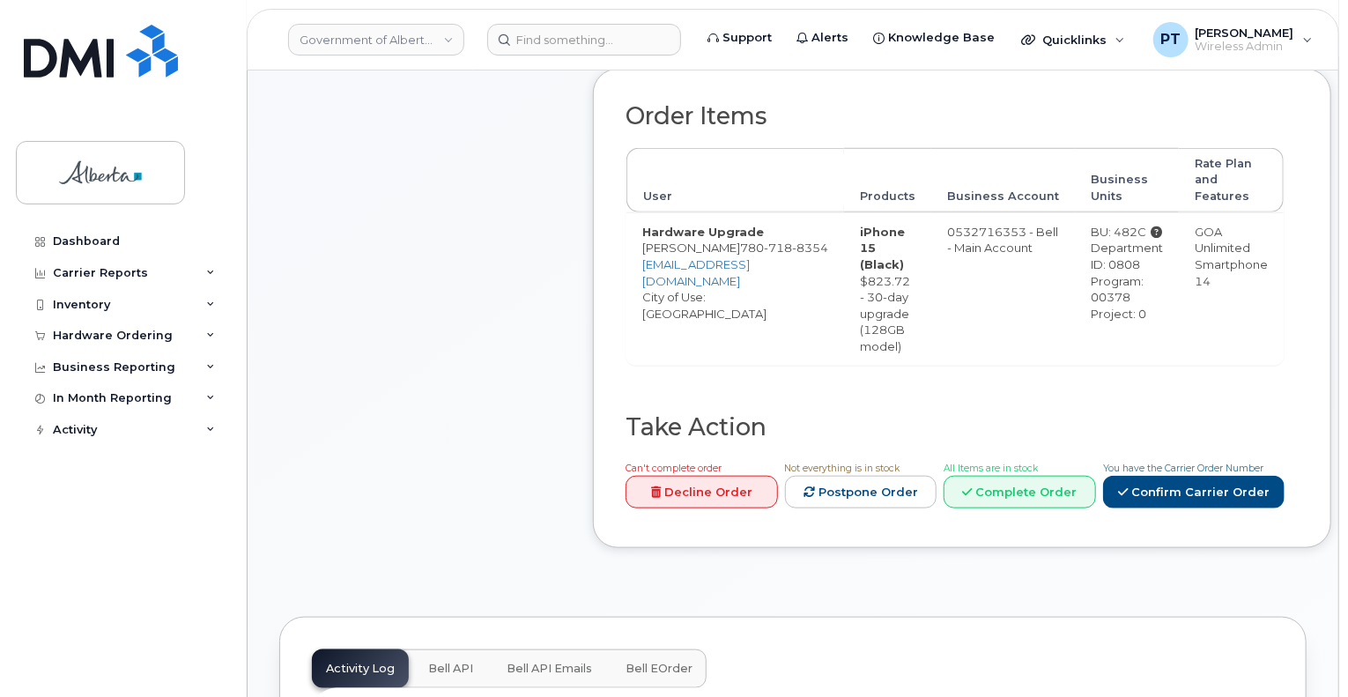
scroll to position [881, 0]
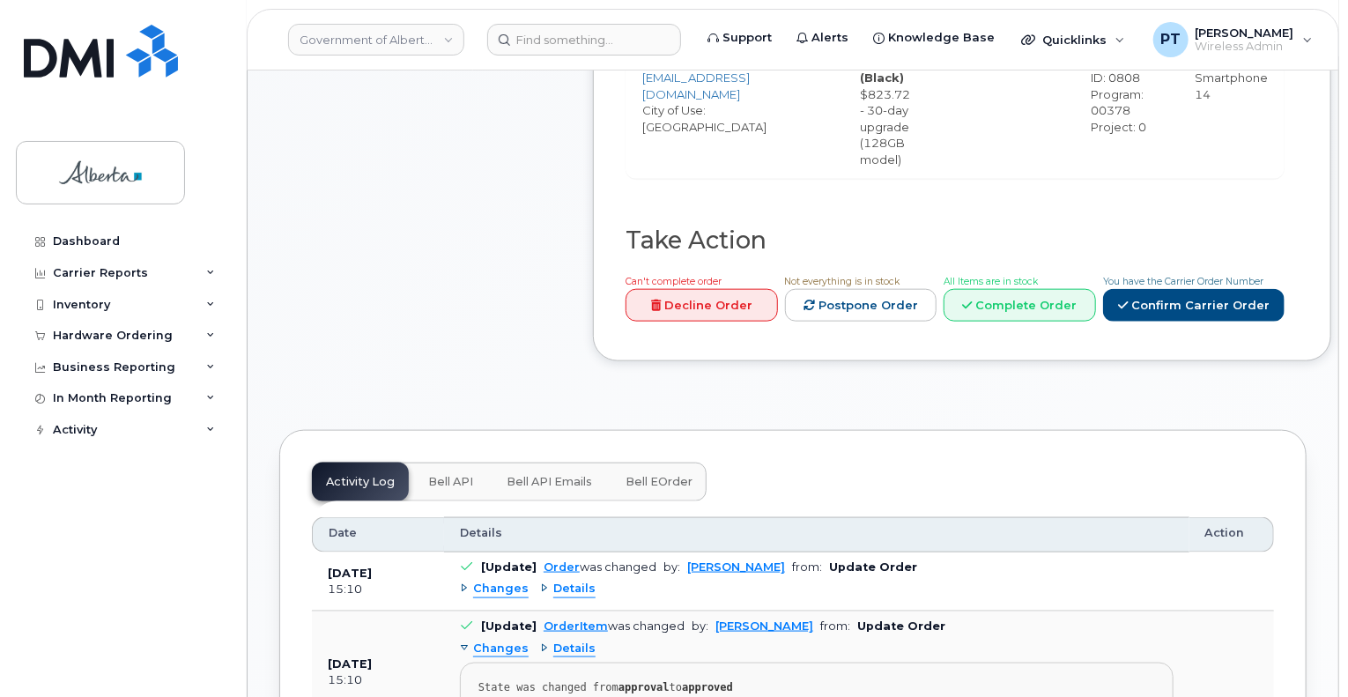
click at [453, 475] on span "Bell API" at bounding box center [450, 482] width 45 height 14
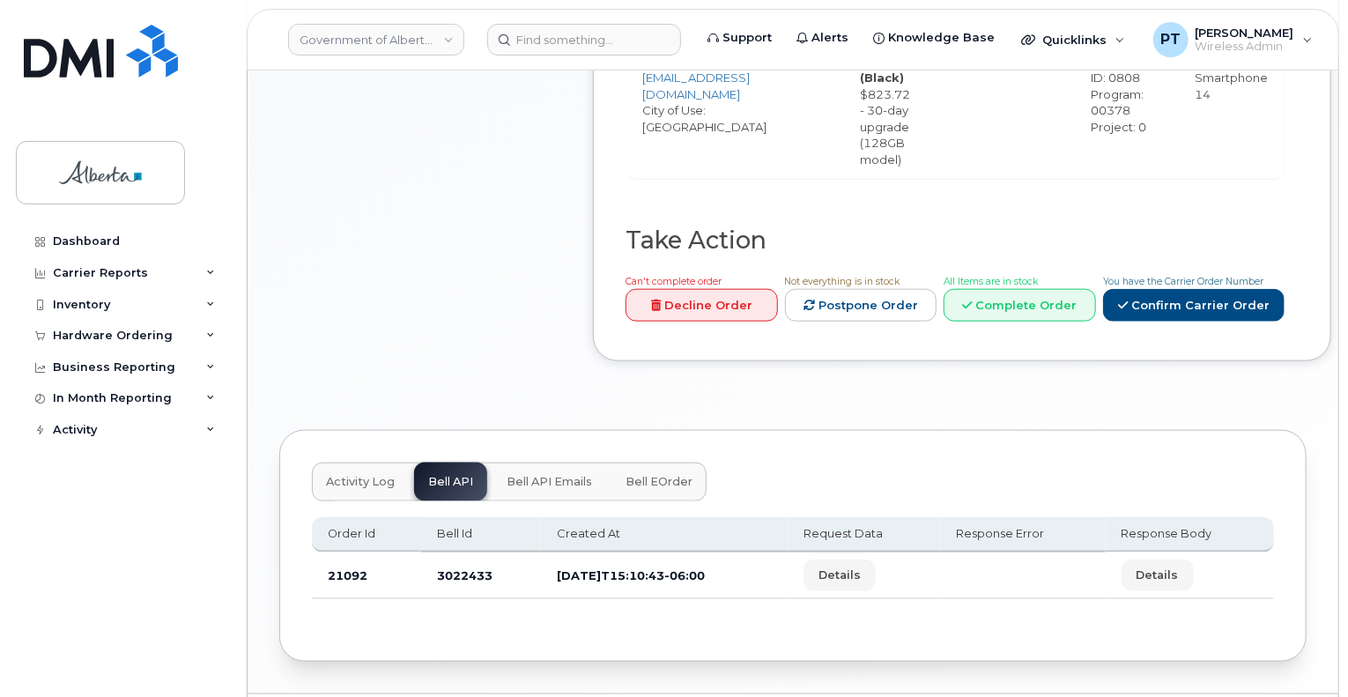
click at [466, 552] on td "3022433" at bounding box center [481, 575] width 120 height 47
copy td "3022433"
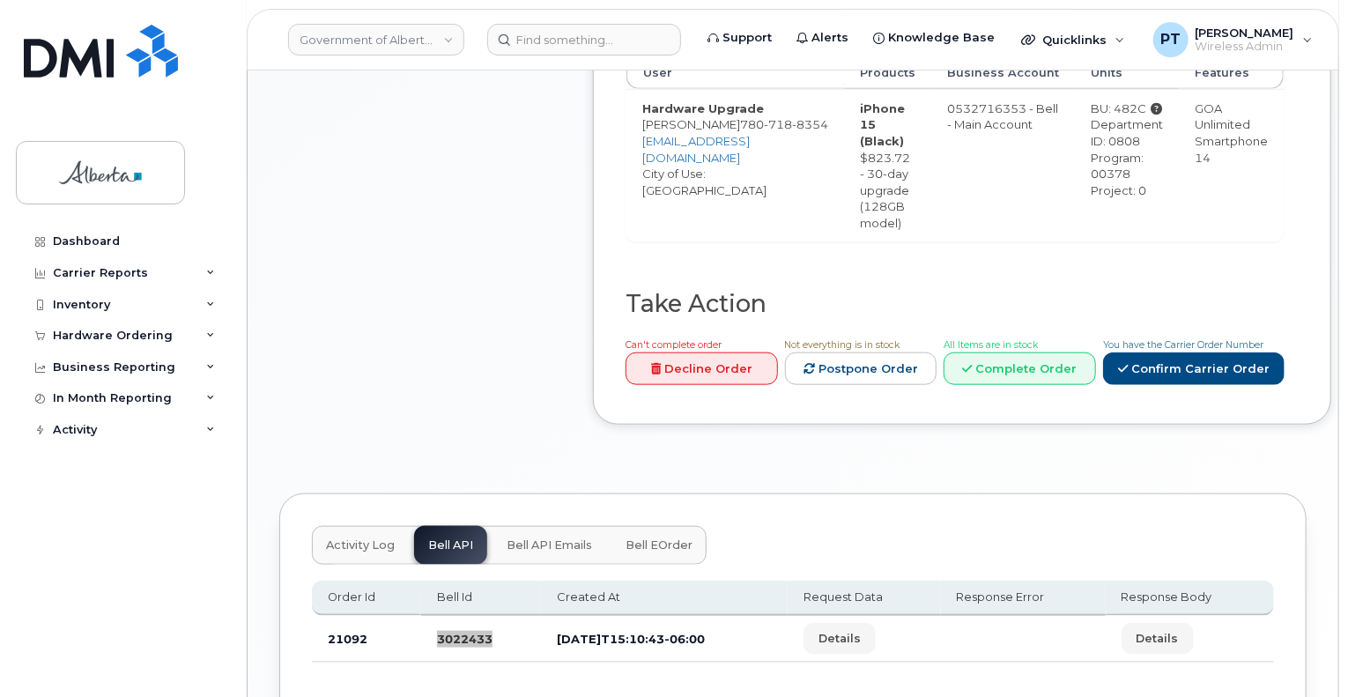
scroll to position [705, 0]
